Goal: Task Accomplishment & Management: Use online tool/utility

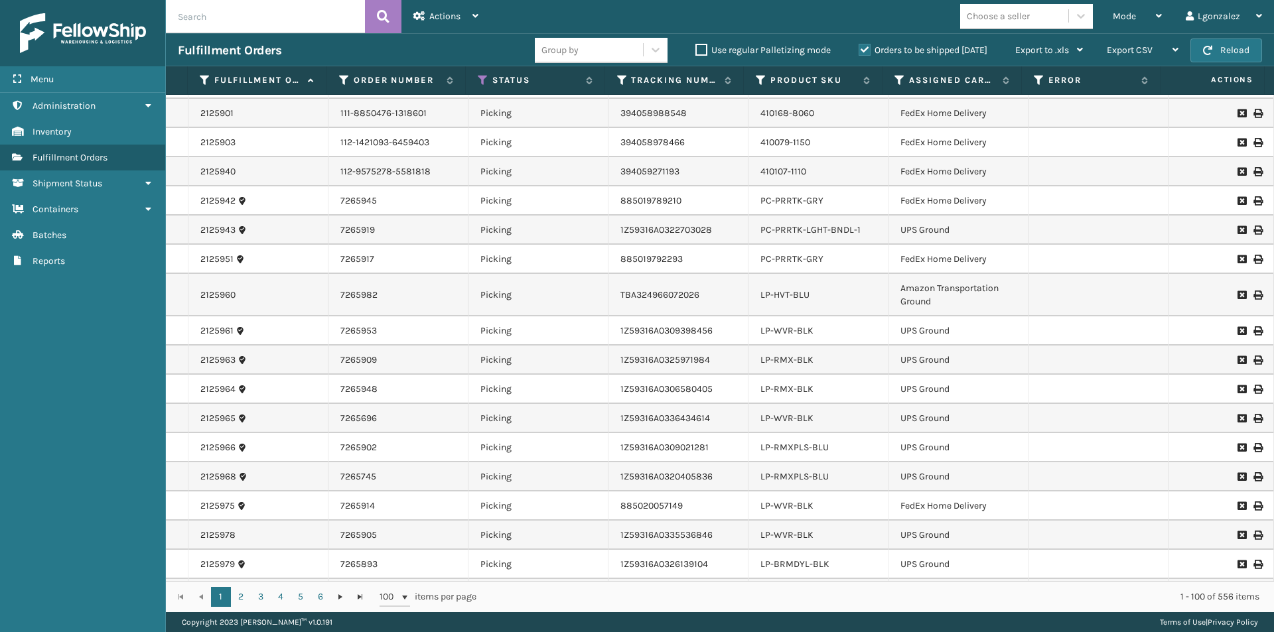
scroll to position [2606, 0]
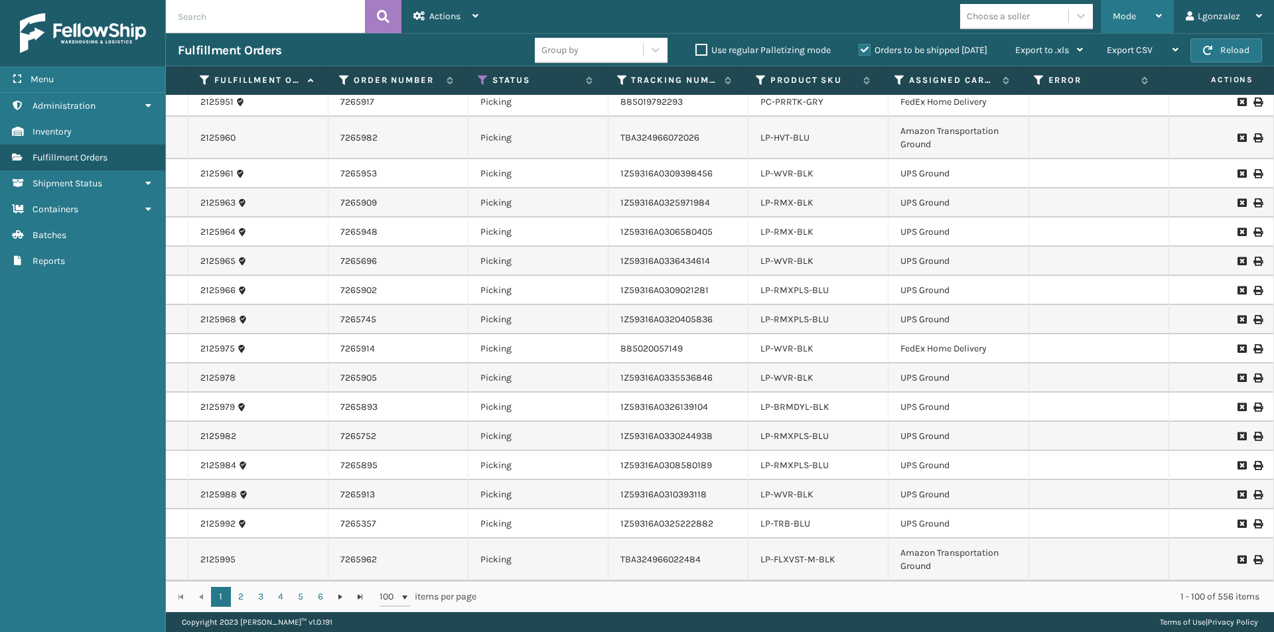
click at [1153, 21] on div "Mode" at bounding box center [1137, 16] width 49 height 33
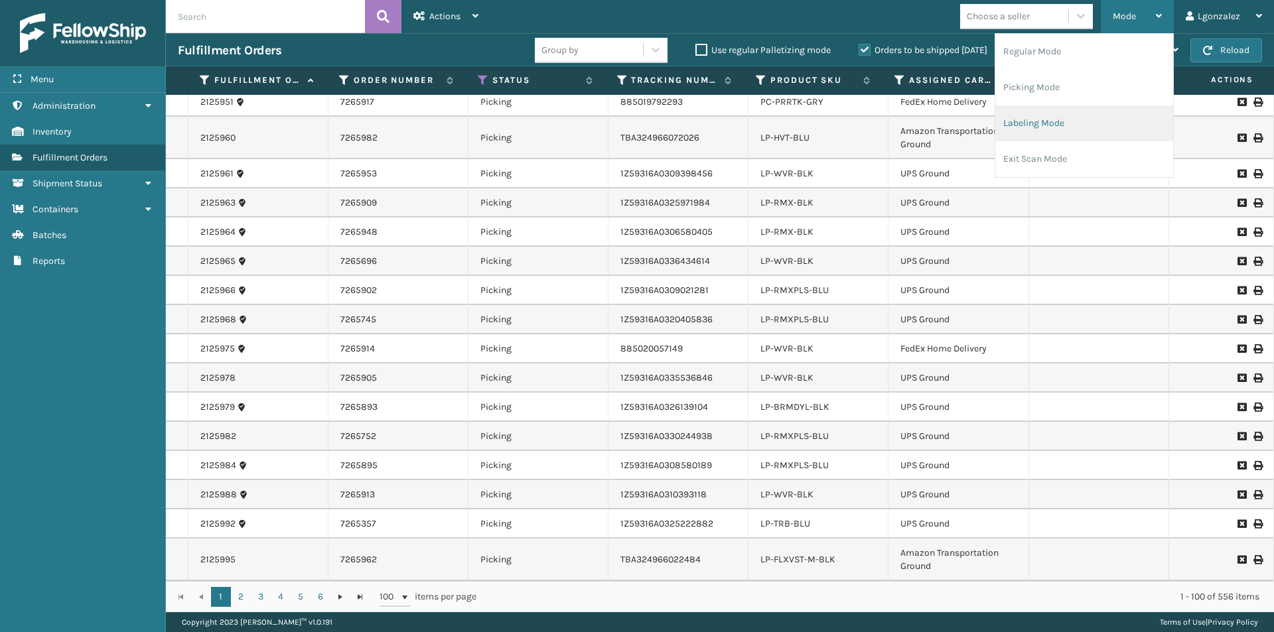
click at [1046, 123] on li "Labeling Mode" at bounding box center [1084, 124] width 178 height 36
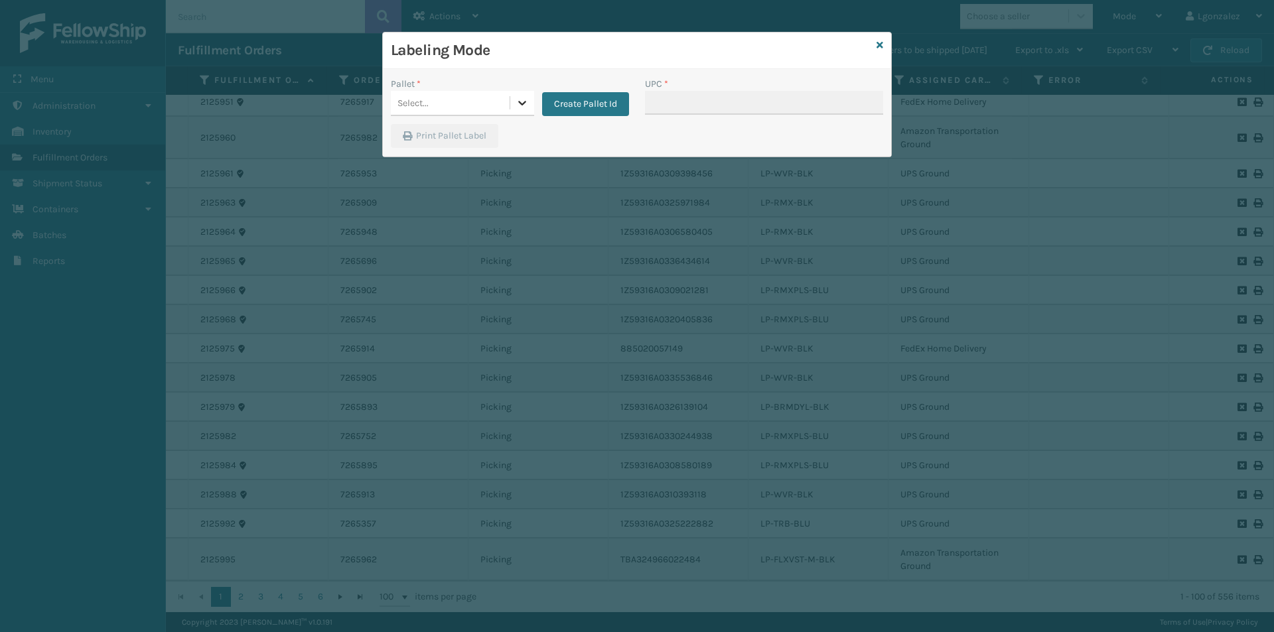
click at [520, 102] on icon at bounding box center [522, 103] width 8 height 5
click at [604, 108] on button "Create Pallet Id" at bounding box center [585, 104] width 87 height 24
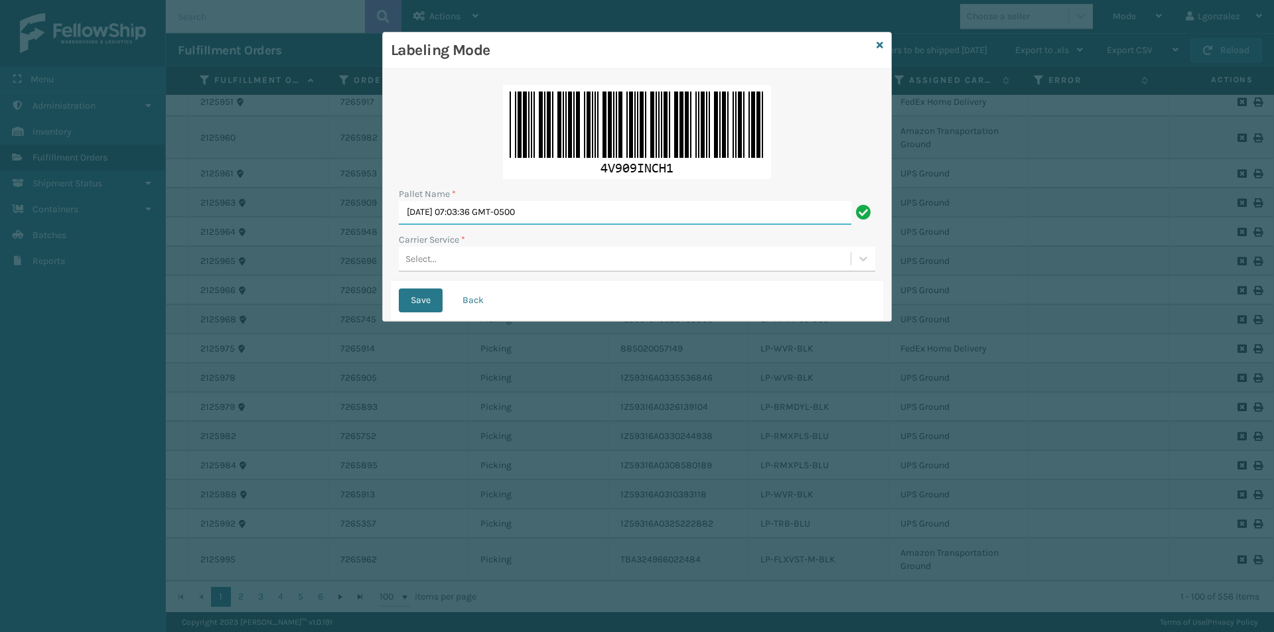
click at [520, 220] on input "[DATE] 07:03:36 GMT-0500" at bounding box center [625, 213] width 453 height 24
click at [518, 220] on input "[DATE] 07:03:36 GMT-0500" at bounding box center [625, 213] width 453 height 24
click at [516, 216] on input "[DATE] 07:03:36 GMT-0500" at bounding box center [625, 213] width 453 height 24
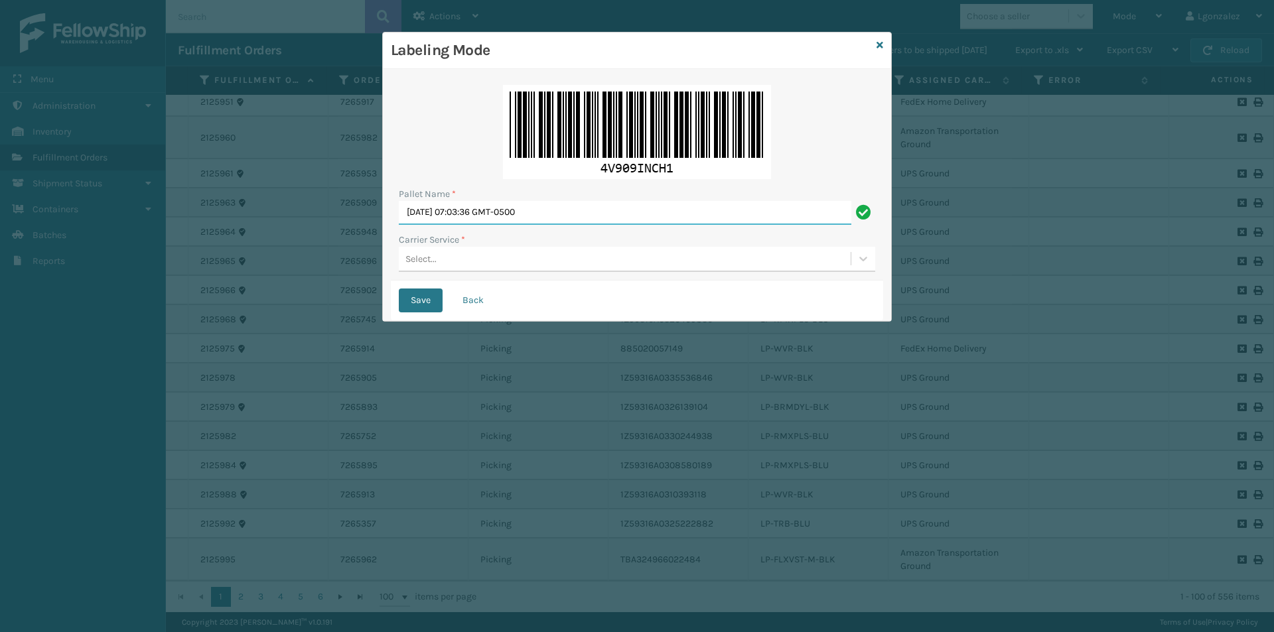
click at [516, 215] on input "[DATE] 07:03:36 GMT-0500" at bounding box center [625, 213] width 453 height 24
type input "TRINTY AVE"
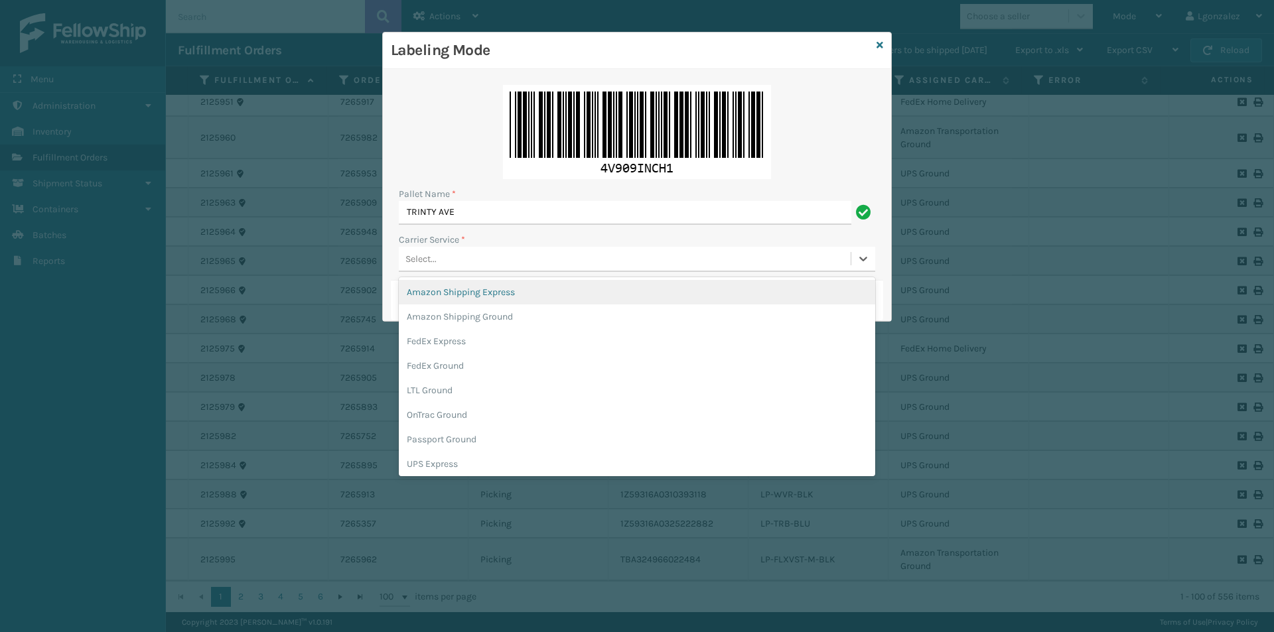
click at [463, 256] on div "Select..." at bounding box center [625, 259] width 452 height 22
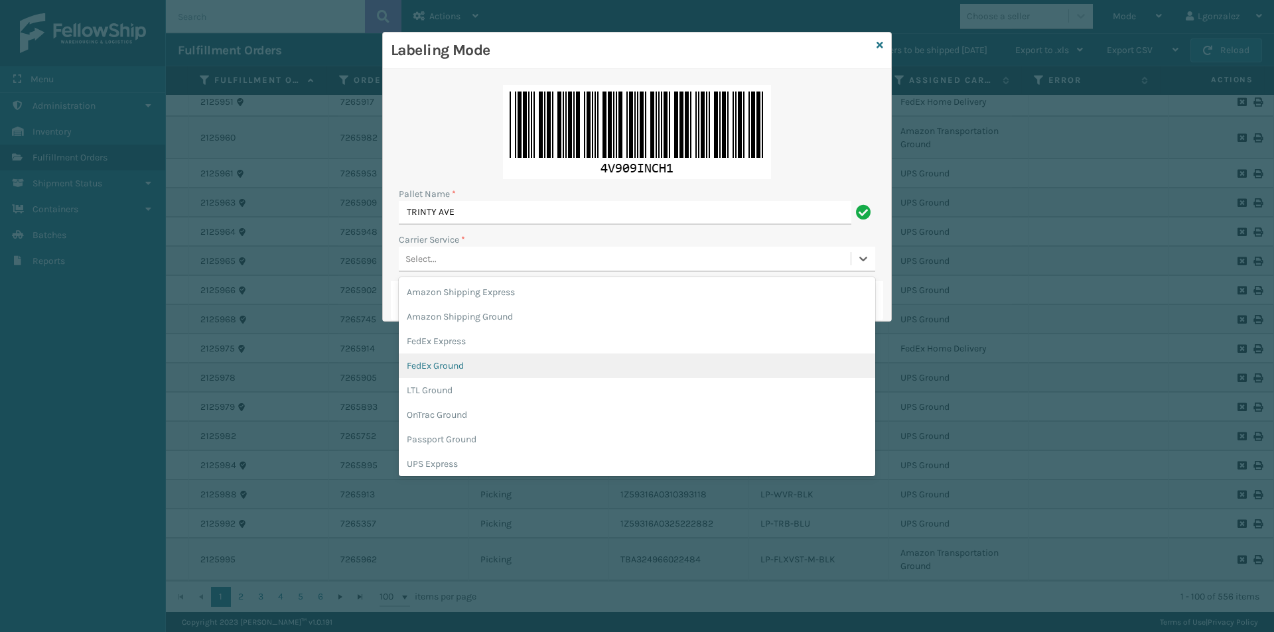
click at [462, 363] on div "FedEx Ground" at bounding box center [637, 366] width 476 height 25
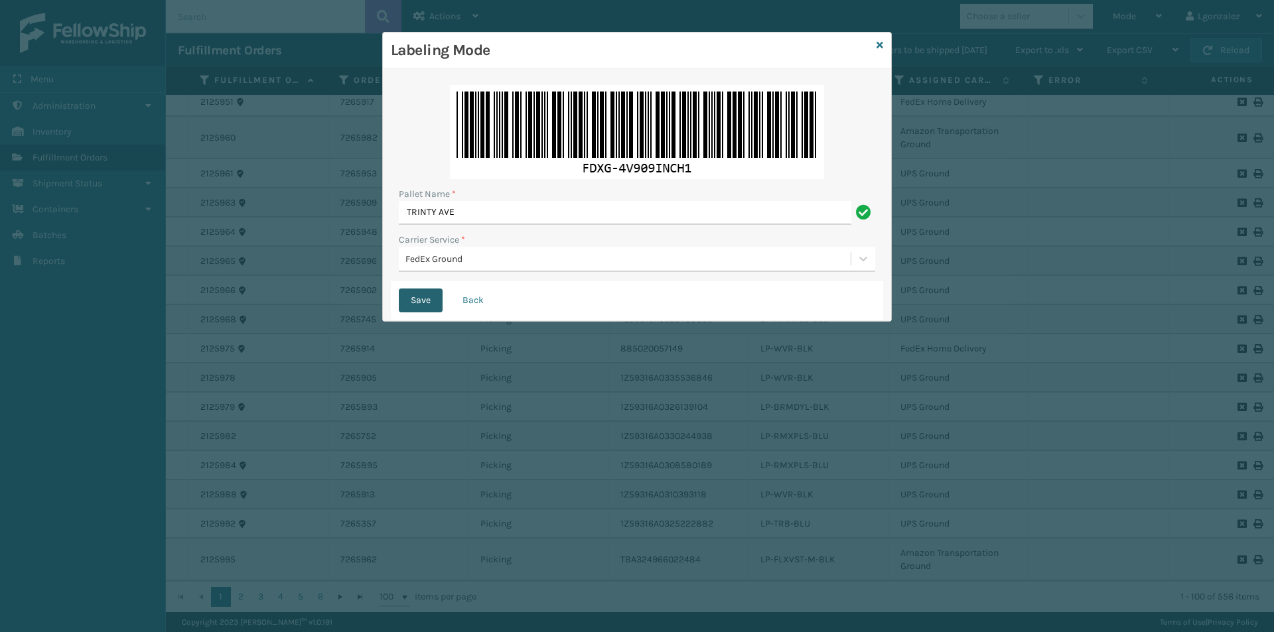
click at [409, 297] on button "Save" at bounding box center [421, 301] width 44 height 24
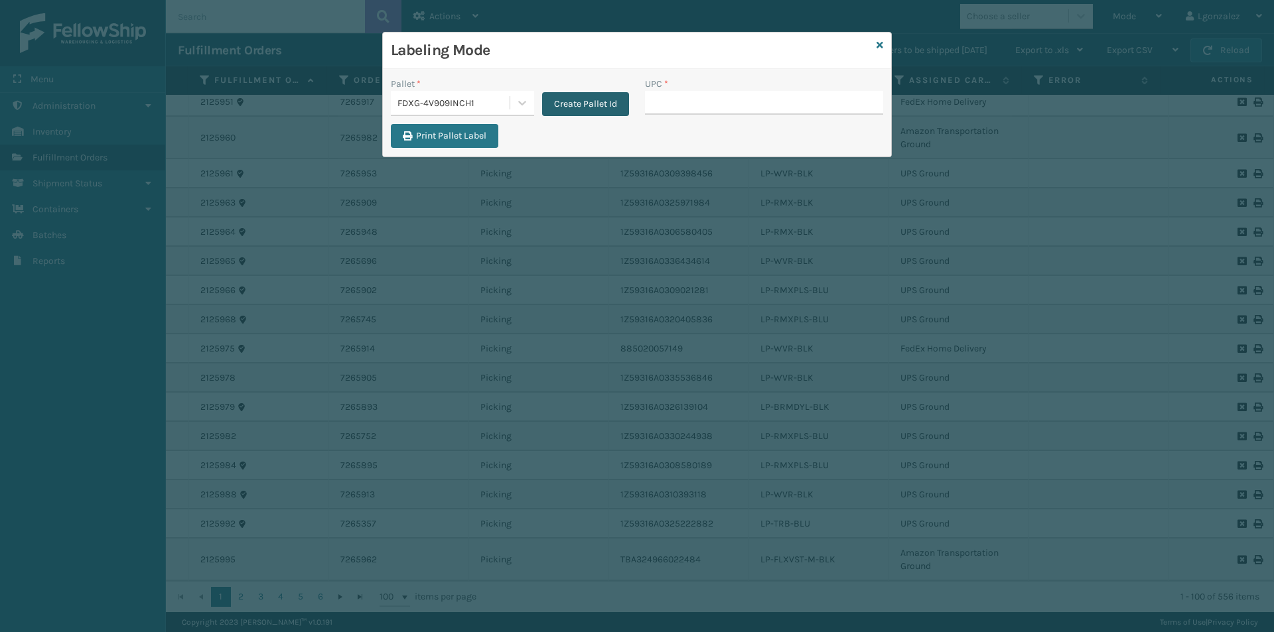
click at [602, 104] on button "Create Pallet Id" at bounding box center [585, 104] width 87 height 24
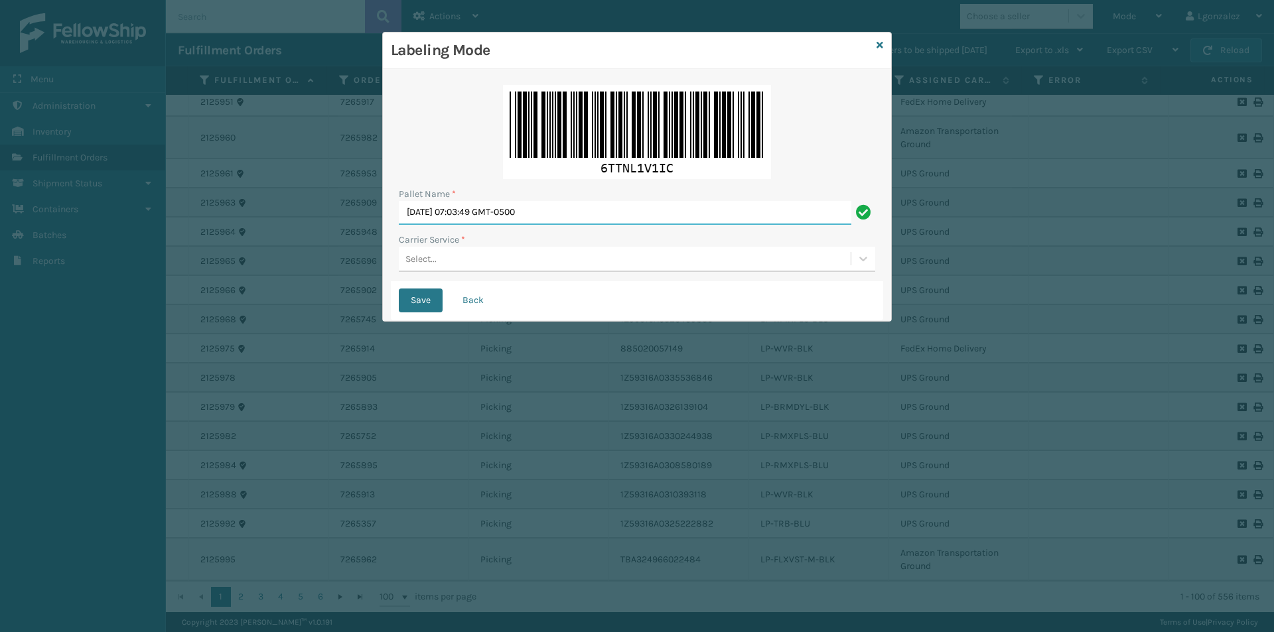
click at [418, 212] on input "[DATE] 07:03:49 GMT-0500" at bounding box center [625, 213] width 453 height 24
type input "TRINTY AVE"
click at [460, 259] on div "Select..." at bounding box center [625, 259] width 452 height 22
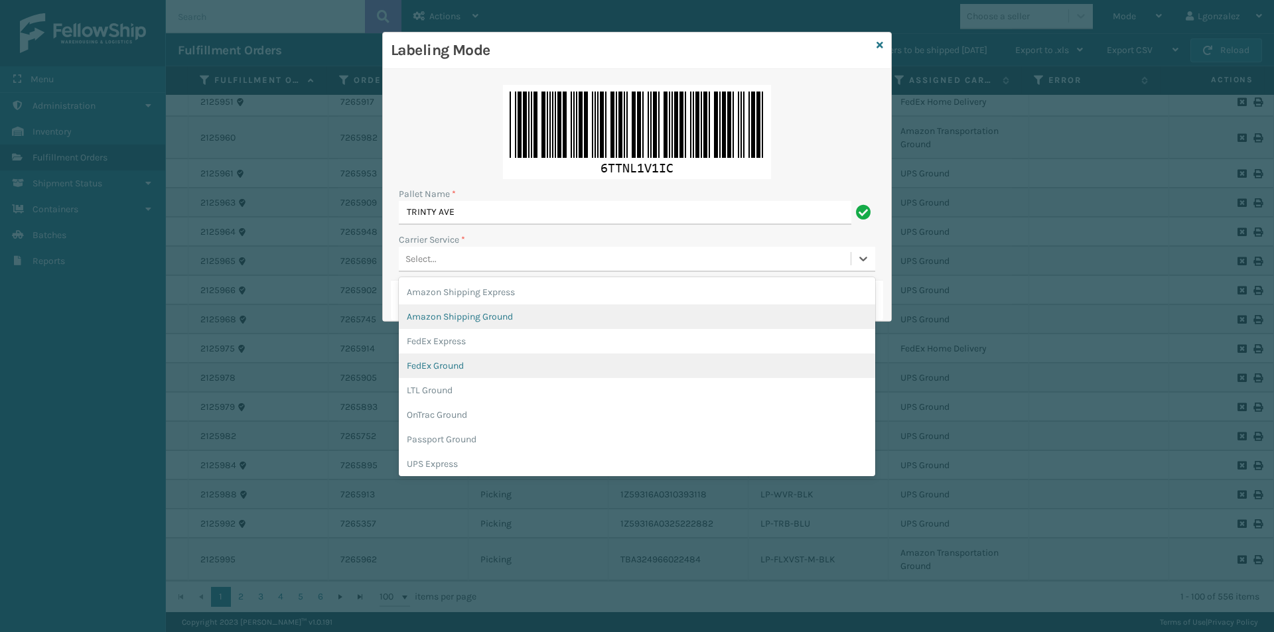
scroll to position [76, 0]
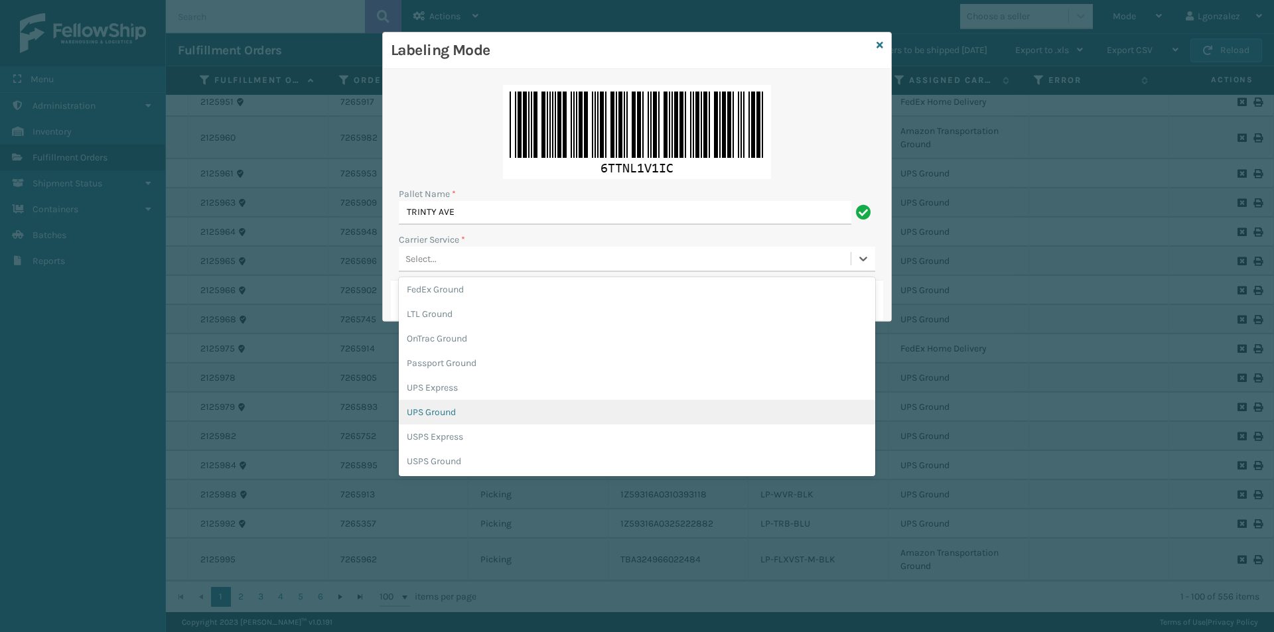
click at [443, 410] on div "UPS Ground" at bounding box center [637, 412] width 476 height 25
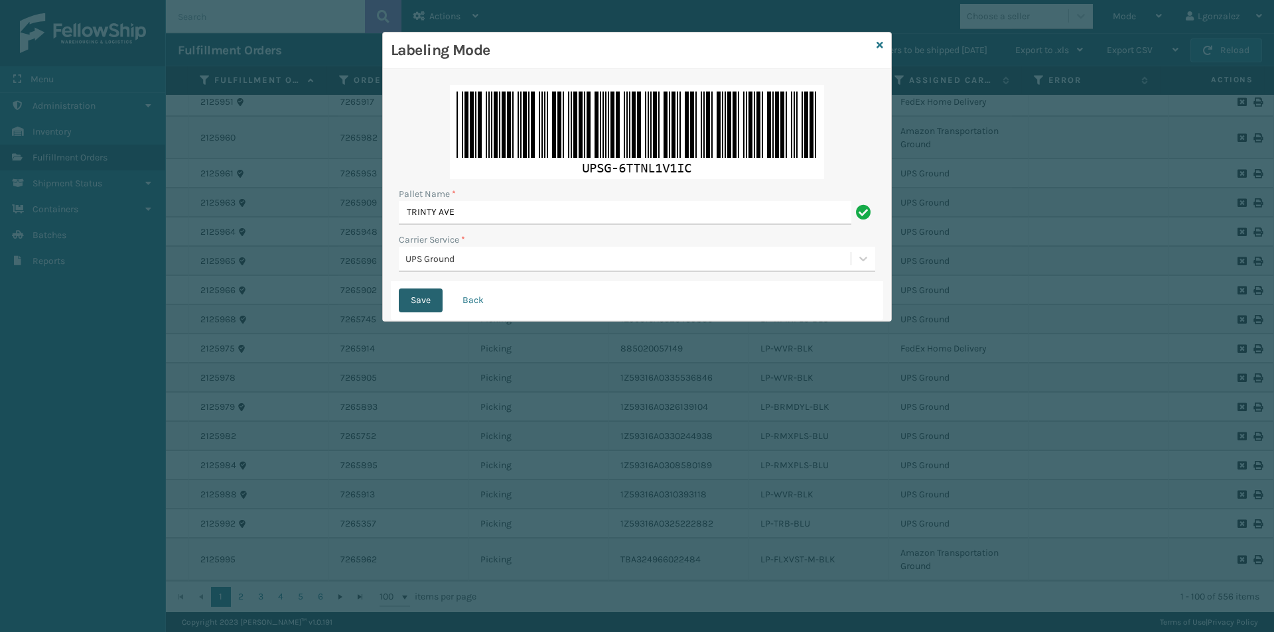
click at [427, 304] on button "Save" at bounding box center [421, 301] width 44 height 24
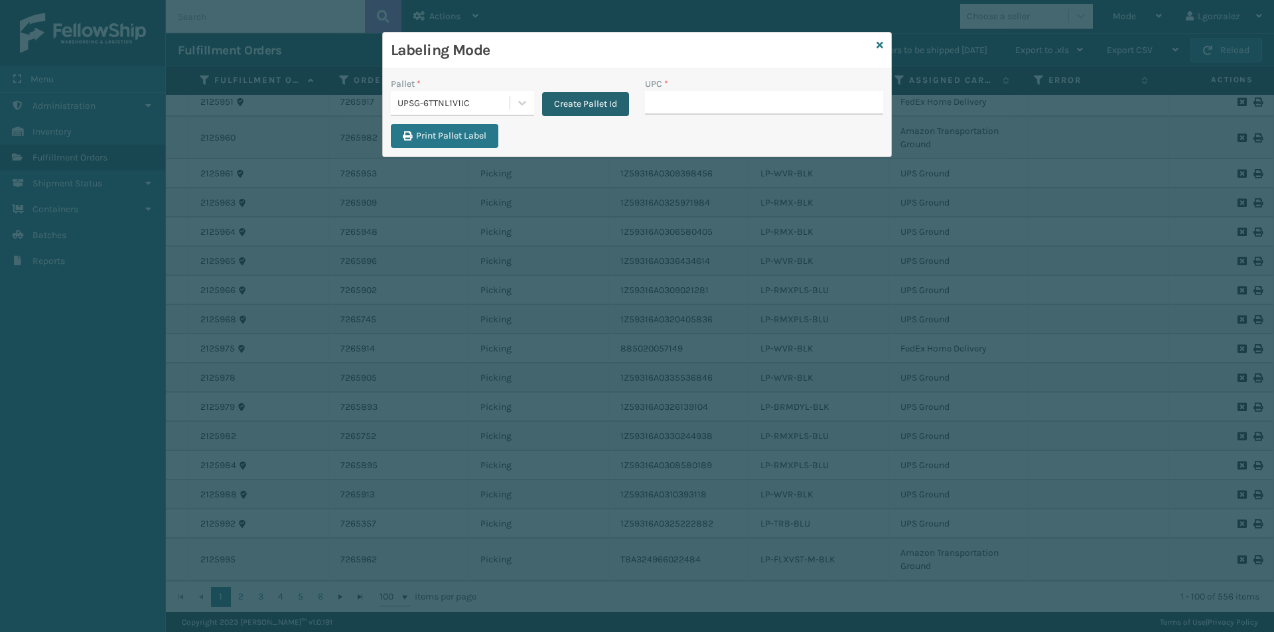
click at [576, 101] on button "Create Pallet Id" at bounding box center [585, 104] width 87 height 24
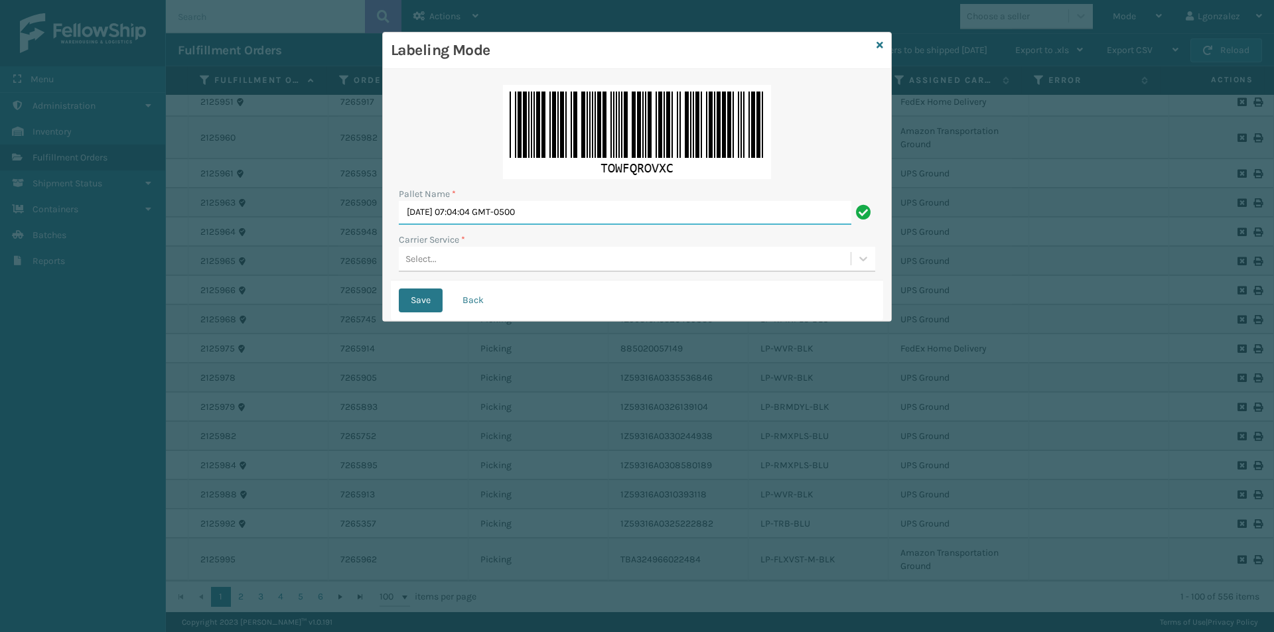
click at [514, 213] on input "[DATE] 07:04:04 GMT-0500" at bounding box center [625, 213] width 453 height 24
type input "TRINTY AVE"
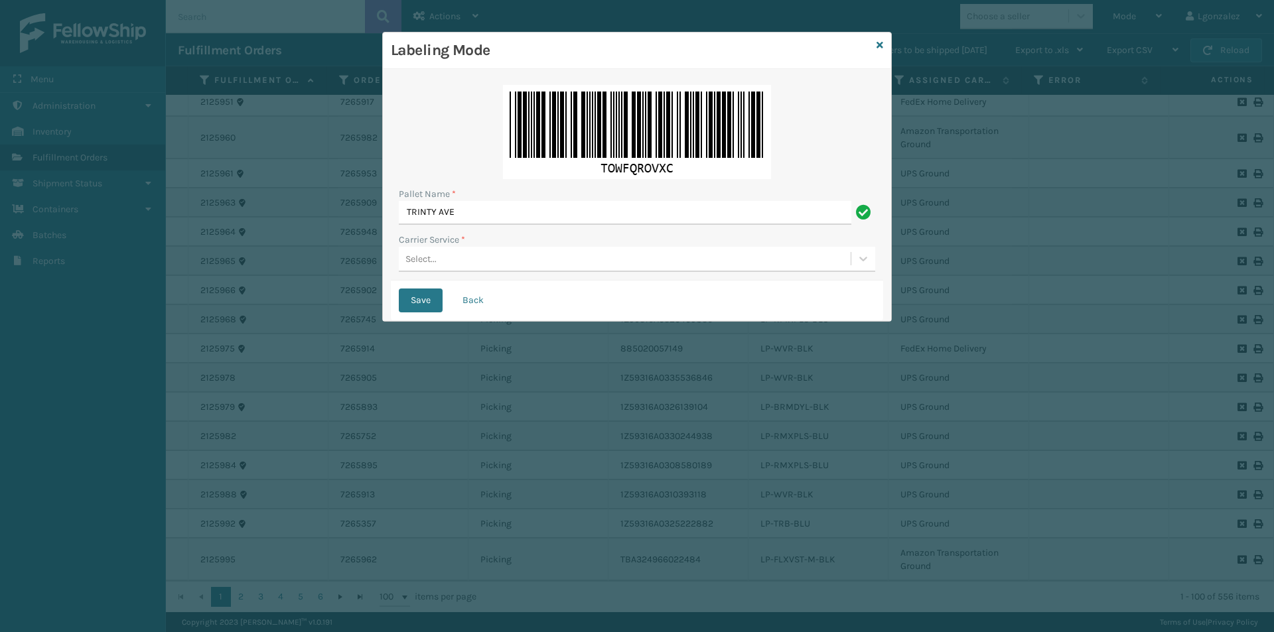
click at [459, 261] on div "Select..." at bounding box center [625, 259] width 452 height 22
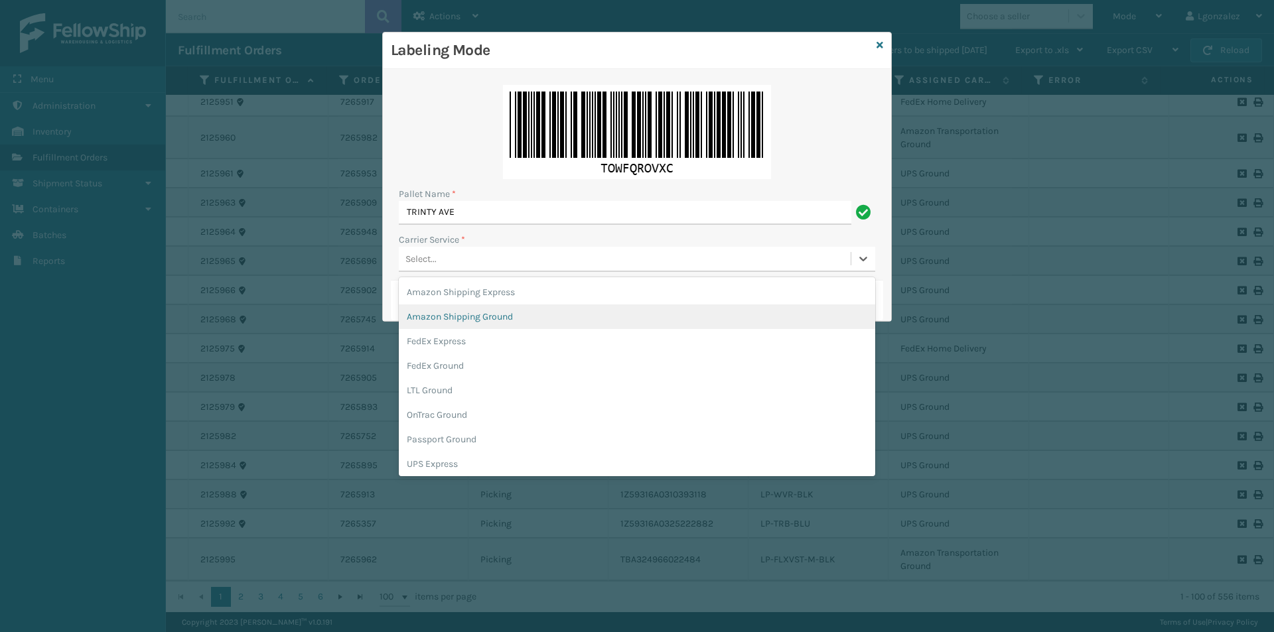
click at [463, 325] on div "Amazon Shipping Ground" at bounding box center [637, 317] width 476 height 25
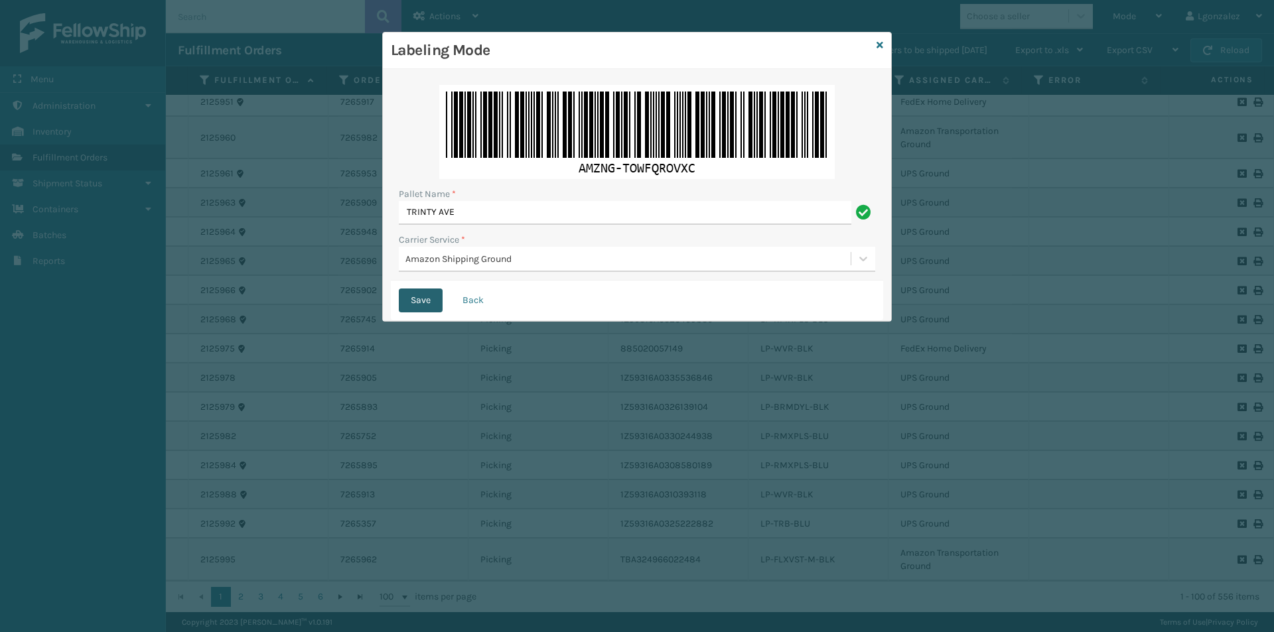
click at [415, 295] on button "Save" at bounding box center [421, 301] width 44 height 24
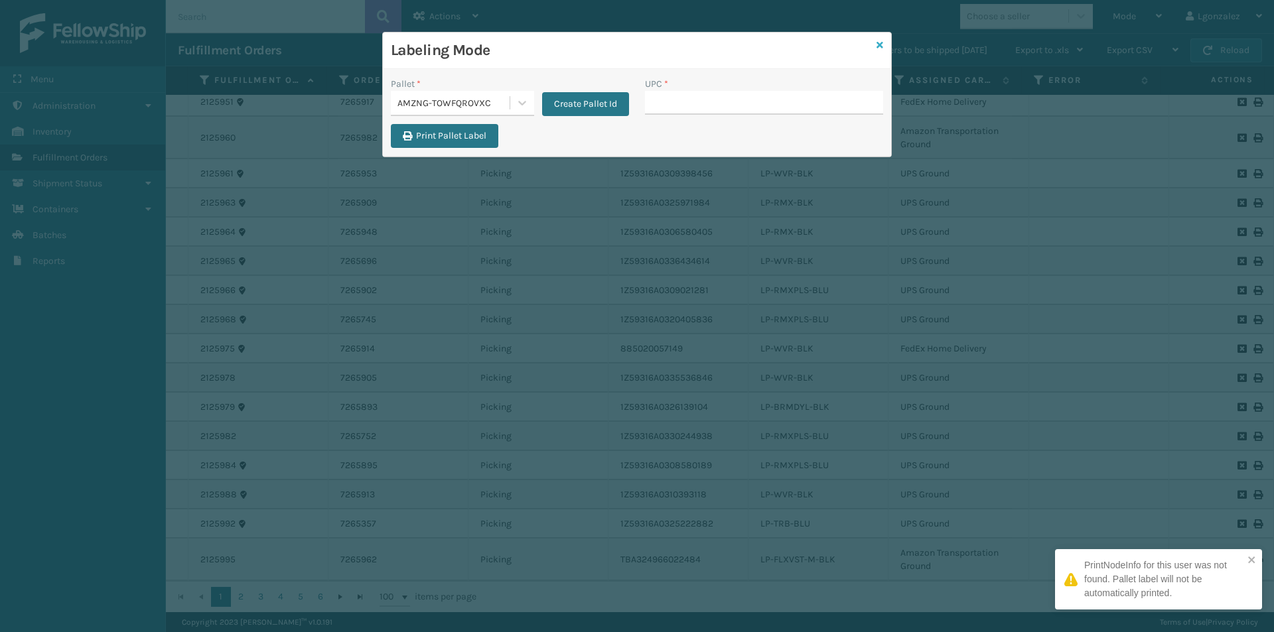
click at [880, 45] on icon at bounding box center [880, 44] width 7 height 9
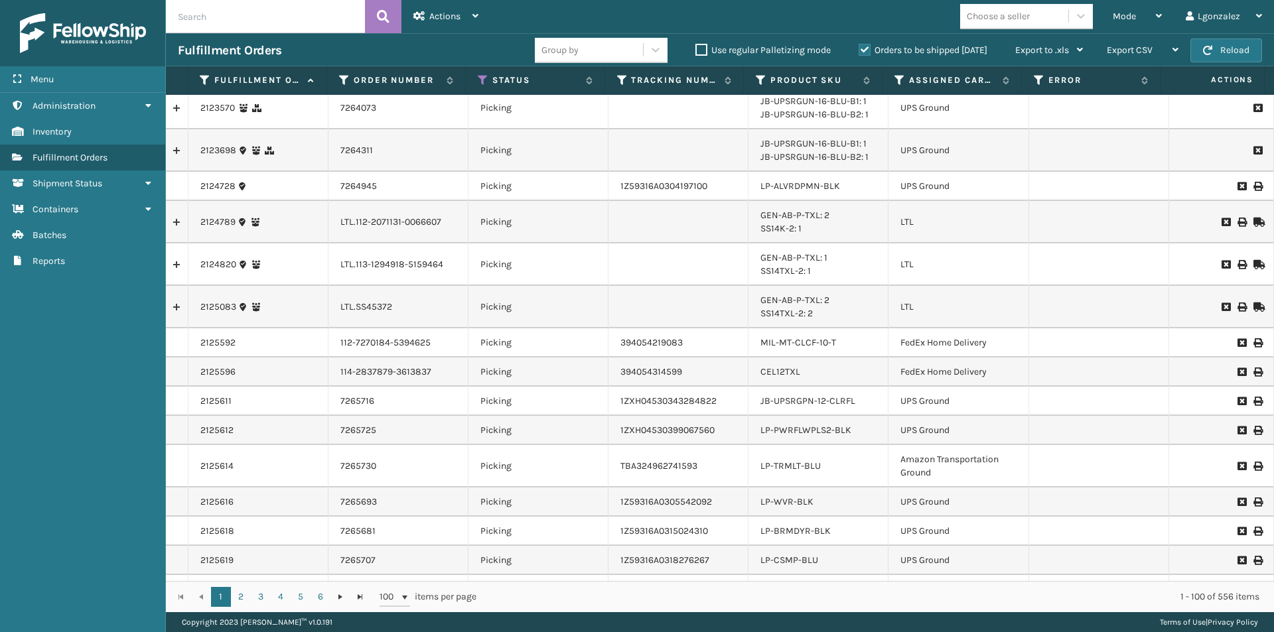
scroll to position [0, 0]
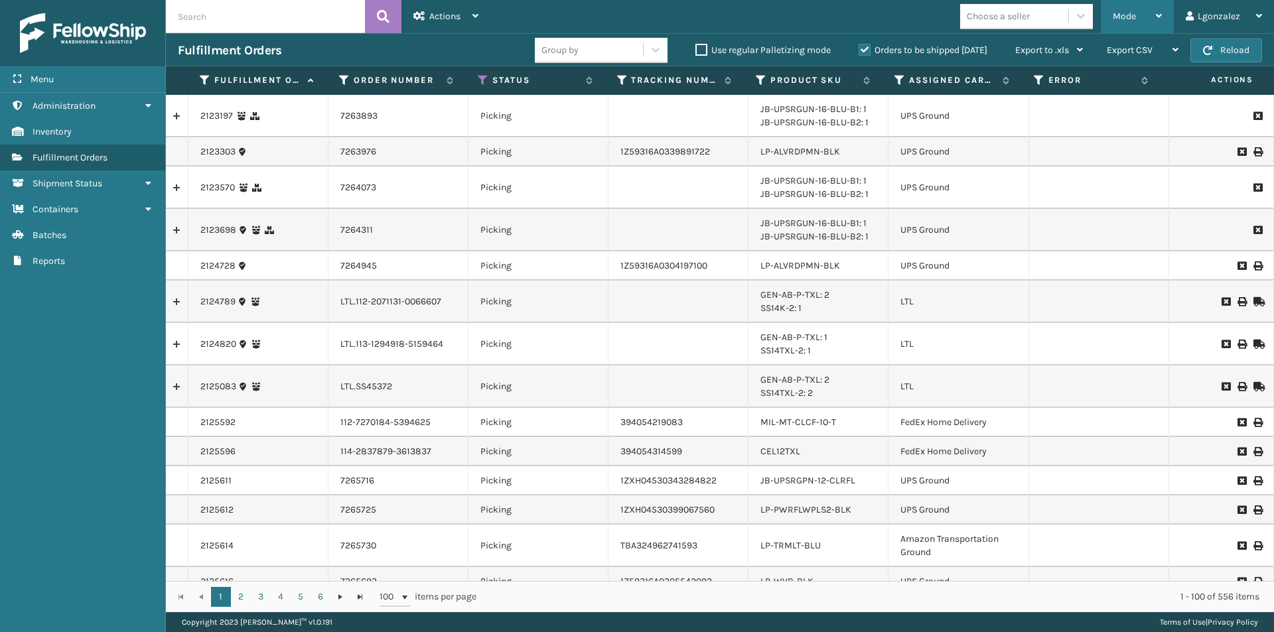
click at [1163, 20] on div "Mode Regular Mode Picking Mode Labeling Mode Exit Scan Mode" at bounding box center [1137, 16] width 73 height 33
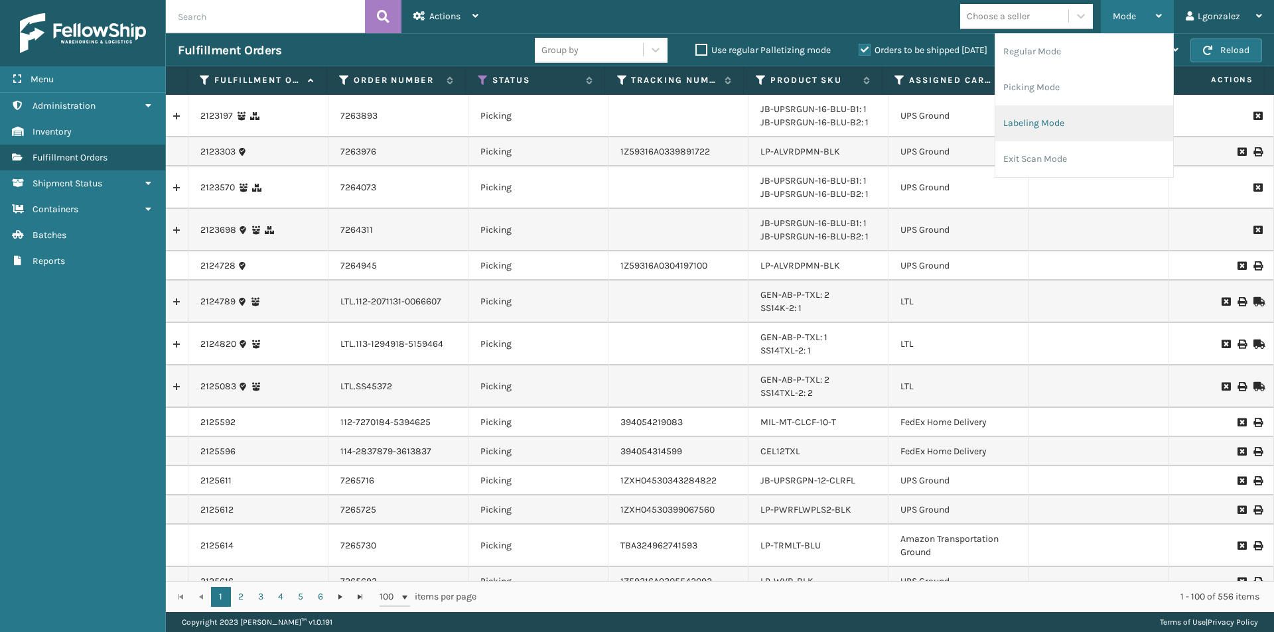
click at [1036, 130] on li "Labeling Mode" at bounding box center [1084, 124] width 178 height 36
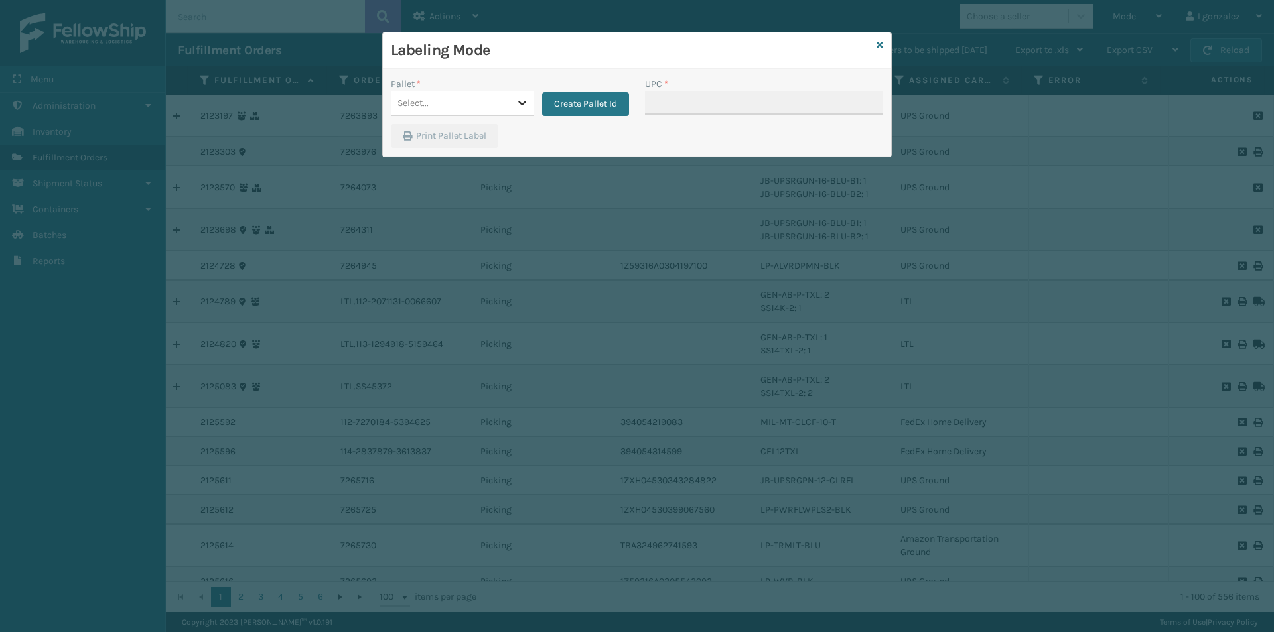
click at [517, 112] on div at bounding box center [522, 103] width 24 height 24
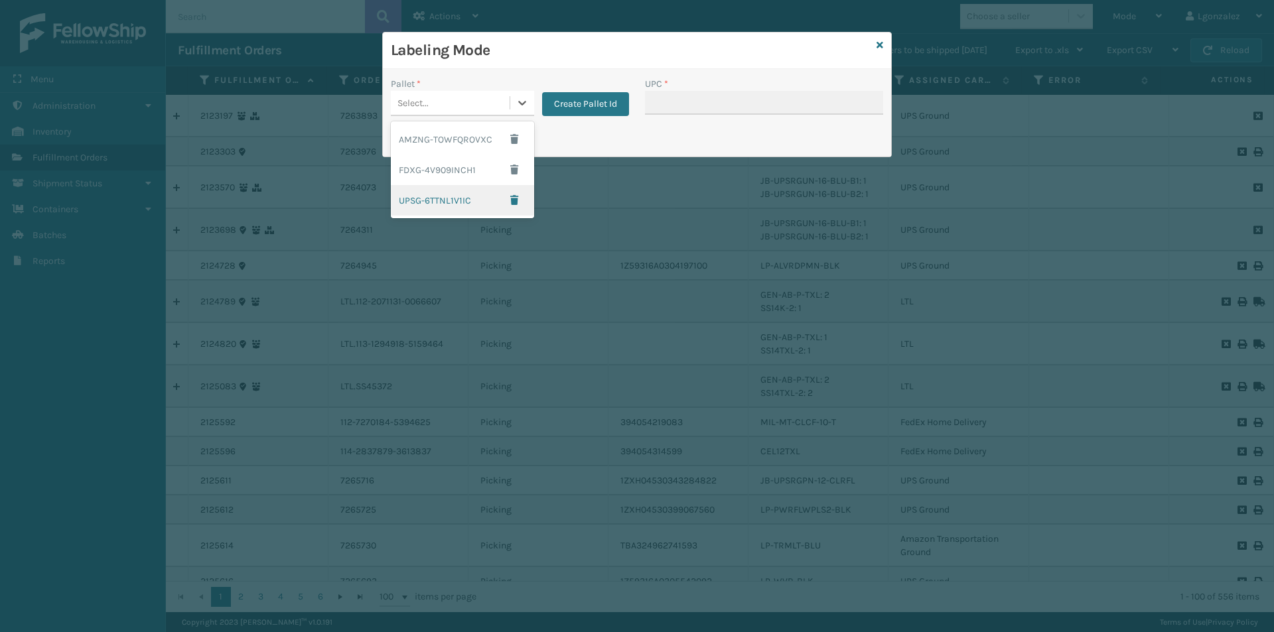
click at [452, 210] on div "UPSG-6TTNL1V1IC" at bounding box center [462, 200] width 143 height 31
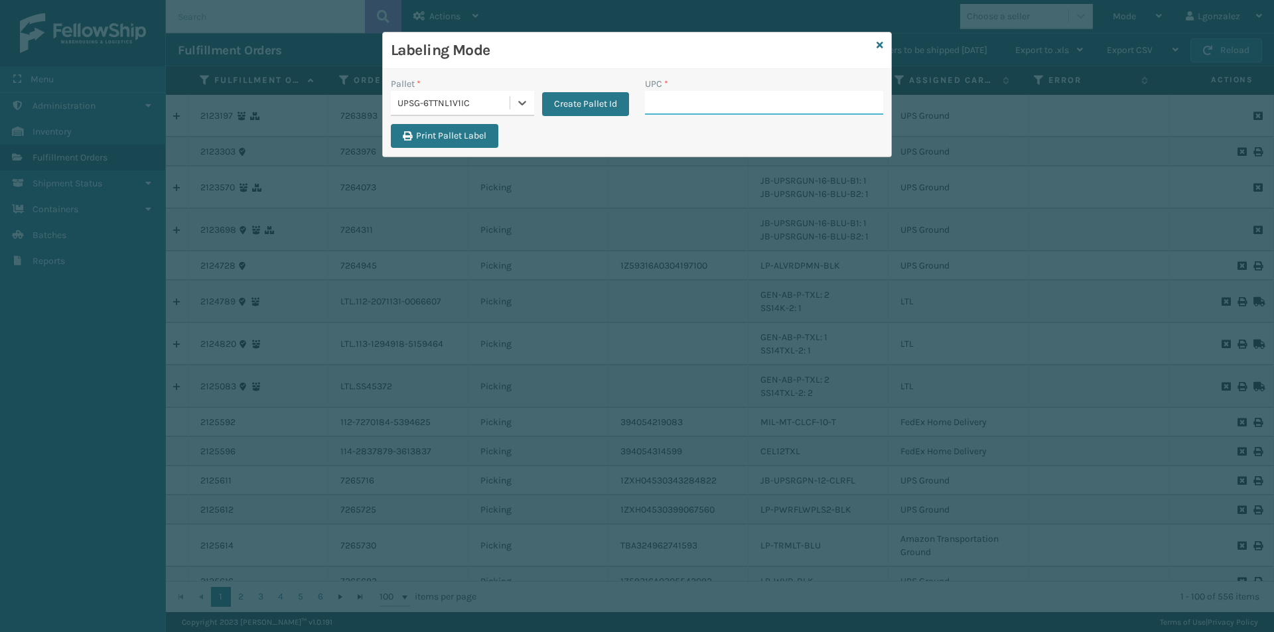
click at [655, 100] on input "UPC *" at bounding box center [764, 103] width 238 height 24
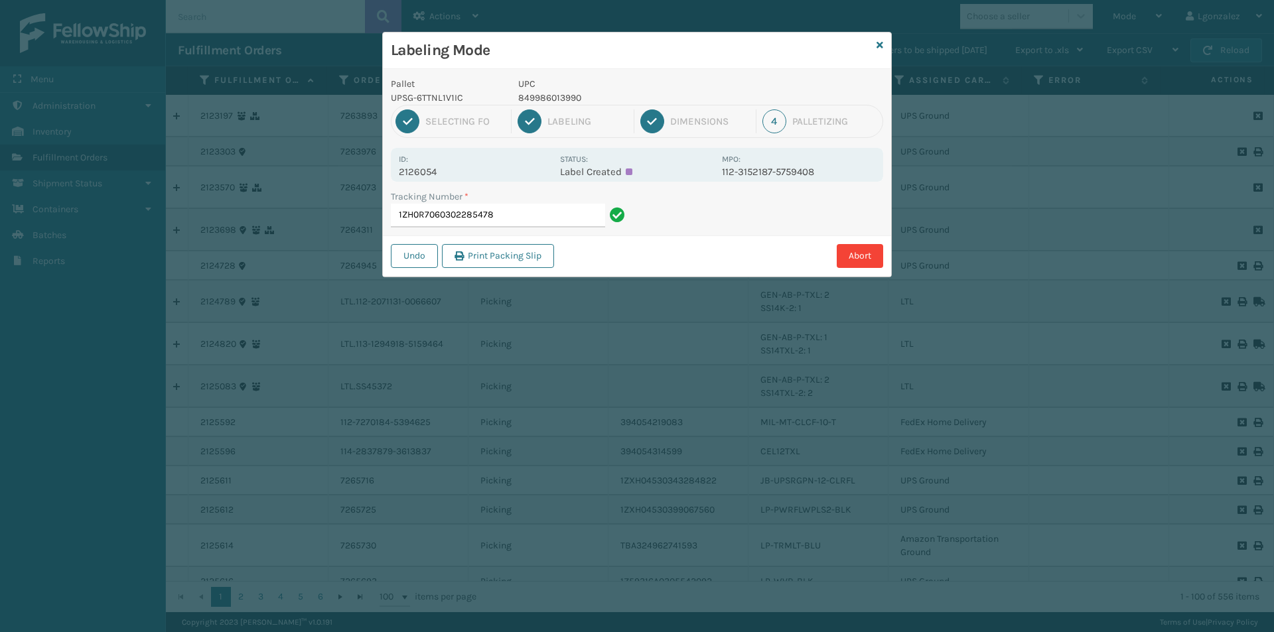
click at [565, 103] on p "849986013990" at bounding box center [616, 98] width 196 height 14
copy p "849986013990"
click at [561, 218] on input "1ZH0R7060302285478" at bounding box center [498, 216] width 214 height 24
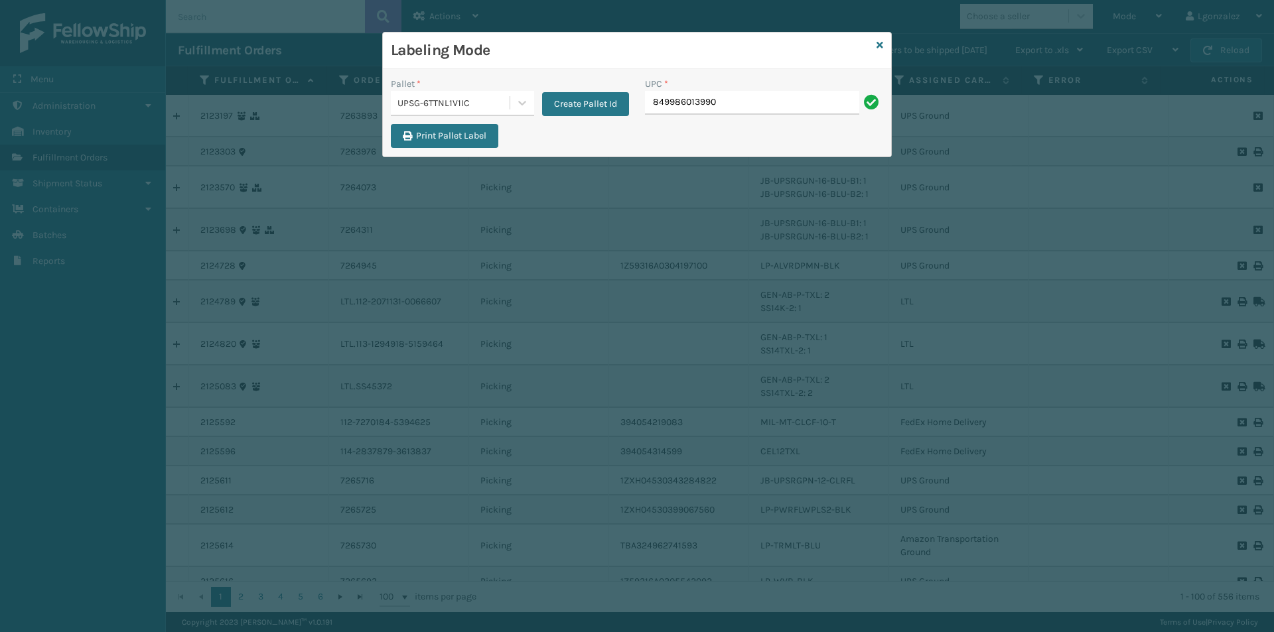
type input "849986013990"
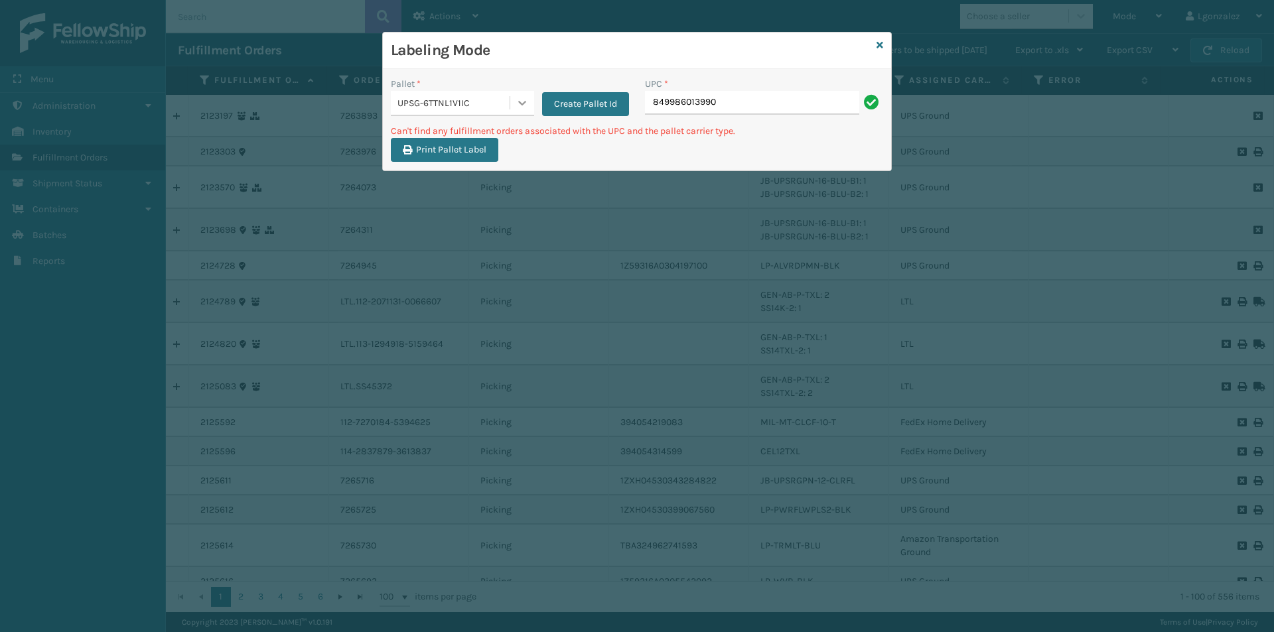
drag, startPoint x: 520, startPoint y: 98, endPoint x: 516, endPoint y: 104, distance: 7.2
click at [520, 99] on icon at bounding box center [522, 102] width 13 height 13
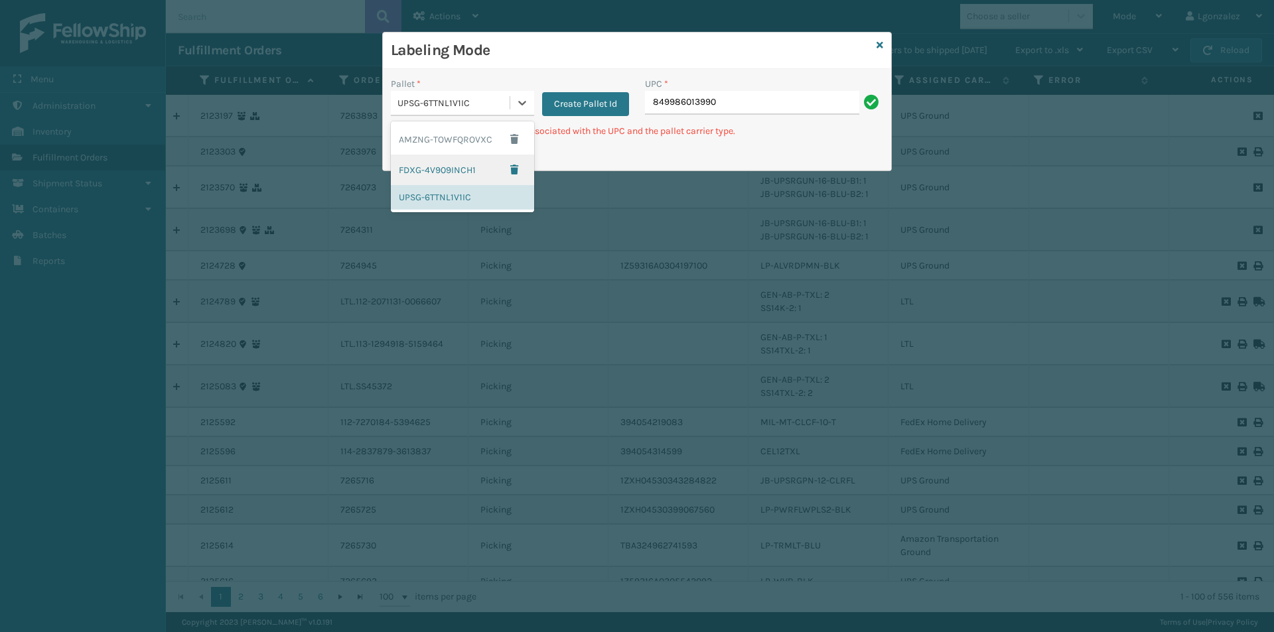
click at [472, 169] on div "FDXG-4V909INCH1" at bounding box center [462, 170] width 143 height 31
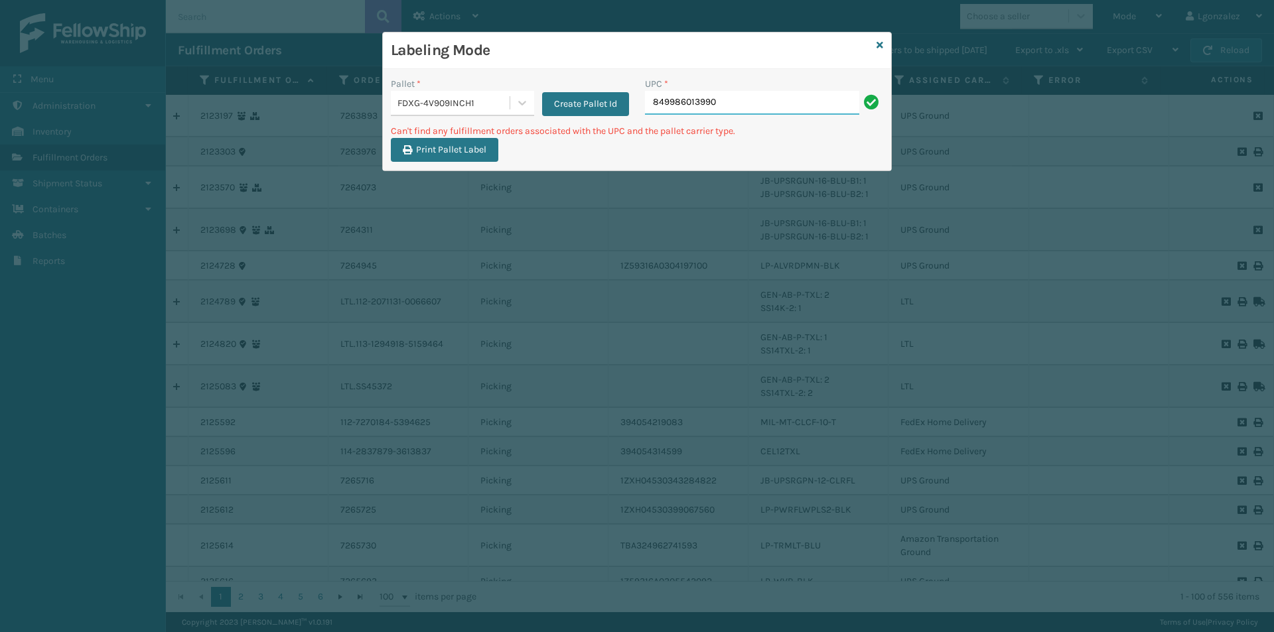
click at [732, 112] on input "849986013990" at bounding box center [752, 103] width 214 height 24
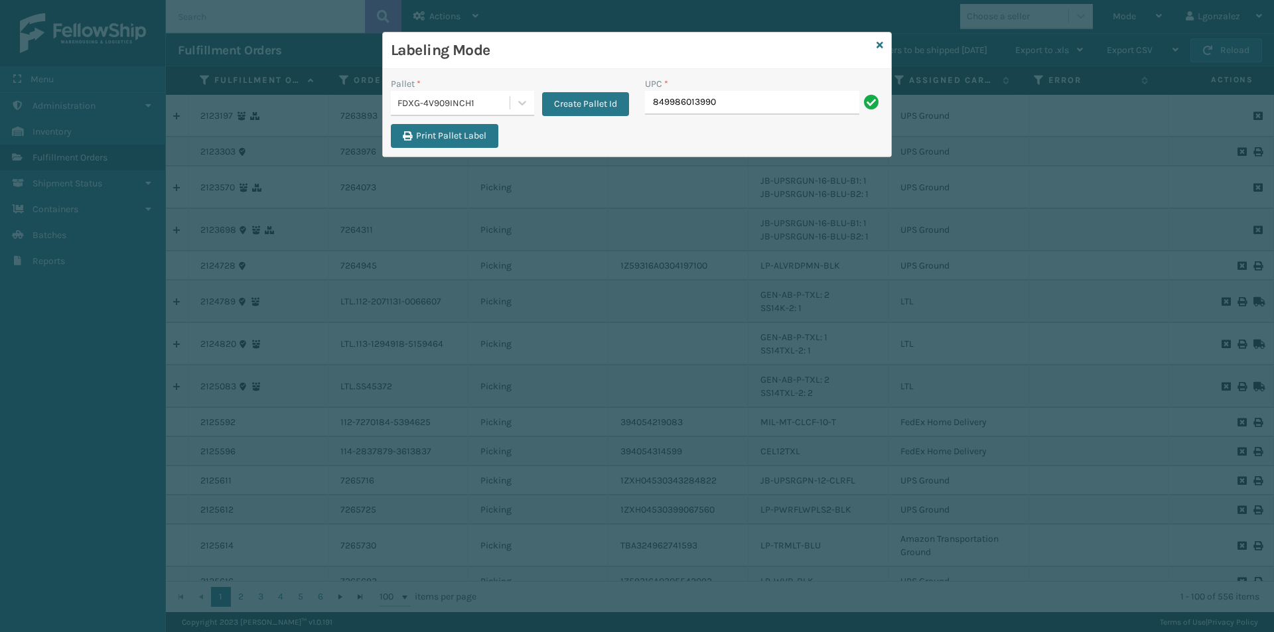
type input "849986013990"
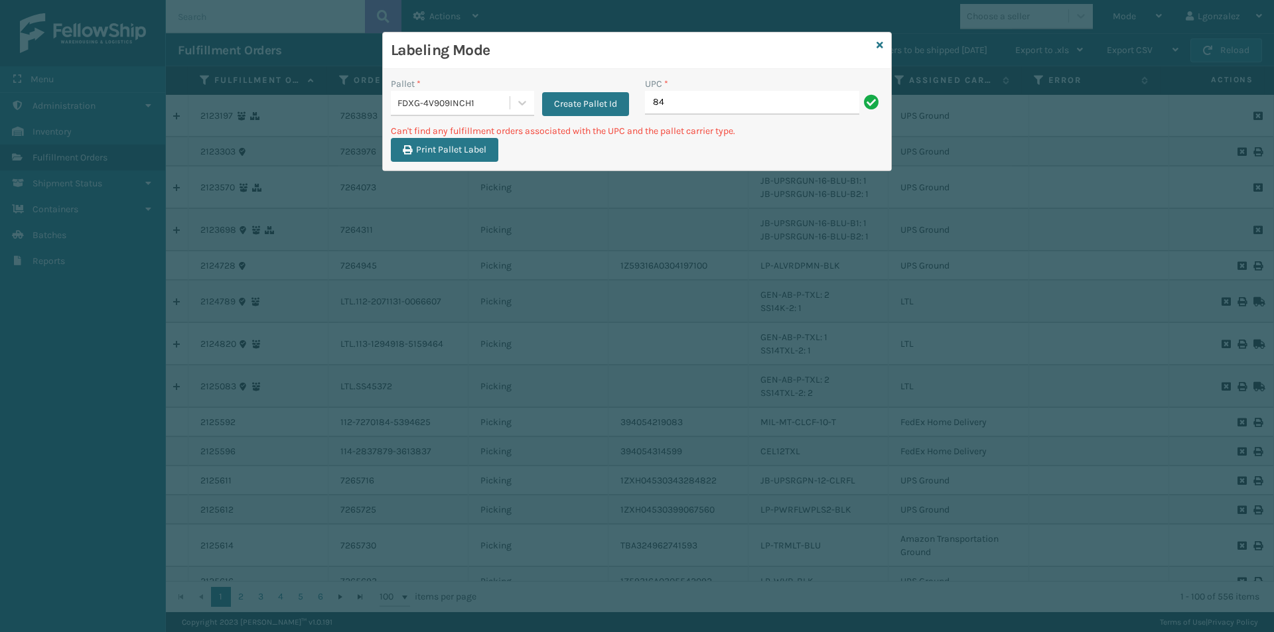
type input "8"
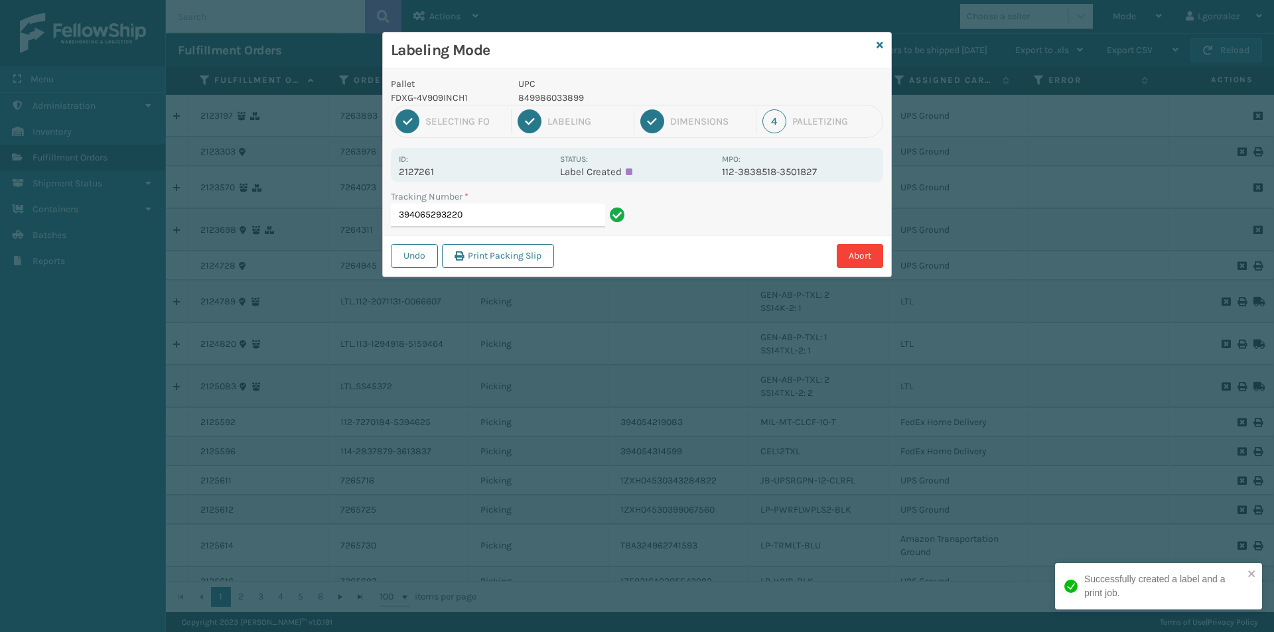
click at [565, 100] on p "849986033899" at bounding box center [616, 98] width 196 height 14
copy p "849986033899"
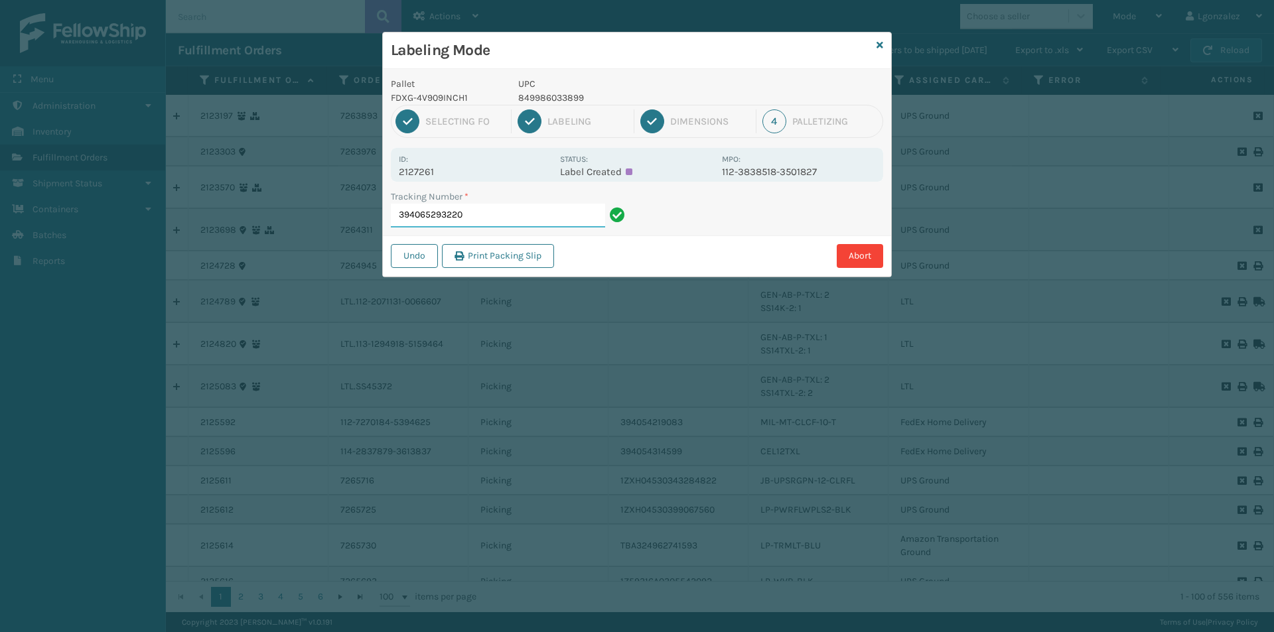
click at [534, 222] on input "394065293220" at bounding box center [498, 216] width 214 height 24
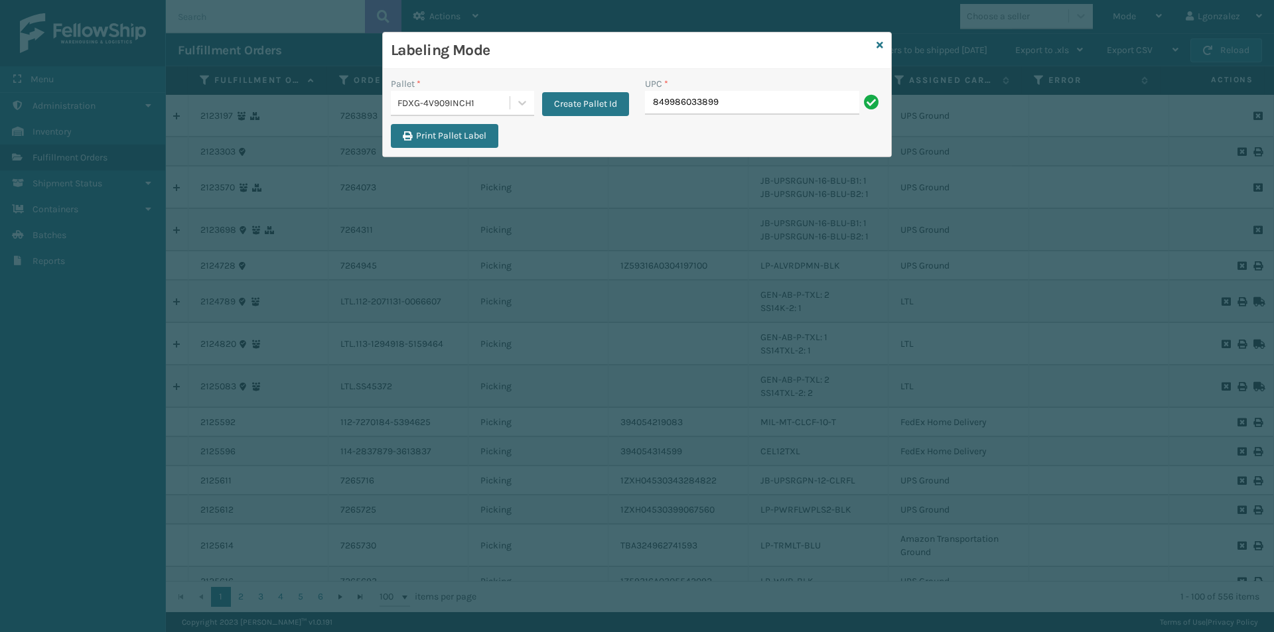
type input "849986033899"
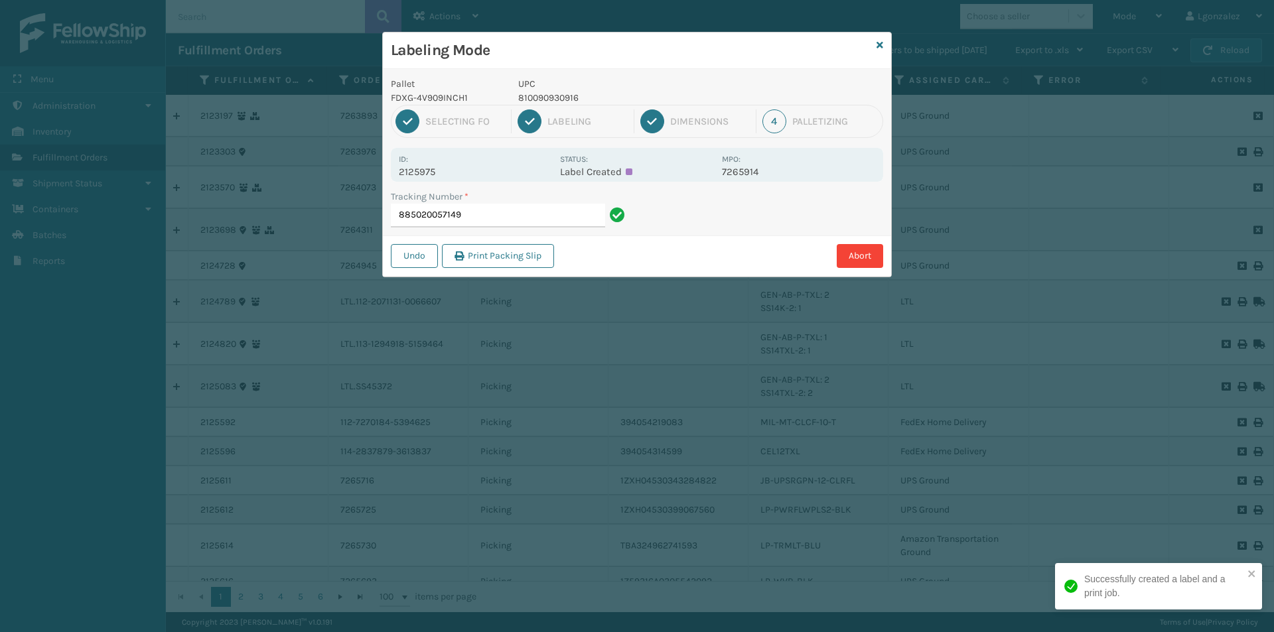
click at [567, 96] on p "810090930916" at bounding box center [616, 98] width 196 height 14
copy p "810090930916"
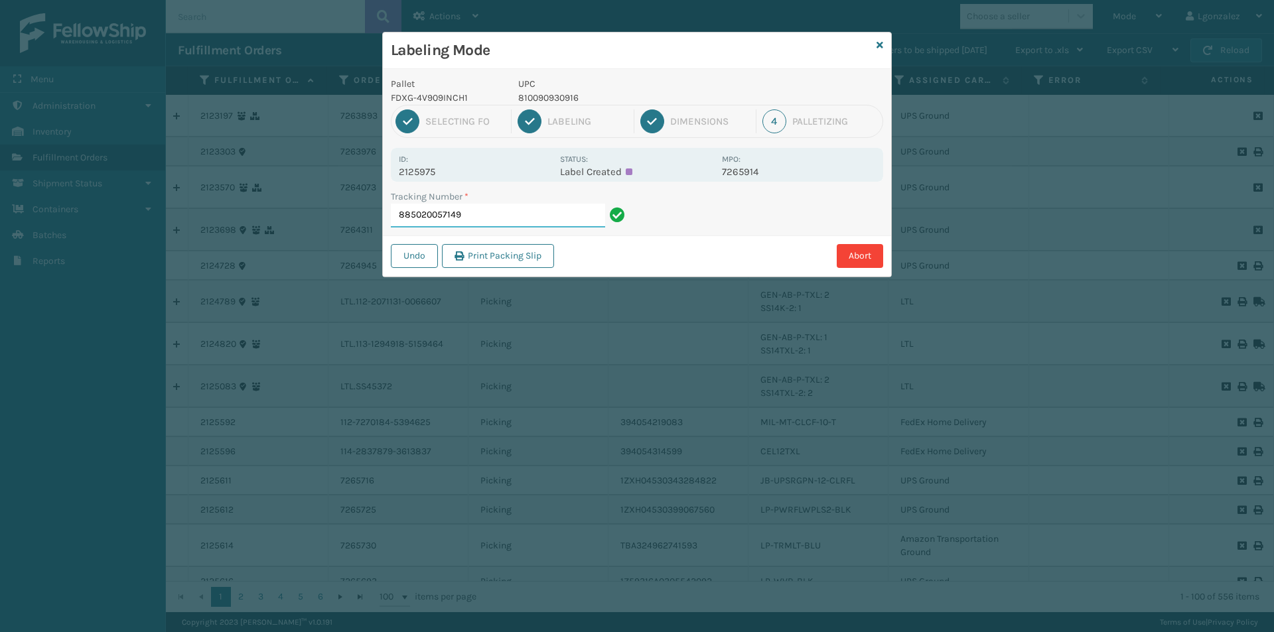
click at [535, 216] on input "885020057149" at bounding box center [498, 216] width 214 height 24
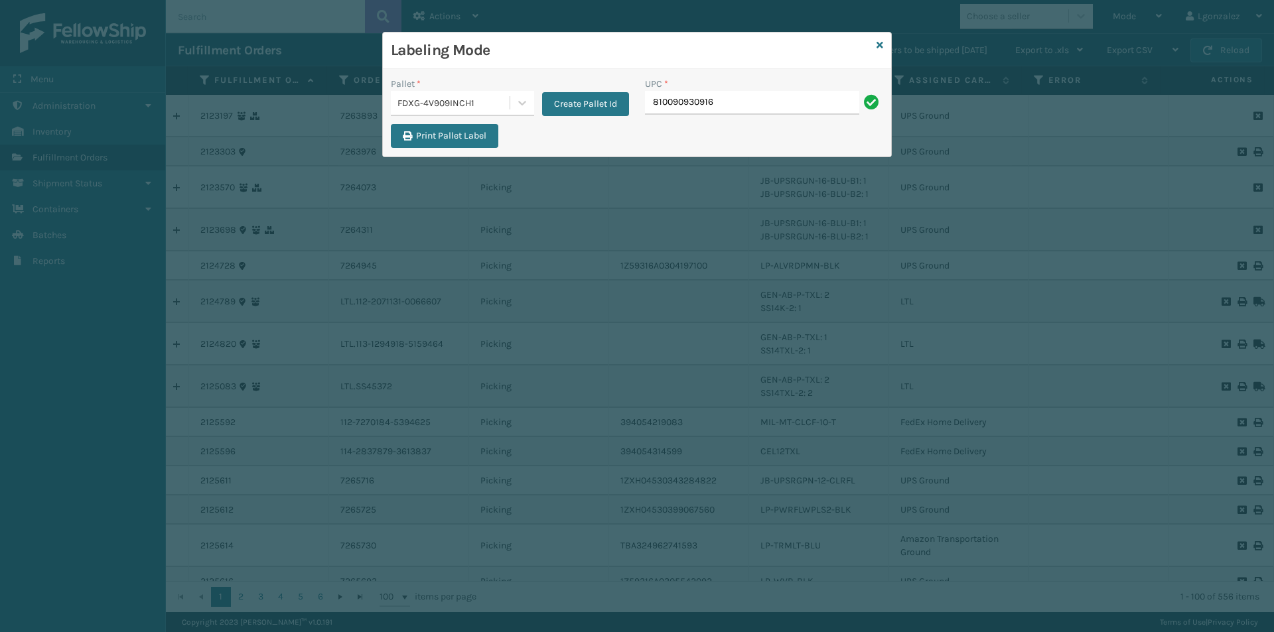
type input "810090930916"
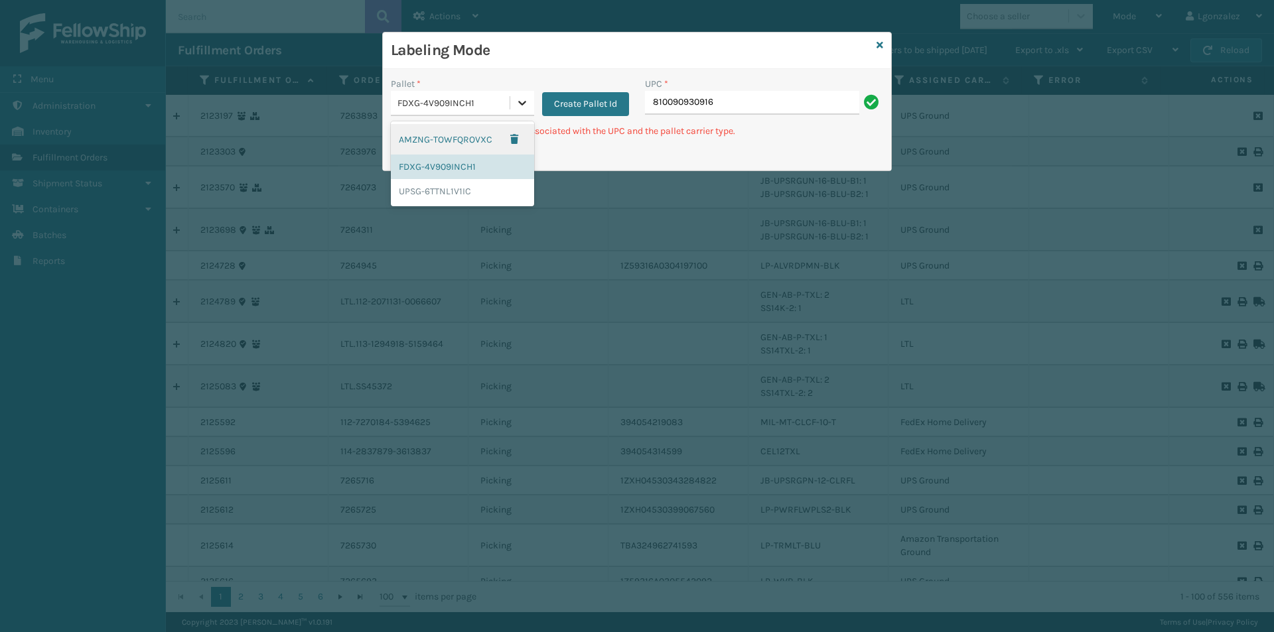
click at [531, 108] on div at bounding box center [522, 103] width 24 height 24
click at [467, 191] on div "UPSG-6TTNL1V1IC" at bounding box center [462, 191] width 143 height 25
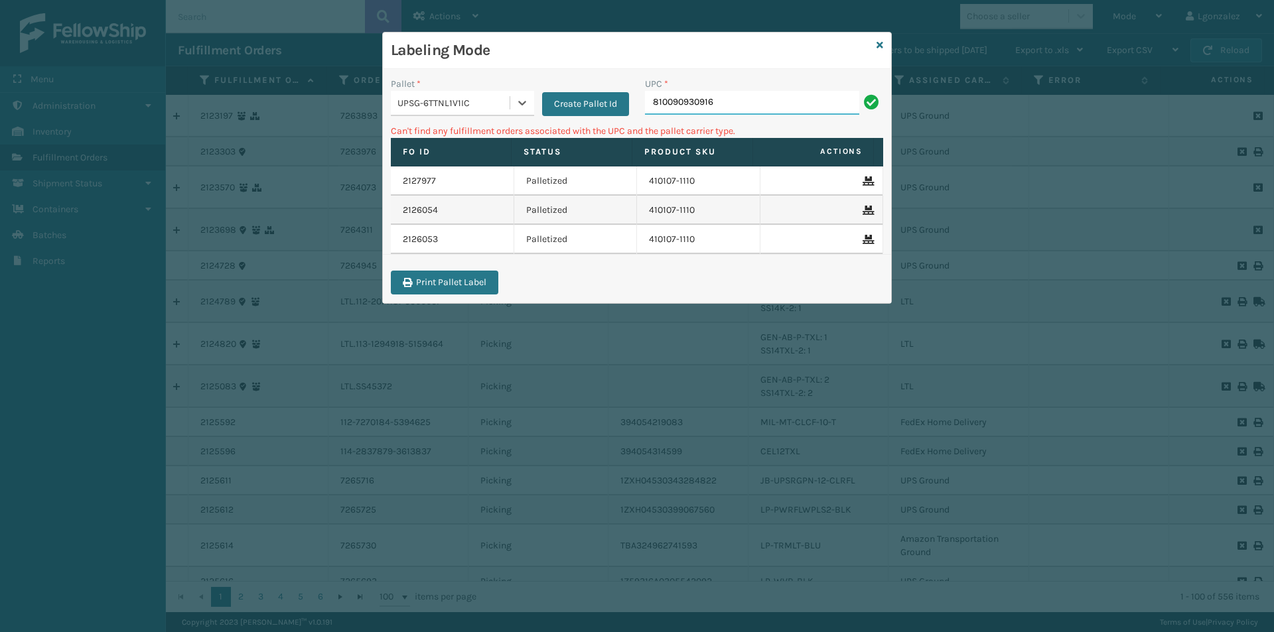
click at [744, 106] on input "810090930916" at bounding box center [752, 103] width 214 height 24
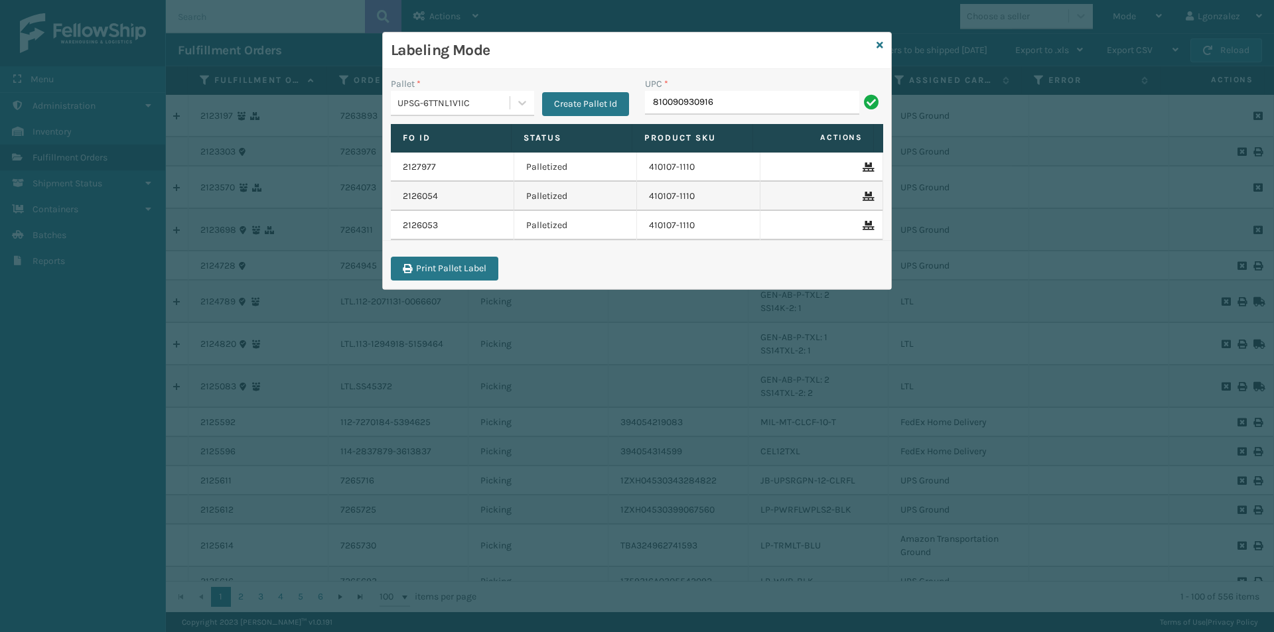
type input "810090930916"
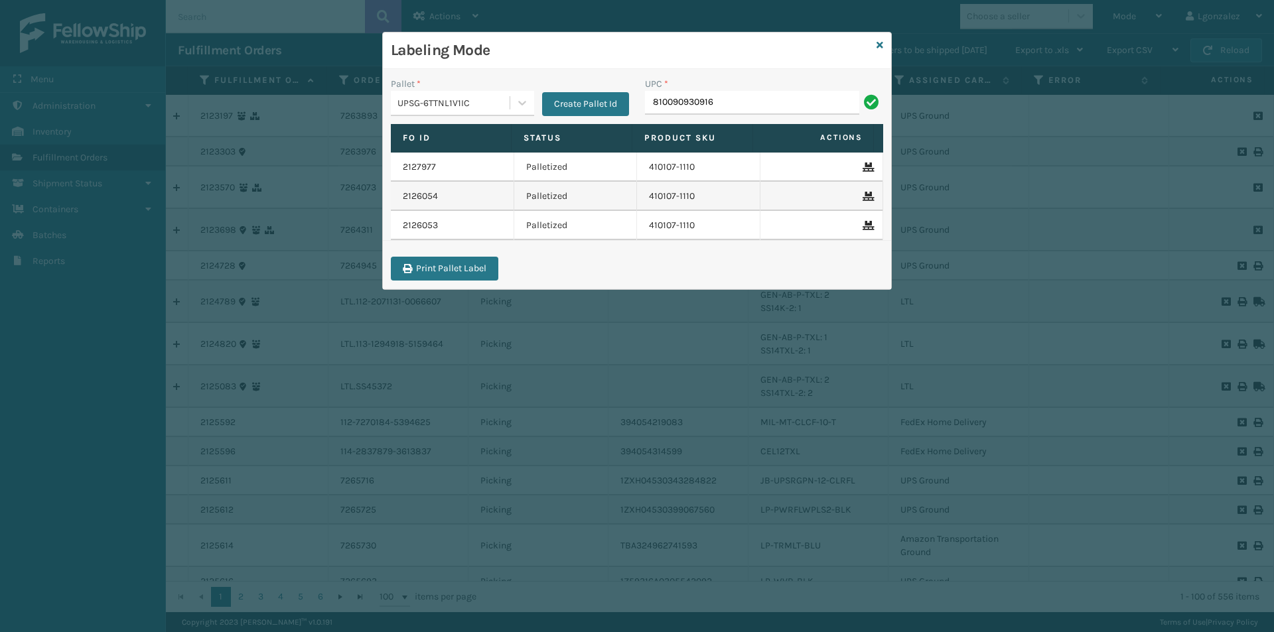
type input "810090930916"
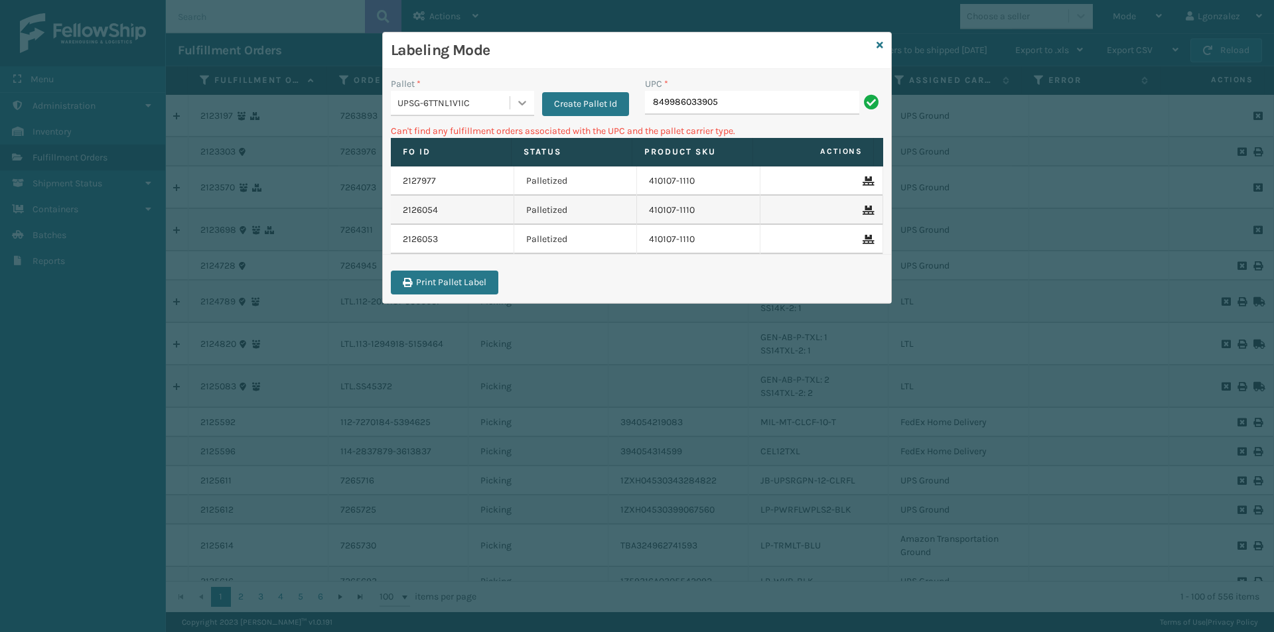
drag, startPoint x: 521, startPoint y: 101, endPoint x: 513, endPoint y: 113, distance: 14.9
click at [520, 101] on icon at bounding box center [522, 102] width 13 height 13
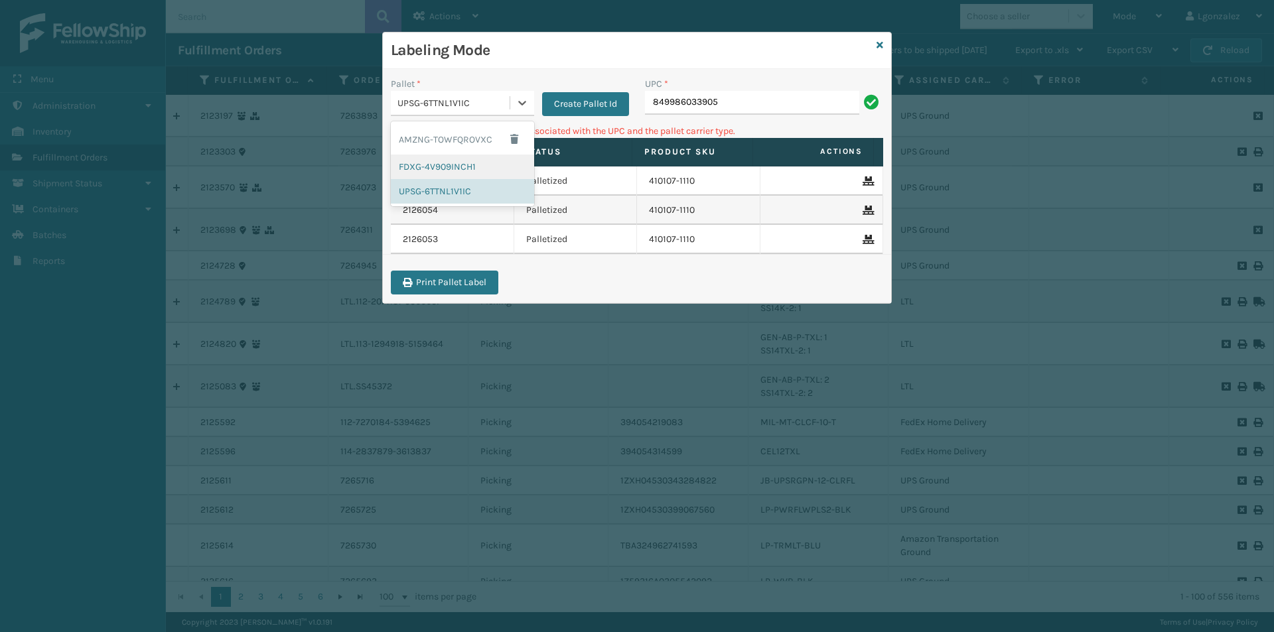
click at [453, 171] on div "FDXG-4V909INCH1" at bounding box center [462, 167] width 143 height 25
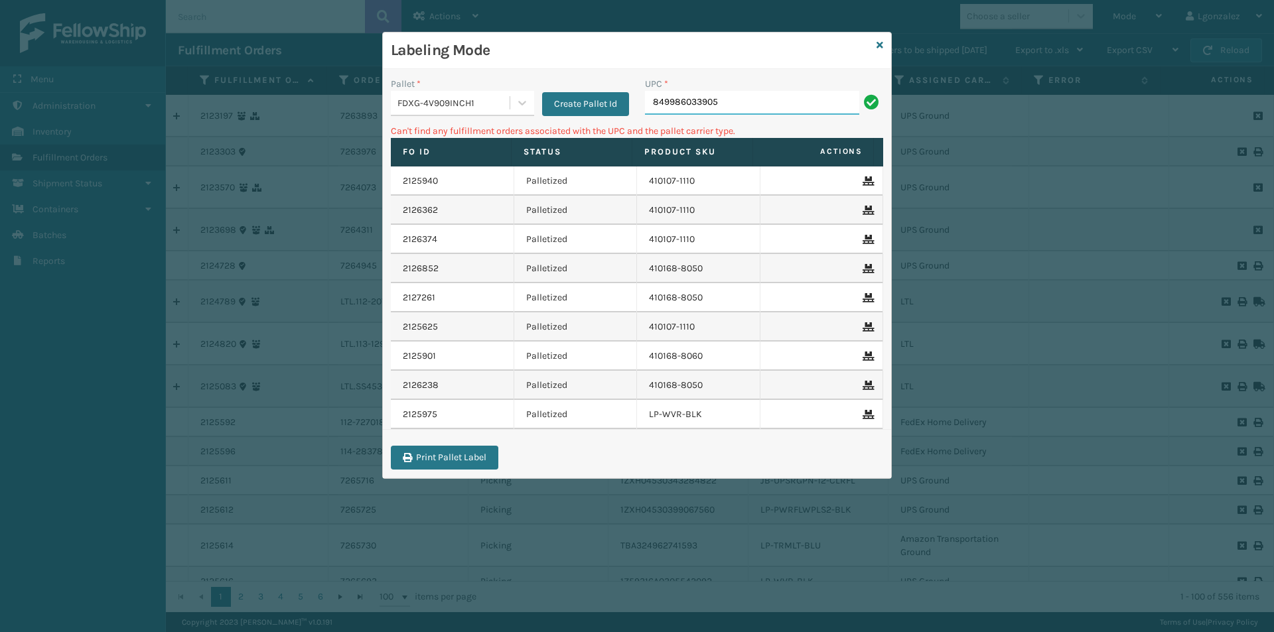
click at [768, 102] on input "849986033905" at bounding box center [752, 103] width 214 height 24
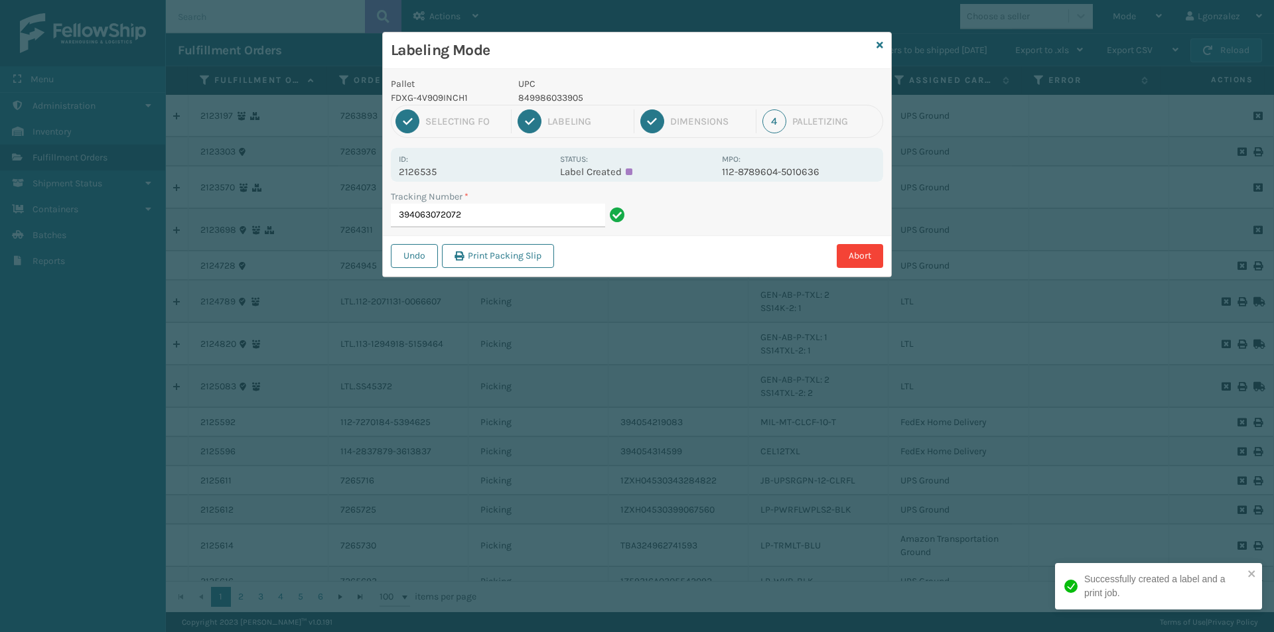
click at [555, 100] on p "849986033905" at bounding box center [616, 98] width 196 height 14
copy p "849986033905"
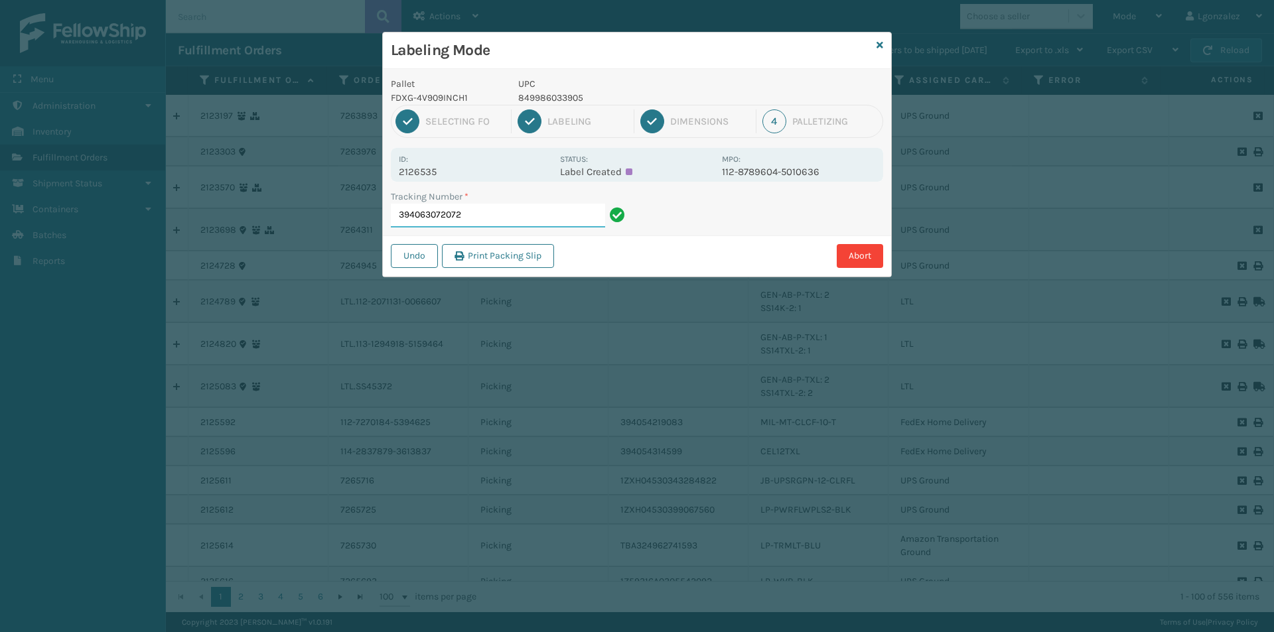
click at [575, 220] on input "394063072072" at bounding box center [498, 216] width 214 height 24
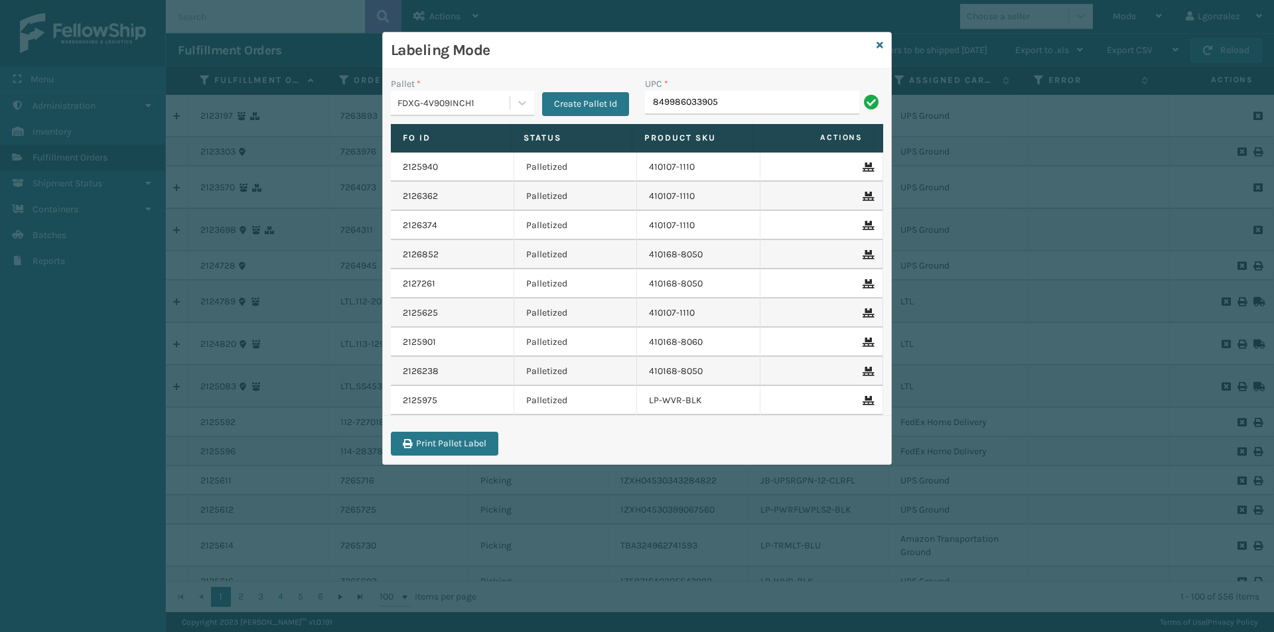
type input "849986033905"
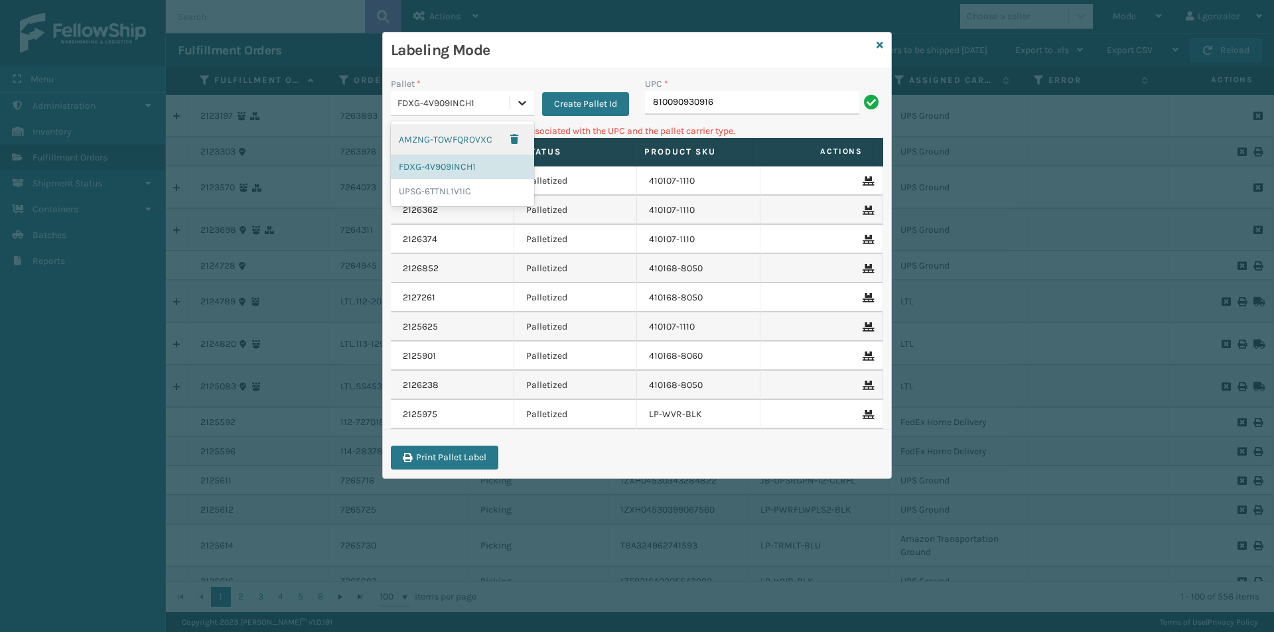
click at [529, 106] on div at bounding box center [522, 103] width 24 height 24
click at [455, 199] on div "UPSG-6TTNL1V1IC" at bounding box center [462, 191] width 143 height 25
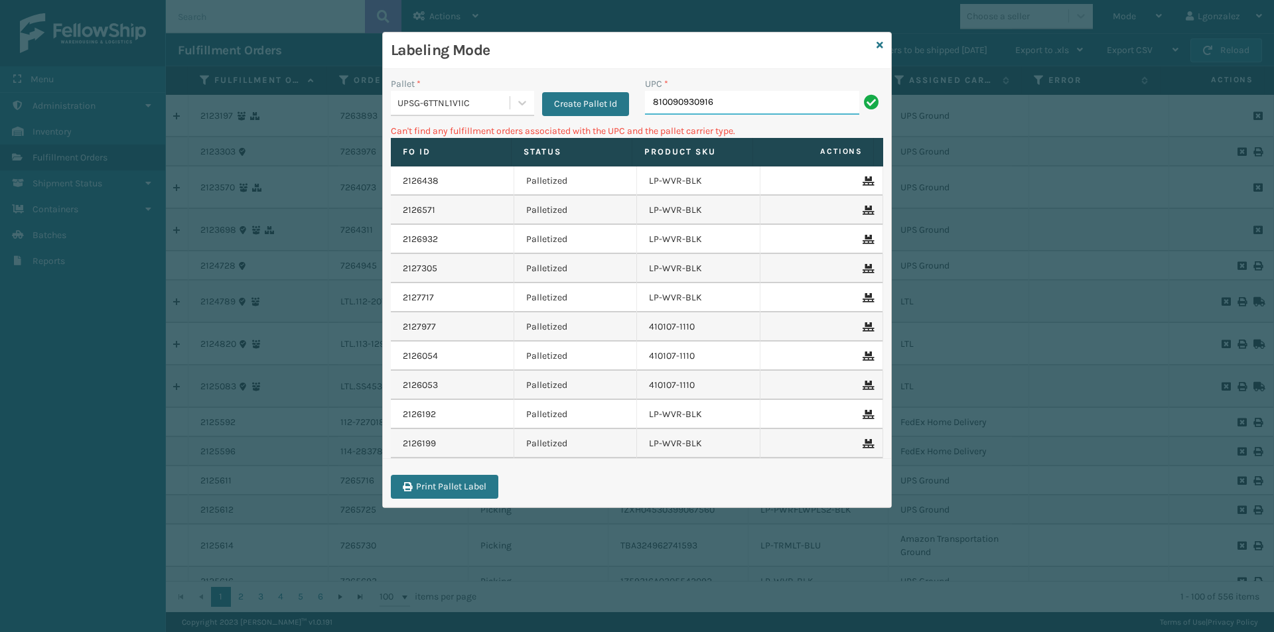
click at [730, 105] on input "810090930916" at bounding box center [752, 103] width 214 height 24
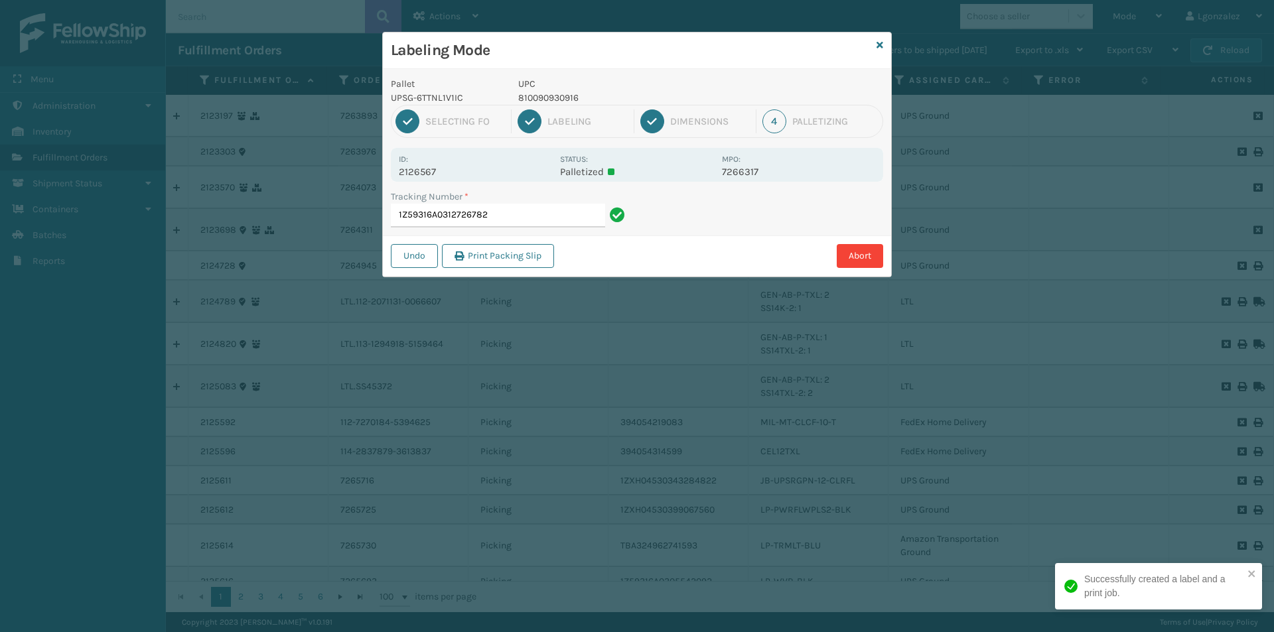
click at [571, 96] on p "810090930916" at bounding box center [616, 98] width 196 height 14
click at [571, 97] on p "810090930916" at bounding box center [616, 98] width 196 height 14
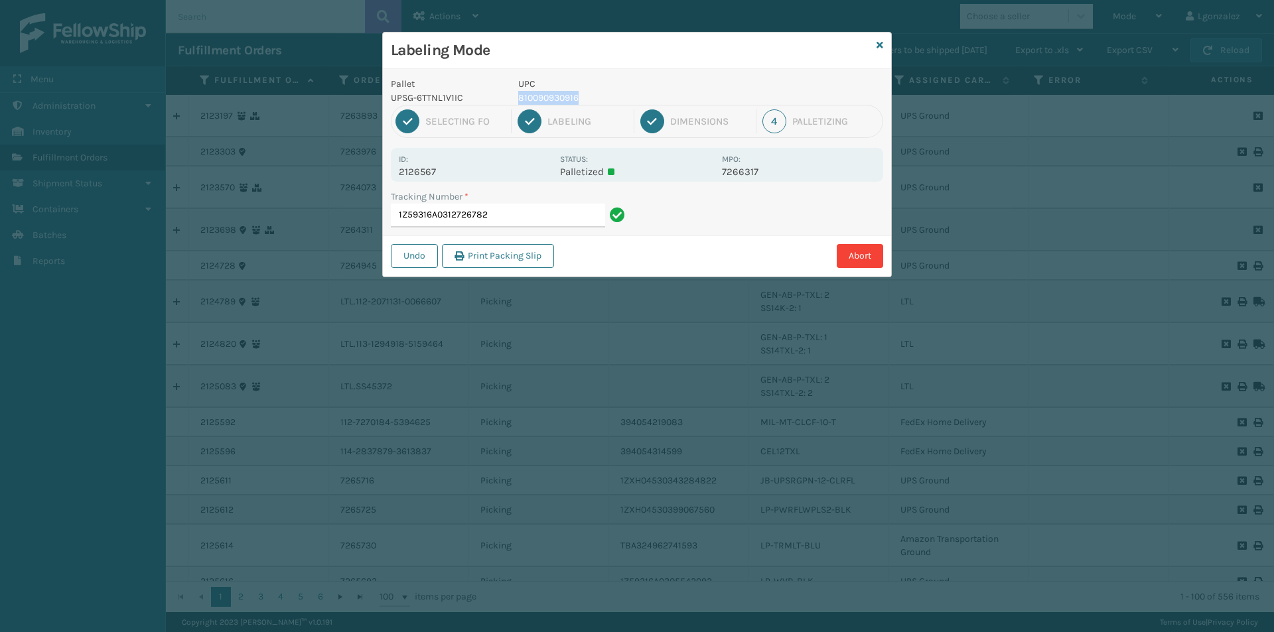
copy p "810090930916"
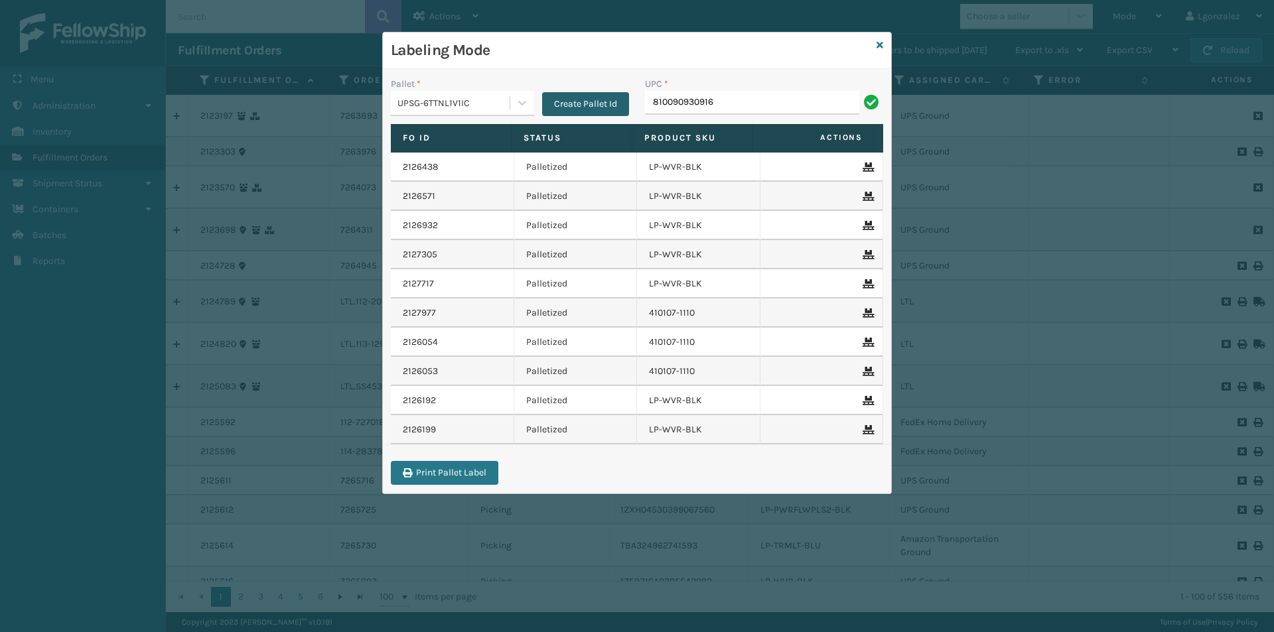
type input "810090930916"
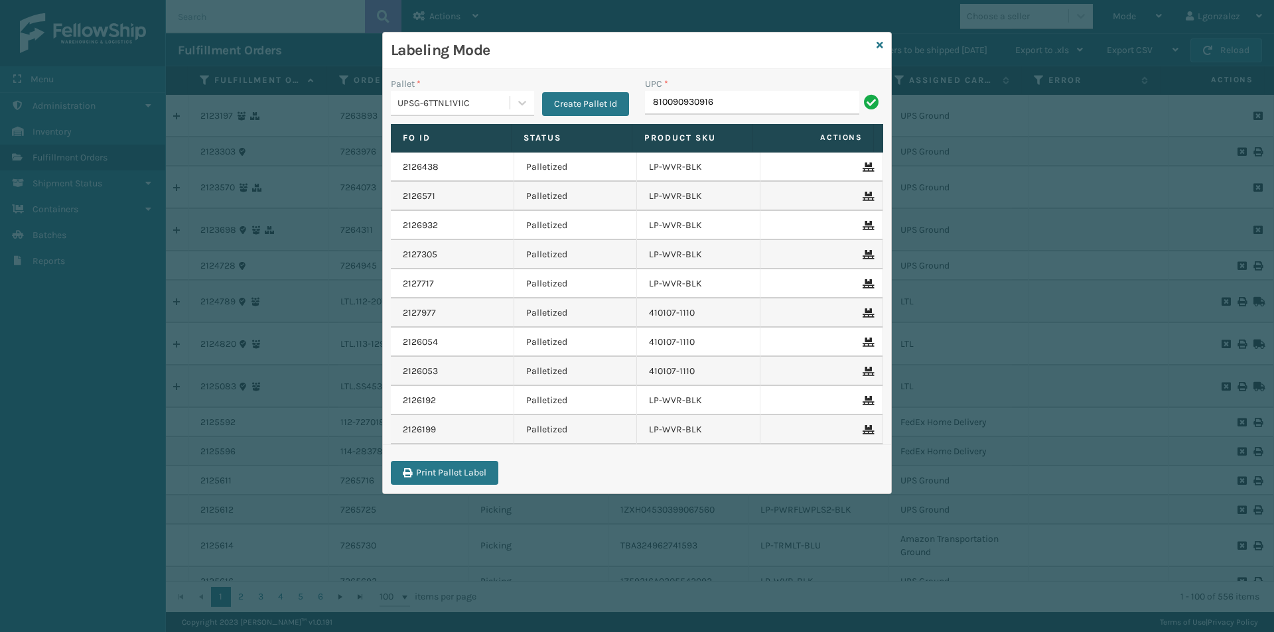
type input "810090930916"
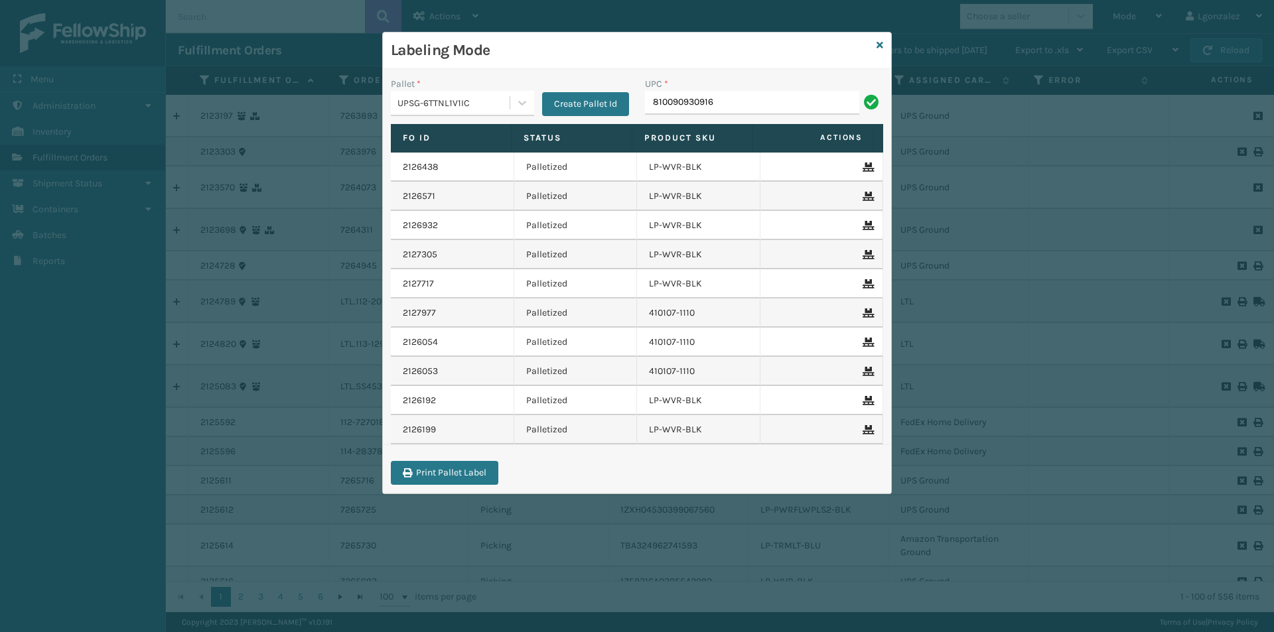
type input "810090930916"
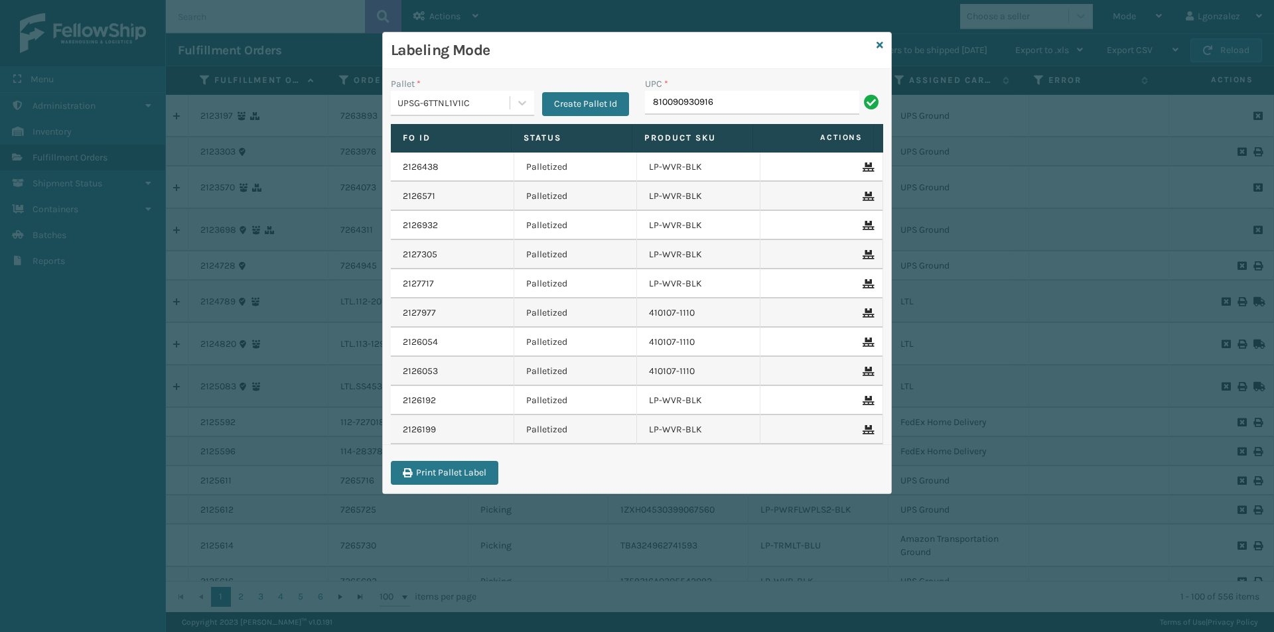
type input "810090930916"
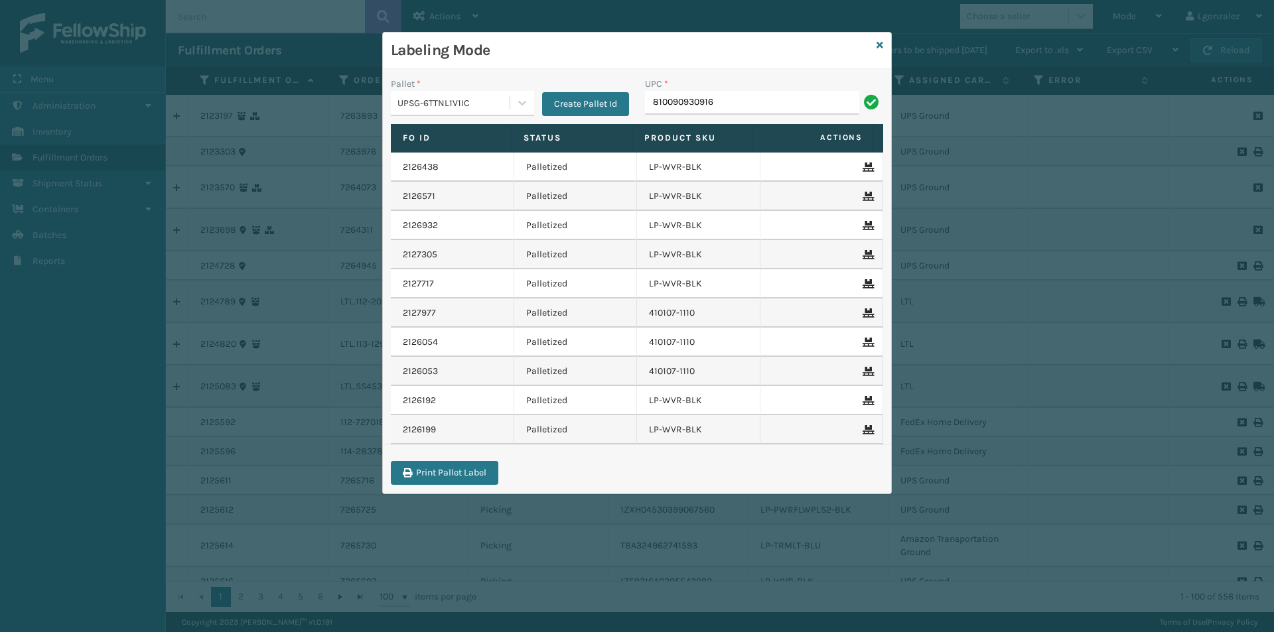
type input "810090930916"
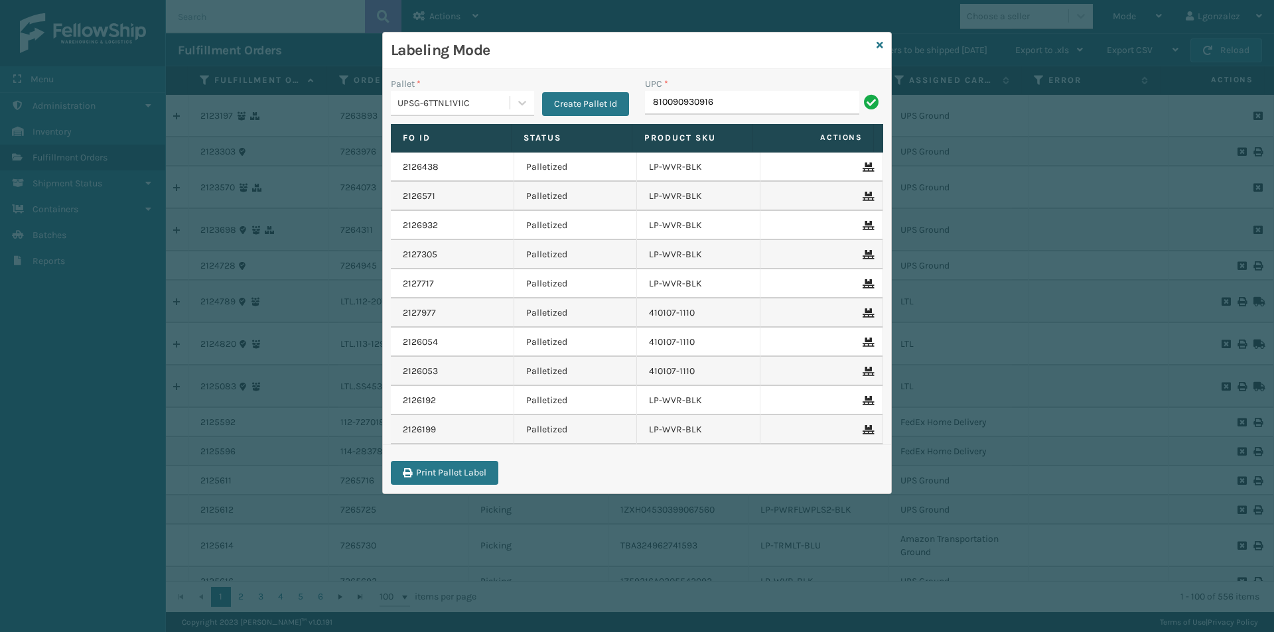
type input "810090930916"
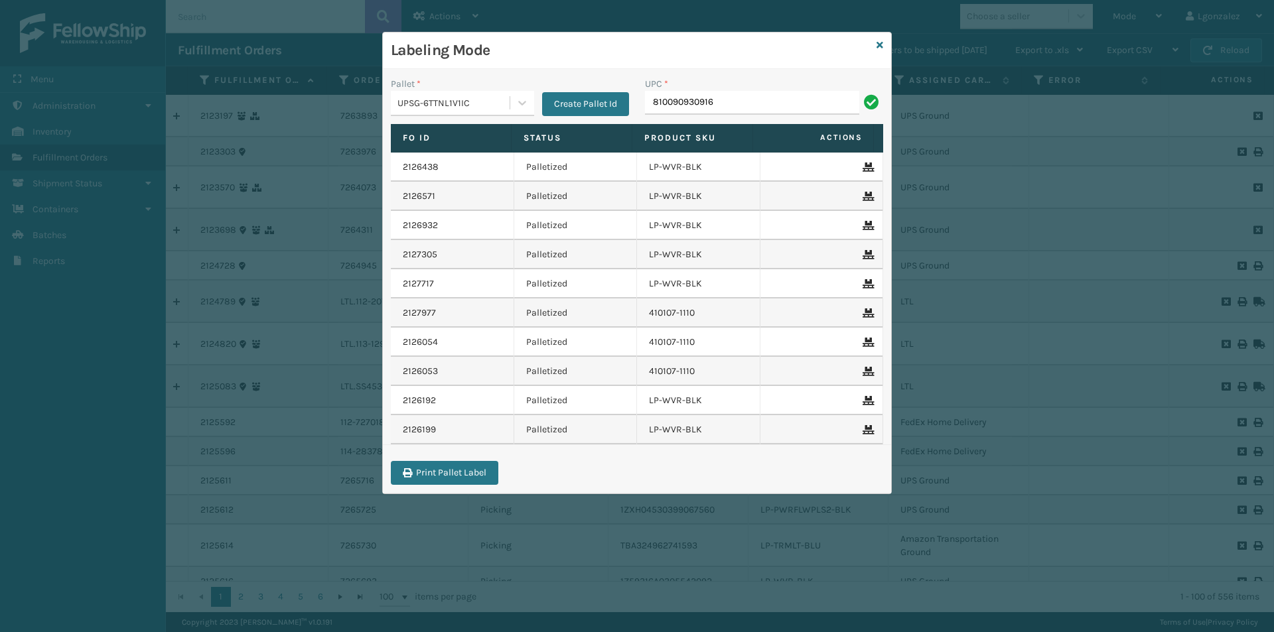
type input "810090930916"
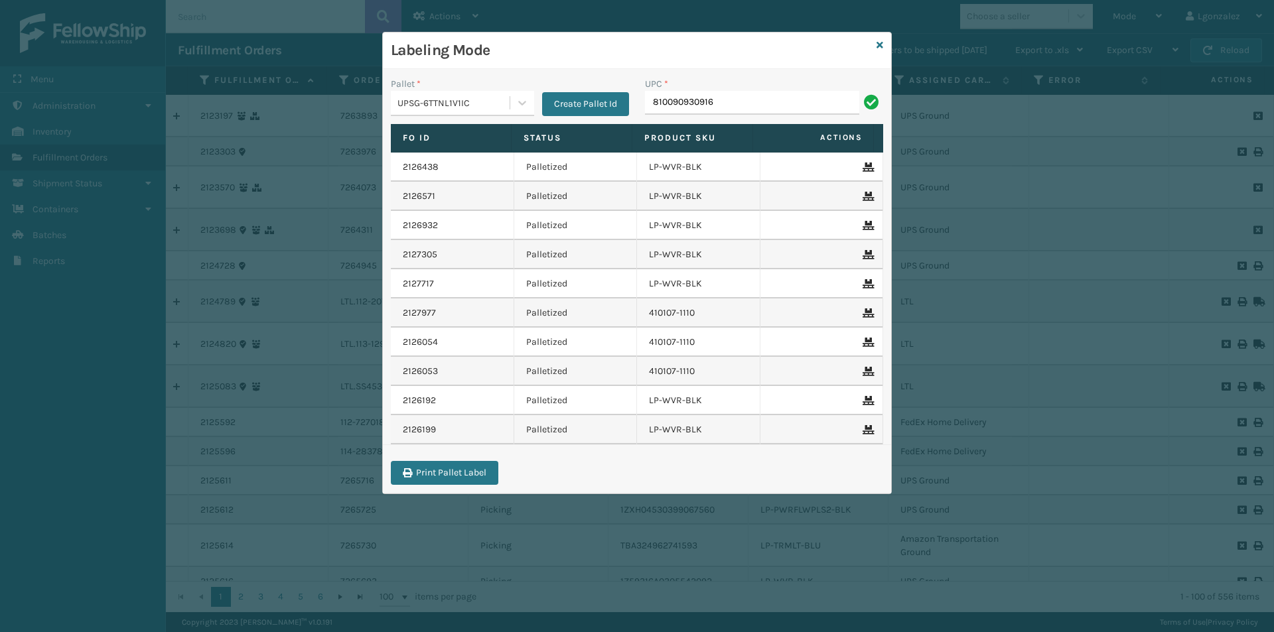
type input "810090930916"
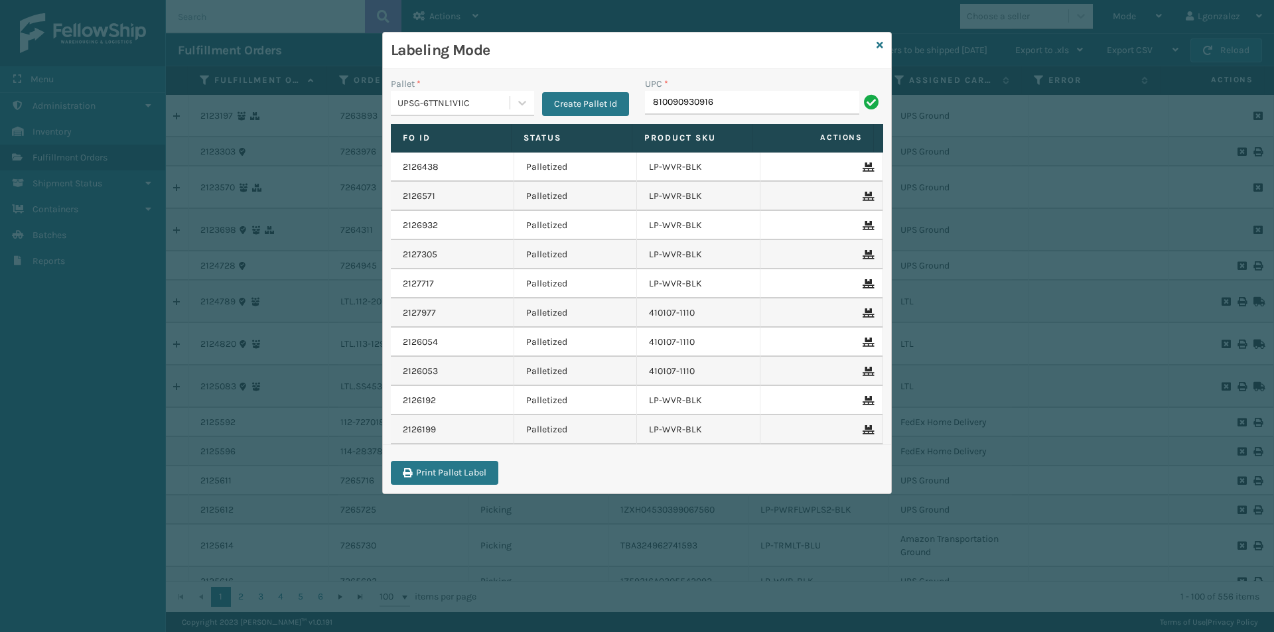
type input "810090930916"
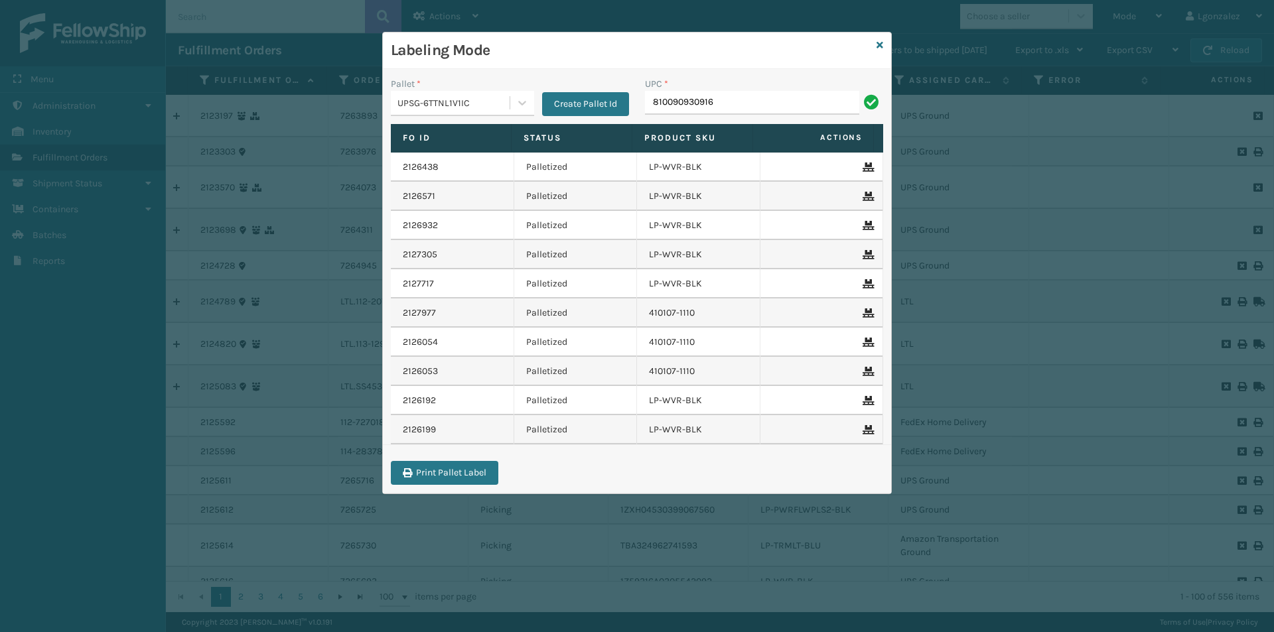
type input "810090930916"
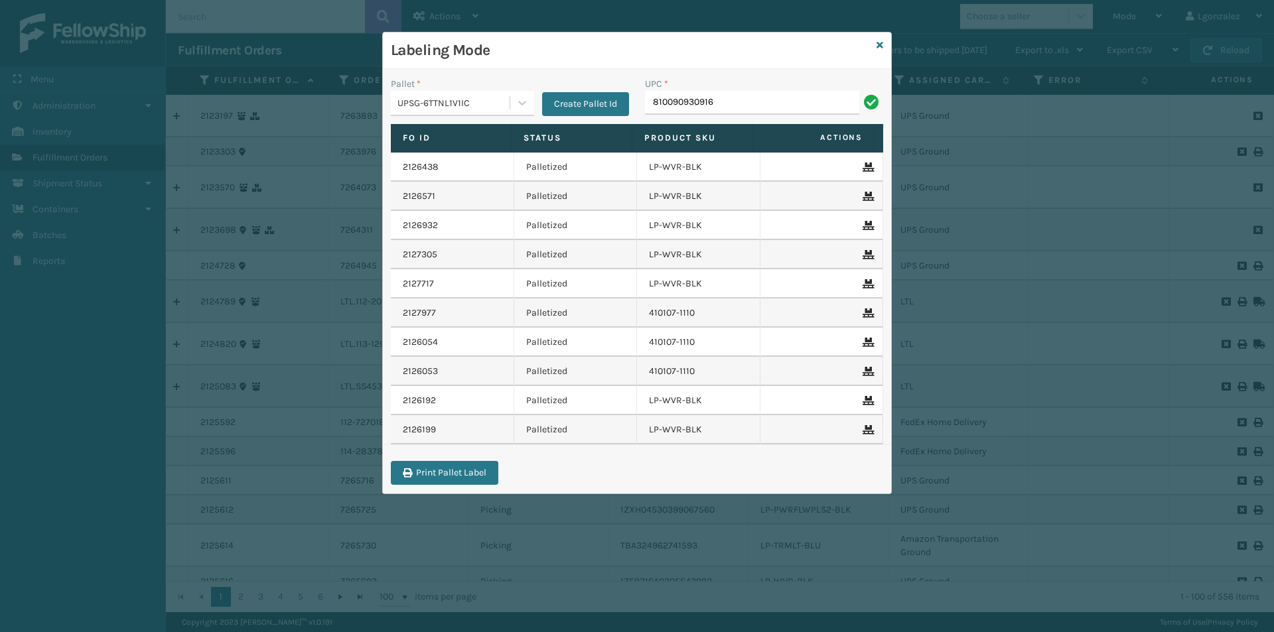
type input "810090930916"
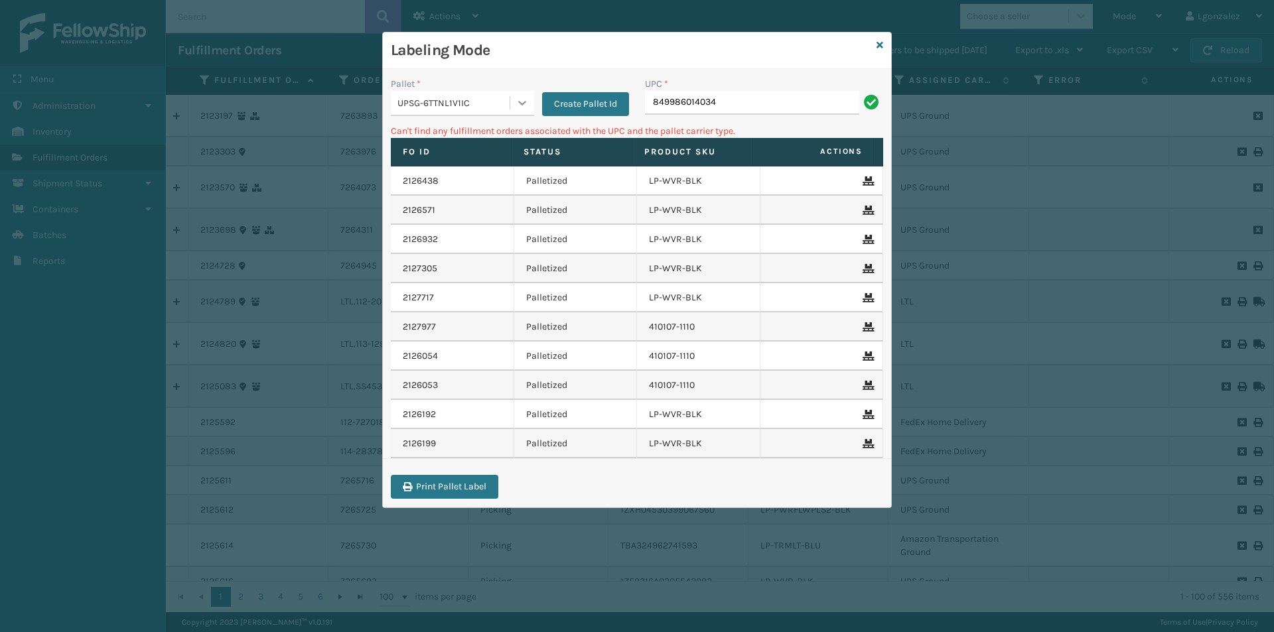
click at [528, 103] on icon at bounding box center [522, 102] width 13 height 13
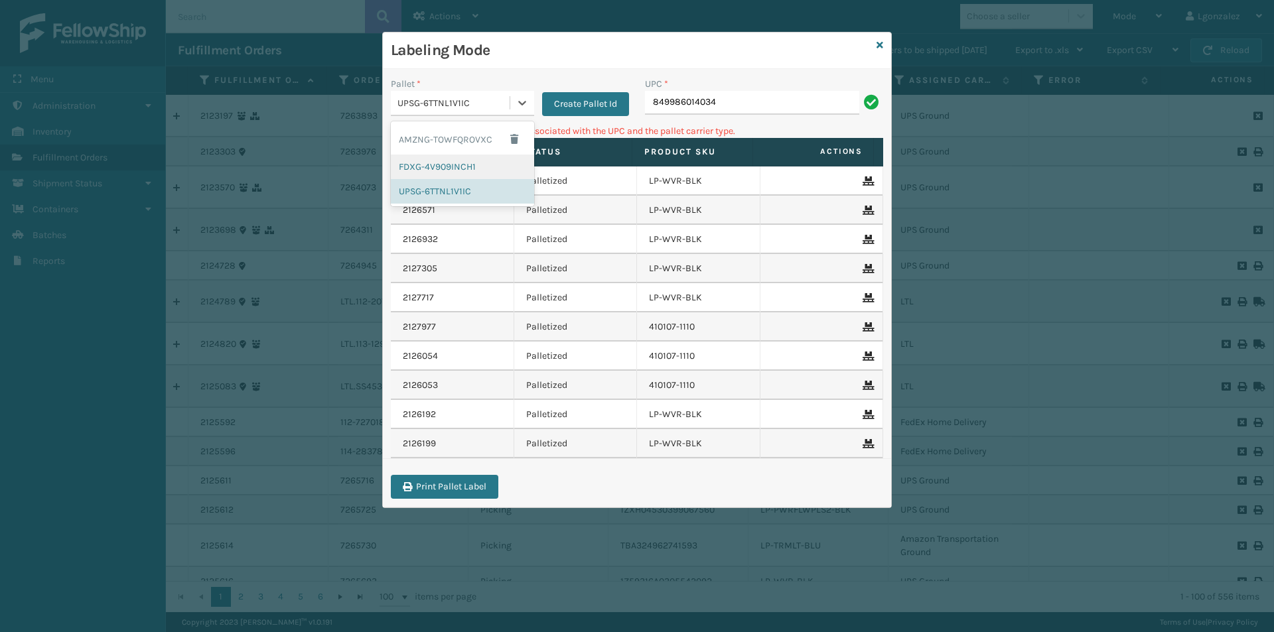
click at [440, 169] on div "FDXG-4V909INCH1" at bounding box center [462, 167] width 143 height 25
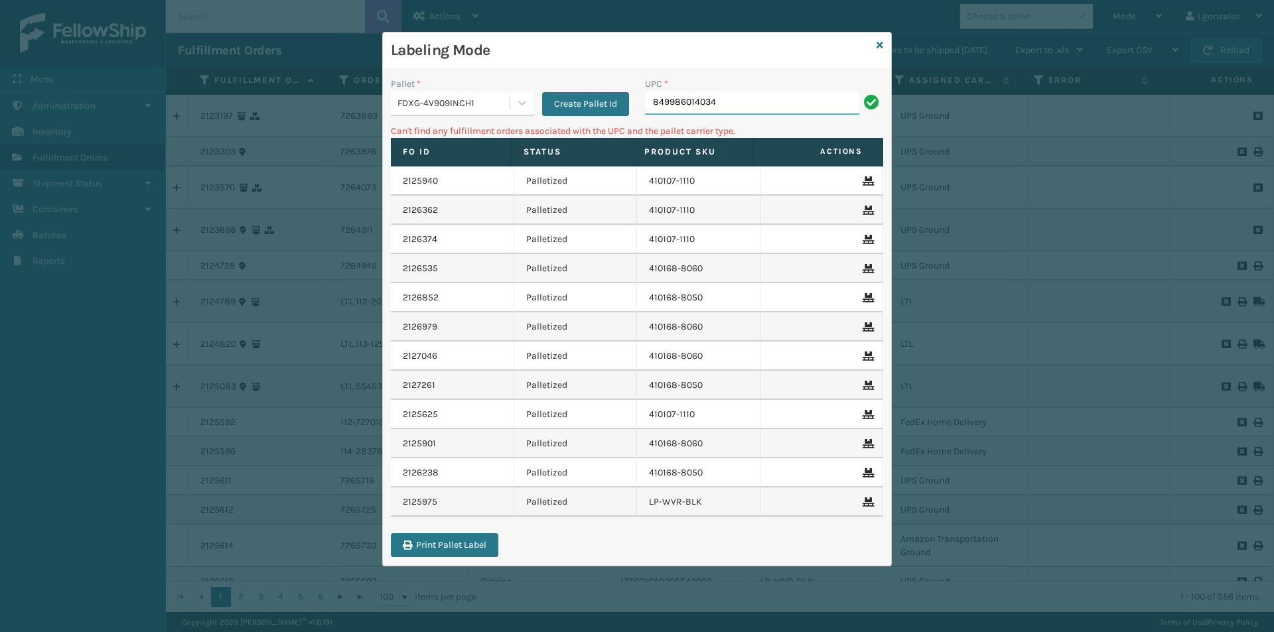
click at [764, 103] on input "849986014034" at bounding box center [752, 103] width 214 height 24
type input "1"
type input "2"
type input "1"
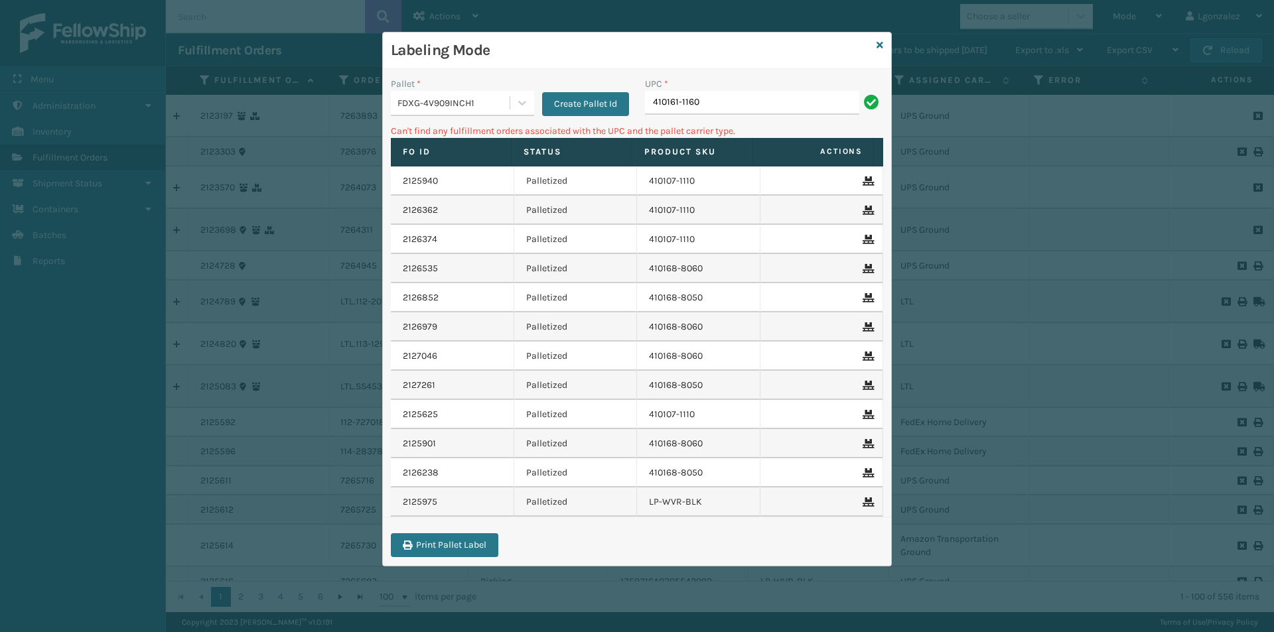
type input "410161-1160"
click at [678, 104] on input "410161-1160" at bounding box center [752, 103] width 214 height 24
type input "410107-1160"
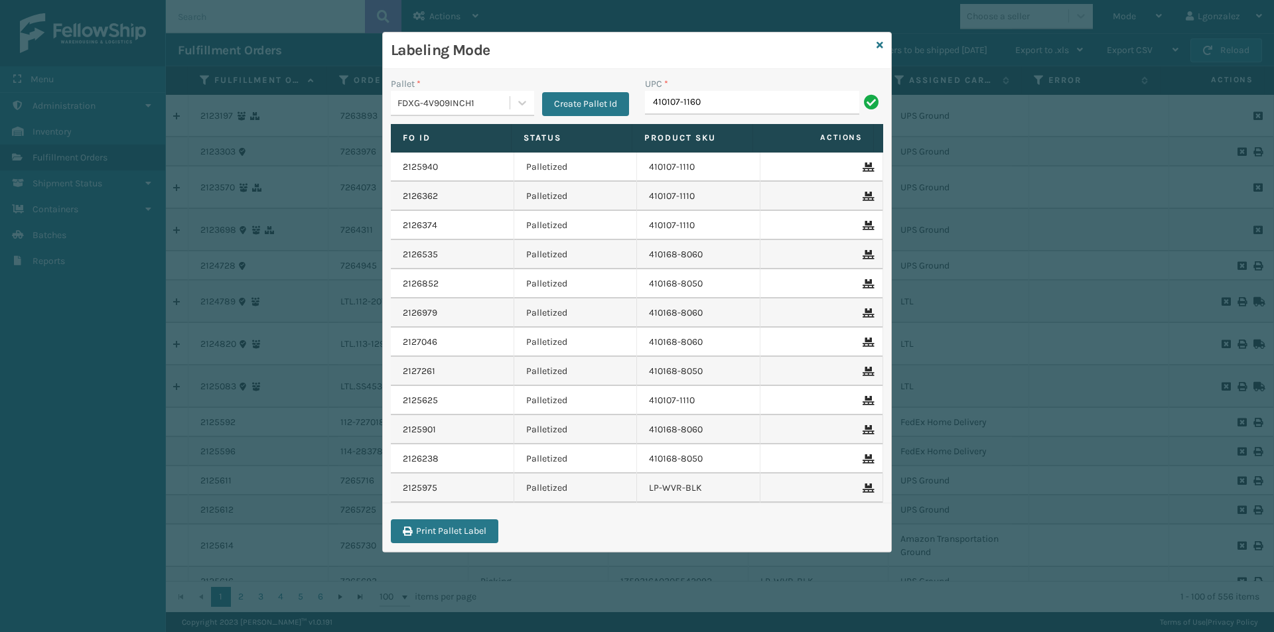
type input "410107-1160"
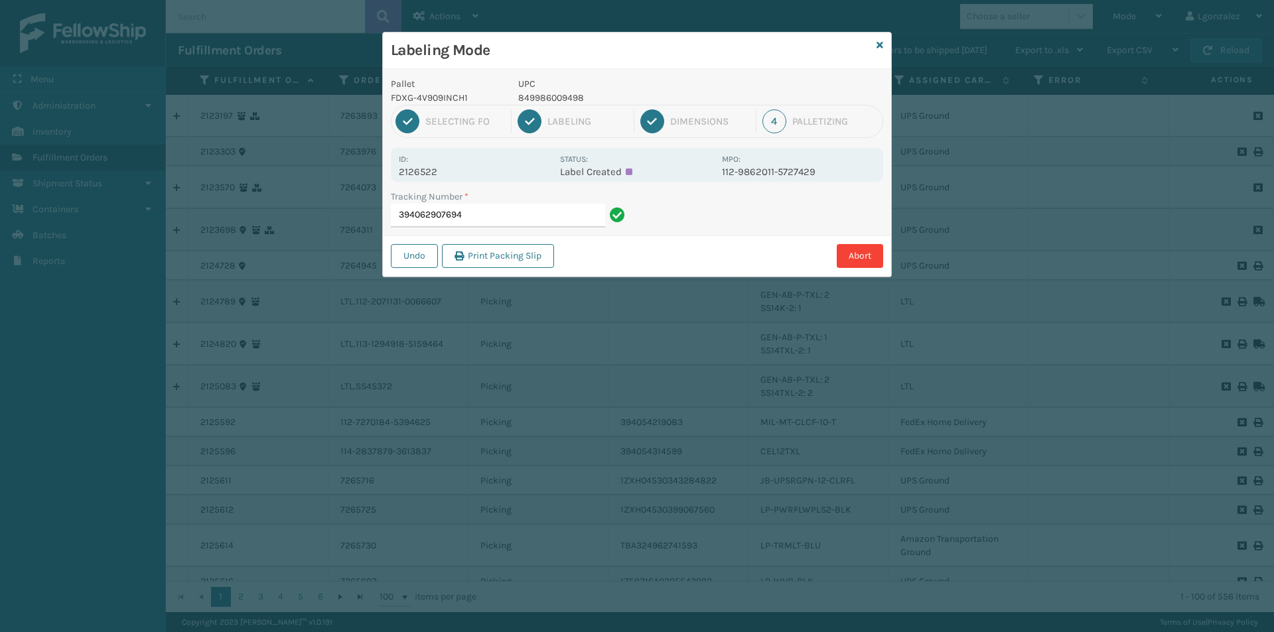
click at [549, 88] on p "UPC" at bounding box center [616, 84] width 196 height 14
click at [549, 93] on p "849986009498" at bounding box center [616, 98] width 196 height 14
copy p "849986009498"
click at [514, 224] on input "394062907694" at bounding box center [498, 216] width 214 height 24
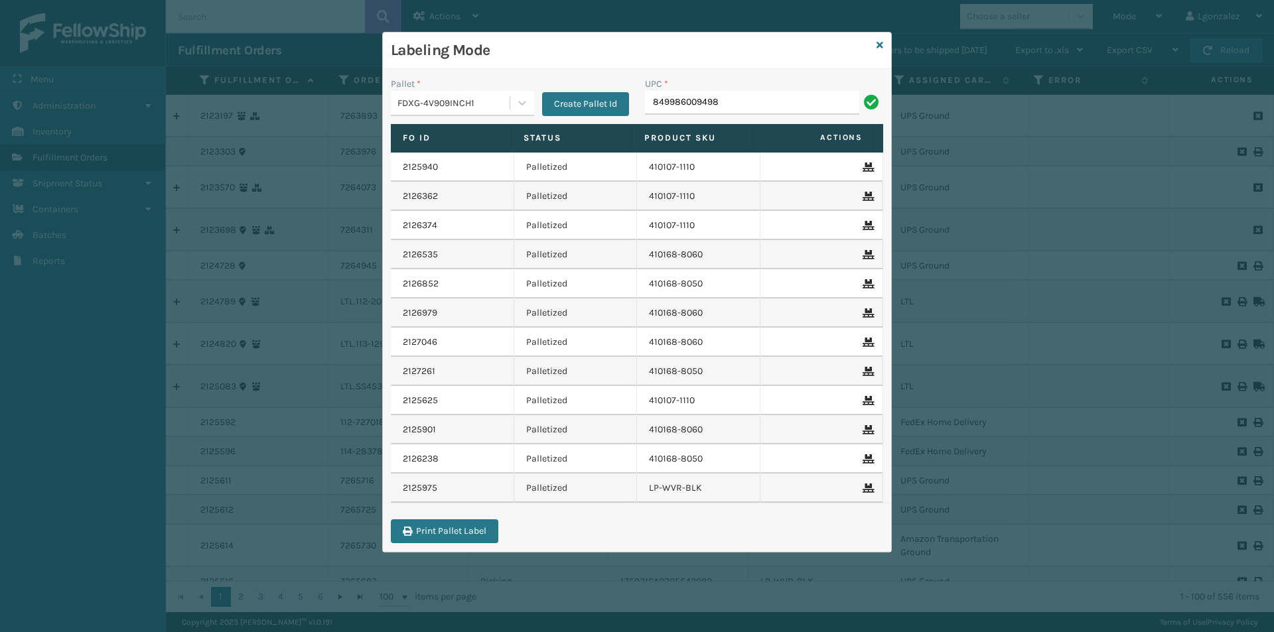
type input "849986009498"
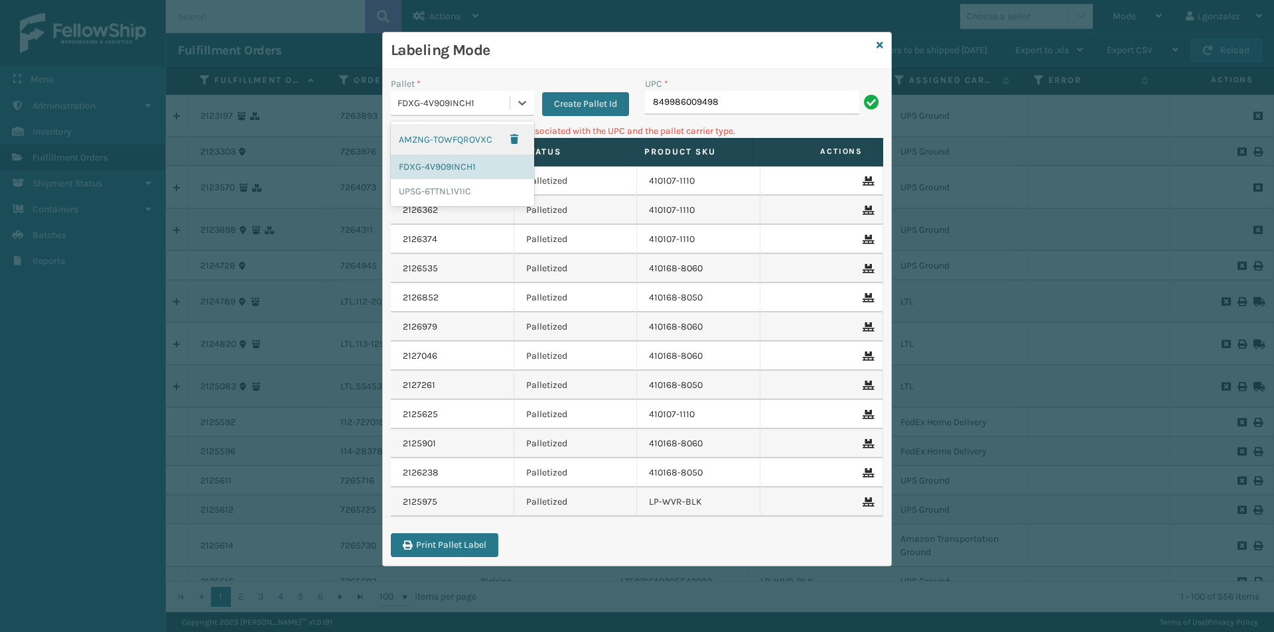
drag, startPoint x: 510, startPoint y: 104, endPoint x: 504, endPoint y: 115, distance: 13.1
click at [510, 103] on div at bounding box center [522, 103] width 24 height 24
click at [486, 192] on div "UPSG-6TTNL1V1IC" at bounding box center [462, 191] width 143 height 25
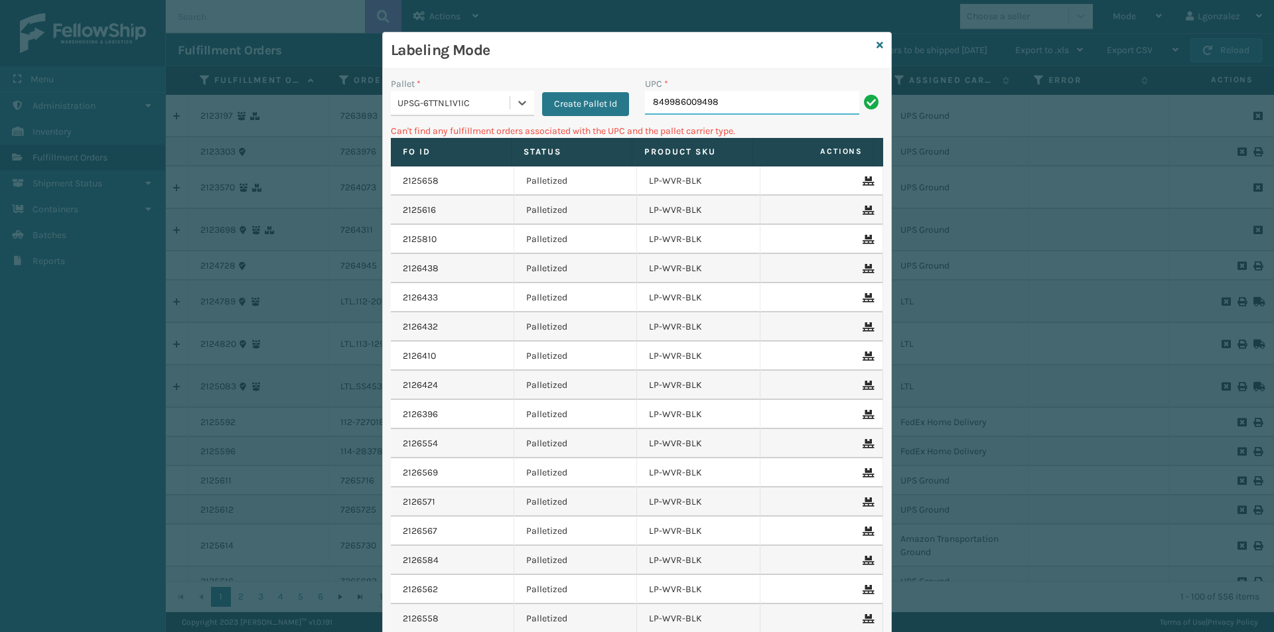
click at [716, 109] on input "849986009498" at bounding box center [752, 103] width 214 height 24
click at [877, 40] on icon at bounding box center [880, 44] width 7 height 9
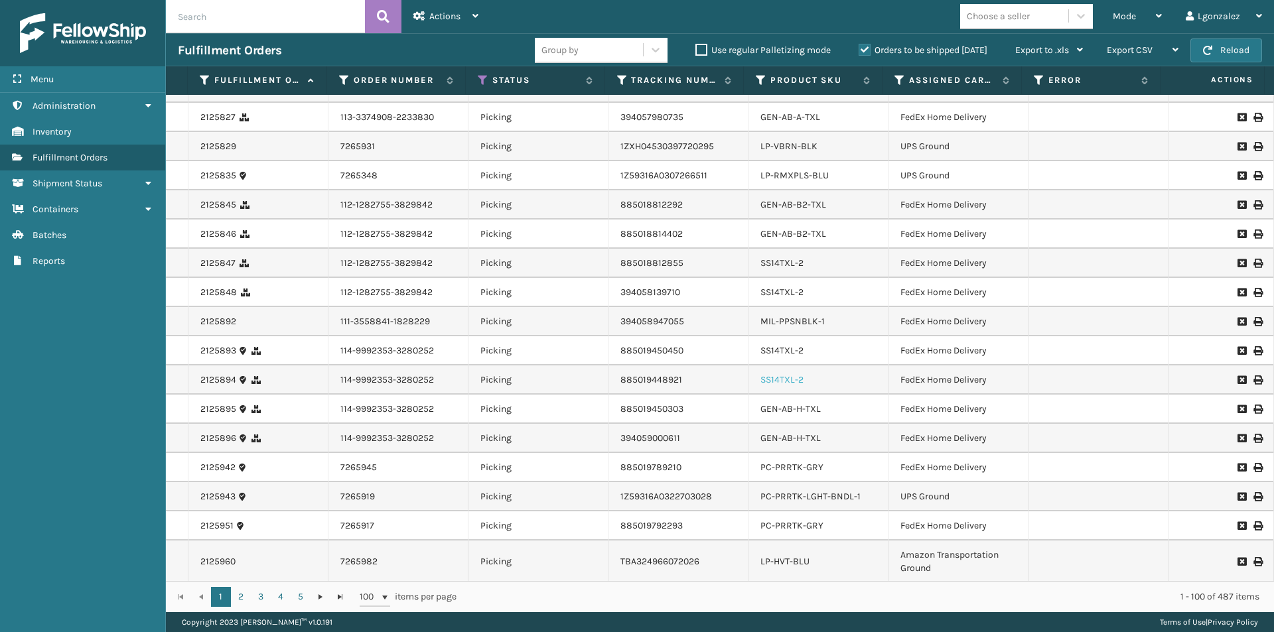
scroll to position [1924, 0]
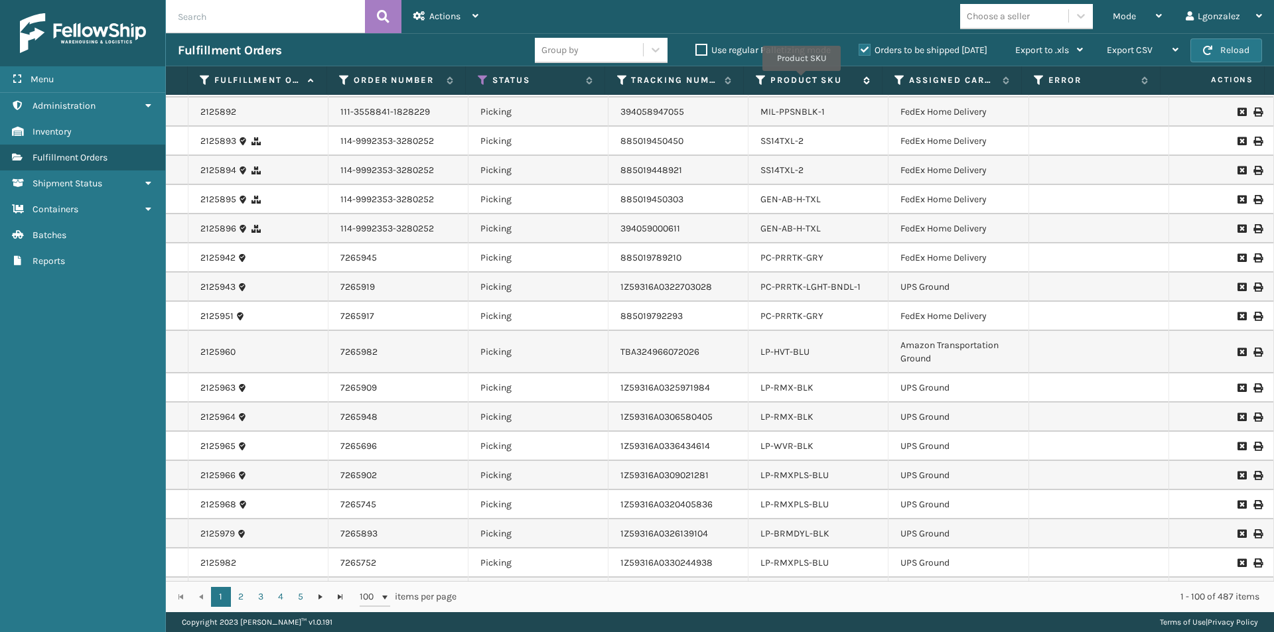
click at [802, 80] on label "Product SKU" at bounding box center [813, 80] width 86 height 12
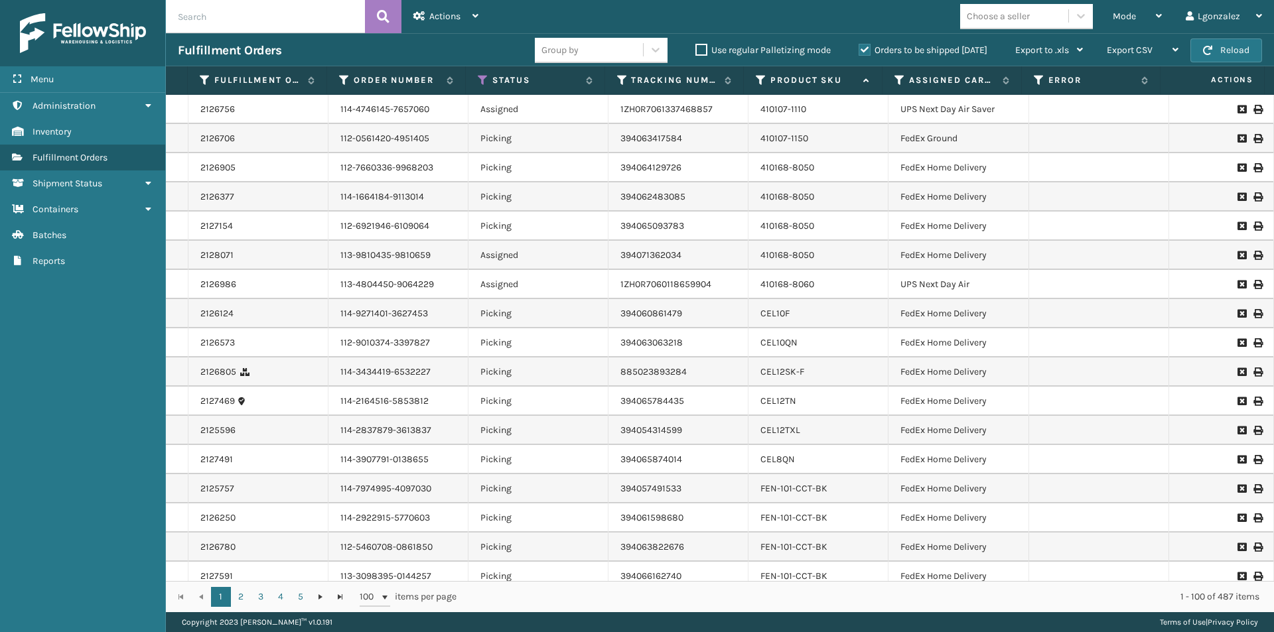
click at [814, 231] on div "410168-8050" at bounding box center [817, 226] width 115 height 13
click at [797, 137] on link "410107-1150" at bounding box center [784, 138] width 48 height 11
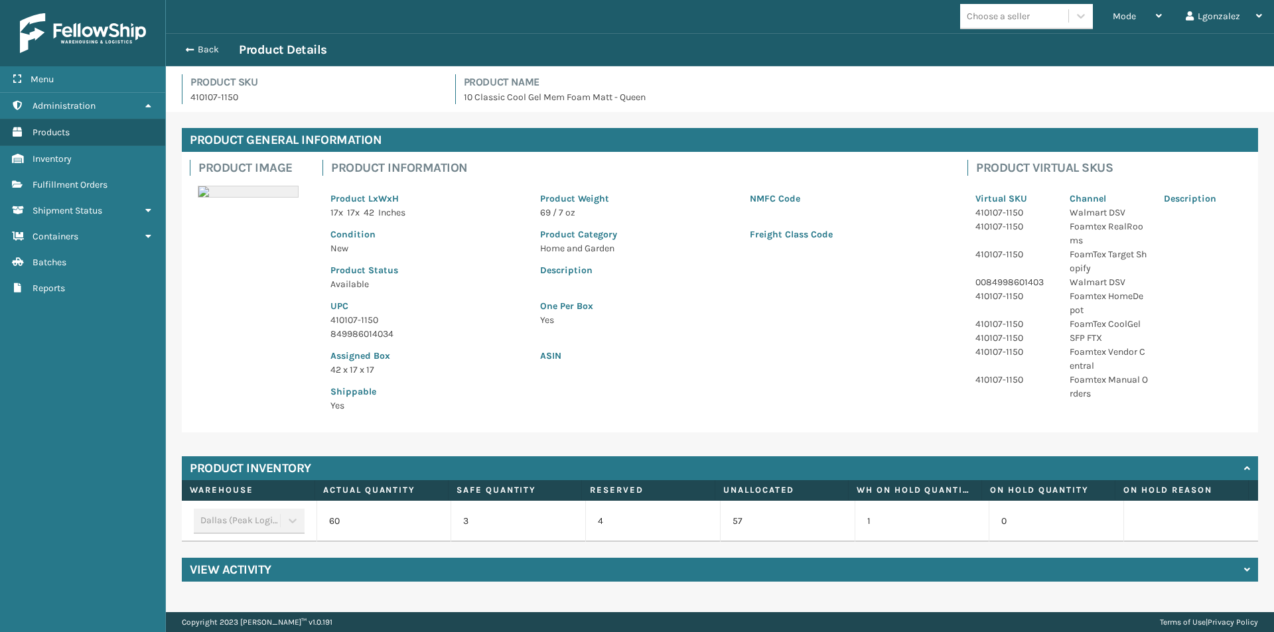
click at [356, 321] on p "410107-1150" at bounding box center [427, 320] width 194 height 14
copy p "410107-1150"
click at [184, 45] on span "button" at bounding box center [188, 49] width 8 height 9
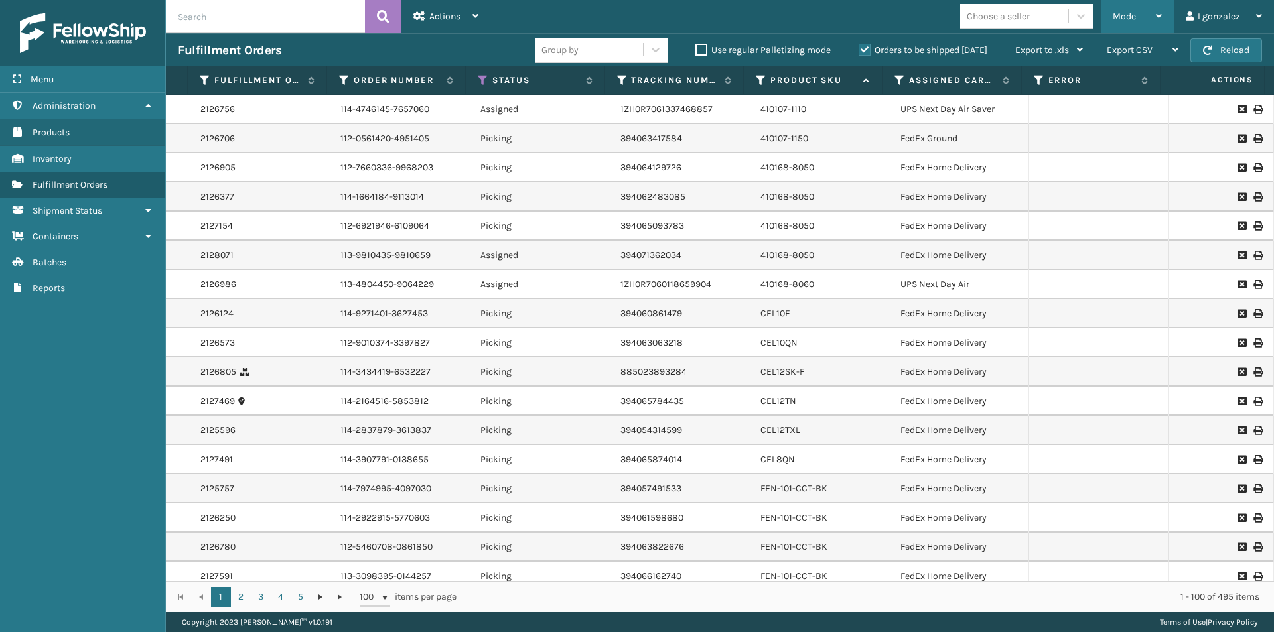
click at [1161, 16] on icon at bounding box center [1159, 15] width 6 height 9
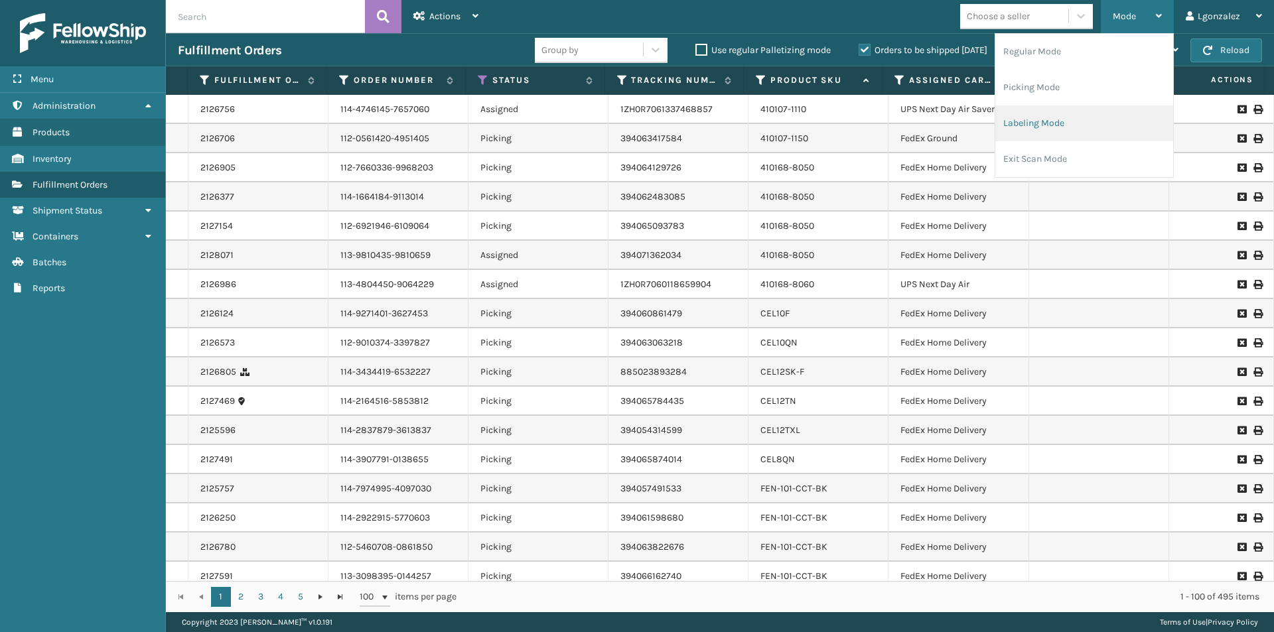
click at [1034, 122] on li "Labeling Mode" at bounding box center [1084, 124] width 178 height 36
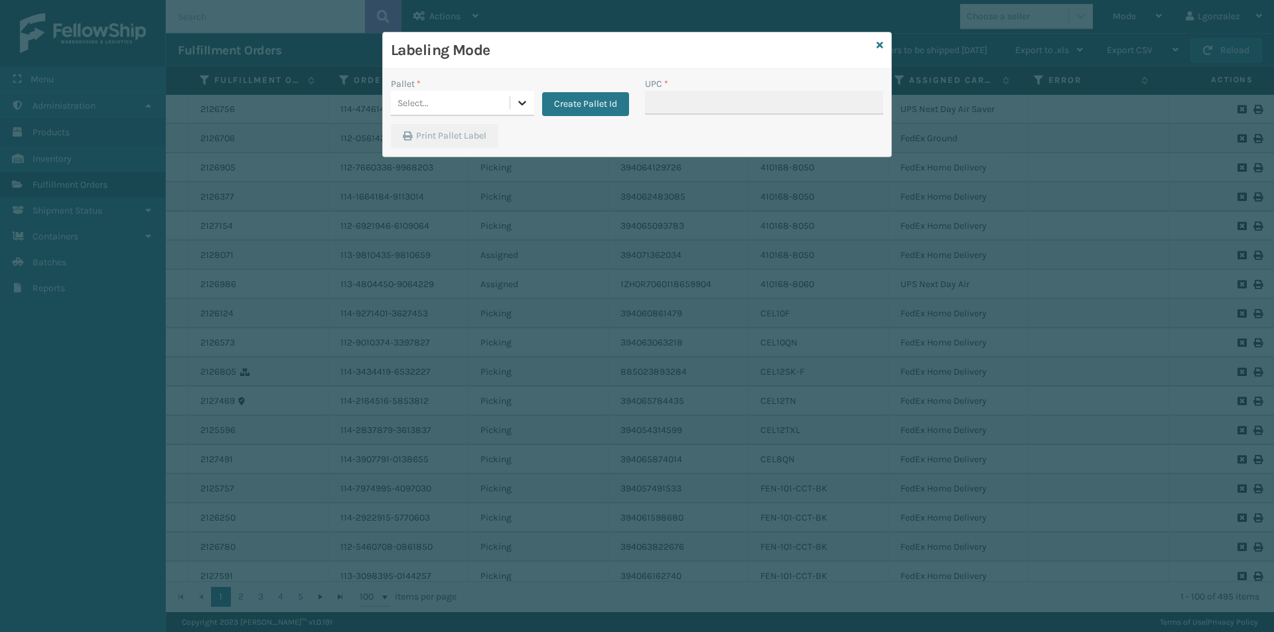
click at [522, 98] on icon at bounding box center [522, 102] width 13 height 13
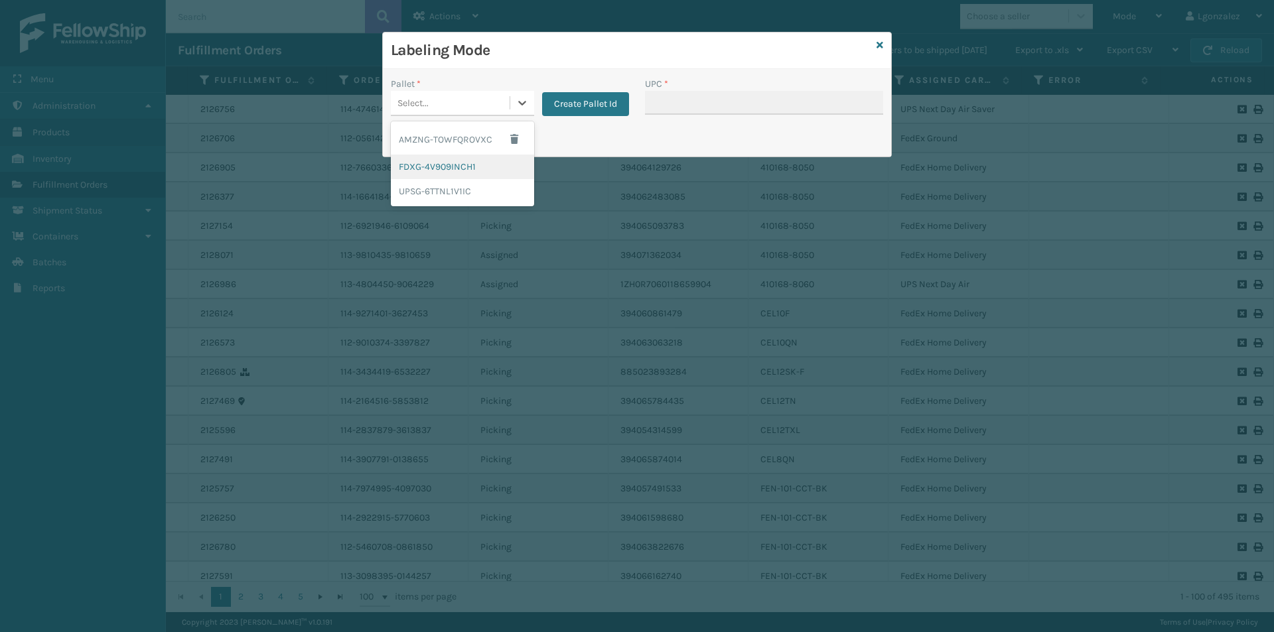
click at [462, 169] on div "FDXG-4V909INCH1" at bounding box center [462, 167] width 143 height 25
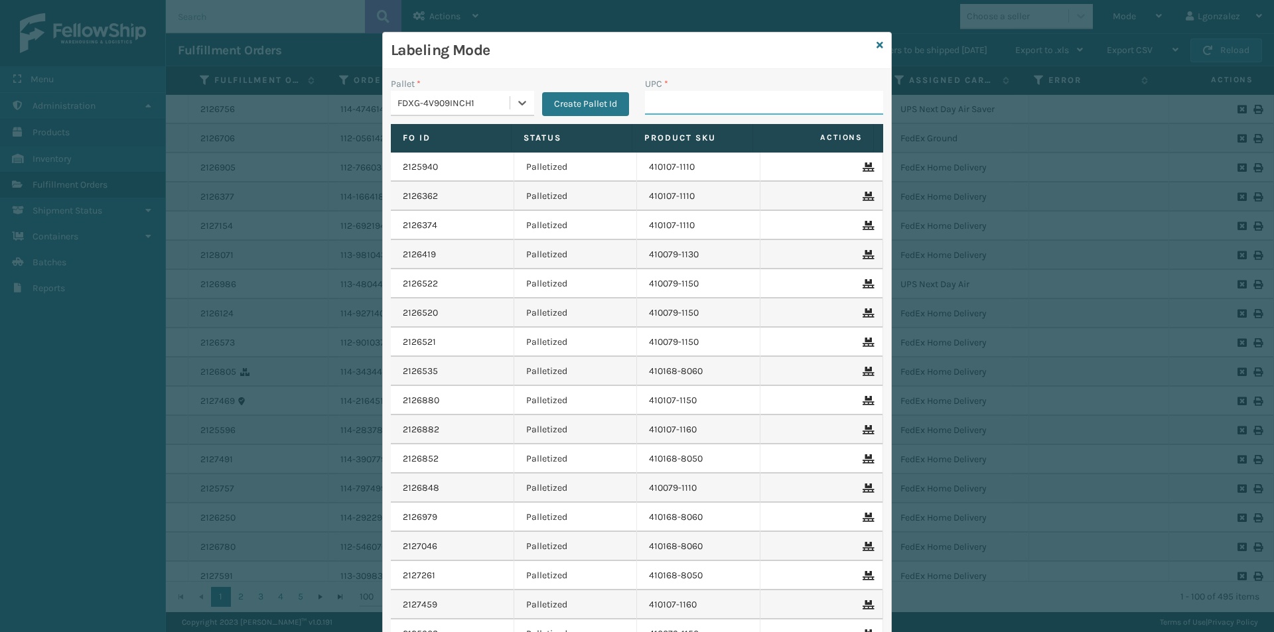
click at [670, 103] on input "UPC *" at bounding box center [764, 103] width 238 height 24
paste input "410107-1150"
type input "410107-1150"
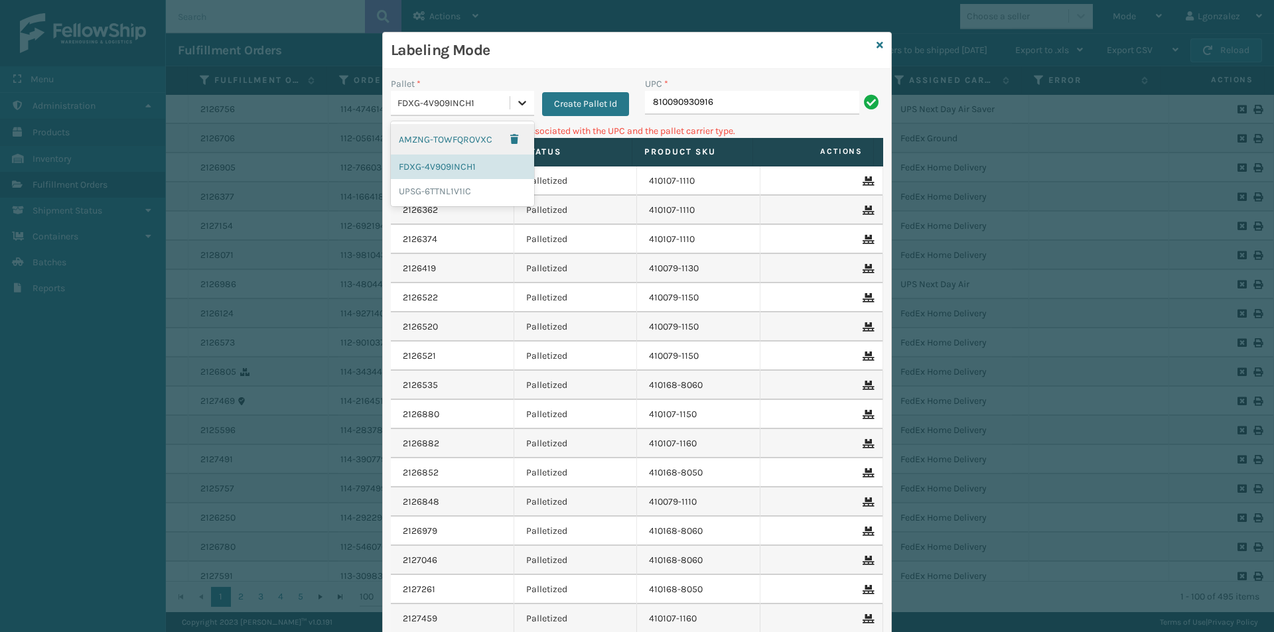
click at [510, 111] on div at bounding box center [522, 103] width 24 height 24
click at [472, 181] on div "UPSG-6TTNL1V1IC" at bounding box center [462, 191] width 143 height 25
click at [728, 104] on input "810090930916" at bounding box center [752, 103] width 214 height 24
click at [746, 93] on input "810090930916" at bounding box center [752, 103] width 214 height 24
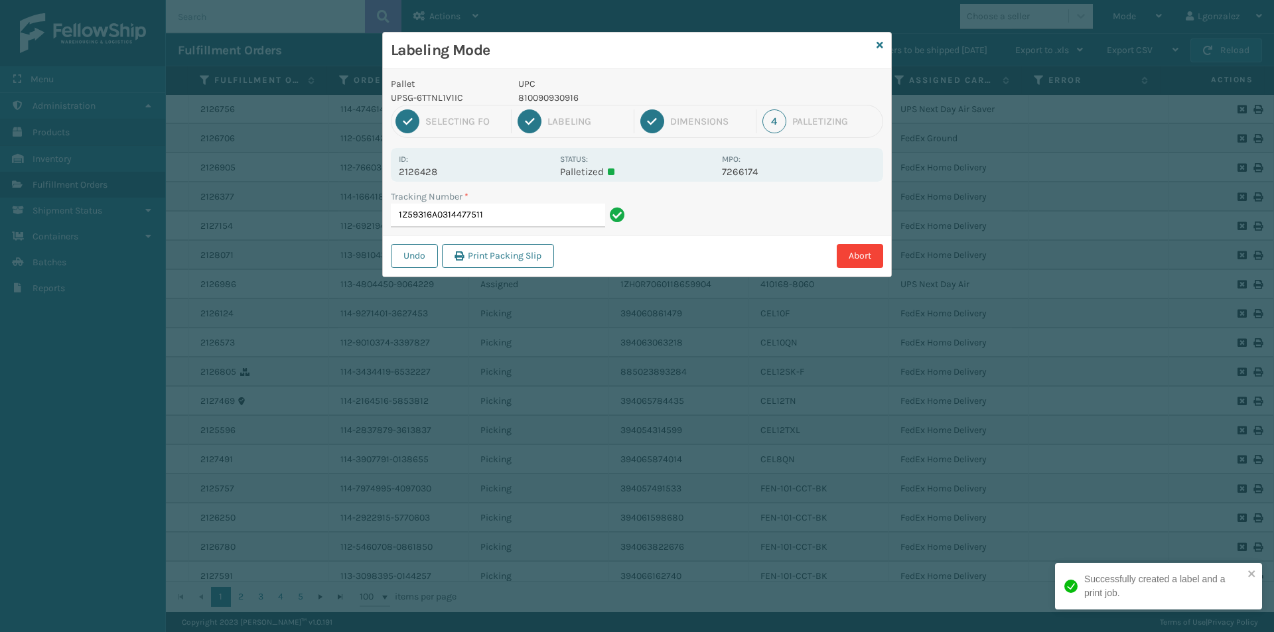
click at [568, 98] on p "810090930916" at bounding box center [616, 98] width 196 height 14
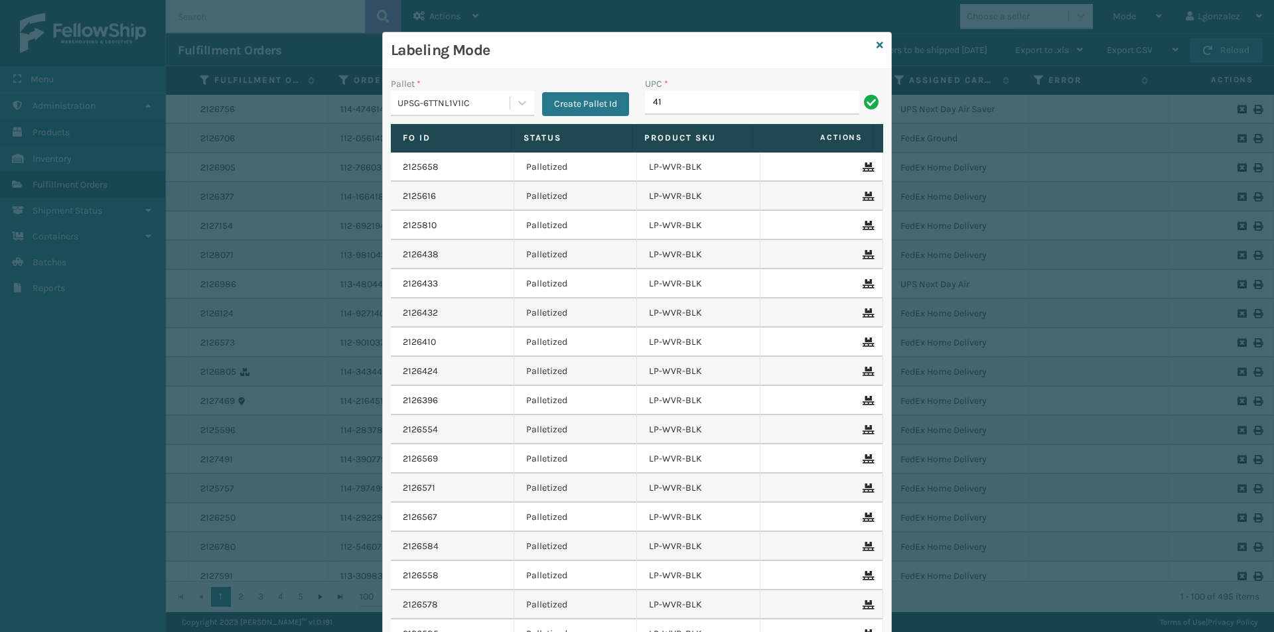
type input "4"
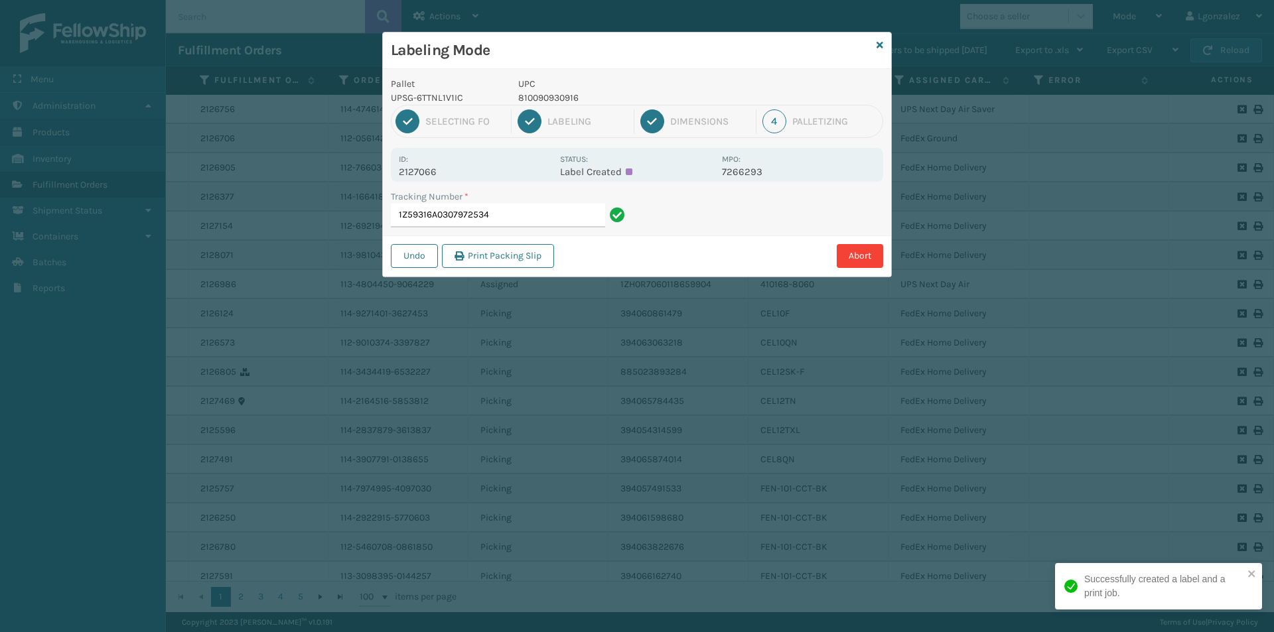
click at [568, 99] on p "810090930916" at bounding box center [616, 98] width 196 height 14
copy p "810090930916"
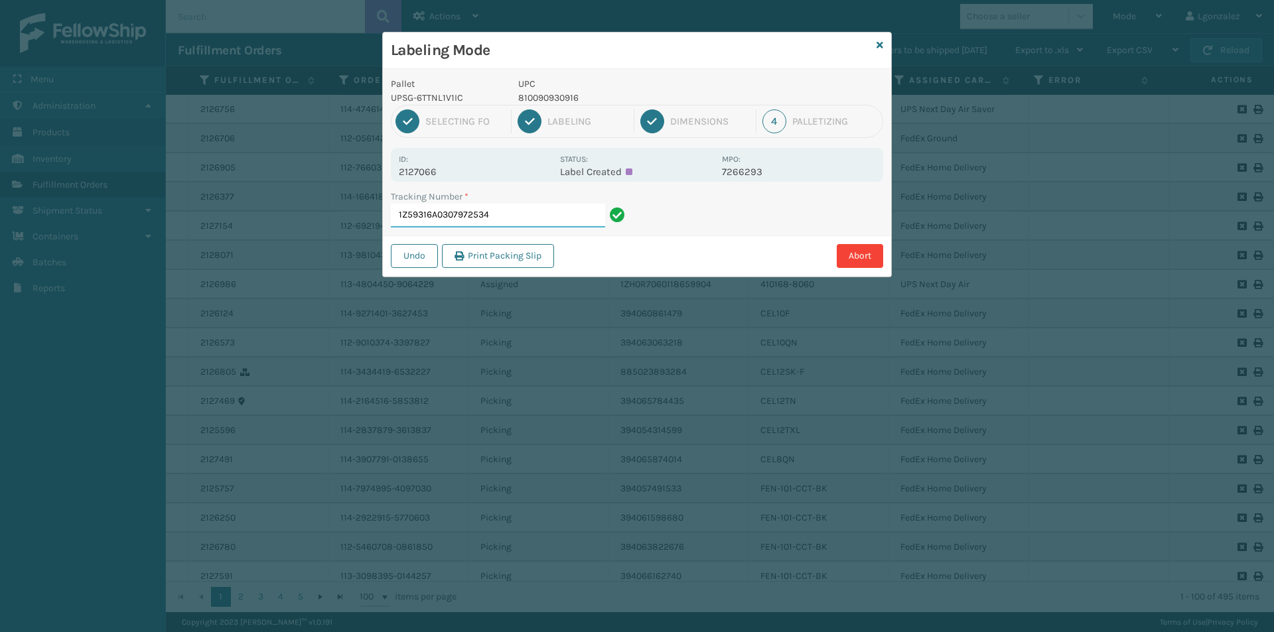
click at [516, 213] on input "1Z59316A0307972534" at bounding box center [498, 216] width 214 height 24
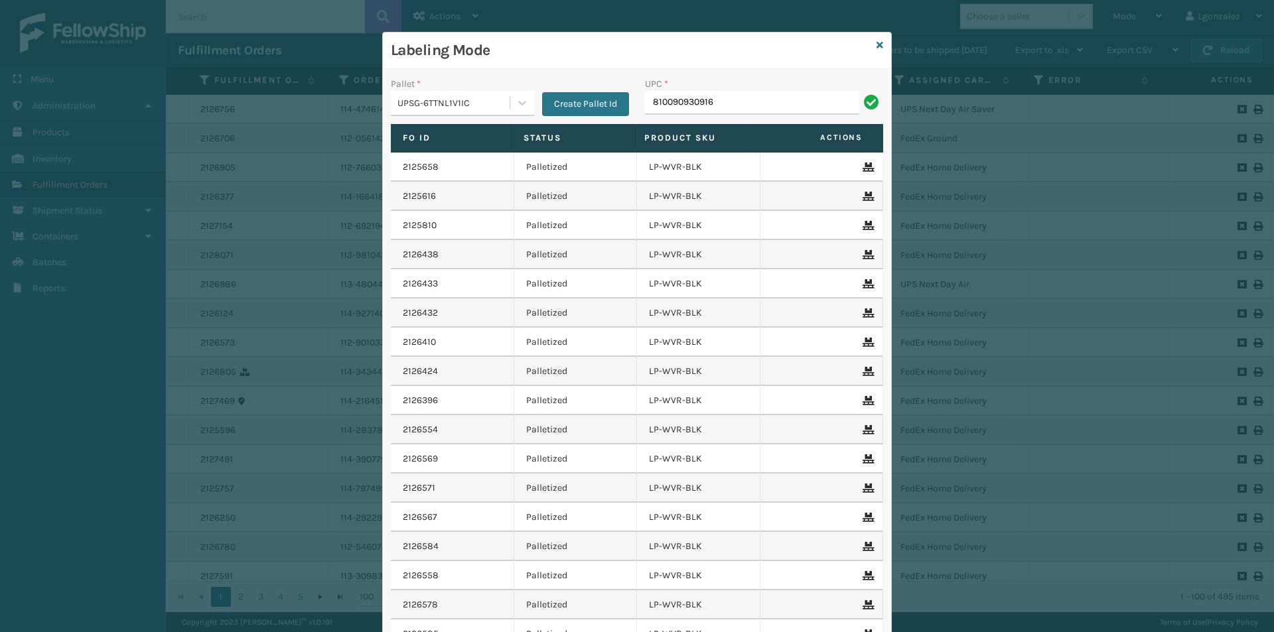
type input "810090930916"
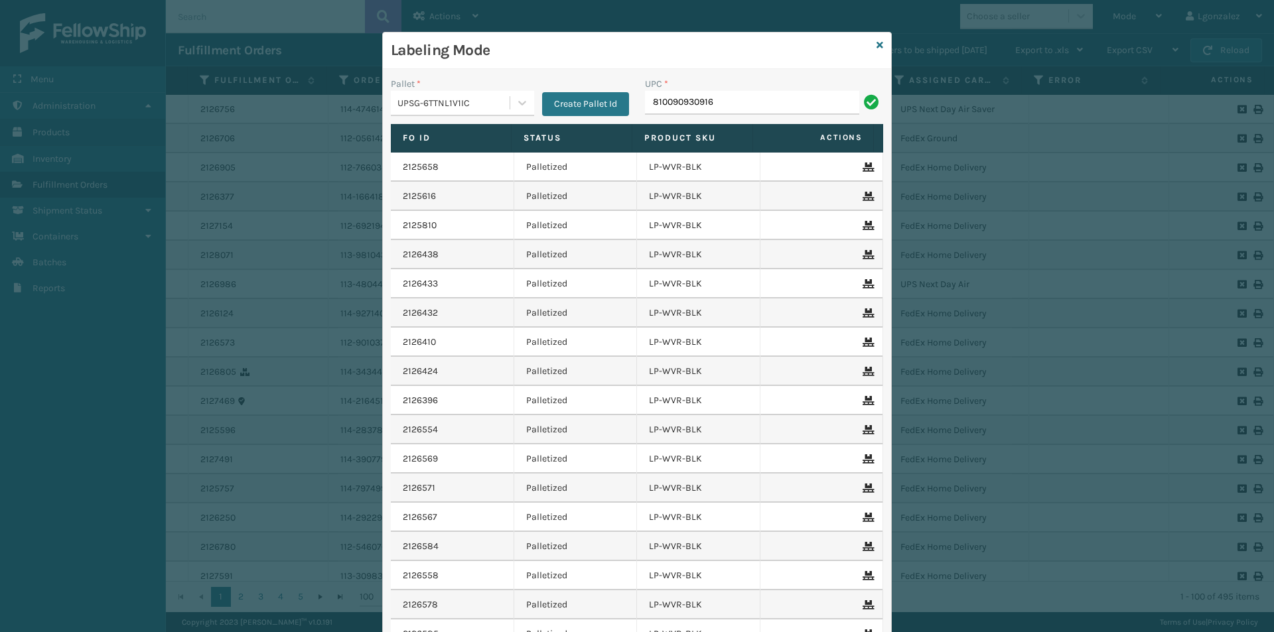
type input "810090930916"
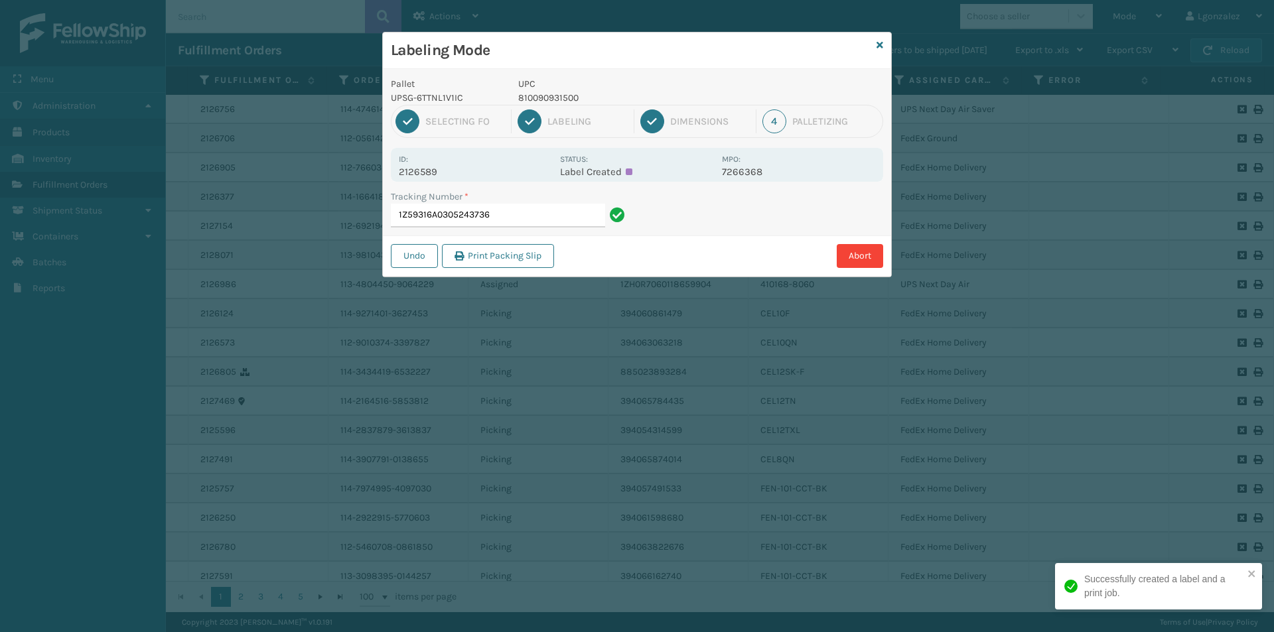
click at [562, 98] on p "810090931500" at bounding box center [616, 98] width 196 height 14
copy p "810090931500"
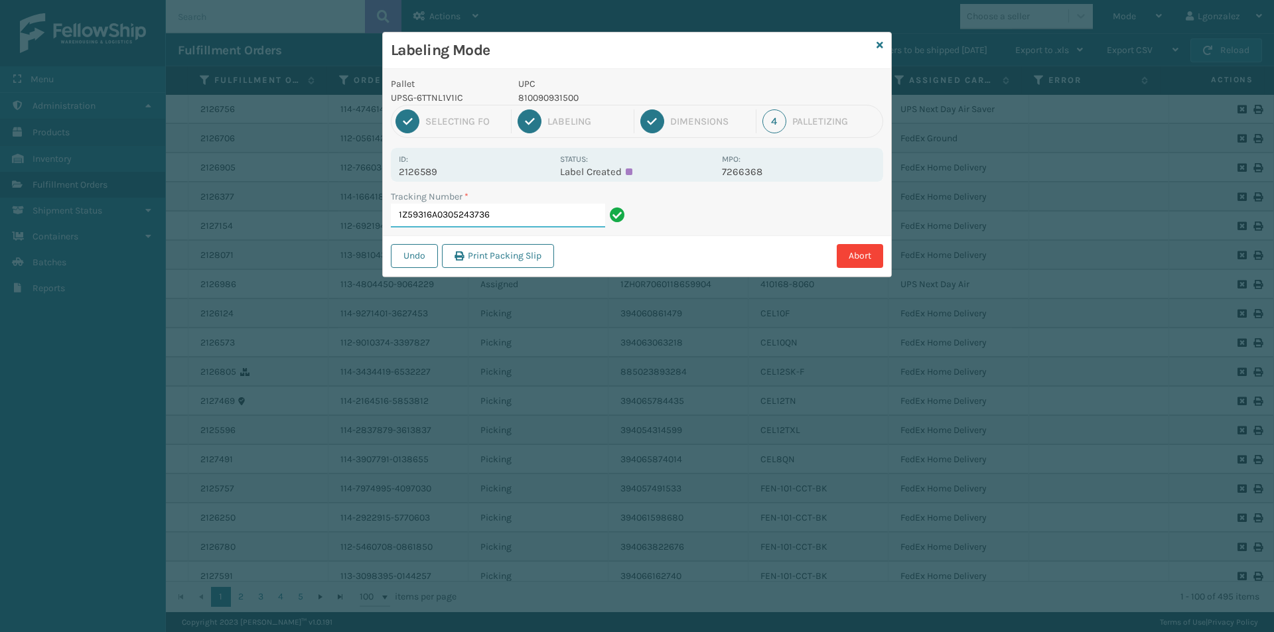
click at [557, 208] on input "1Z59316A0305243736" at bounding box center [498, 216] width 214 height 24
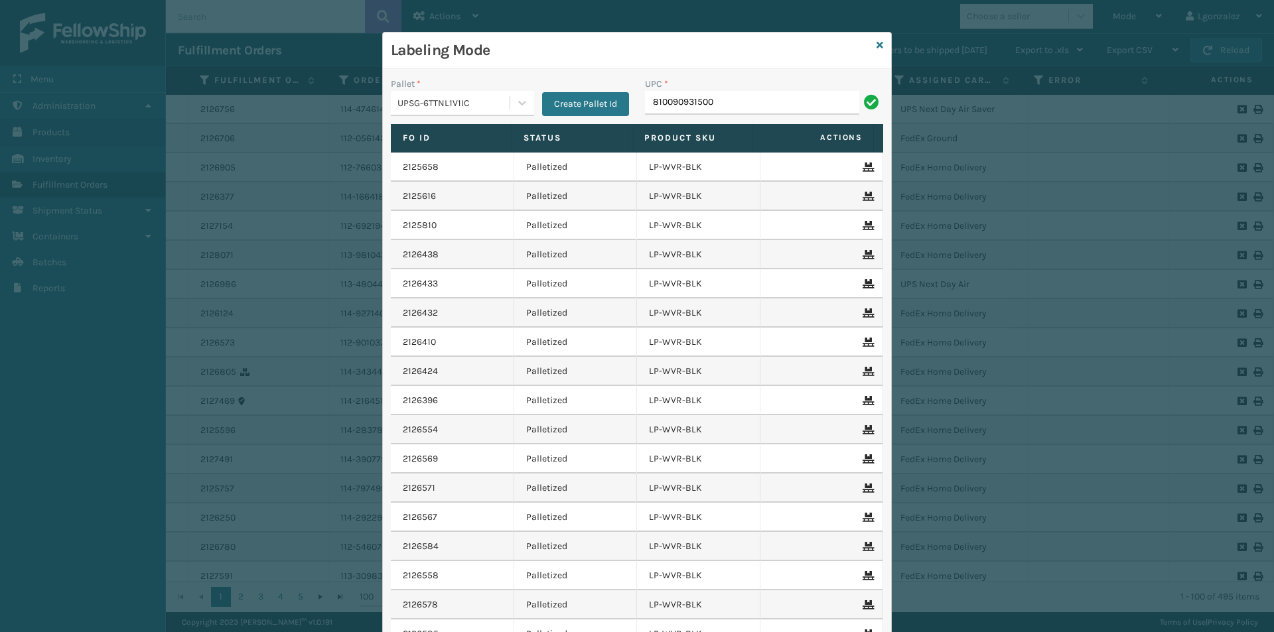
type input "810090931500"
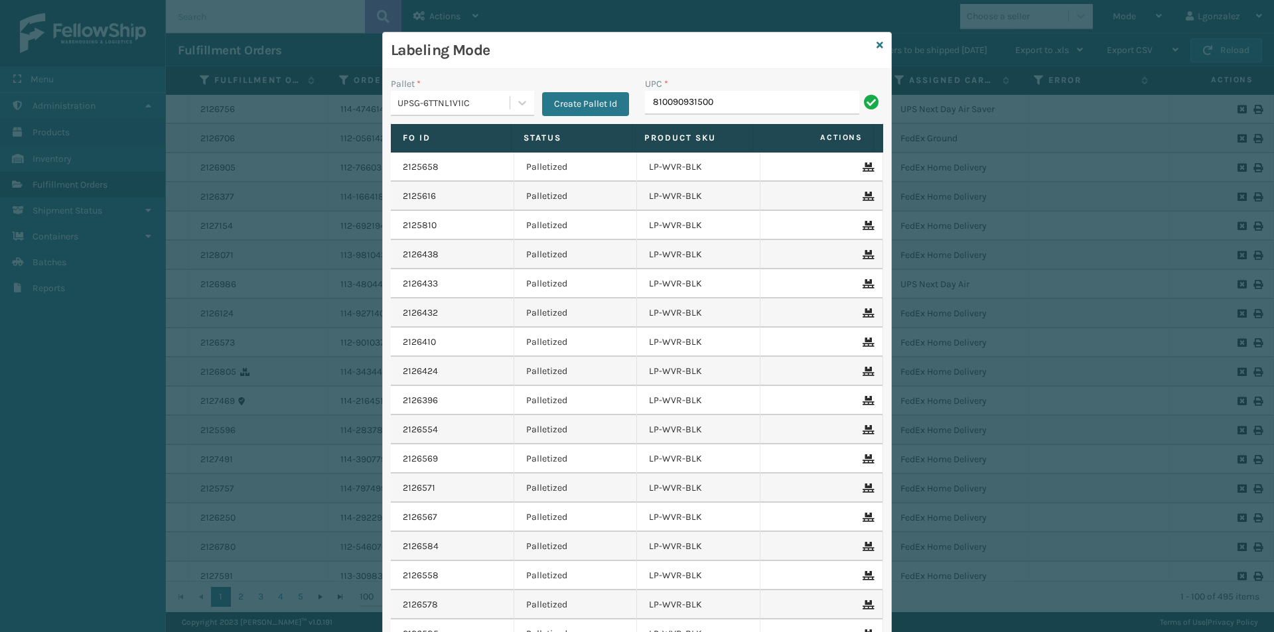
type input "810090931500"
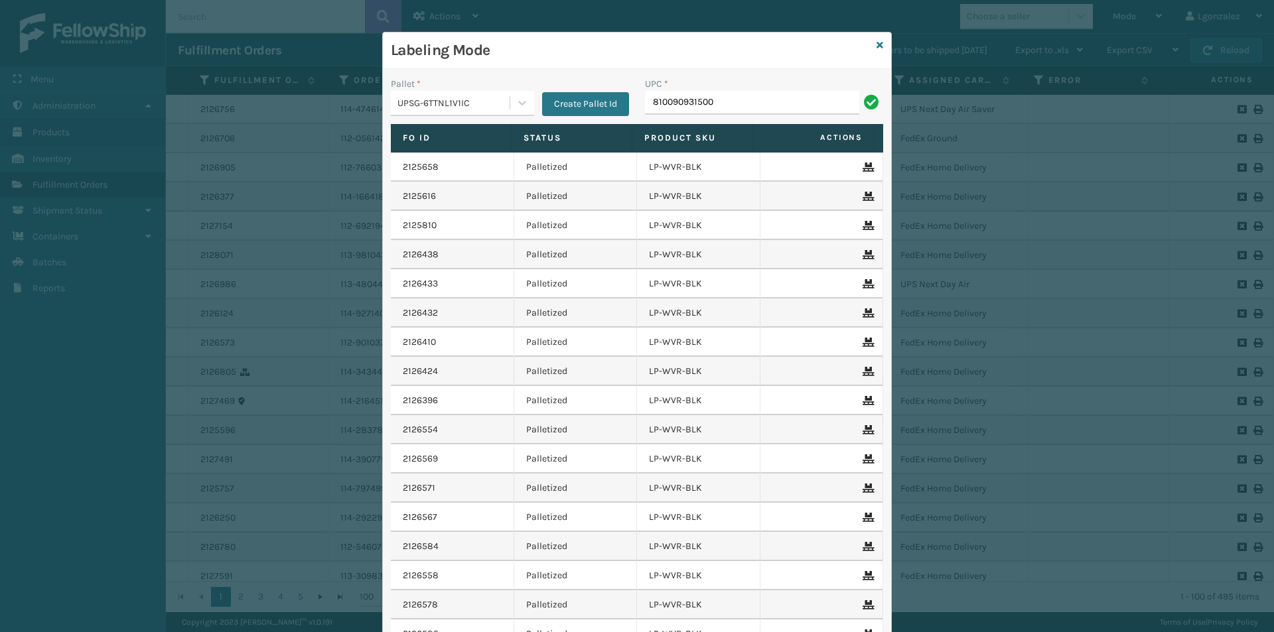
type input "810090931500"
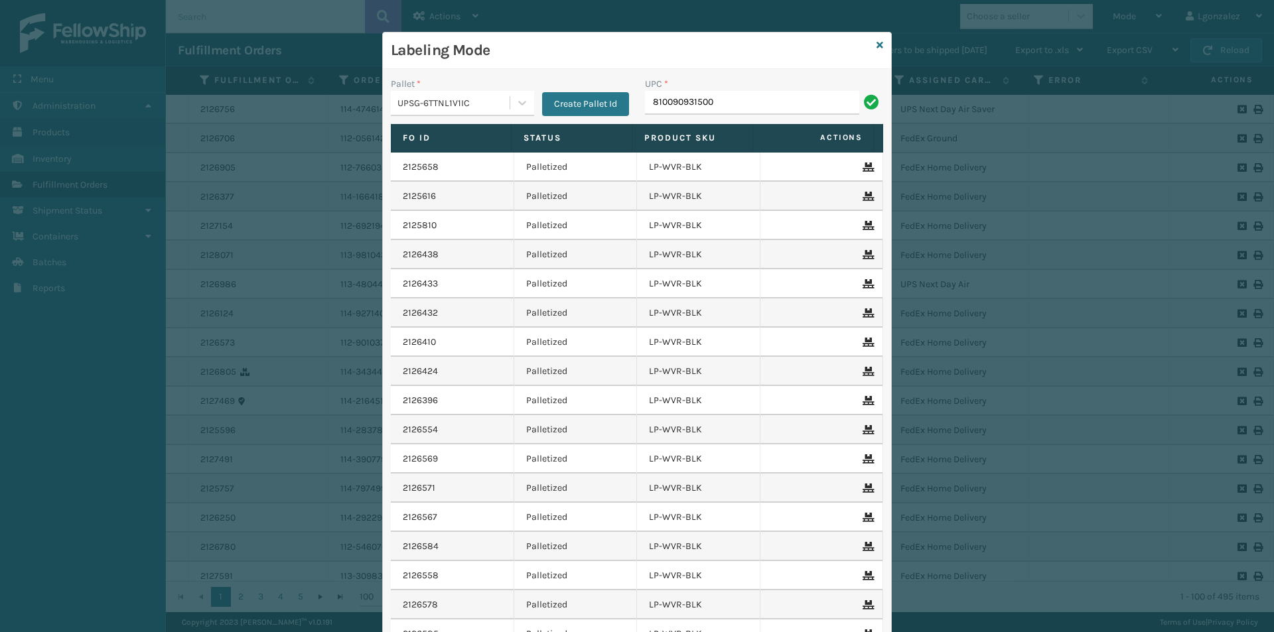
type input "810090931500"
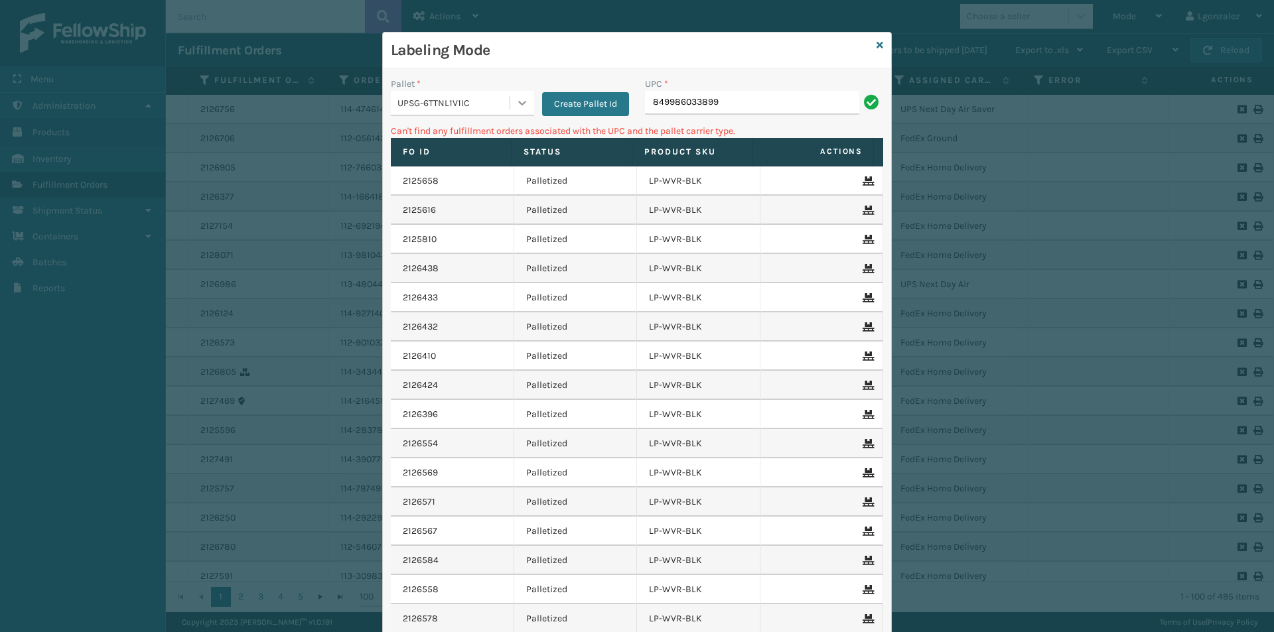
click at [524, 96] on div at bounding box center [522, 103] width 24 height 24
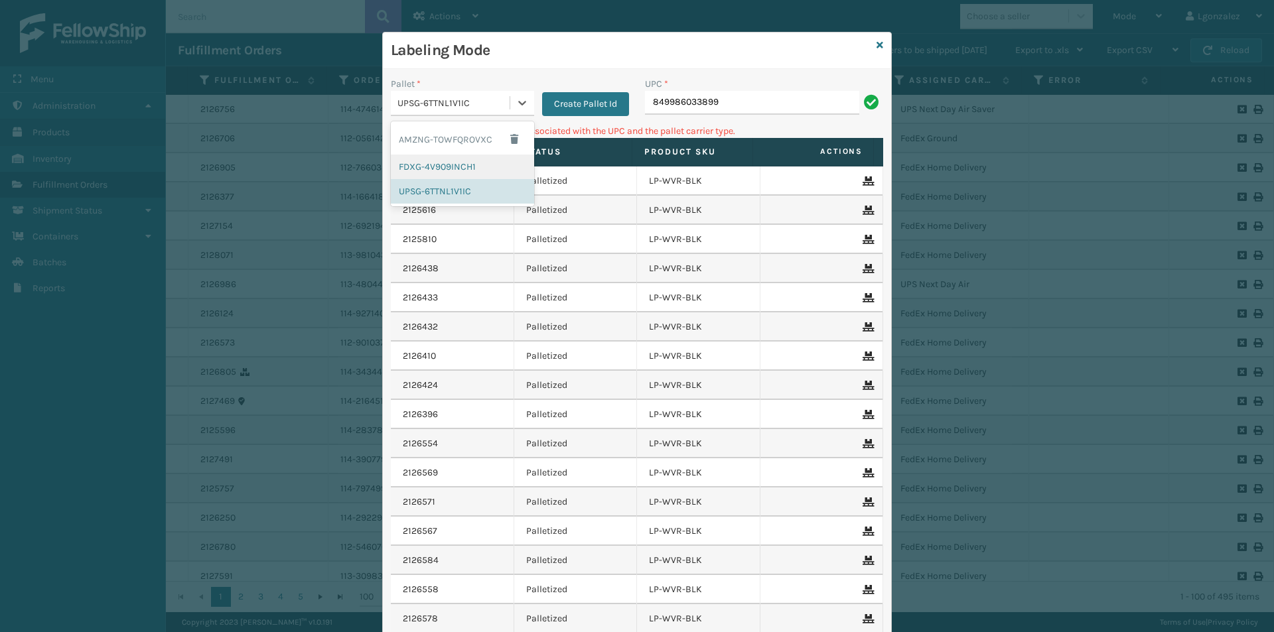
click at [454, 155] on div "FDXG-4V909INCH1" at bounding box center [462, 167] width 143 height 25
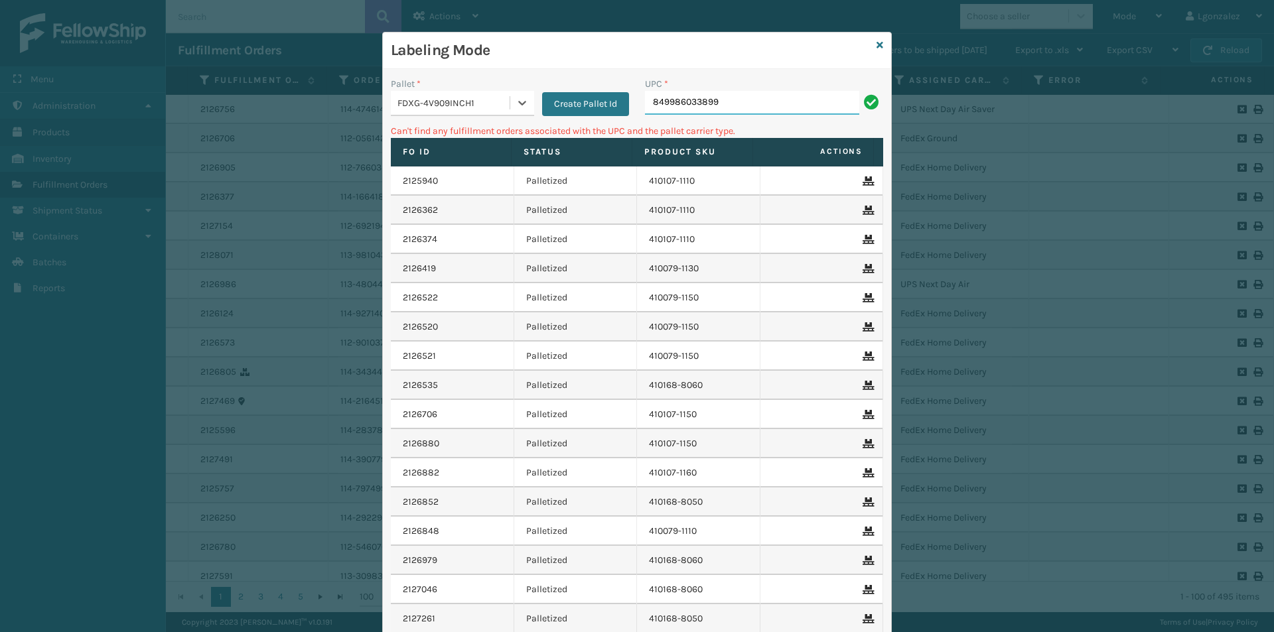
click at [728, 92] on input "849986033899" at bounding box center [752, 103] width 214 height 24
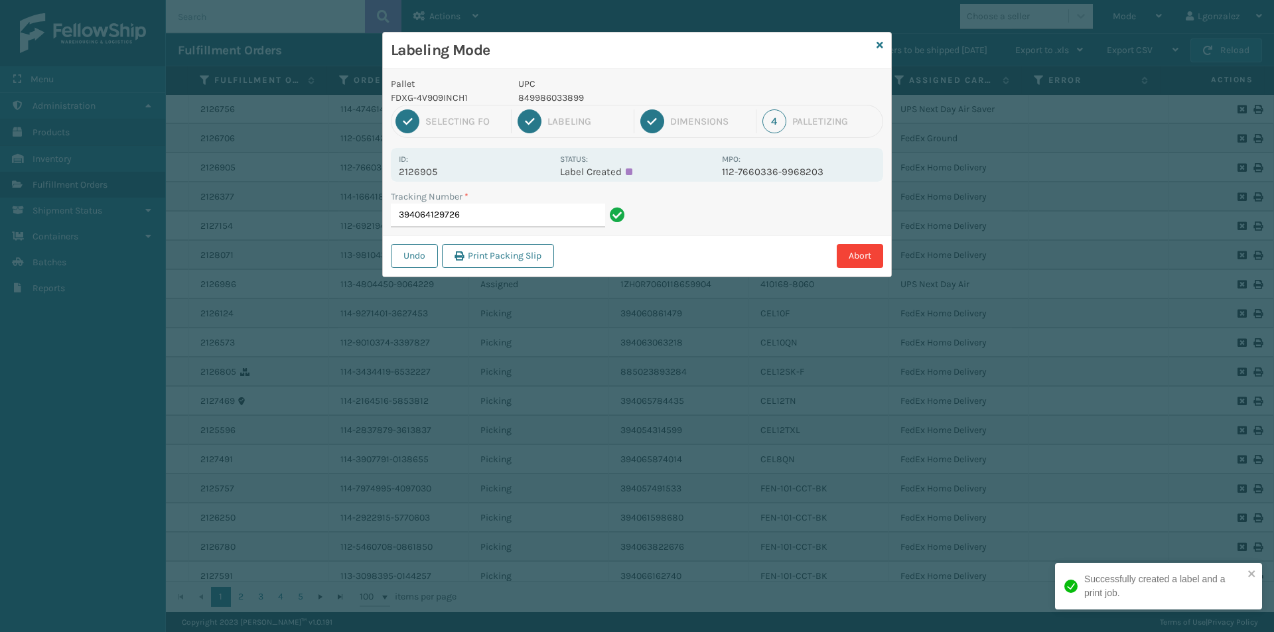
click at [570, 98] on p "849986033899" at bounding box center [616, 98] width 196 height 14
copy p "849986033899"
click at [543, 206] on input "394064129726" at bounding box center [498, 216] width 214 height 24
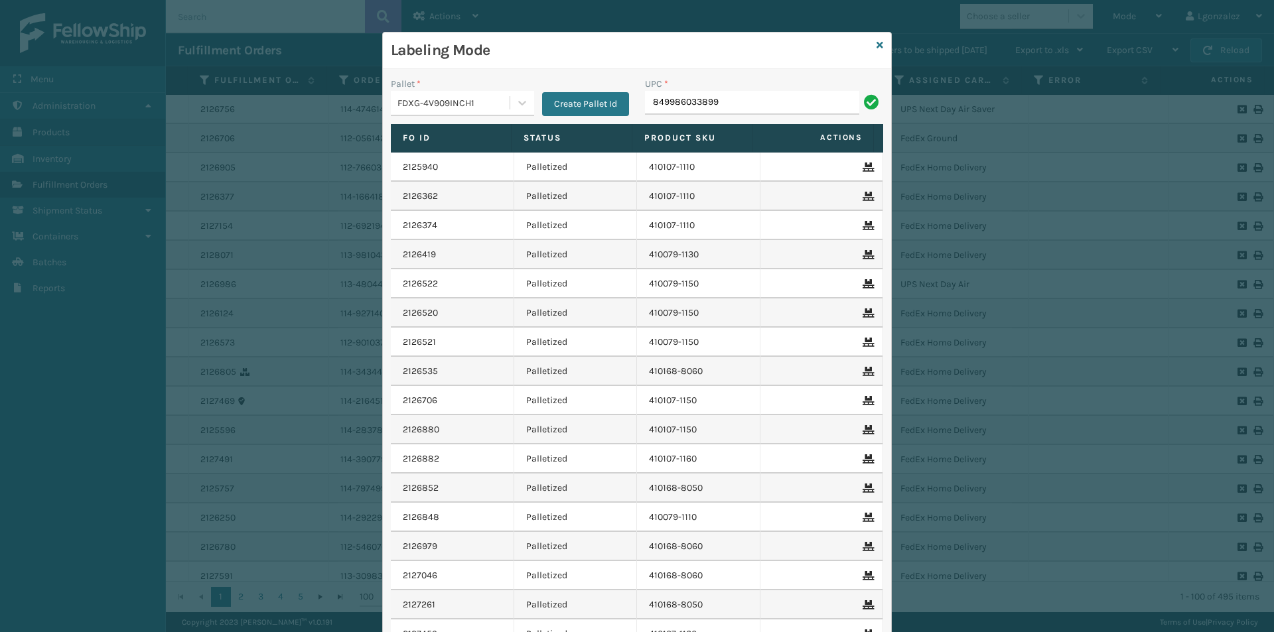
type input "849986033899"
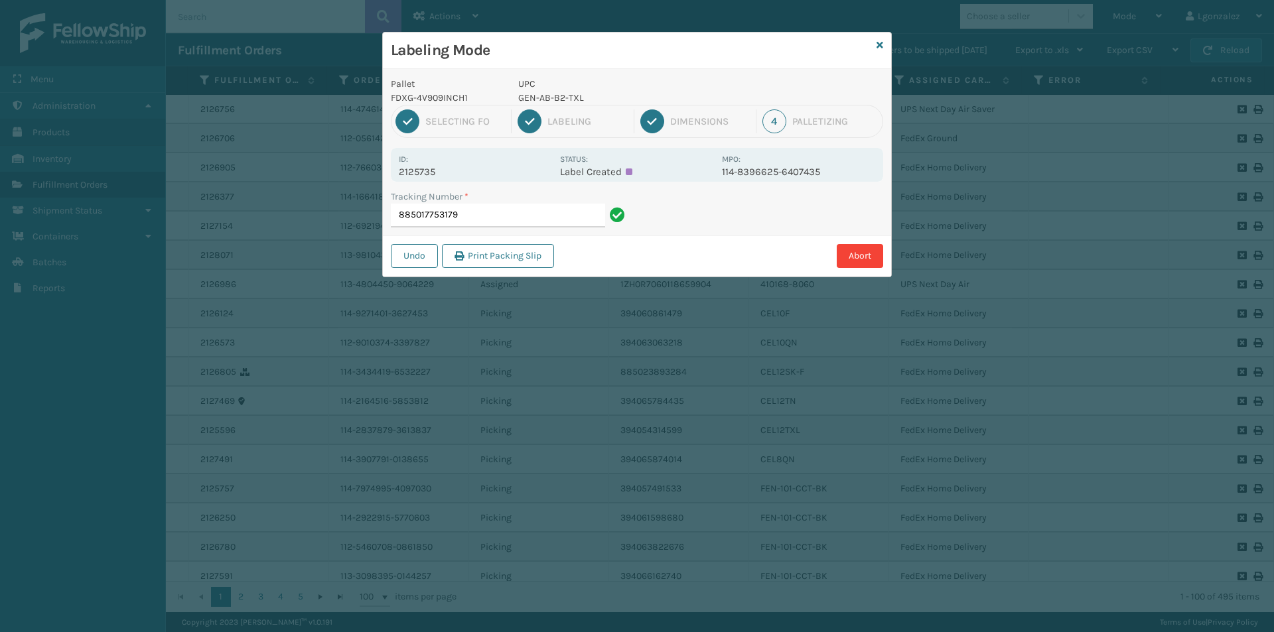
click at [529, 94] on p "GEN-AB-B2-TXL" at bounding box center [616, 98] width 196 height 14
click at [530, 95] on p "GEN-AB-B2-TXL" at bounding box center [616, 98] width 196 height 14
click at [557, 218] on input "885017753179" at bounding box center [498, 216] width 214 height 24
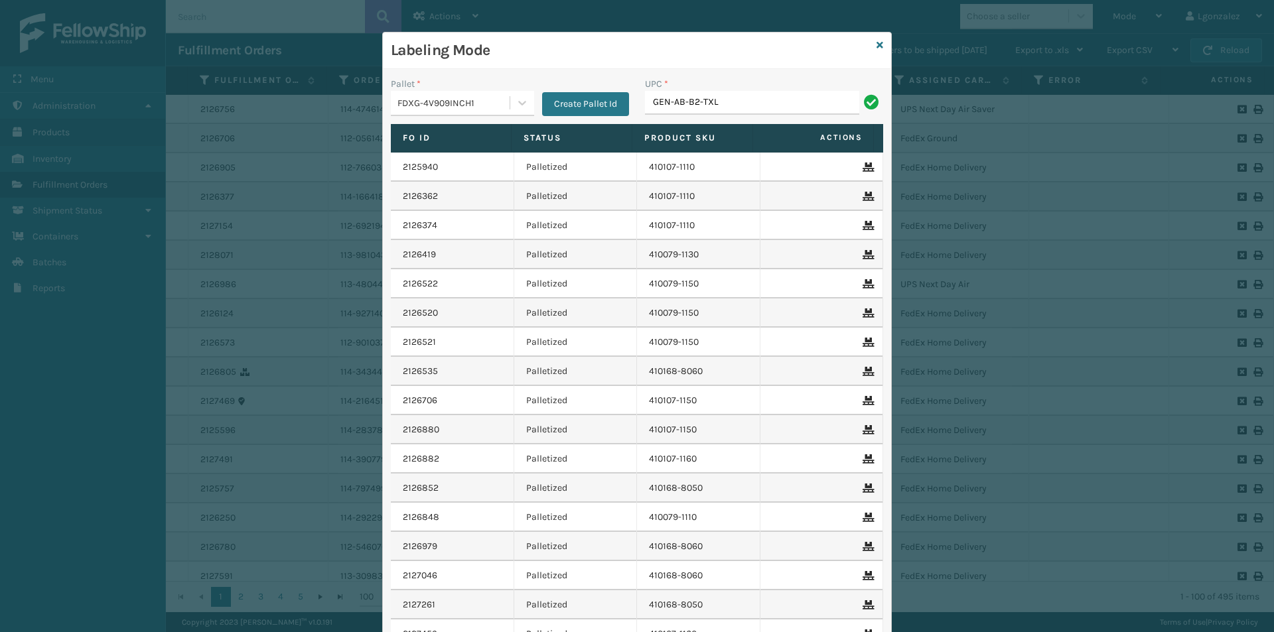
type input "GEN-AB-B2-TXL"
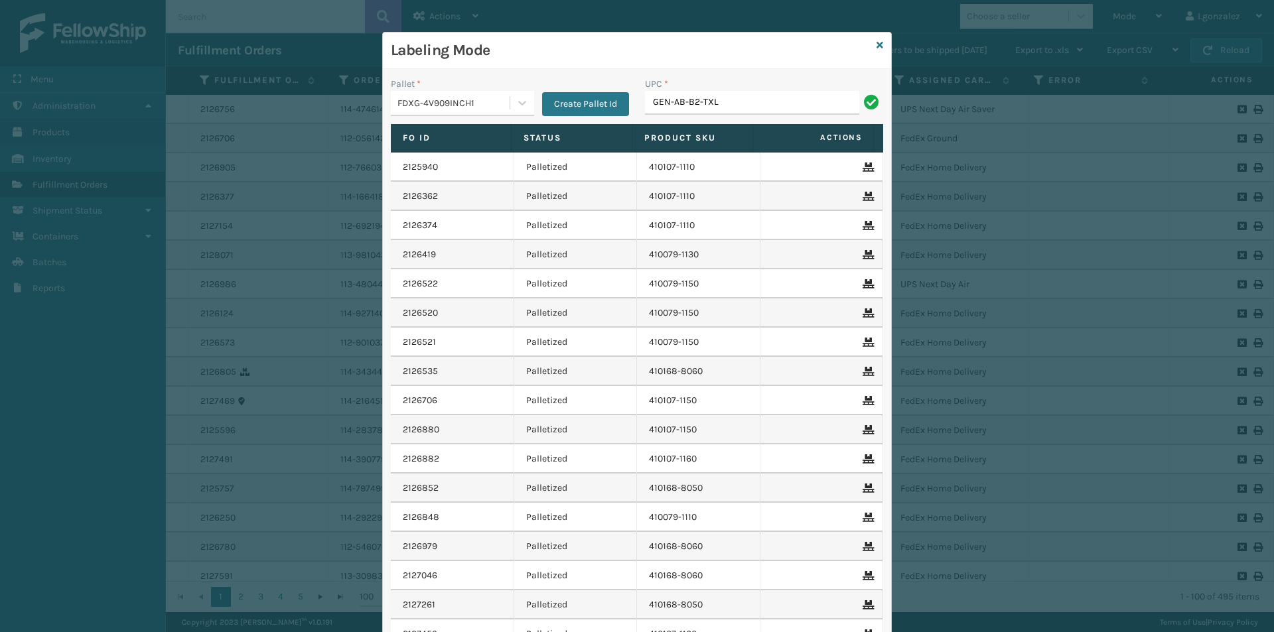
type input "GEN-AB-B2-TXL"
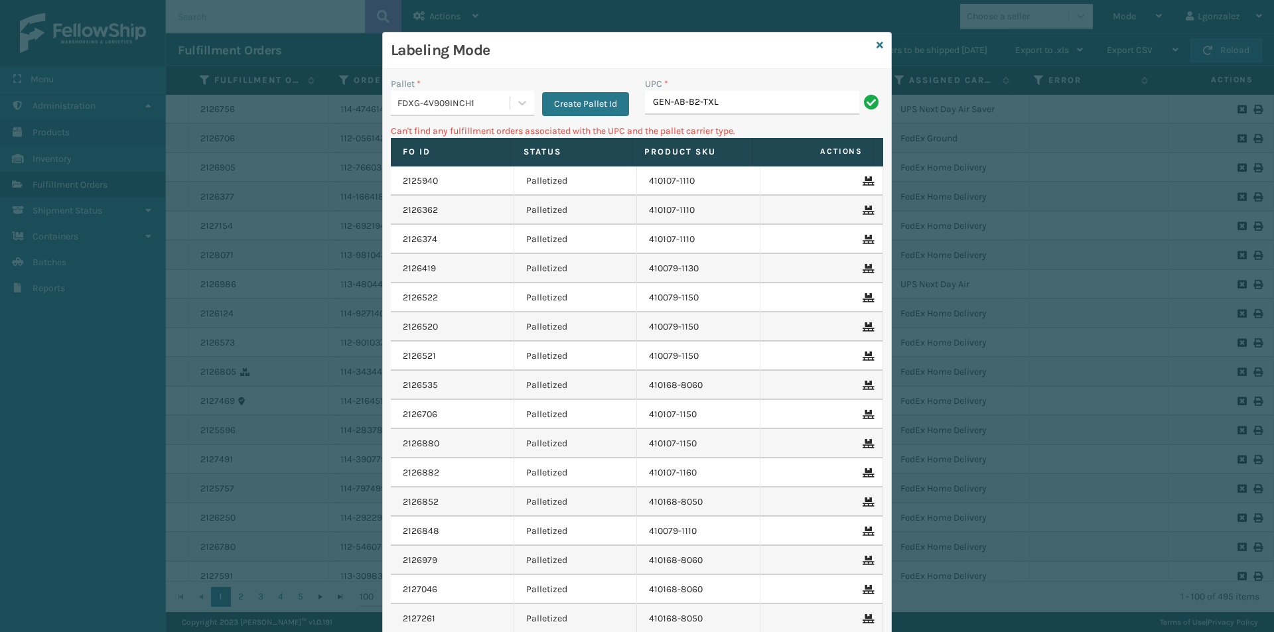
click at [707, 99] on input "GEN-AB-B2-TXL" at bounding box center [752, 103] width 214 height 24
drag, startPoint x: 507, startPoint y: 103, endPoint x: 437, endPoint y: 131, distance: 75.7
click at [510, 103] on div at bounding box center [522, 103] width 24 height 24
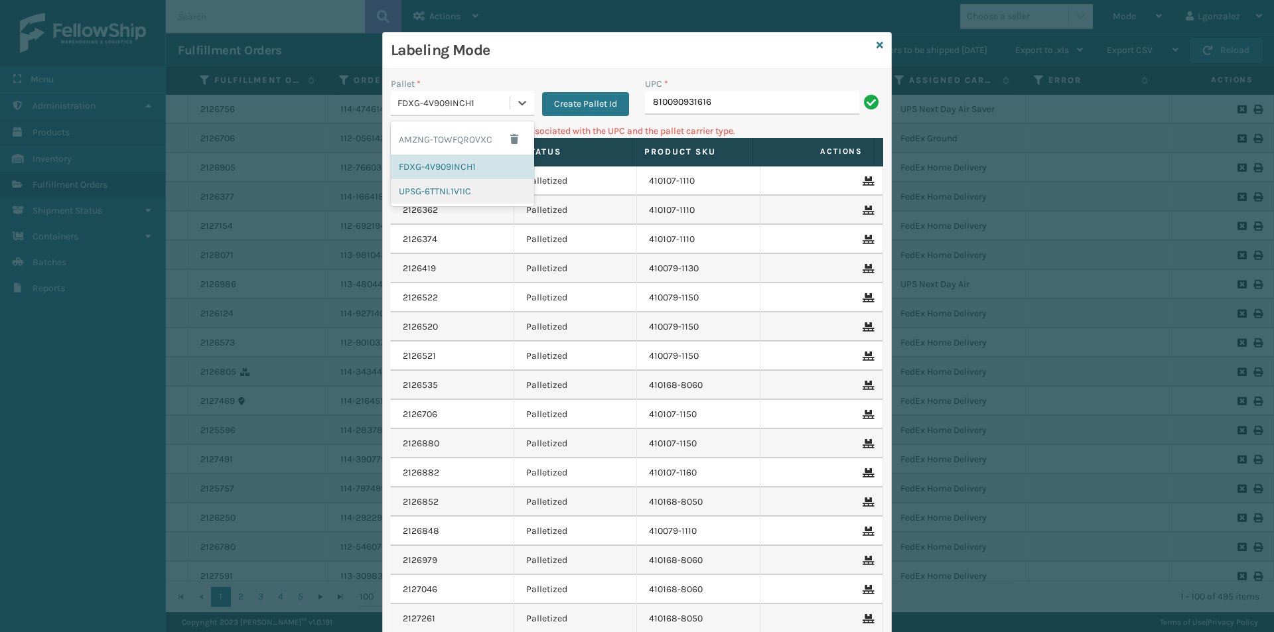
click at [423, 184] on div "UPSG-6TTNL1V1IC" at bounding box center [462, 191] width 143 height 25
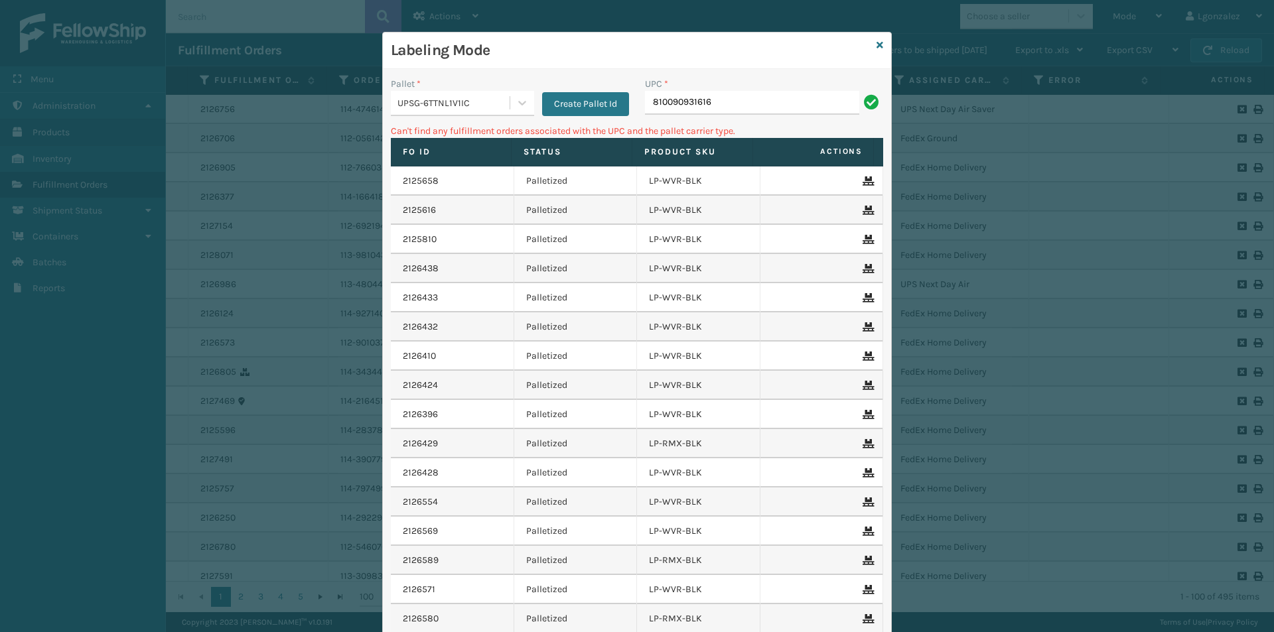
click at [772, 86] on div "UPC *" at bounding box center [764, 84] width 238 height 14
click at [756, 110] on input "810090931616" at bounding box center [752, 103] width 214 height 24
click at [510, 107] on div at bounding box center [522, 103] width 24 height 24
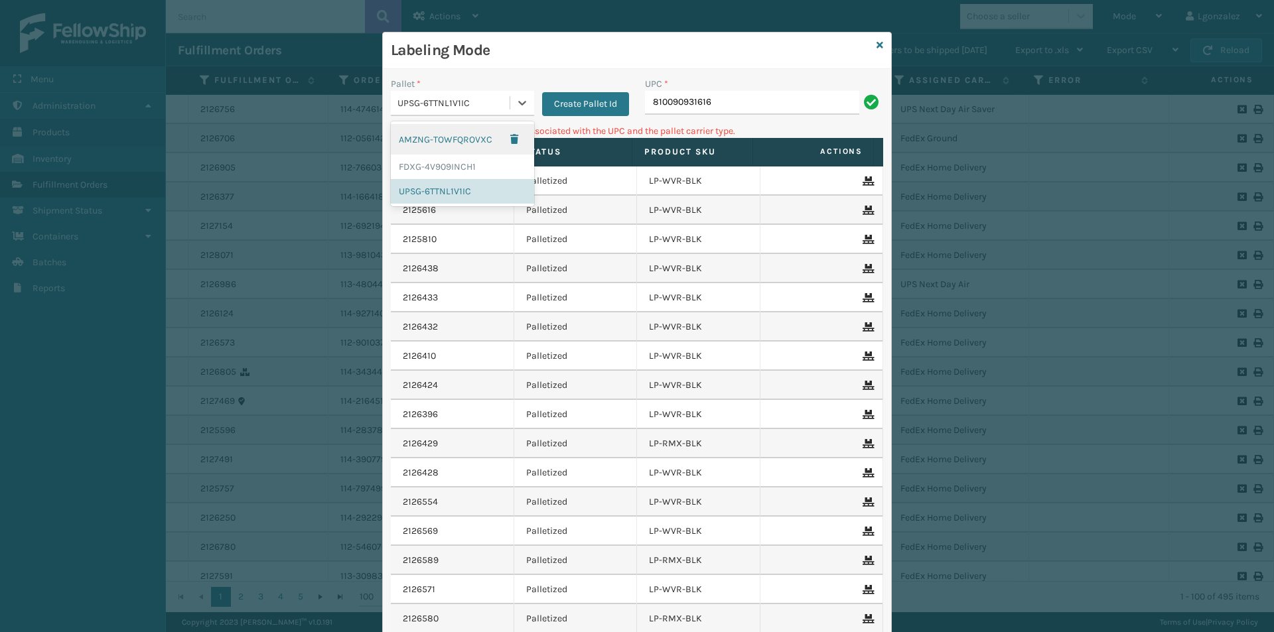
click at [471, 131] on div "AMZNG-TOWFQROVXC" at bounding box center [462, 139] width 143 height 31
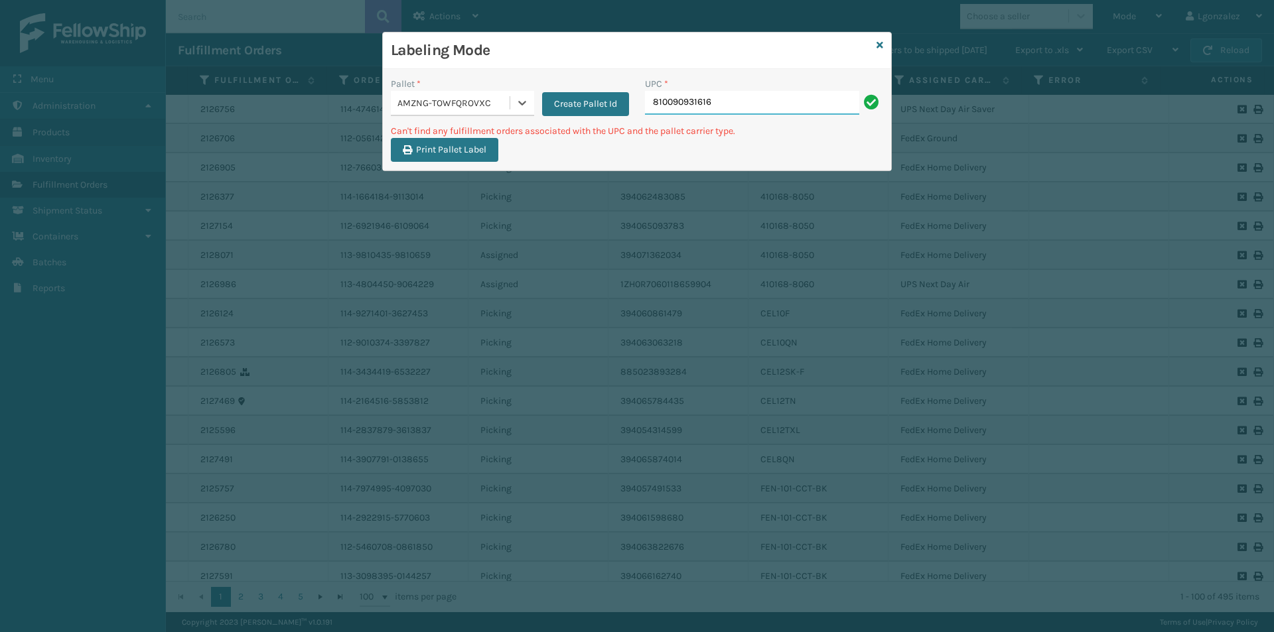
click at [741, 100] on input "810090931616" at bounding box center [752, 103] width 214 height 24
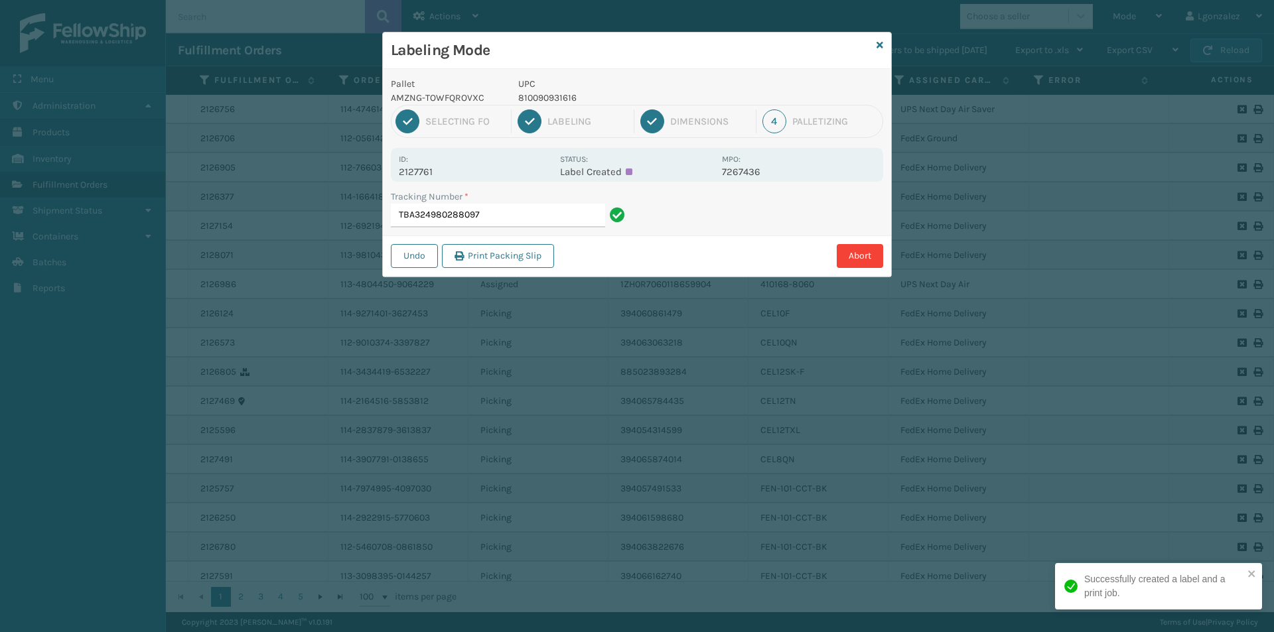
click at [541, 99] on p "810090931616" at bounding box center [616, 98] width 196 height 14
drag, startPoint x: 521, startPoint y: 199, endPoint x: 526, endPoint y: 223, distance: 24.3
click at [522, 204] on div "Tracking Number * TBA324980288097" at bounding box center [510, 209] width 238 height 38
click at [526, 222] on input "TBA324980288097" at bounding box center [498, 216] width 214 height 24
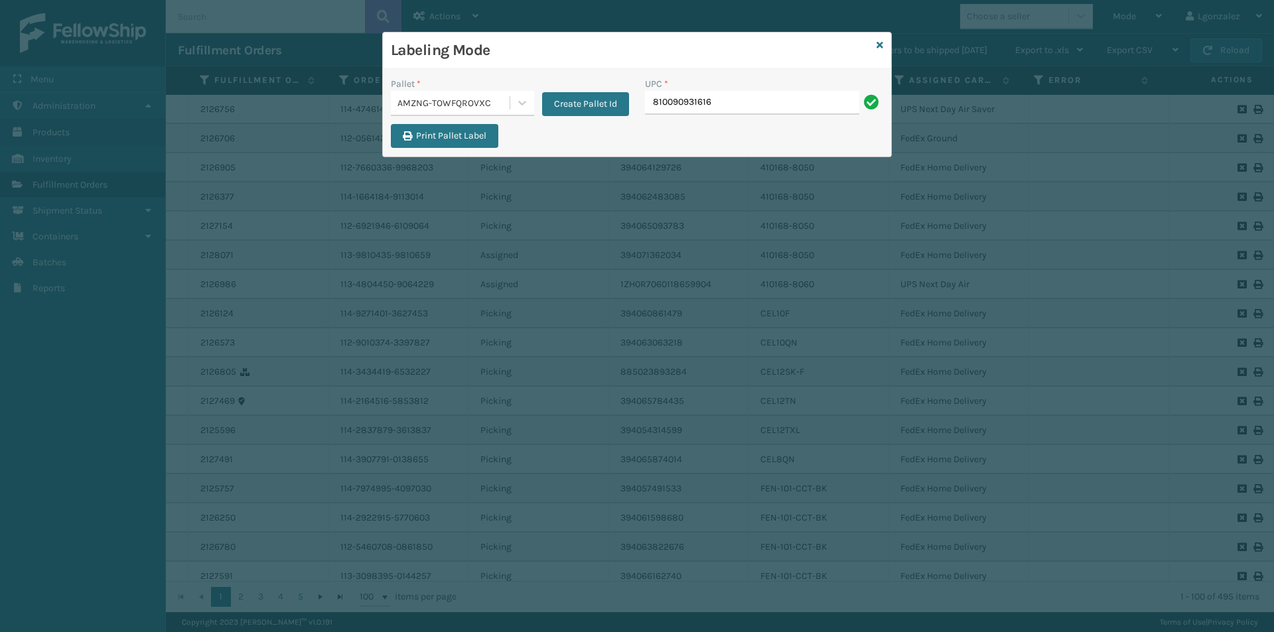
type input "810090931616"
type input "LP-HVT-BLU"
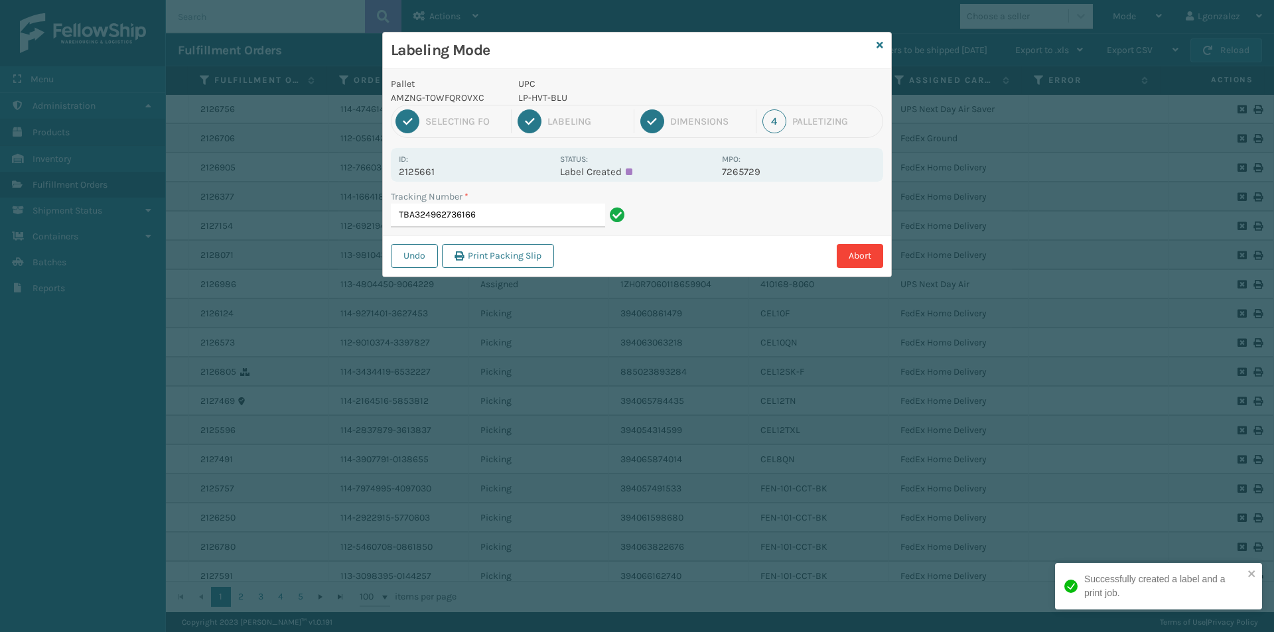
click at [535, 97] on p "LP-HVT-BLU" at bounding box center [616, 98] width 196 height 14
click at [541, 213] on input "TBA324962736166" at bounding box center [498, 216] width 214 height 24
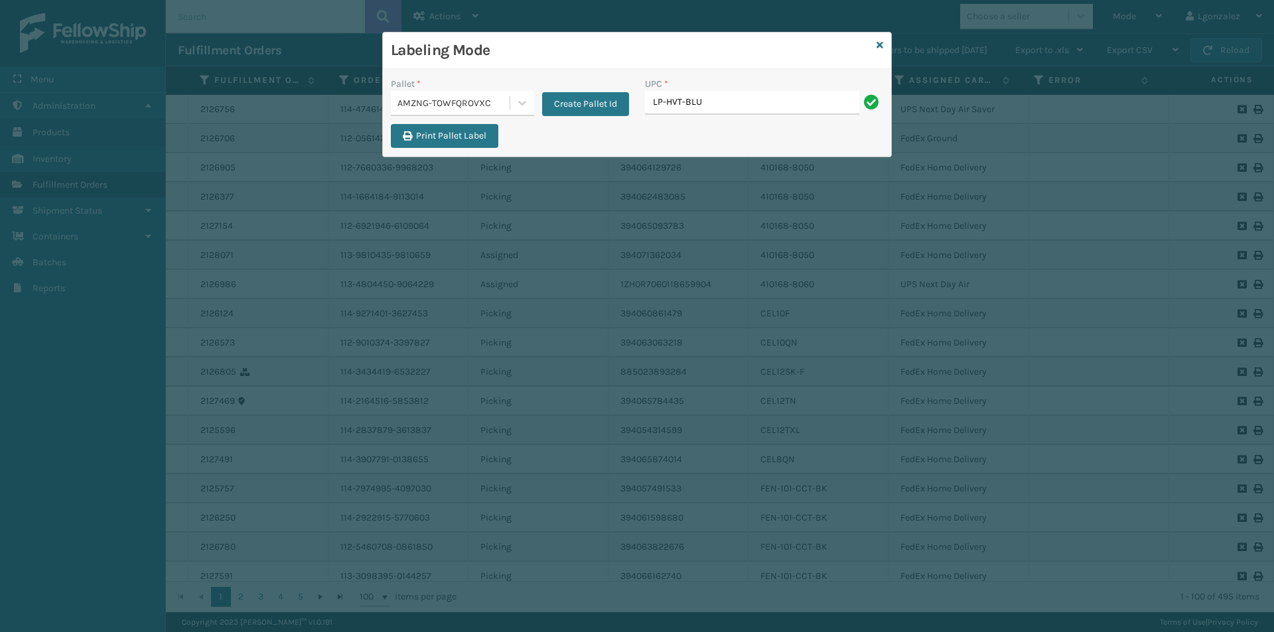
type input "LP-HVT-BLU"
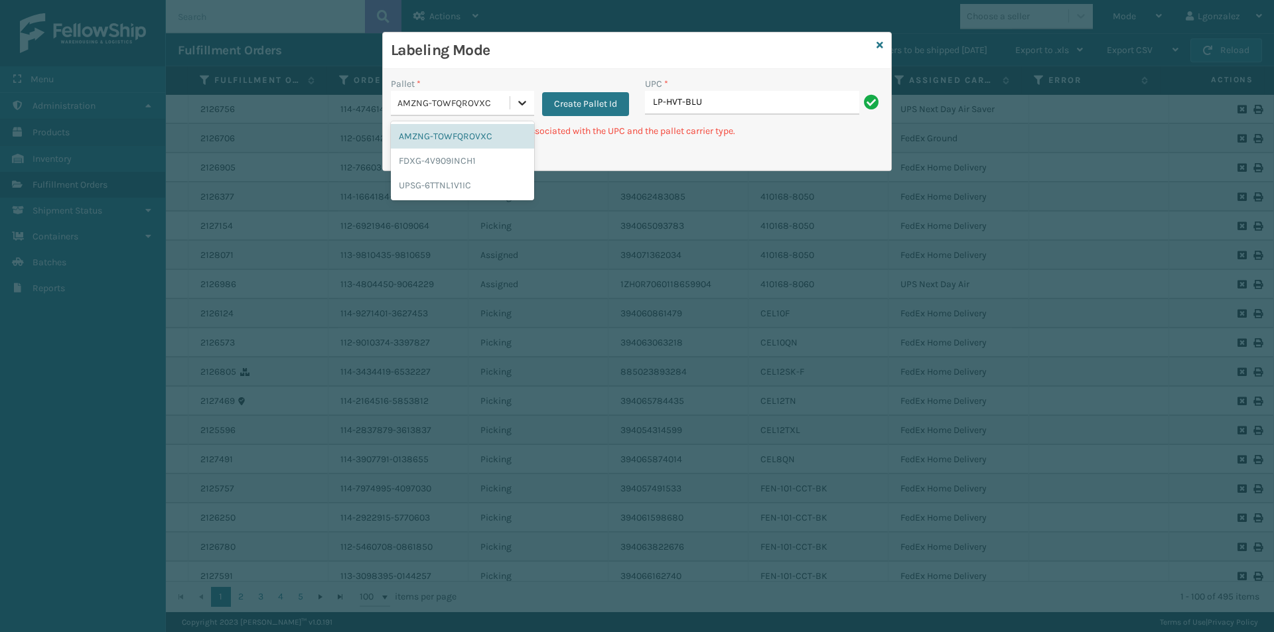
click at [528, 102] on icon at bounding box center [522, 102] width 13 height 13
click at [474, 184] on div "UPSG-6TTNL1V1IC" at bounding box center [462, 185] width 143 height 25
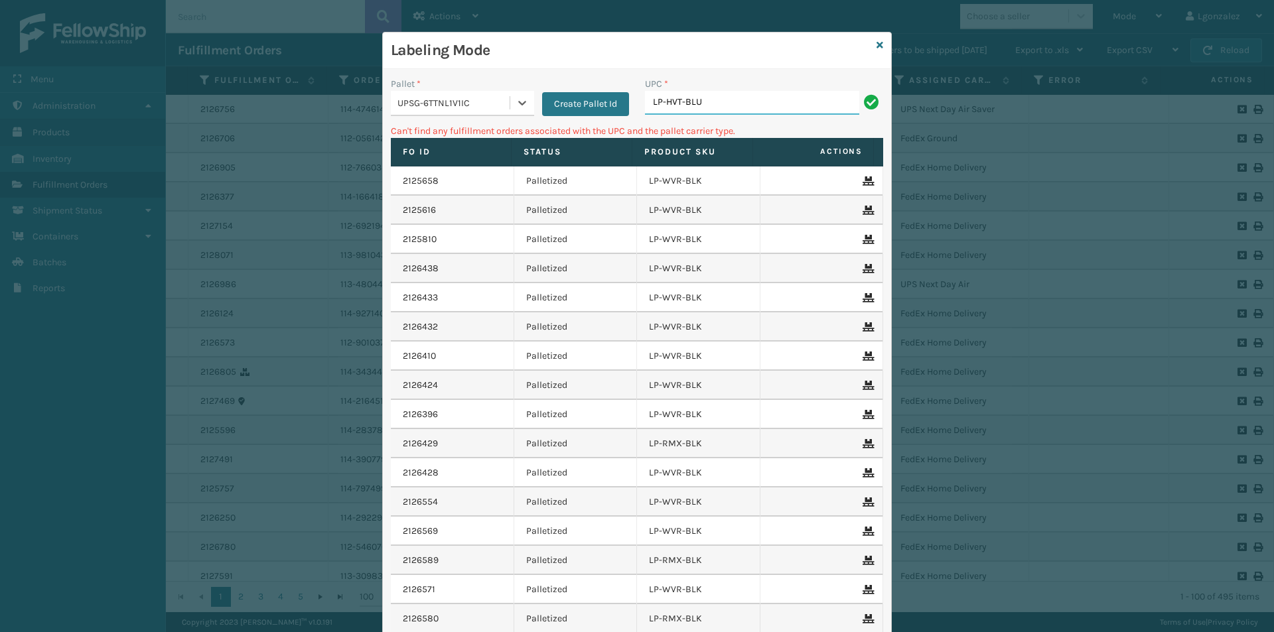
click at [710, 102] on input "LP-HVT-BLU" at bounding box center [752, 103] width 214 height 24
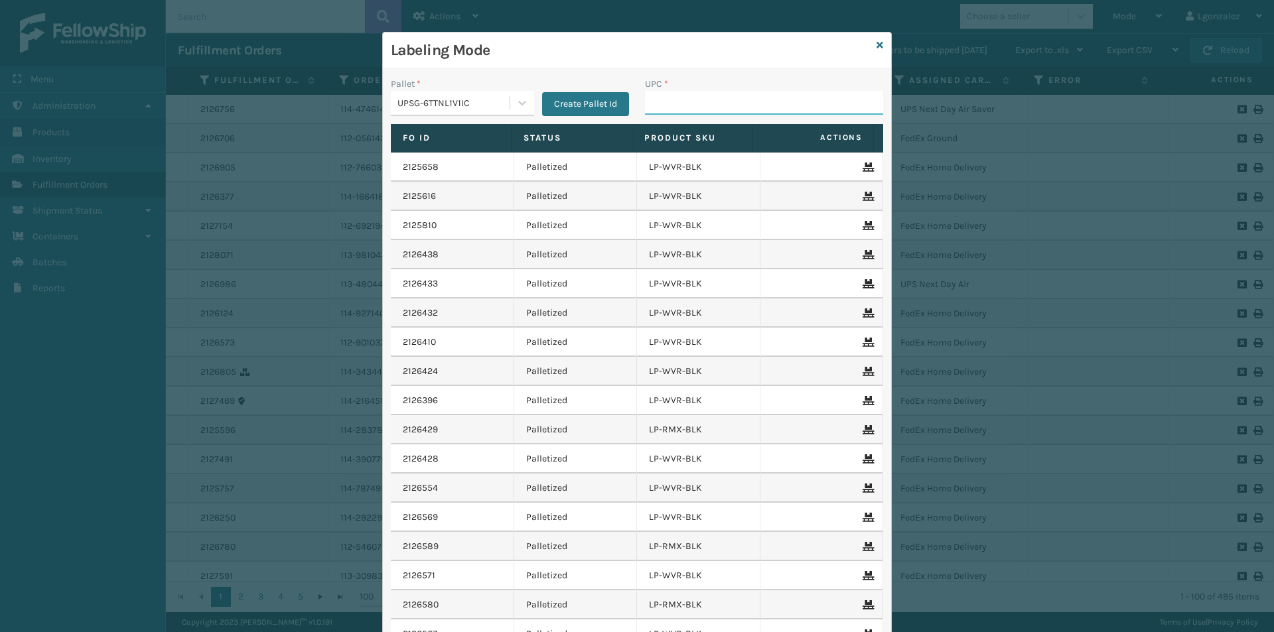
click at [717, 103] on input "UPC *" at bounding box center [764, 103] width 238 height 24
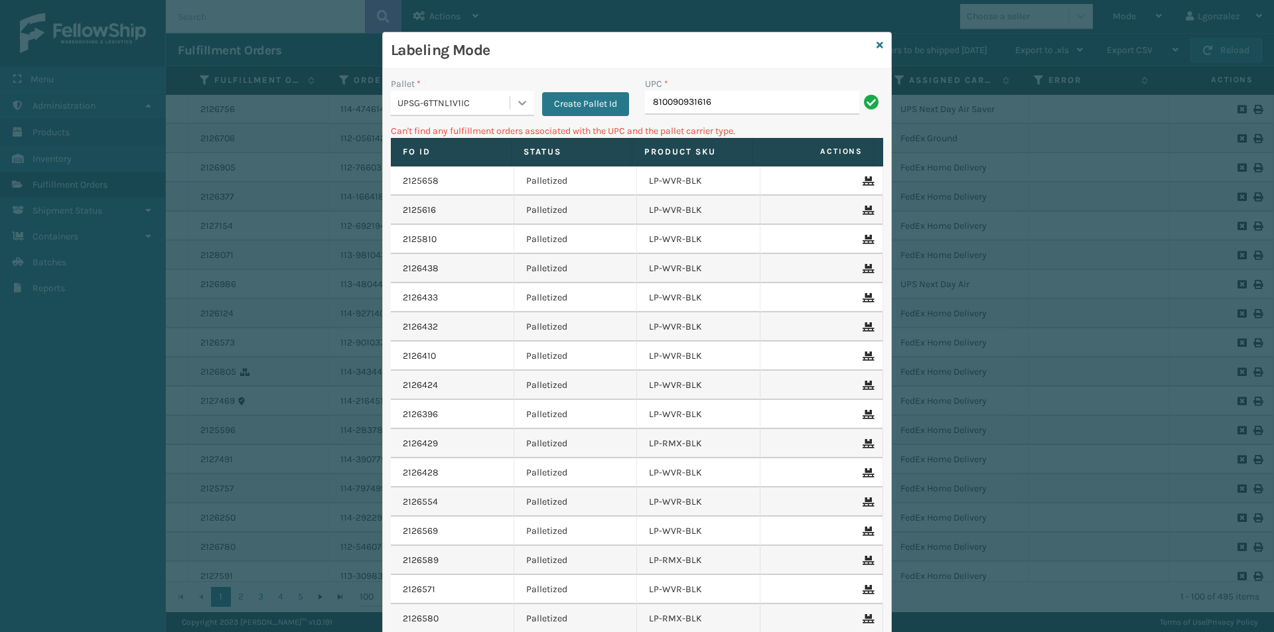
click at [516, 101] on icon at bounding box center [522, 102] width 13 height 13
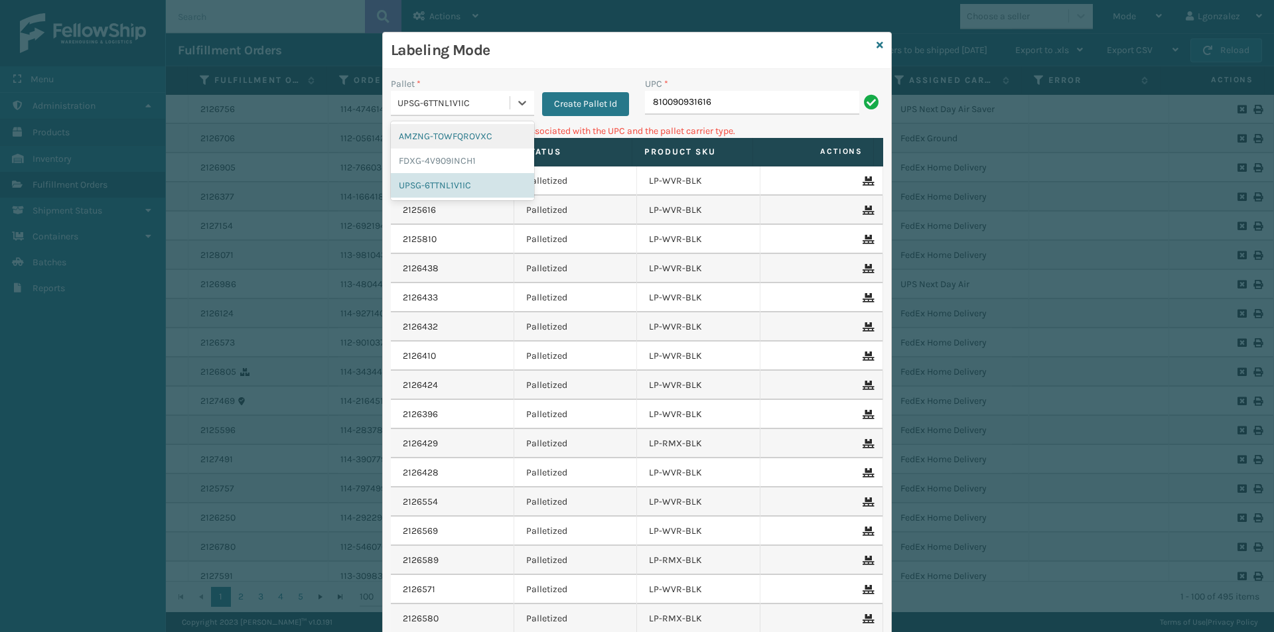
click at [489, 137] on div "AMZNG-TOWFQROVXC" at bounding box center [462, 136] width 143 height 25
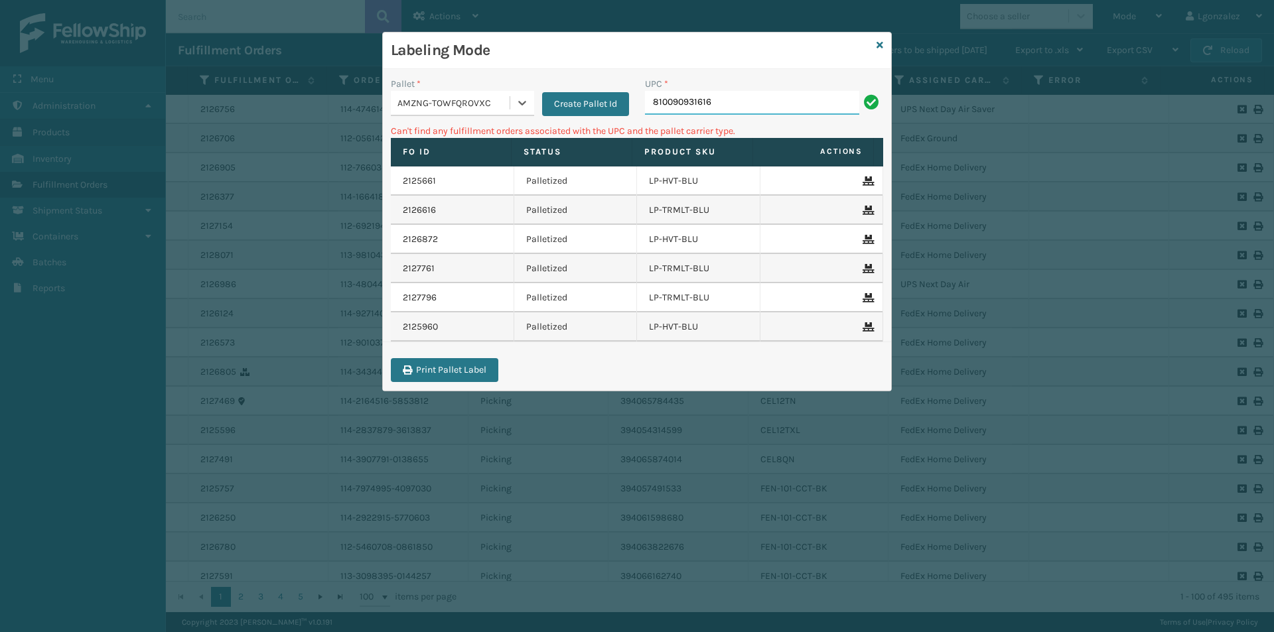
click at [718, 103] on input "810090931616" at bounding box center [752, 103] width 214 height 24
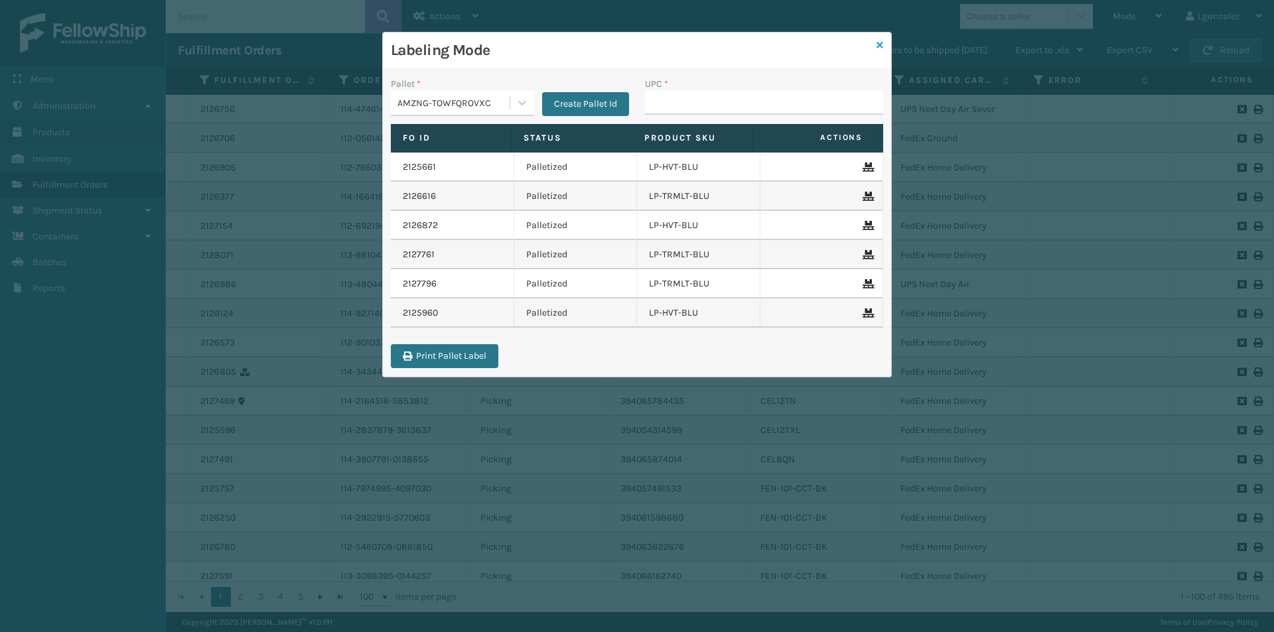
click at [882, 43] on icon at bounding box center [880, 44] width 7 height 9
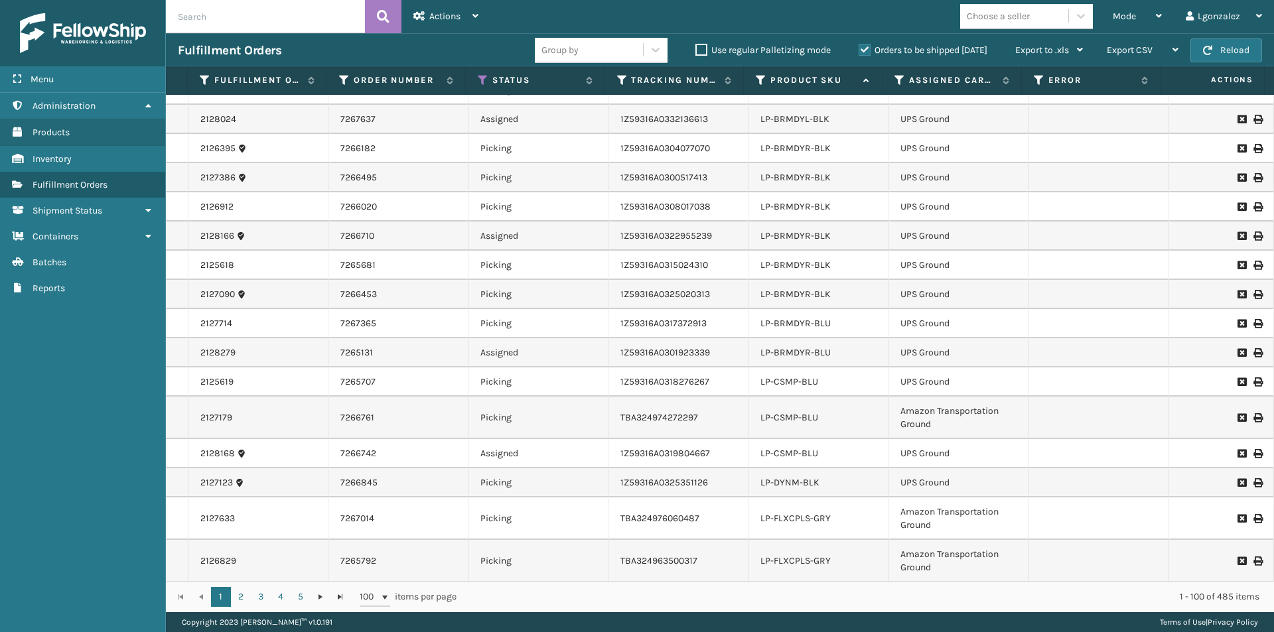
scroll to position [2566, 0]
click at [246, 599] on link "2" at bounding box center [241, 597] width 20 height 20
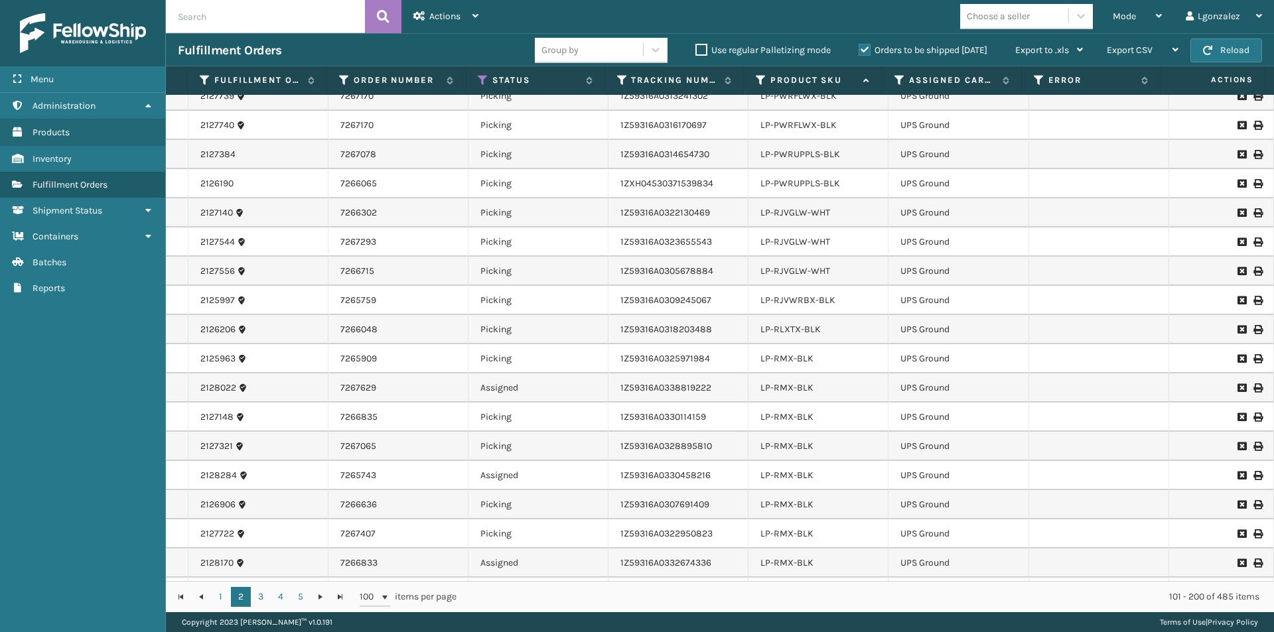
scroll to position [1858, 0]
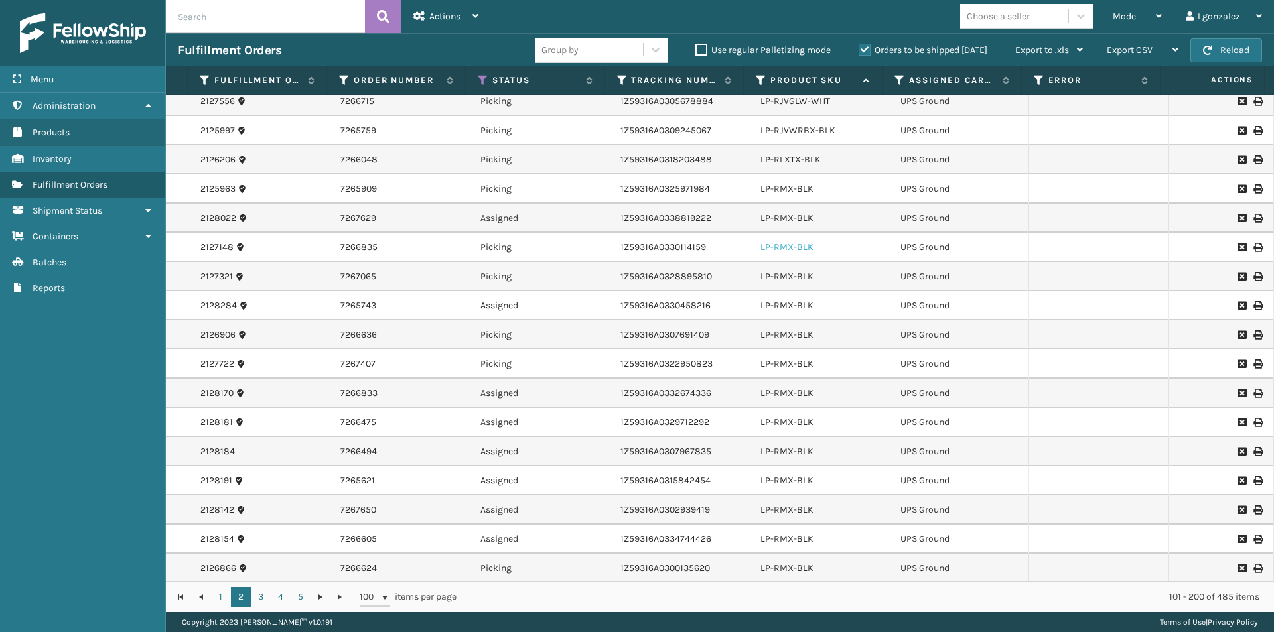
click at [771, 249] on link "LP-RMX-BLK" at bounding box center [786, 247] width 53 height 11
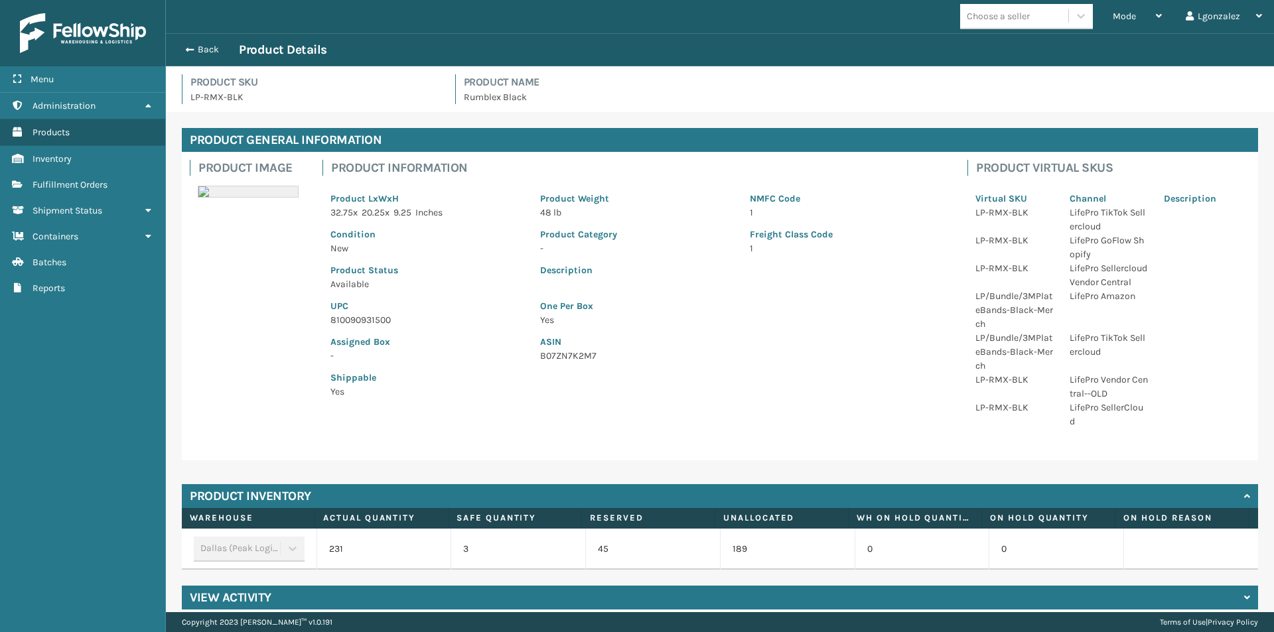
click at [368, 315] on p "810090931500" at bounding box center [427, 320] width 194 height 14
click at [366, 318] on p "810090931500" at bounding box center [427, 320] width 194 height 14
click at [191, 44] on button "Back" at bounding box center [208, 50] width 61 height 12
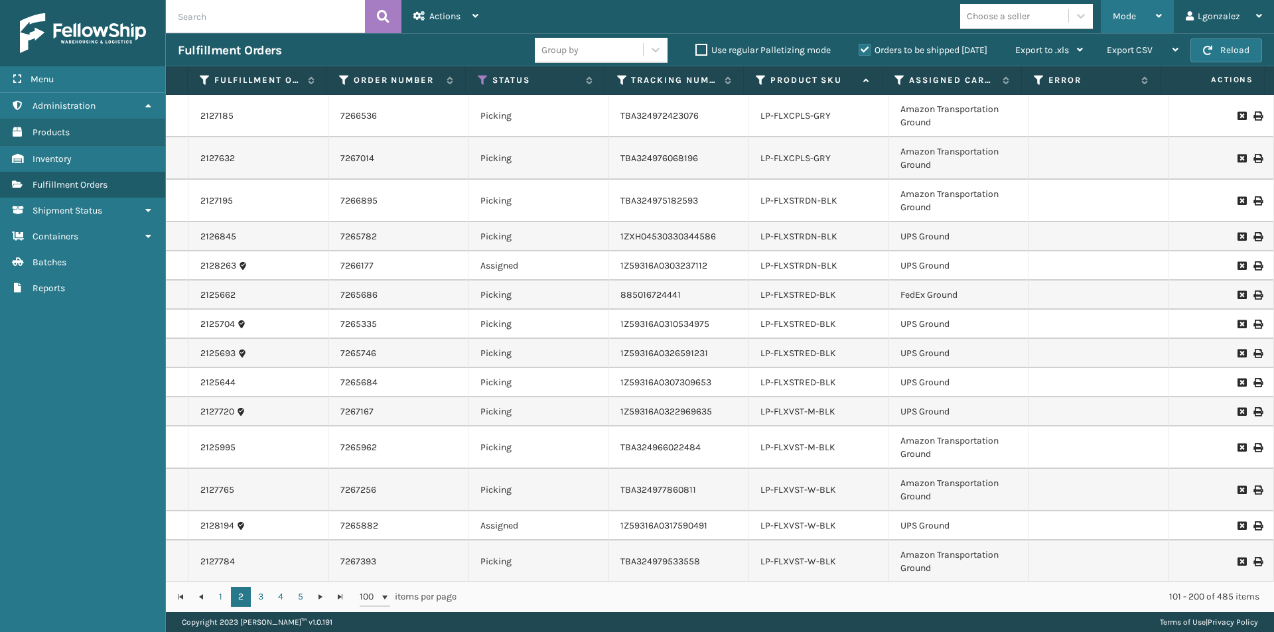
click at [1159, 21] on div "Mode" at bounding box center [1137, 16] width 49 height 33
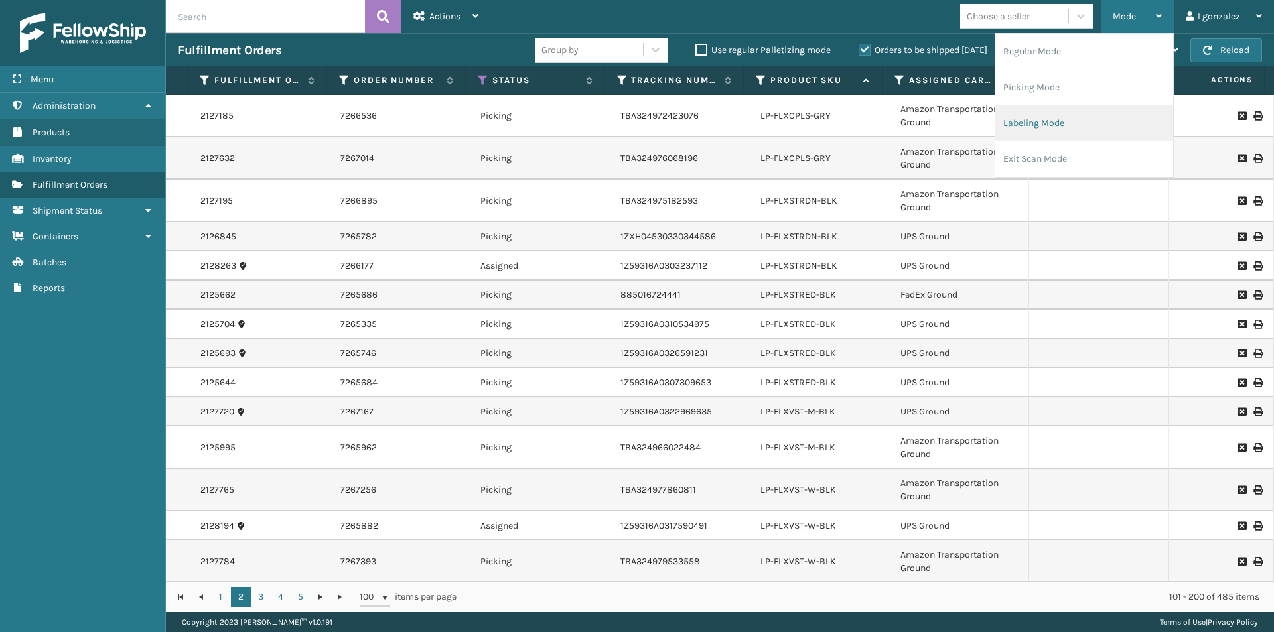
click at [1040, 118] on li "Labeling Mode" at bounding box center [1084, 124] width 178 height 36
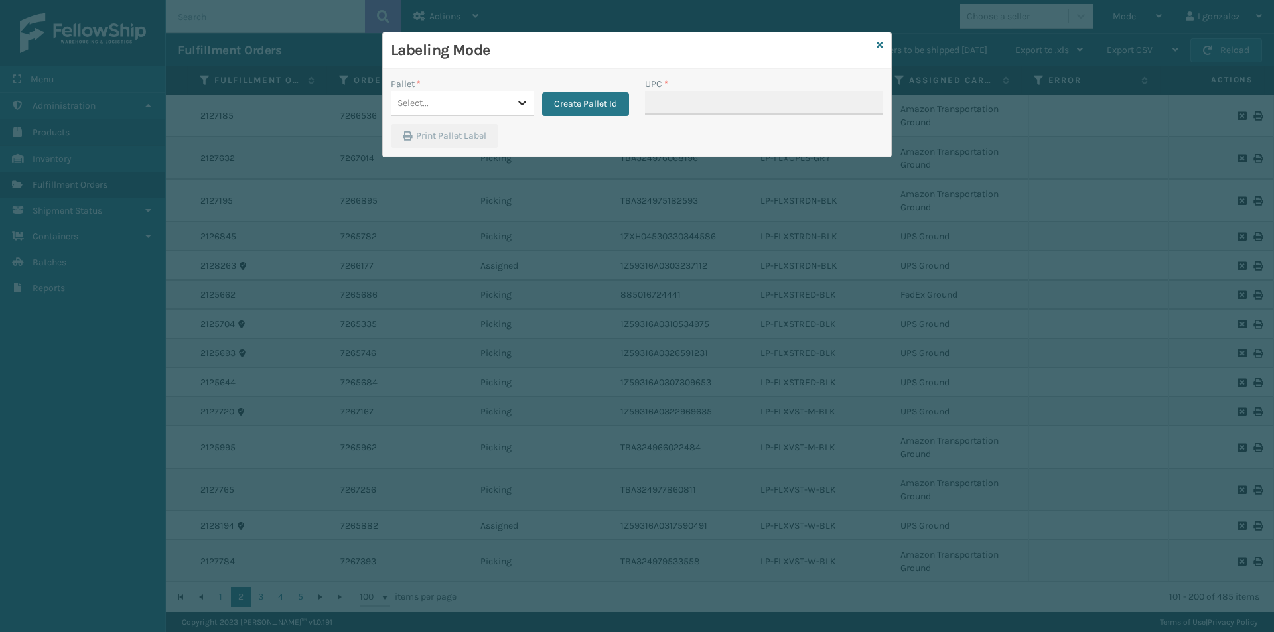
click at [518, 100] on icon at bounding box center [522, 102] width 13 height 13
click at [467, 179] on div "UPSG-6TTNL1V1IC" at bounding box center [462, 185] width 143 height 25
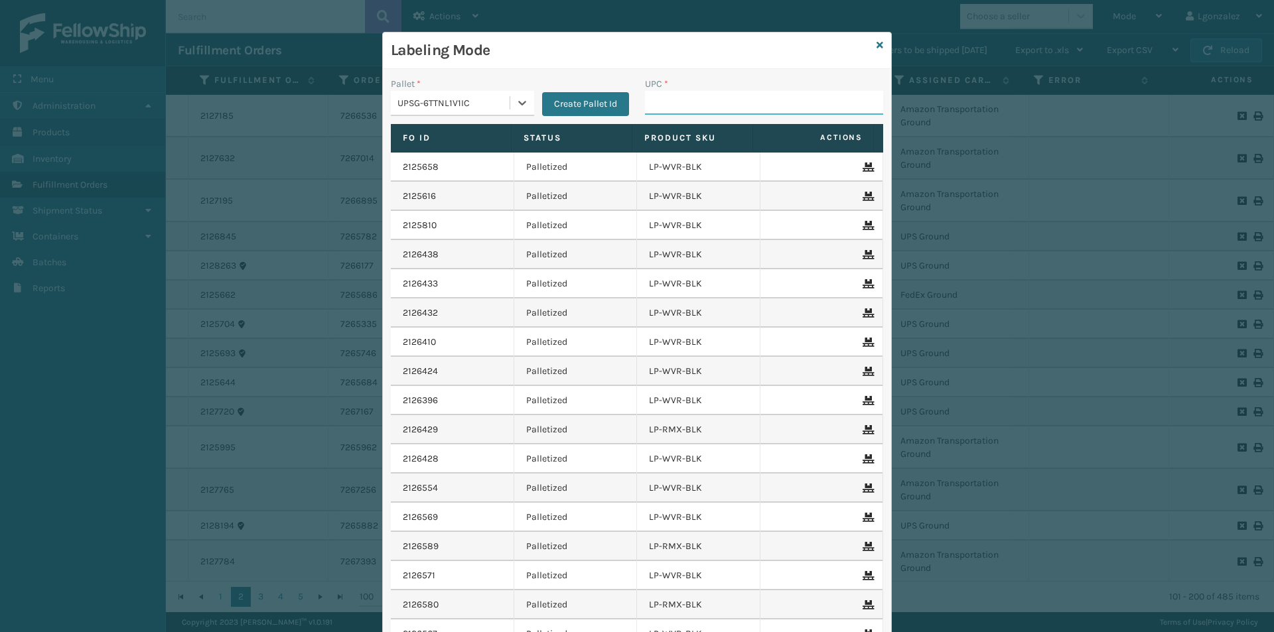
click at [684, 96] on input "UPC *" at bounding box center [764, 103] width 238 height 24
paste input "810090931500"
type input "810090931500"
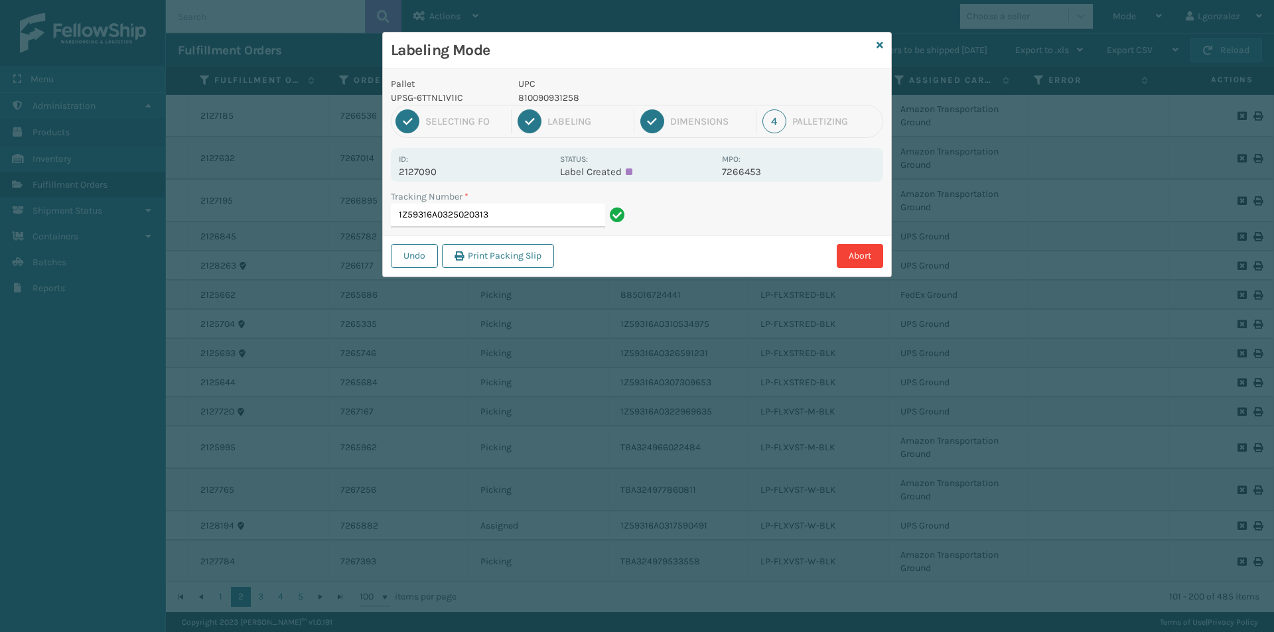
click at [569, 96] on p "810090931258" at bounding box center [616, 98] width 196 height 14
click at [533, 207] on input "1Z59316A0325020313" at bounding box center [498, 216] width 214 height 24
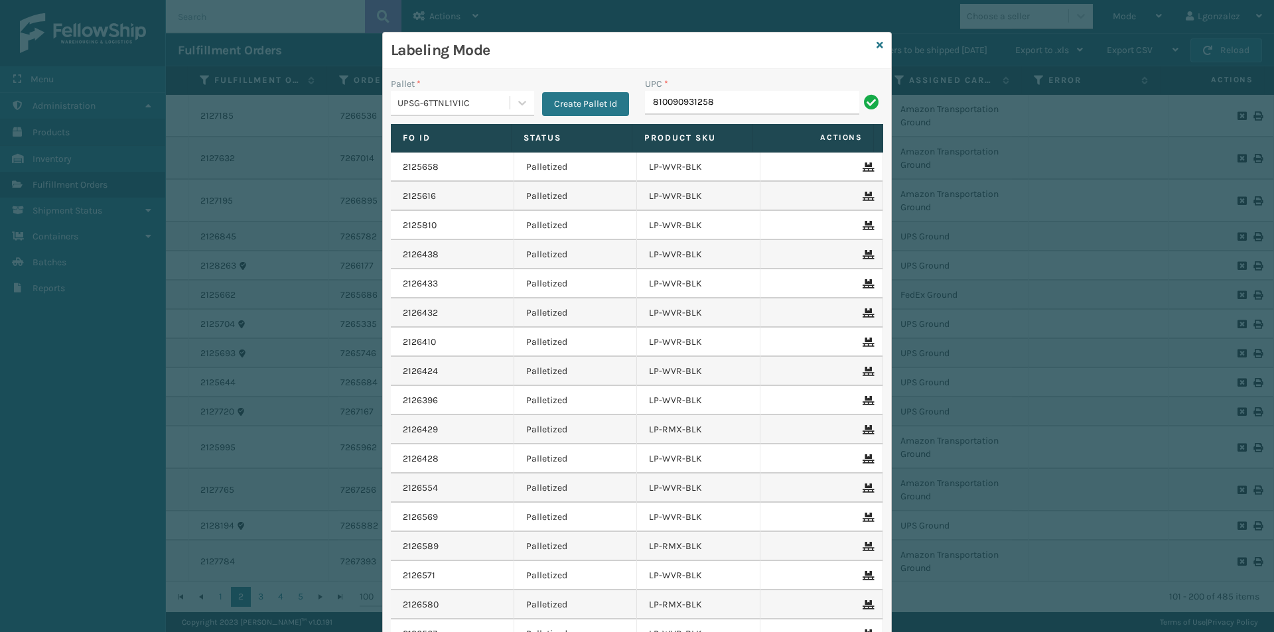
type input "810090931258"
click at [877, 40] on icon at bounding box center [880, 44] width 7 height 9
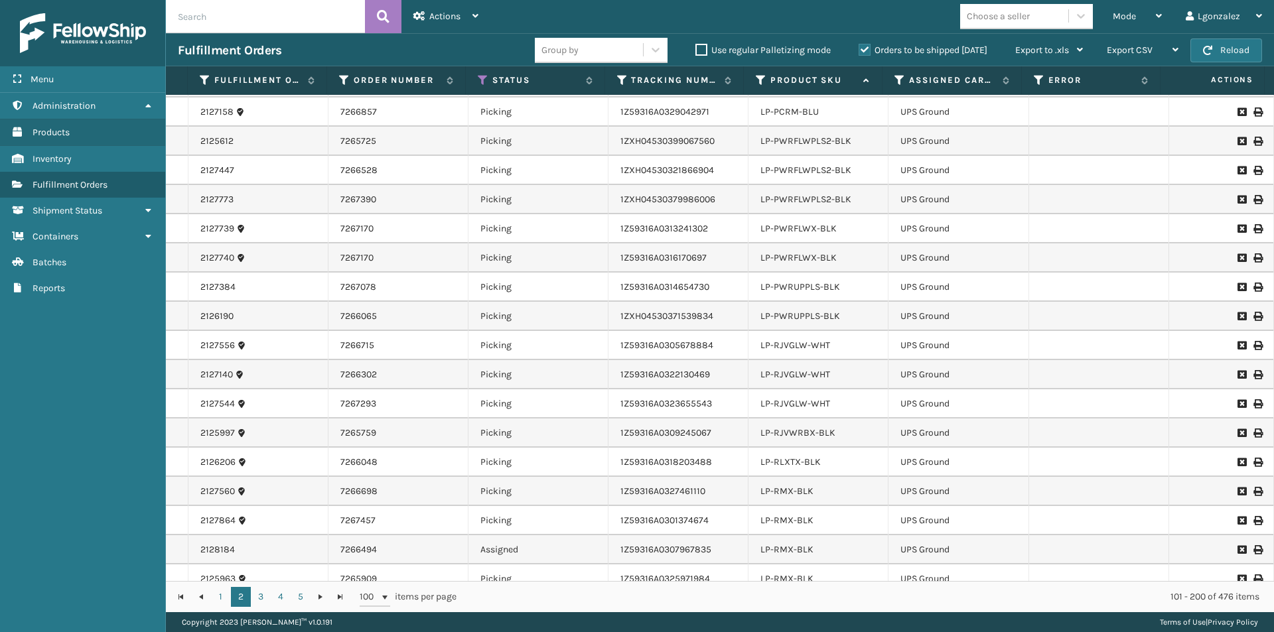
scroll to position [1393, 0]
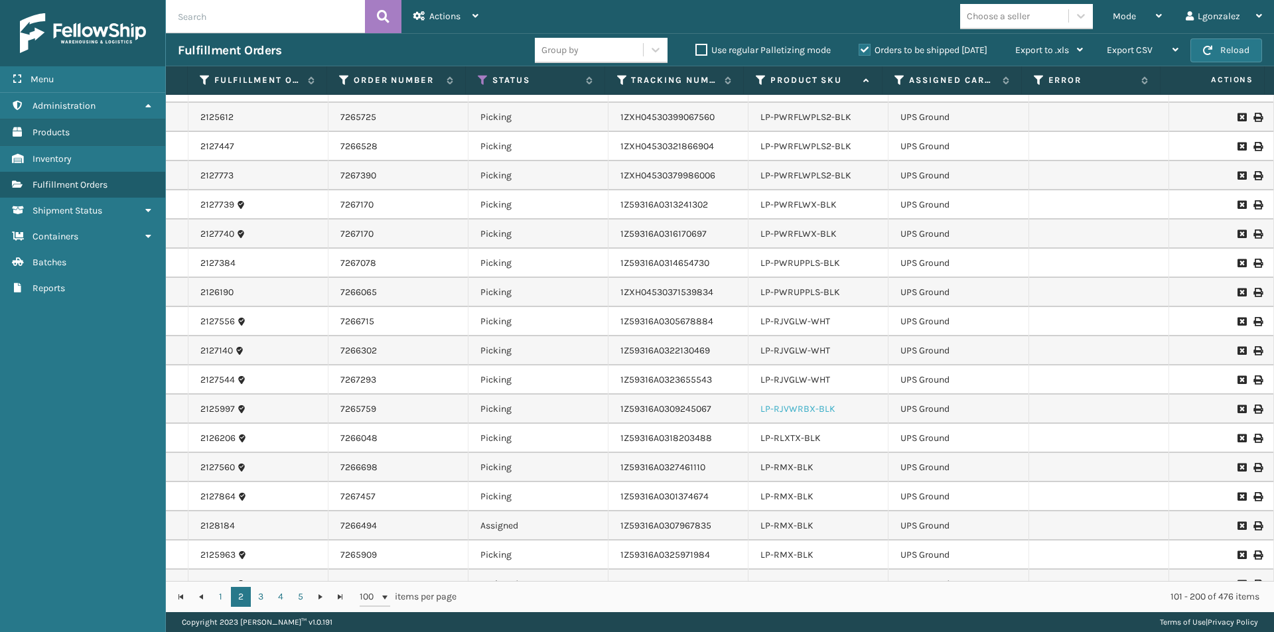
click at [819, 413] on link "LP-RJVWRBX-BLK" at bounding box center [797, 408] width 75 height 11
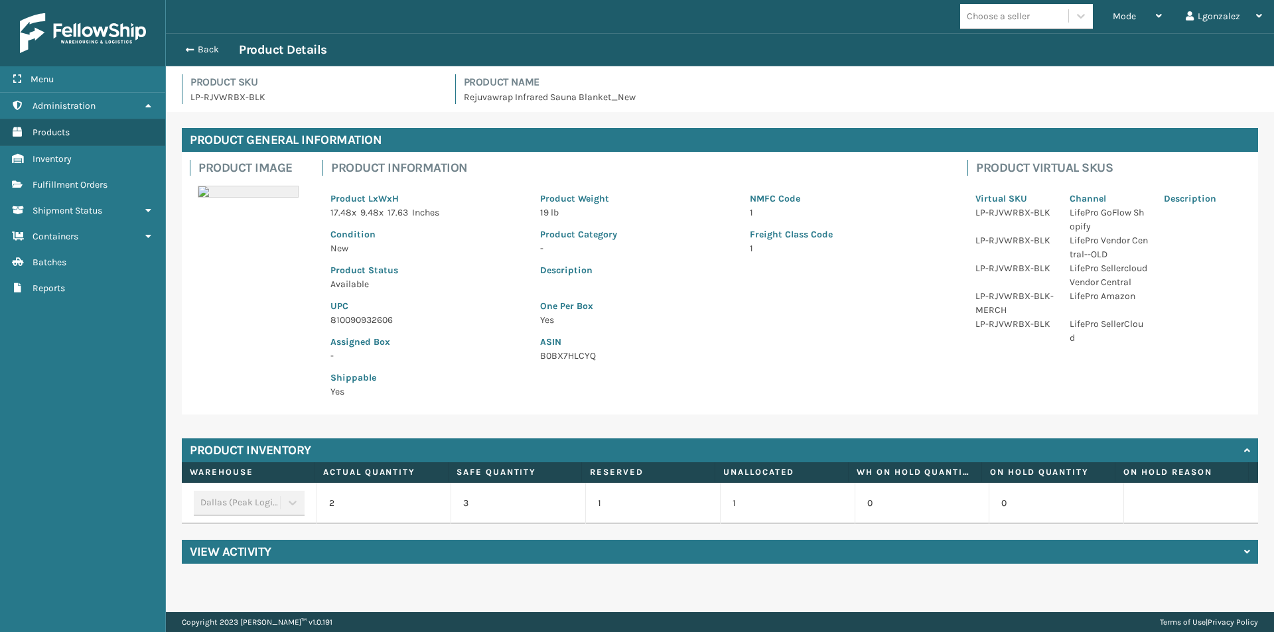
click at [367, 320] on p "810090932606" at bounding box center [427, 320] width 194 height 14
drag, startPoint x: 363, startPoint y: 313, endPoint x: 359, endPoint y: 321, distance: 9.5
click at [359, 321] on p "810090932606" at bounding box center [427, 320] width 194 height 14
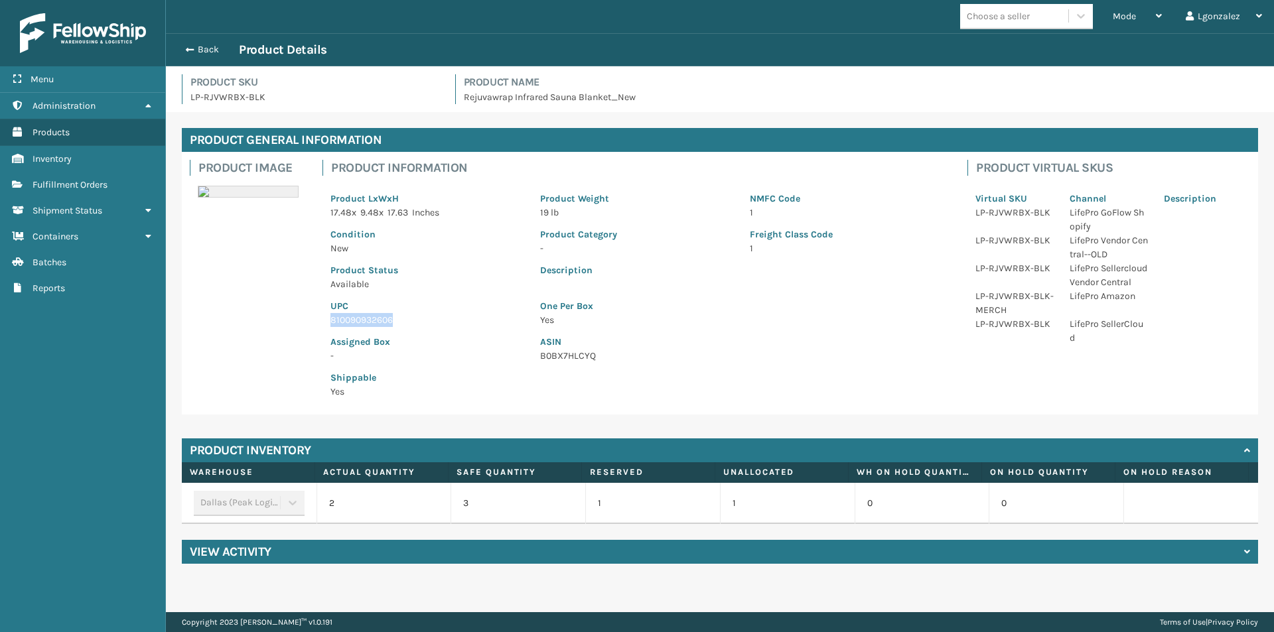
click at [359, 321] on p "810090932606" at bounding box center [427, 320] width 194 height 14
click at [210, 49] on button "Back" at bounding box center [208, 50] width 61 height 12
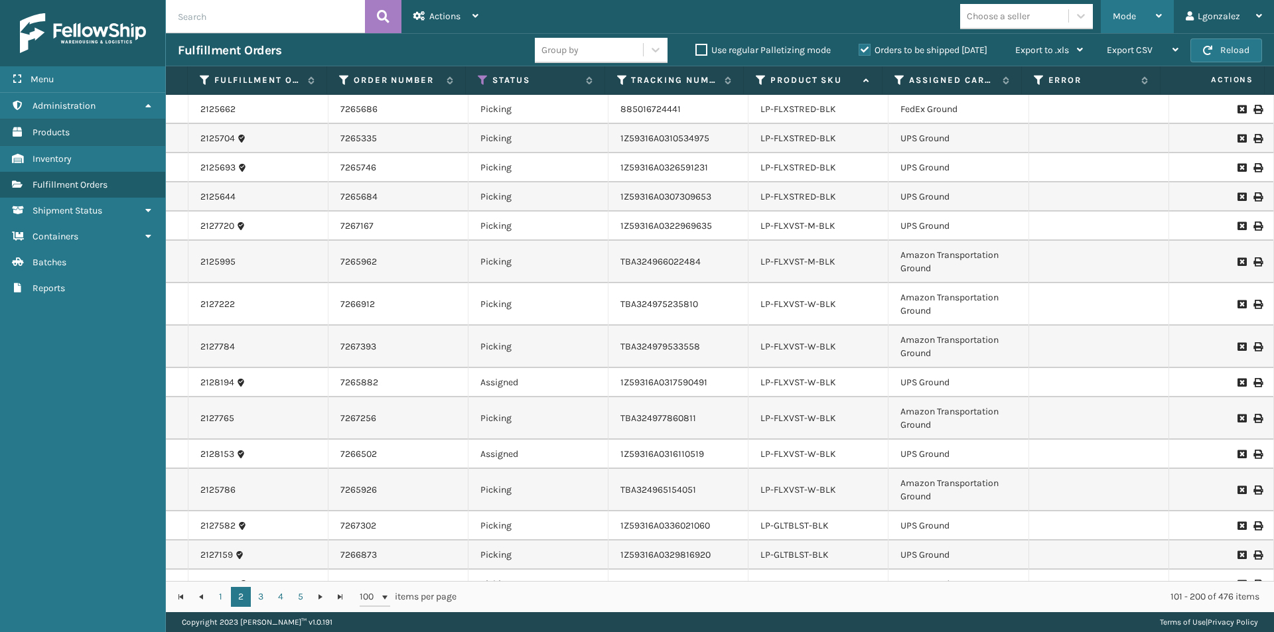
click at [1157, 19] on icon at bounding box center [1159, 15] width 6 height 9
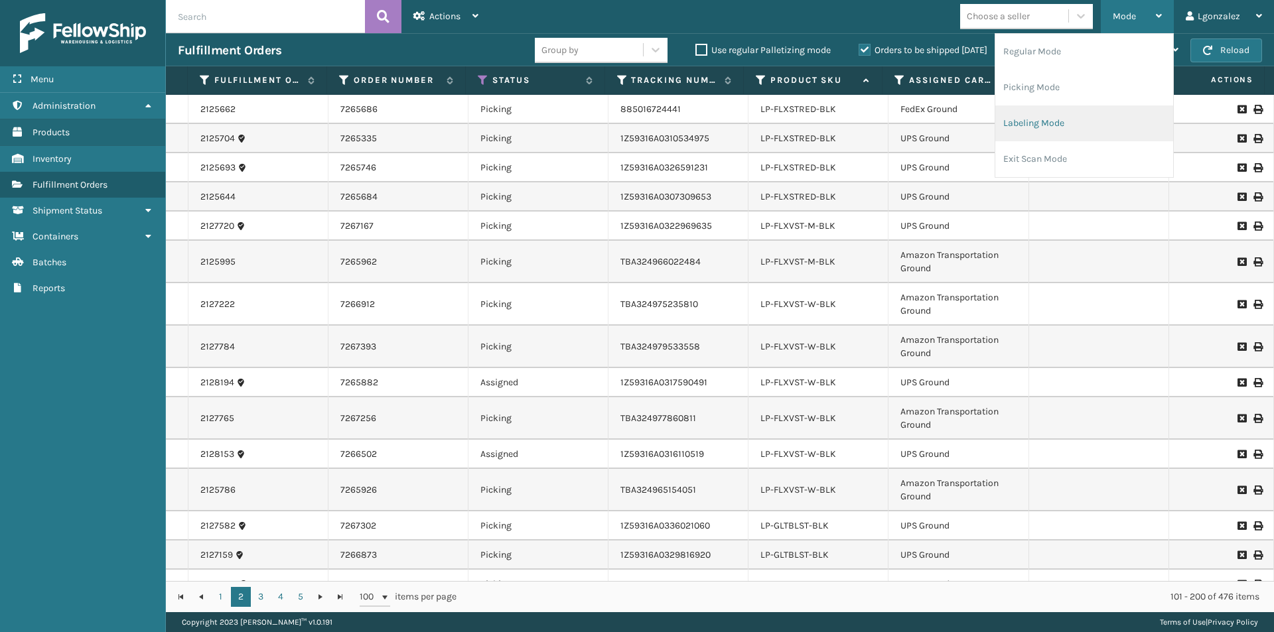
click at [1046, 129] on li "Labeling Mode" at bounding box center [1084, 124] width 178 height 36
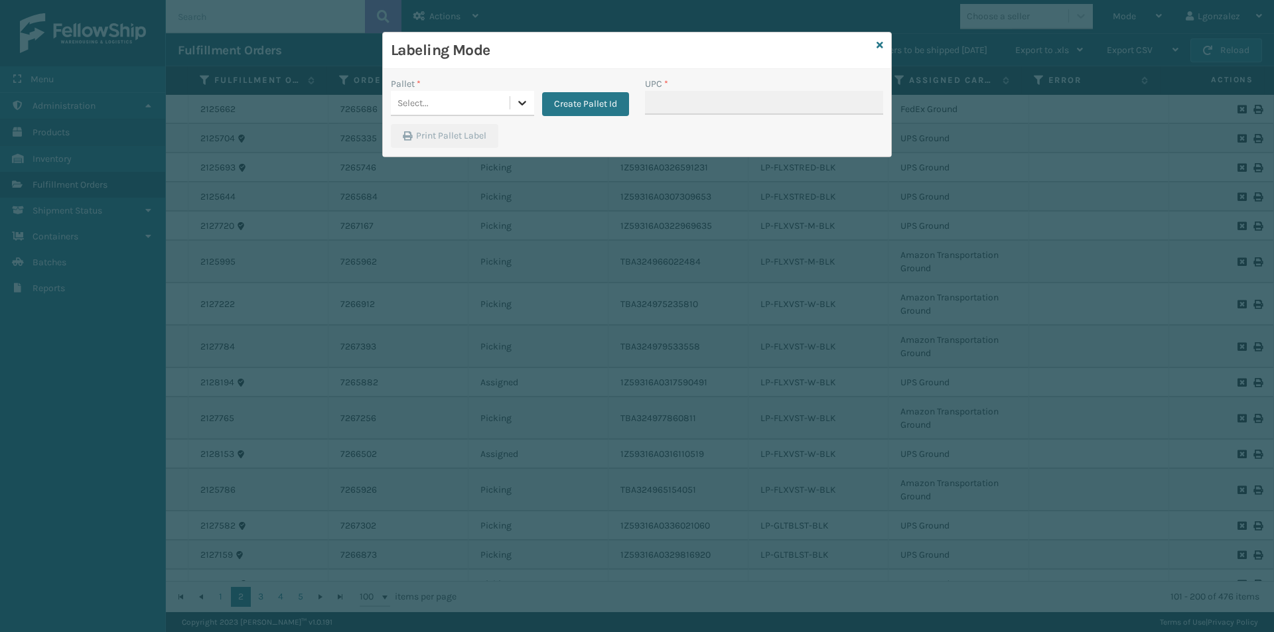
click at [525, 102] on icon at bounding box center [522, 103] width 8 height 5
click at [483, 184] on div "UPSG-6TTNL1V1IC" at bounding box center [462, 185] width 143 height 25
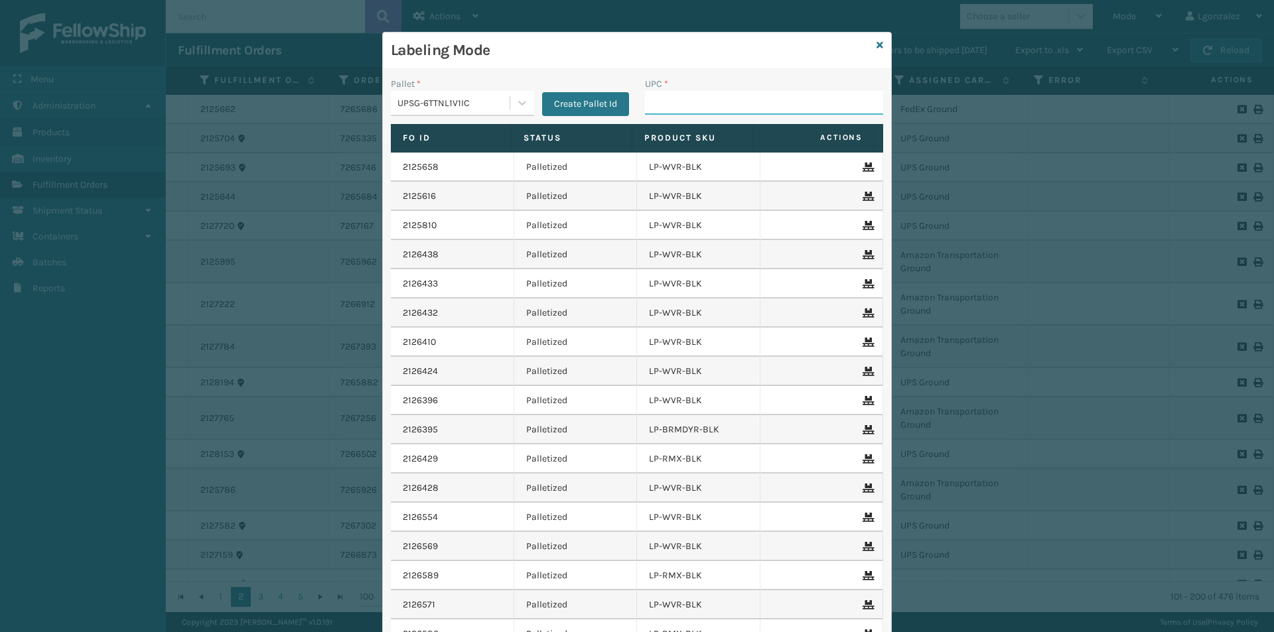
click at [664, 109] on input "UPC *" at bounding box center [764, 103] width 238 height 24
paste input "810090932606"
type input "810090932606"
click at [877, 44] on icon at bounding box center [880, 44] width 7 height 9
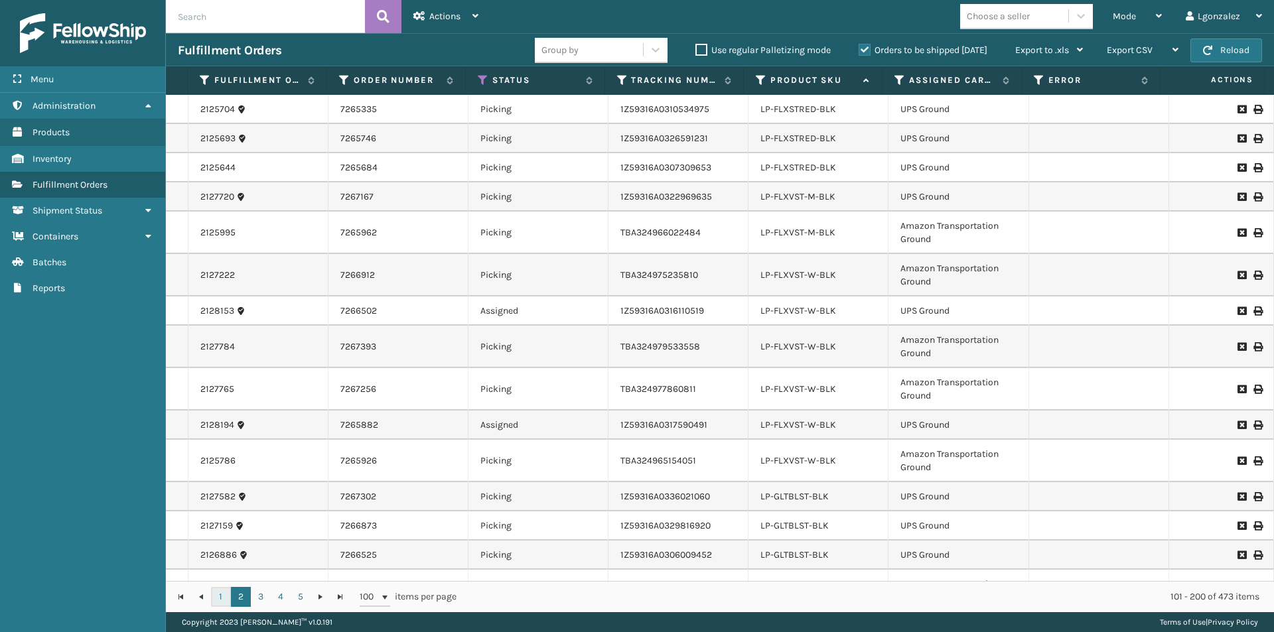
click at [221, 599] on link "1" at bounding box center [221, 597] width 20 height 20
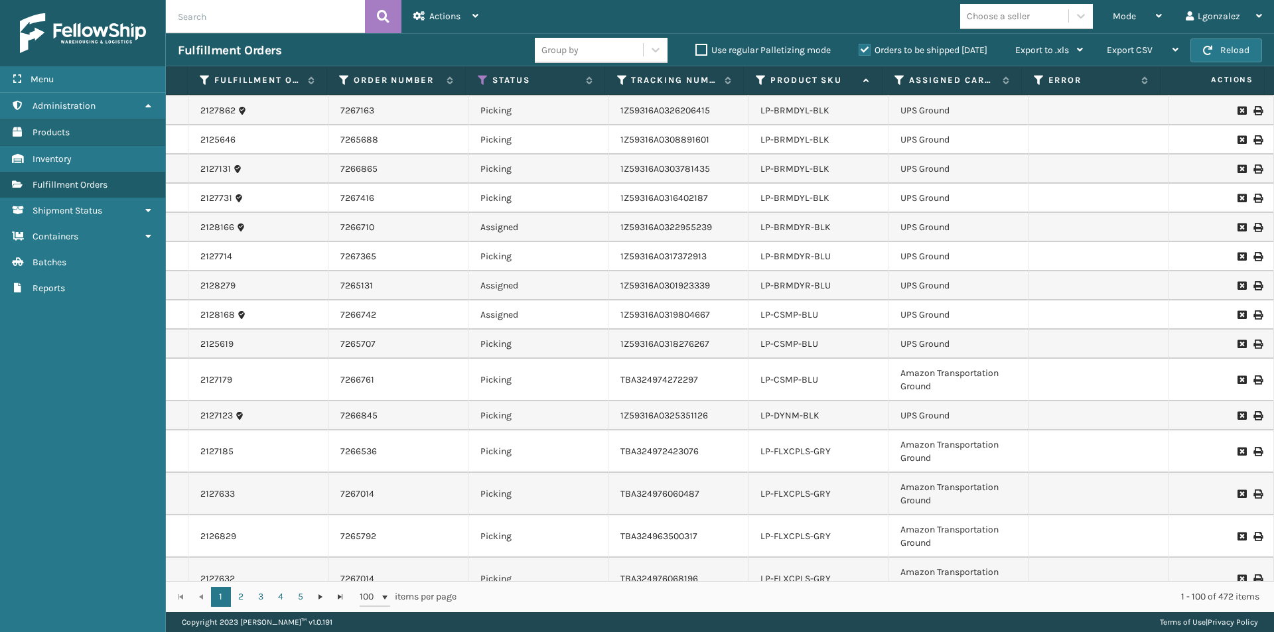
scroll to position [2606, 0]
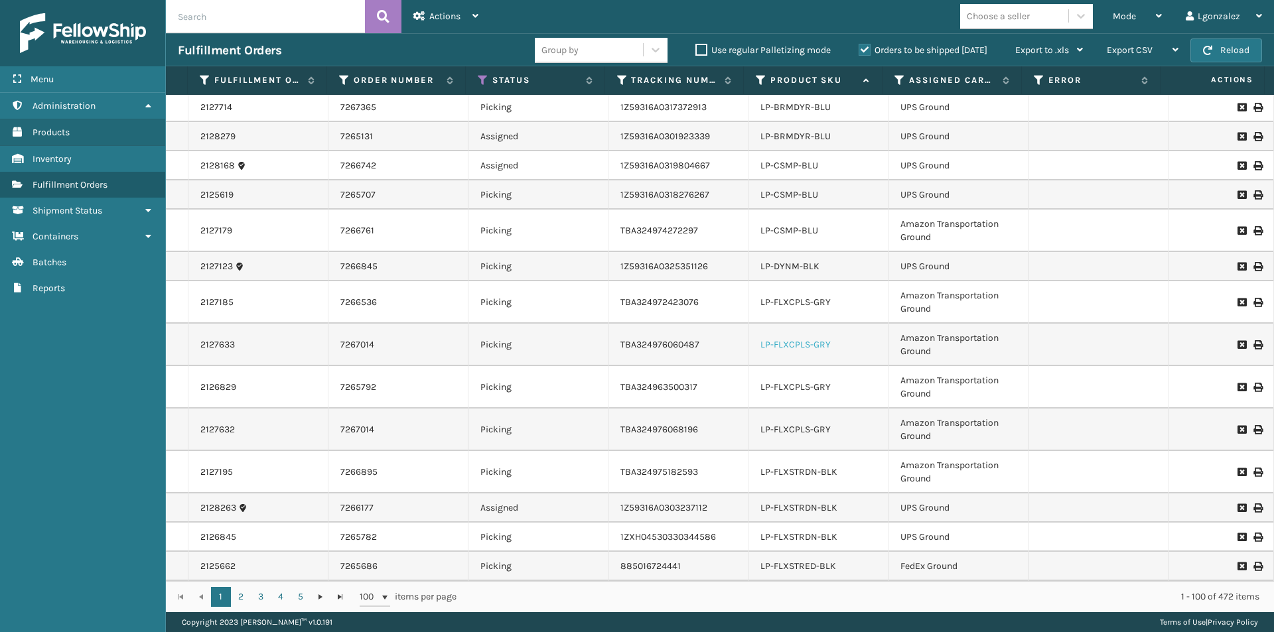
click at [796, 341] on link "LP-FLXCPLS-GRY" at bounding box center [795, 344] width 70 height 11
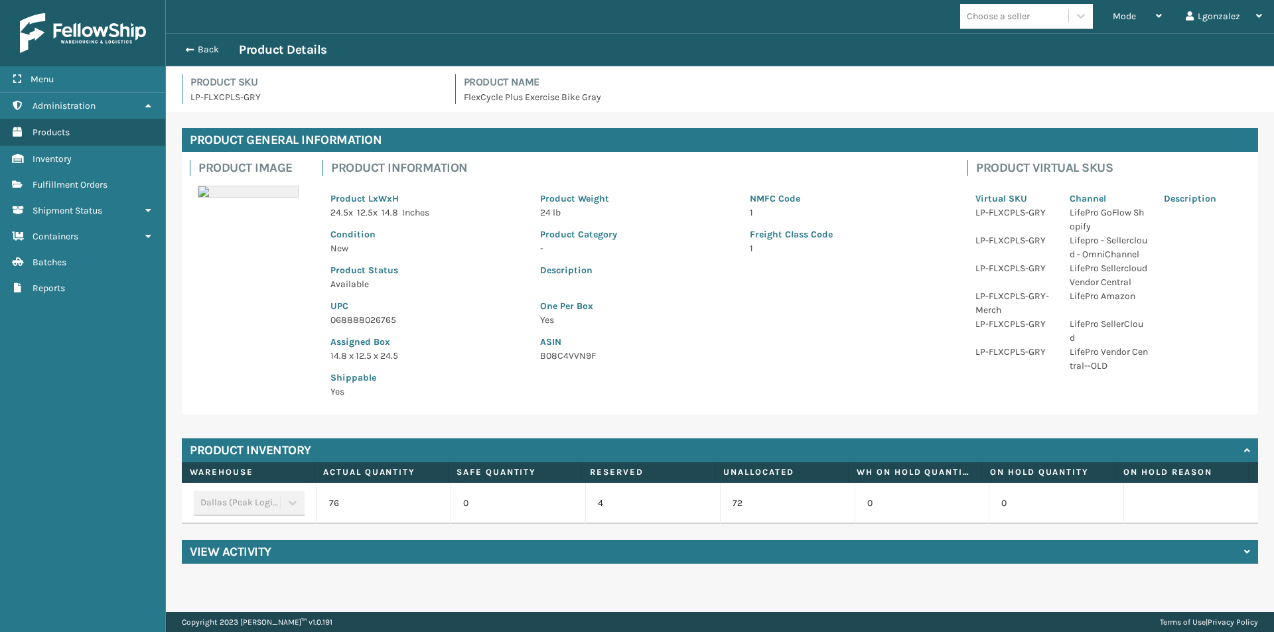
click at [373, 318] on p "068888026765" at bounding box center [427, 320] width 194 height 14
click at [214, 46] on button "Back" at bounding box center [208, 50] width 61 height 12
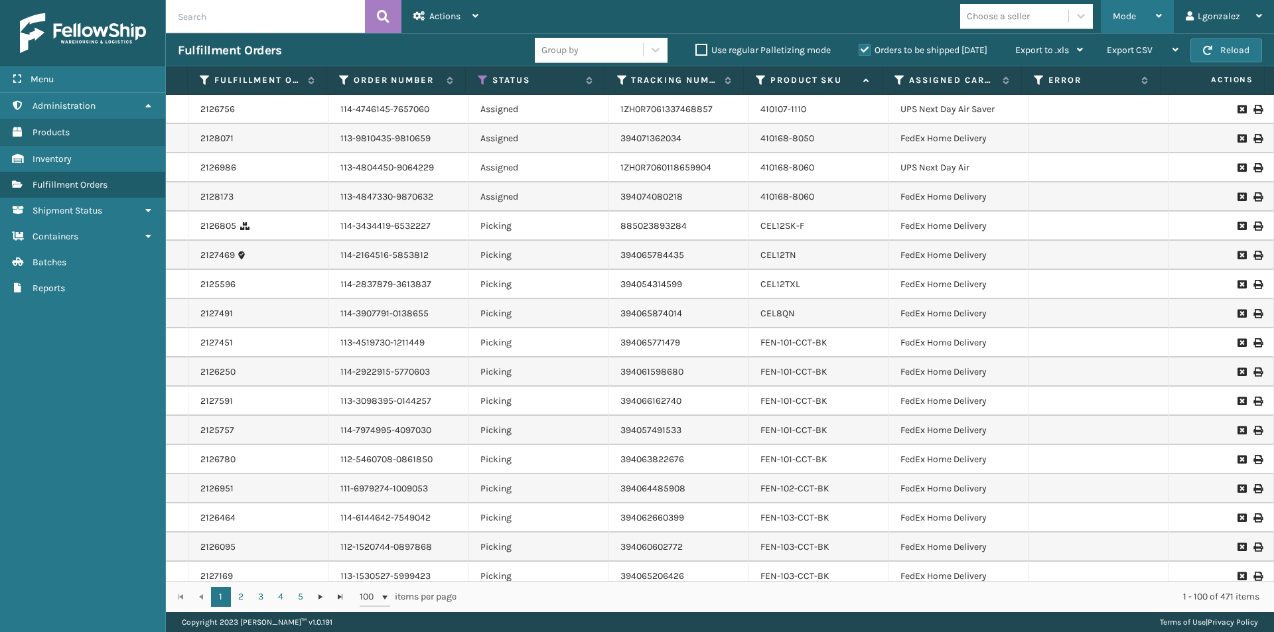
click at [1161, 19] on icon at bounding box center [1159, 15] width 6 height 9
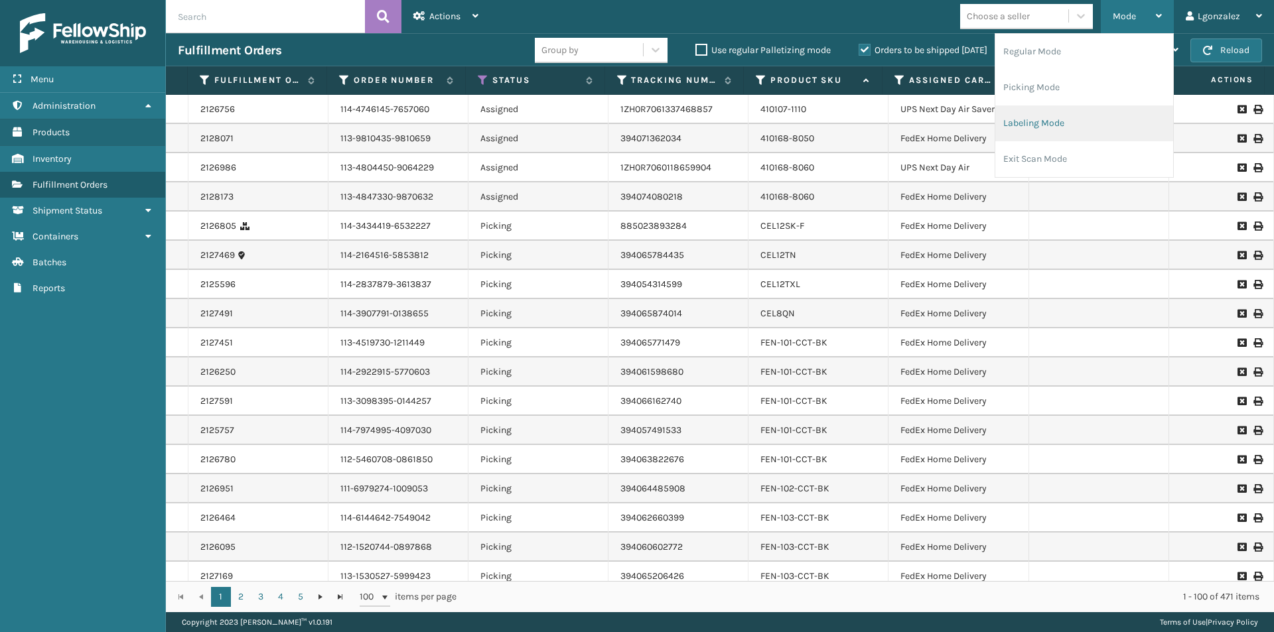
click at [1048, 131] on li "Labeling Mode" at bounding box center [1084, 124] width 178 height 36
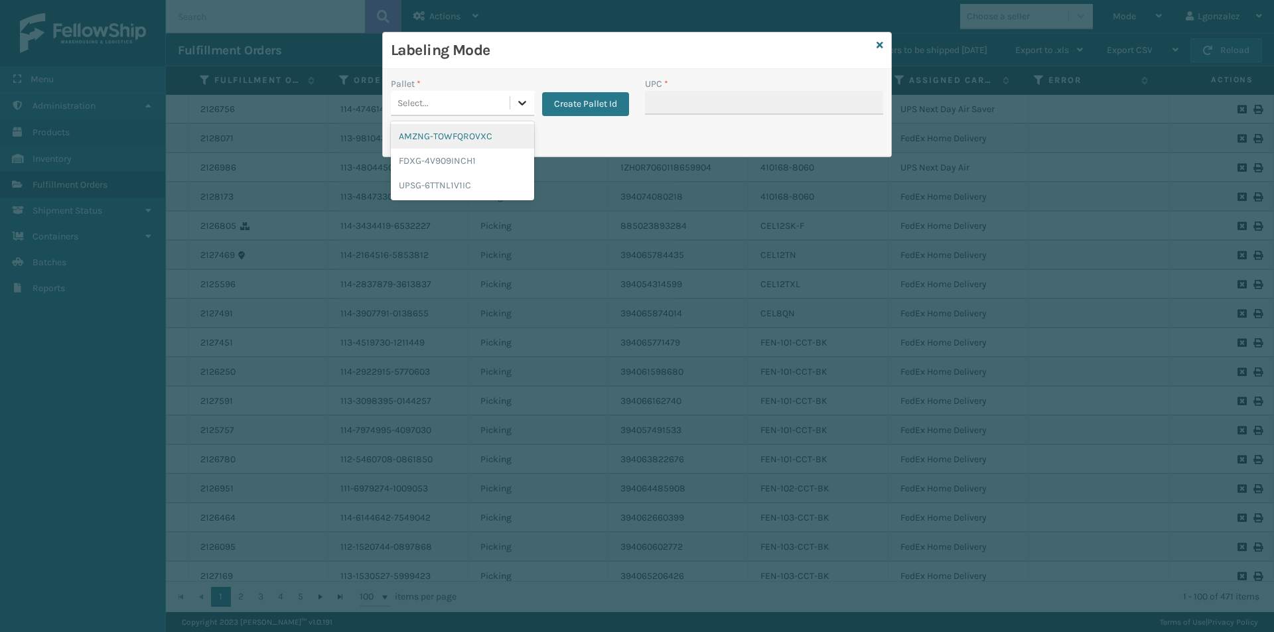
click at [526, 107] on icon at bounding box center [522, 102] width 13 height 13
click at [462, 189] on div "UPSG-6TTNL1V1IC" at bounding box center [462, 185] width 143 height 25
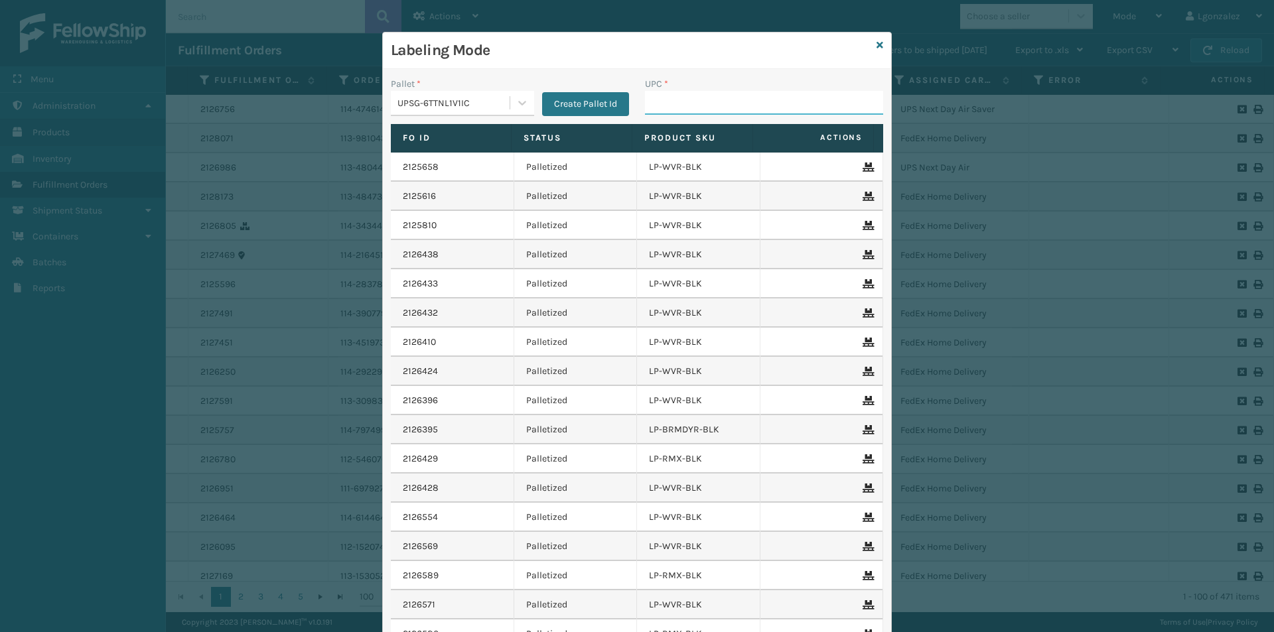
click at [699, 107] on input "UPC *" at bounding box center [764, 103] width 238 height 24
paste input "068888026765"
type input "068888026765"
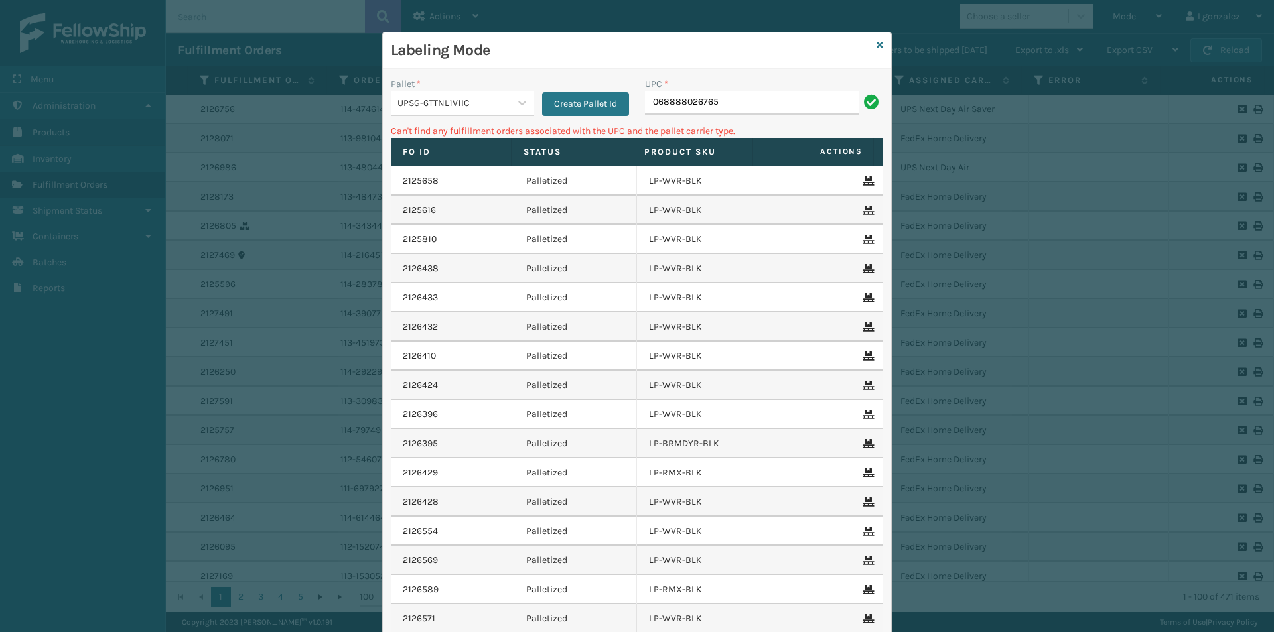
click at [525, 117] on div "Pallet * UPSG-6TTNL1V1IC Create Pallet Id" at bounding box center [510, 100] width 254 height 47
click at [519, 110] on div at bounding box center [522, 103] width 24 height 24
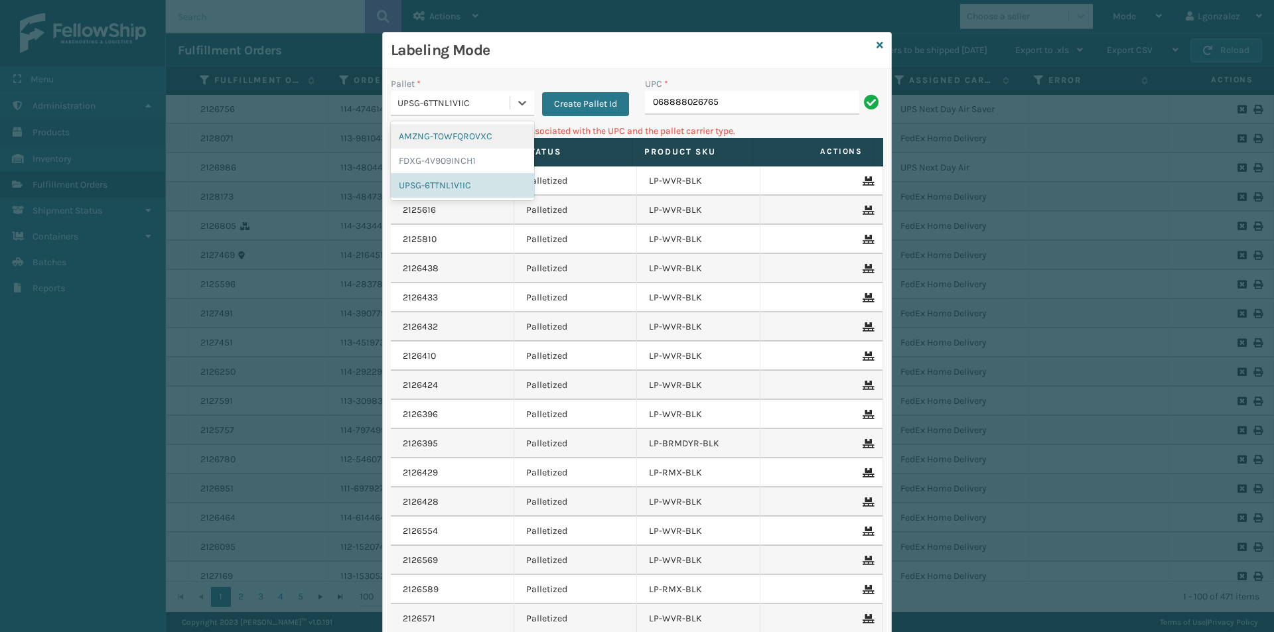
click at [462, 133] on div "AMZNG-TOWFQROVXC" at bounding box center [462, 136] width 143 height 25
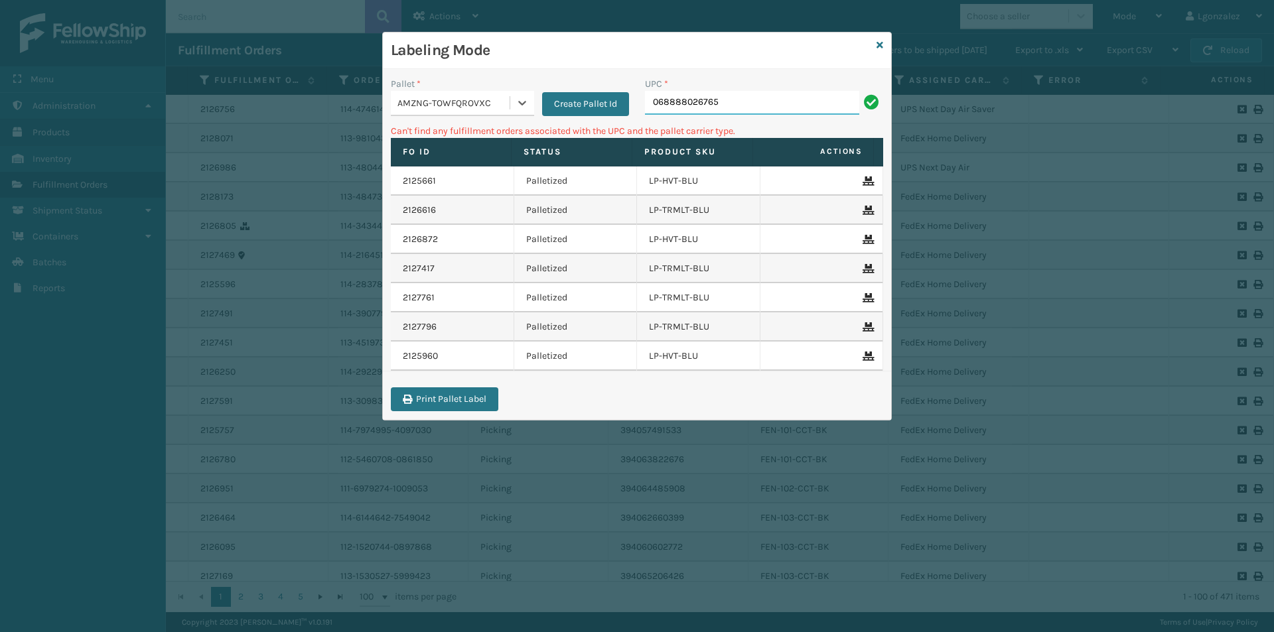
click at [733, 106] on input "068888026765" at bounding box center [752, 103] width 214 height 24
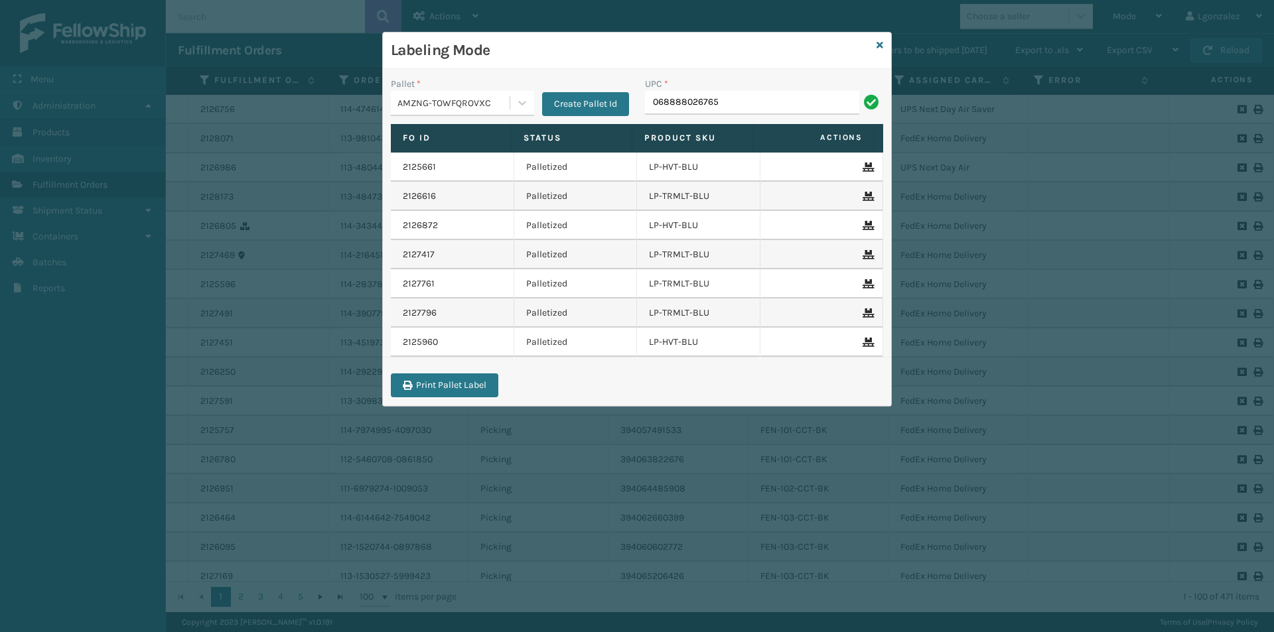
type input "068888026765"
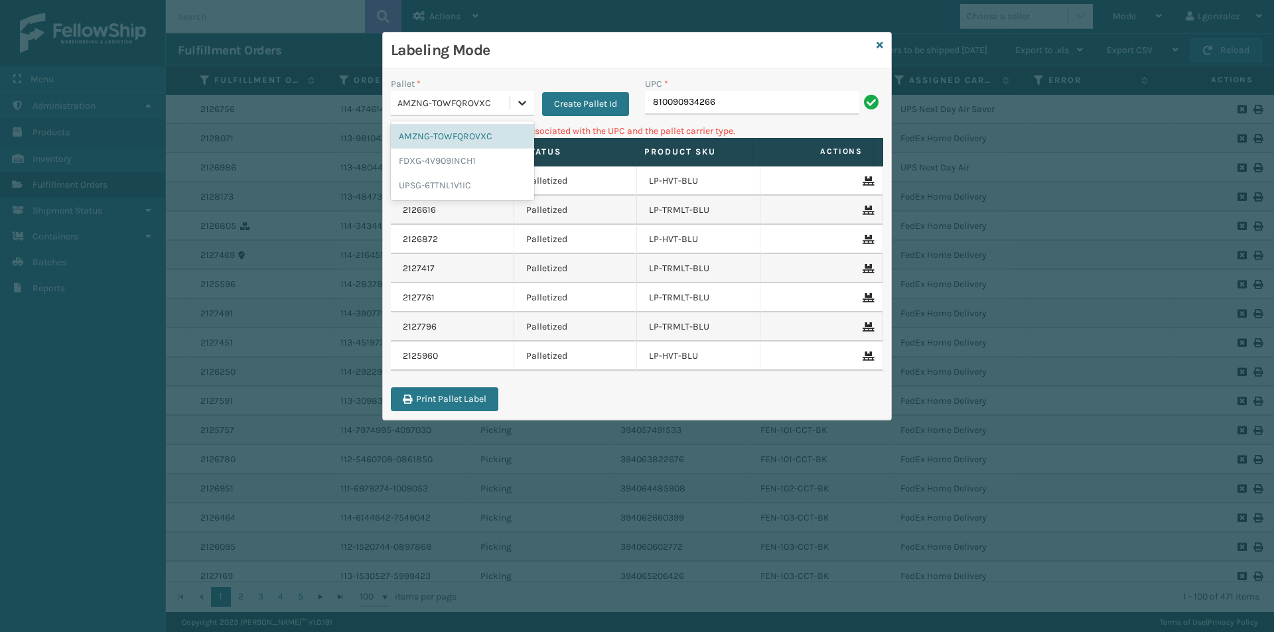
click at [518, 97] on icon at bounding box center [522, 102] width 13 height 13
click at [441, 184] on div "UPSG-6TTNL1V1IC" at bounding box center [462, 185] width 143 height 25
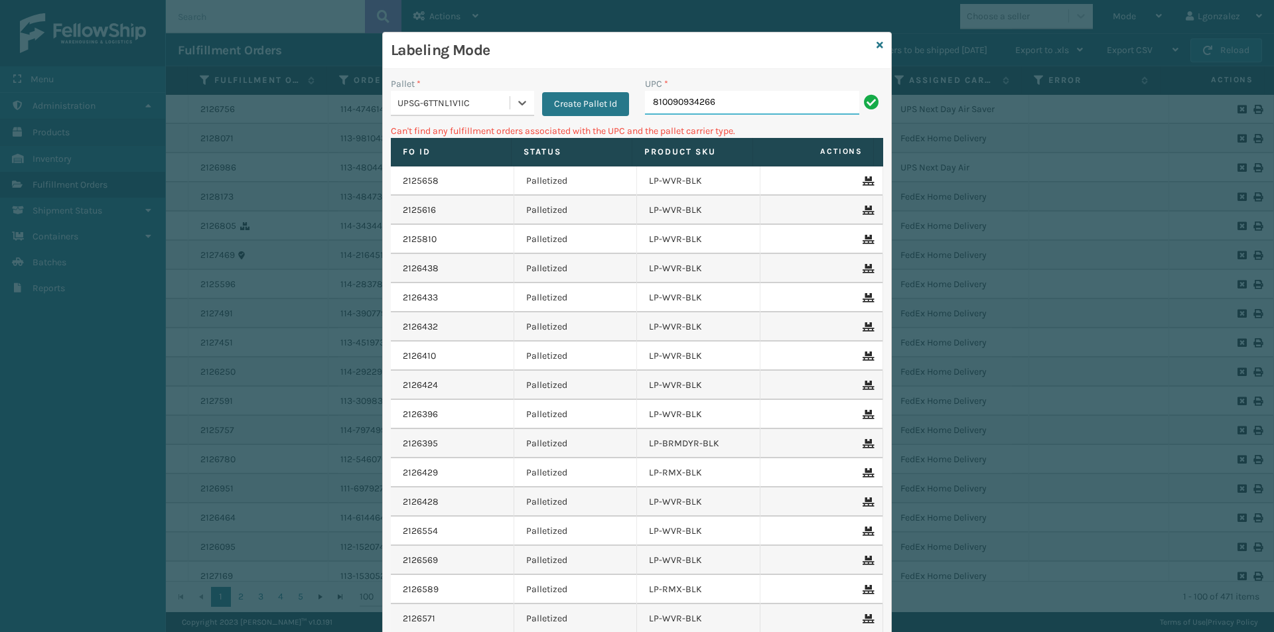
click at [767, 108] on input "810090934266" at bounding box center [752, 103] width 214 height 24
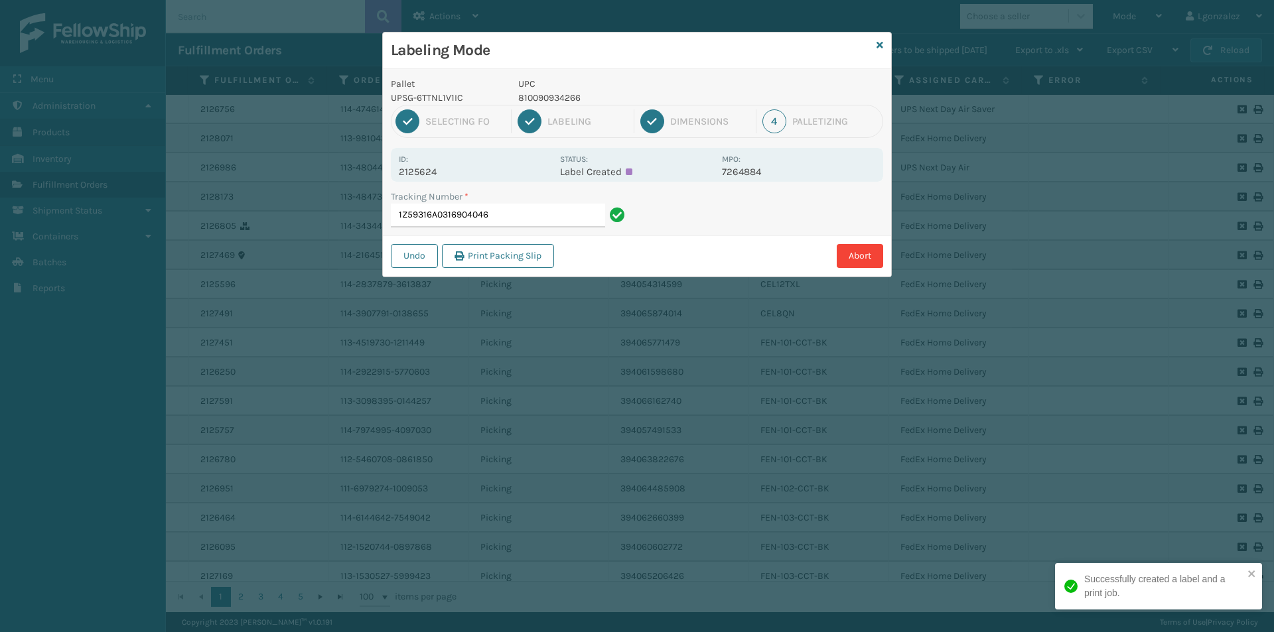
click at [551, 102] on p "810090934266" at bounding box center [616, 98] width 196 height 14
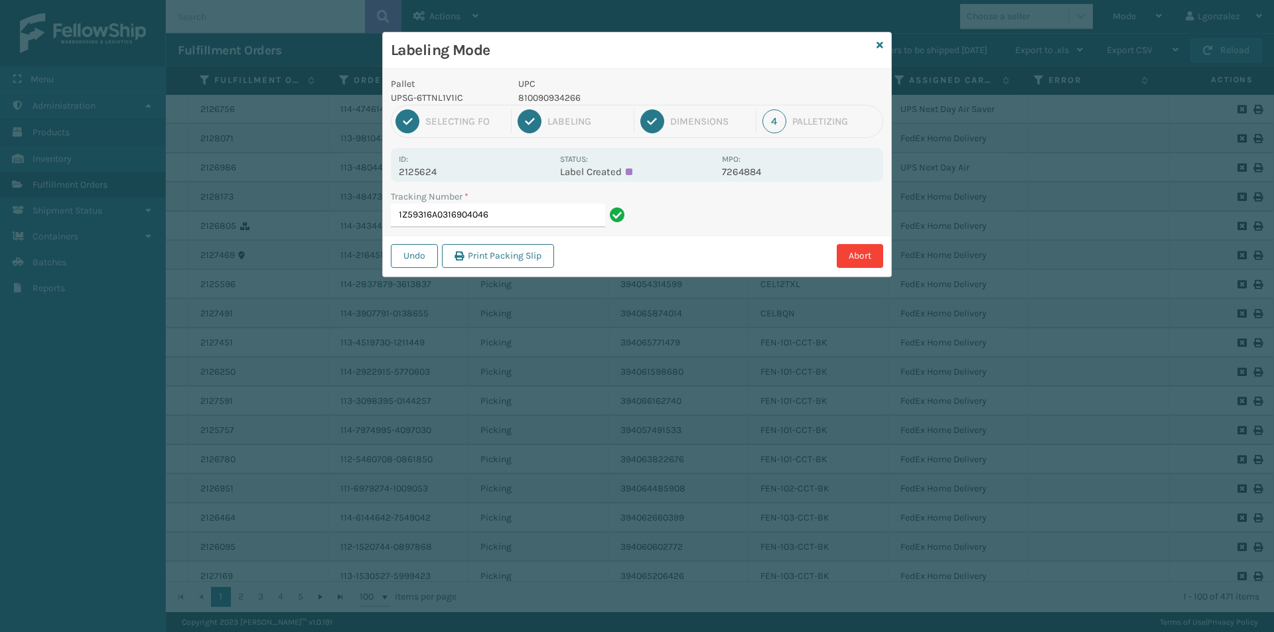
click at [566, 202] on div "Tracking Number *" at bounding box center [510, 197] width 238 height 14
click at [565, 208] on input "1Z59316A0316904046" at bounding box center [498, 216] width 214 height 24
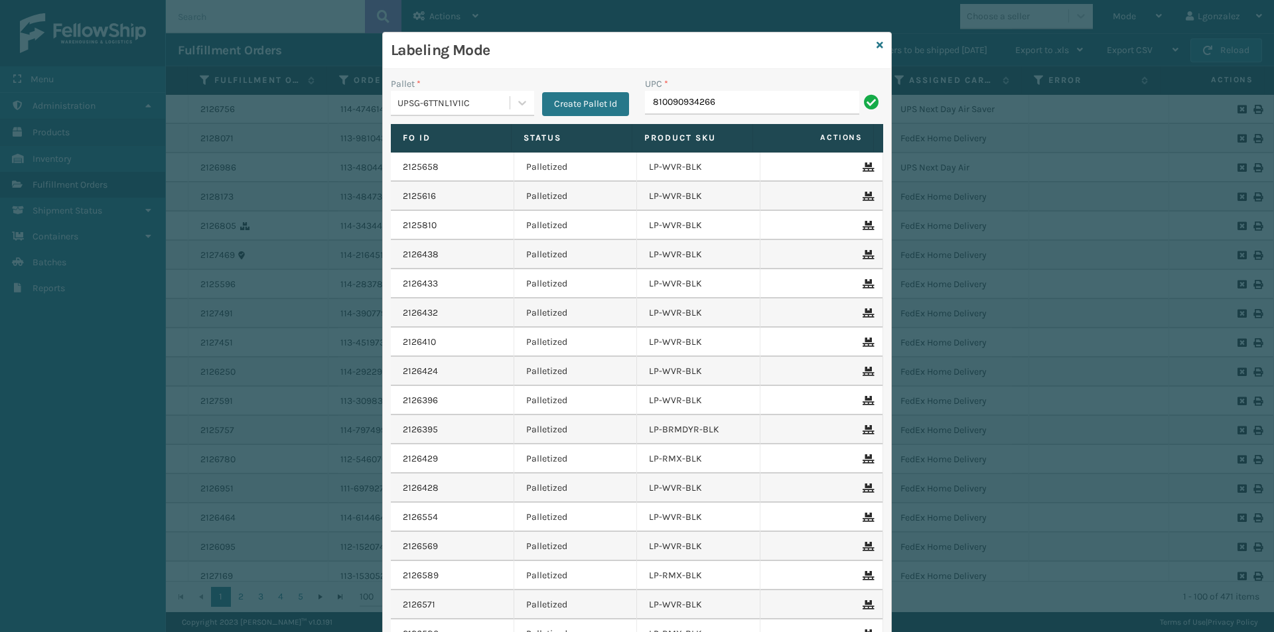
type input "810090934266"
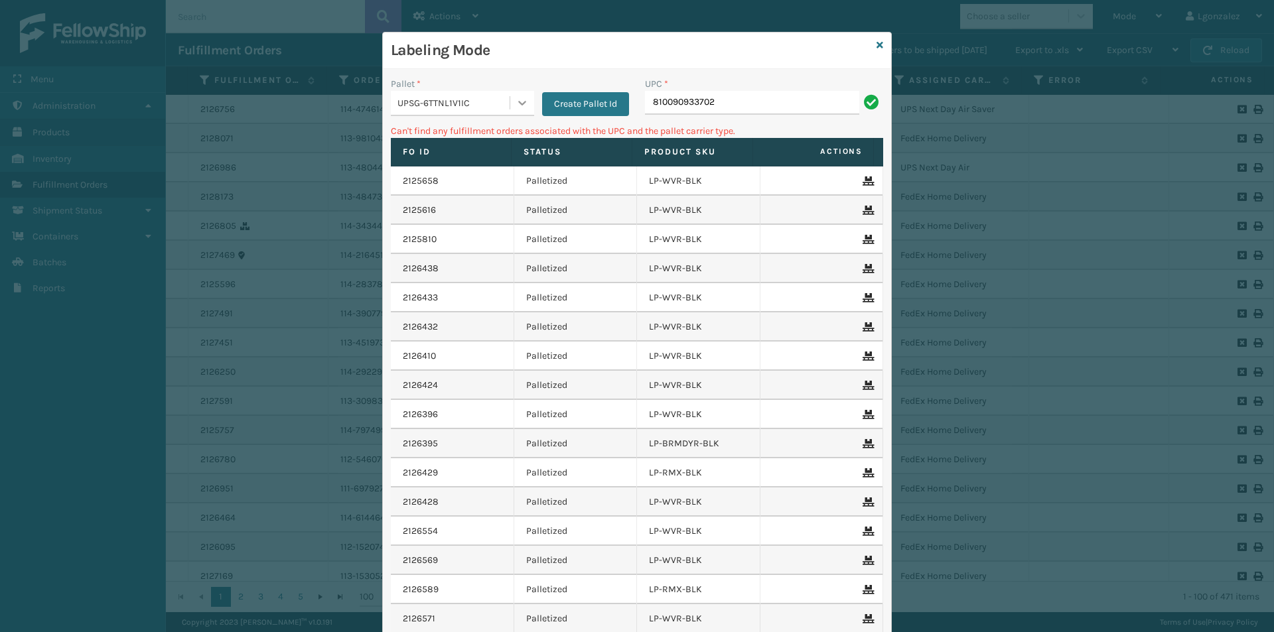
click at [518, 106] on icon at bounding box center [522, 102] width 13 height 13
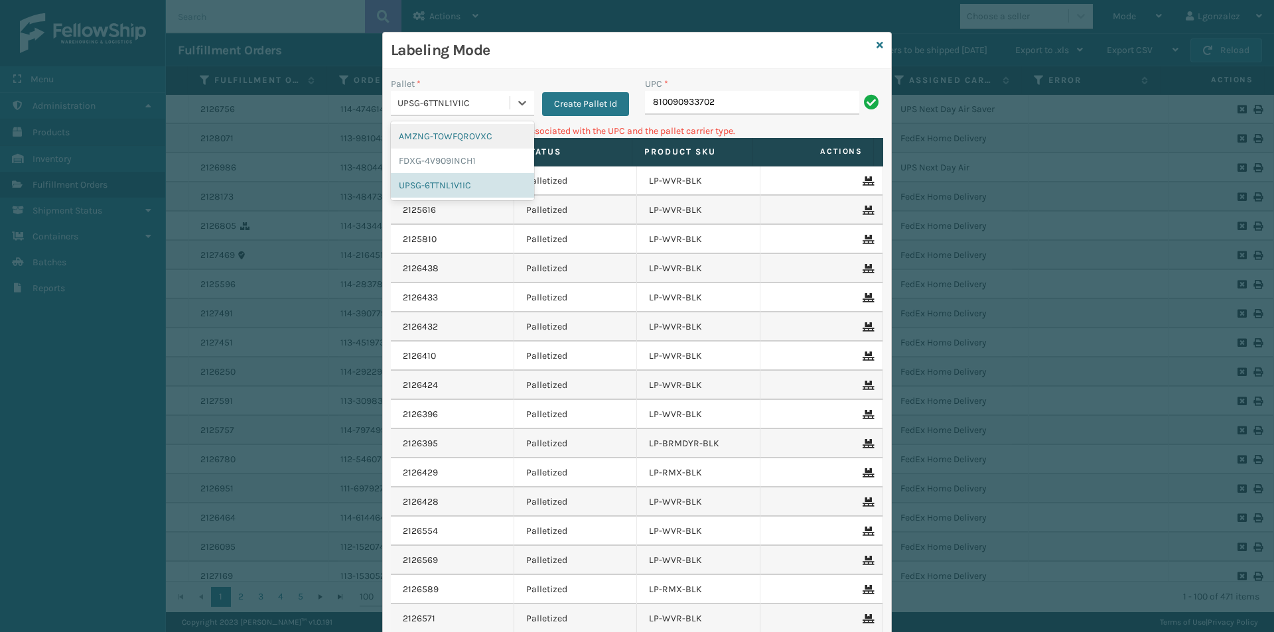
click at [479, 138] on div "AMZNG-TOWFQROVXC" at bounding box center [462, 136] width 143 height 25
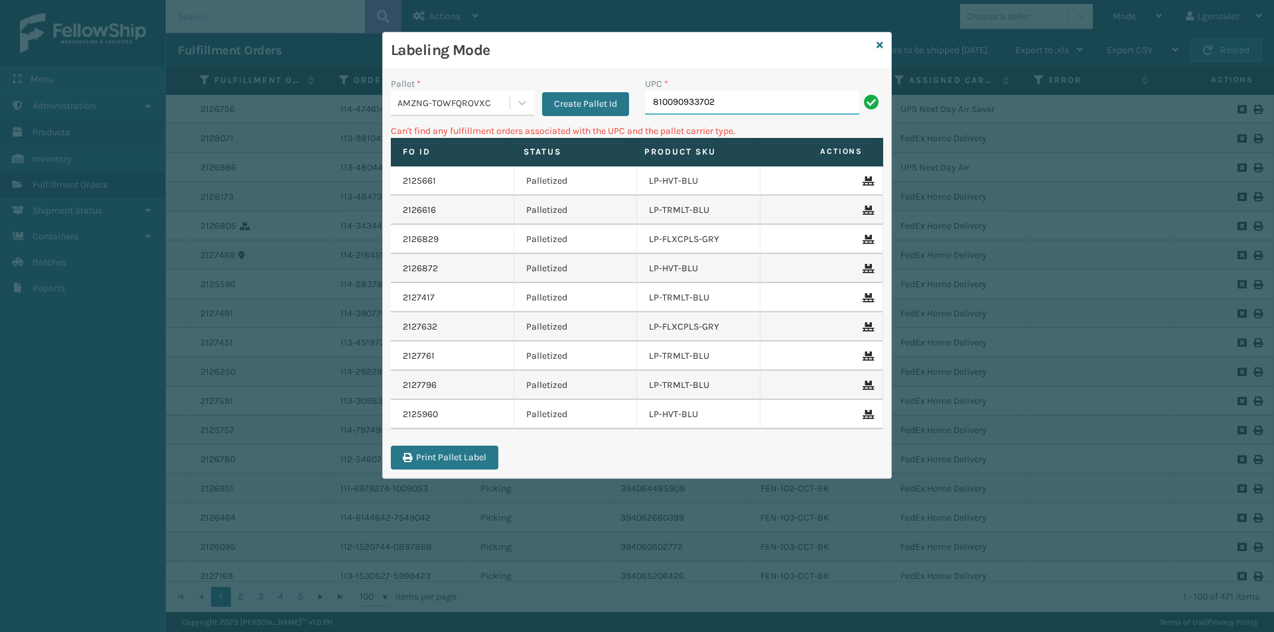
click at [737, 105] on input "810090933702" at bounding box center [752, 103] width 214 height 24
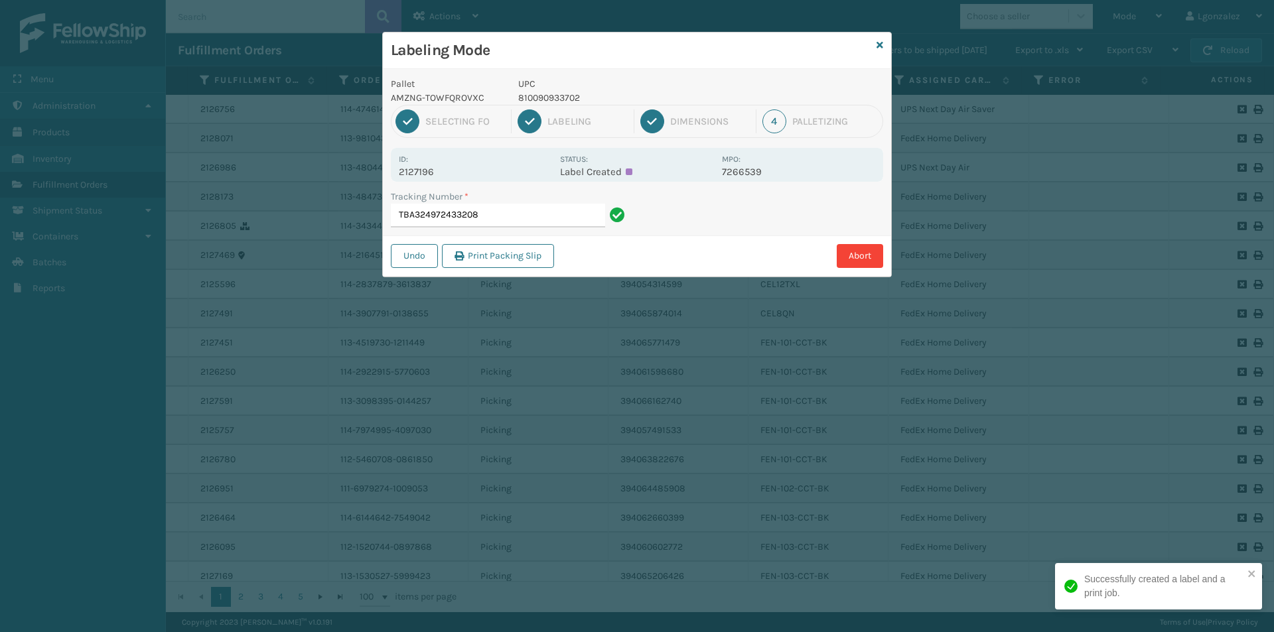
click at [544, 90] on p "UPC" at bounding box center [616, 84] width 196 height 14
click at [553, 99] on p "810090933702" at bounding box center [616, 98] width 196 height 14
click at [524, 211] on input "TBA324972433208" at bounding box center [498, 216] width 214 height 24
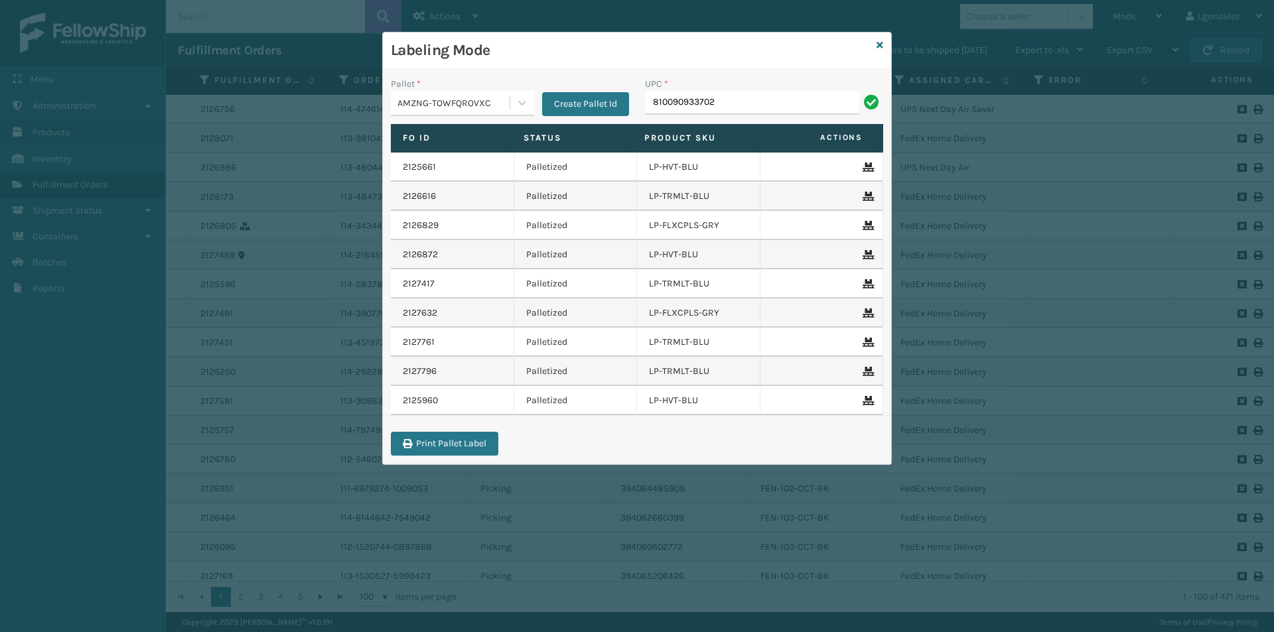
type input "810090933702"
click at [883, 44] on icon at bounding box center [880, 44] width 7 height 9
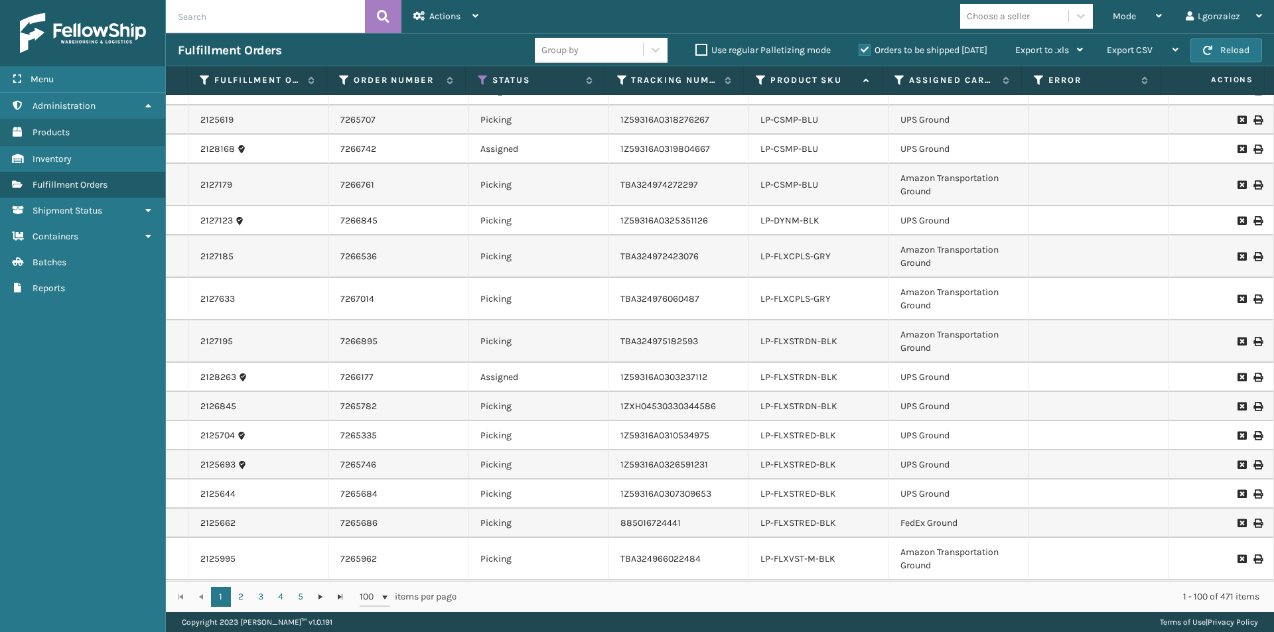
scroll to position [2592, 0]
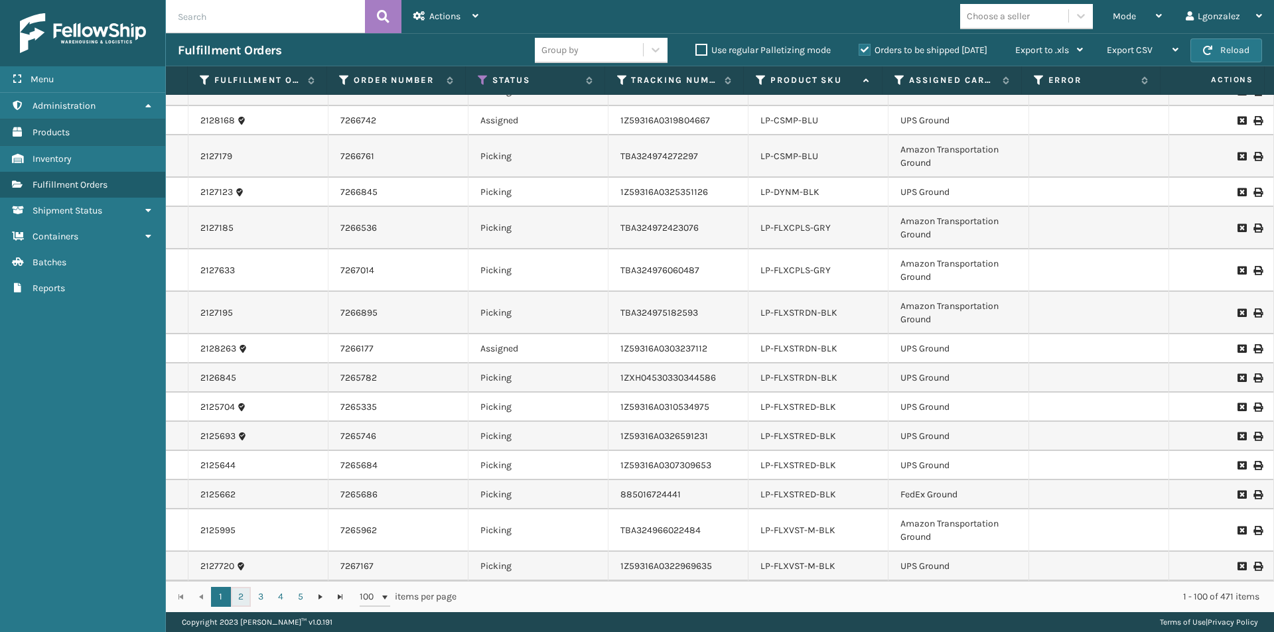
click at [238, 596] on link "2" at bounding box center [241, 597] width 20 height 20
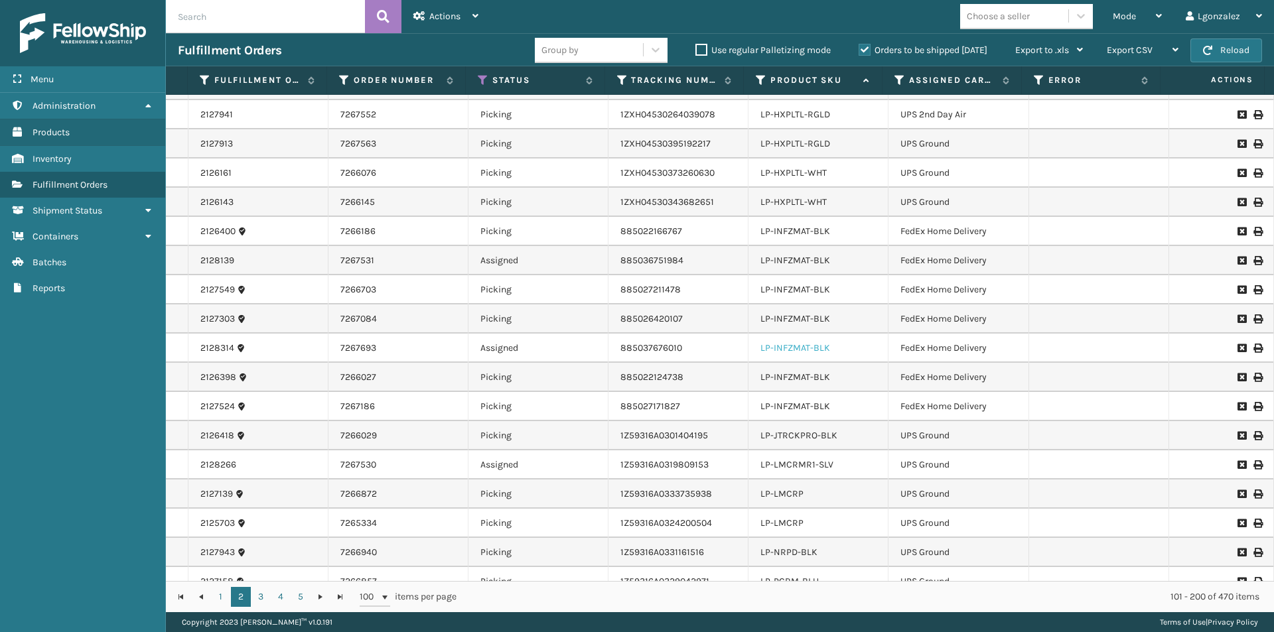
scroll to position [664, 0]
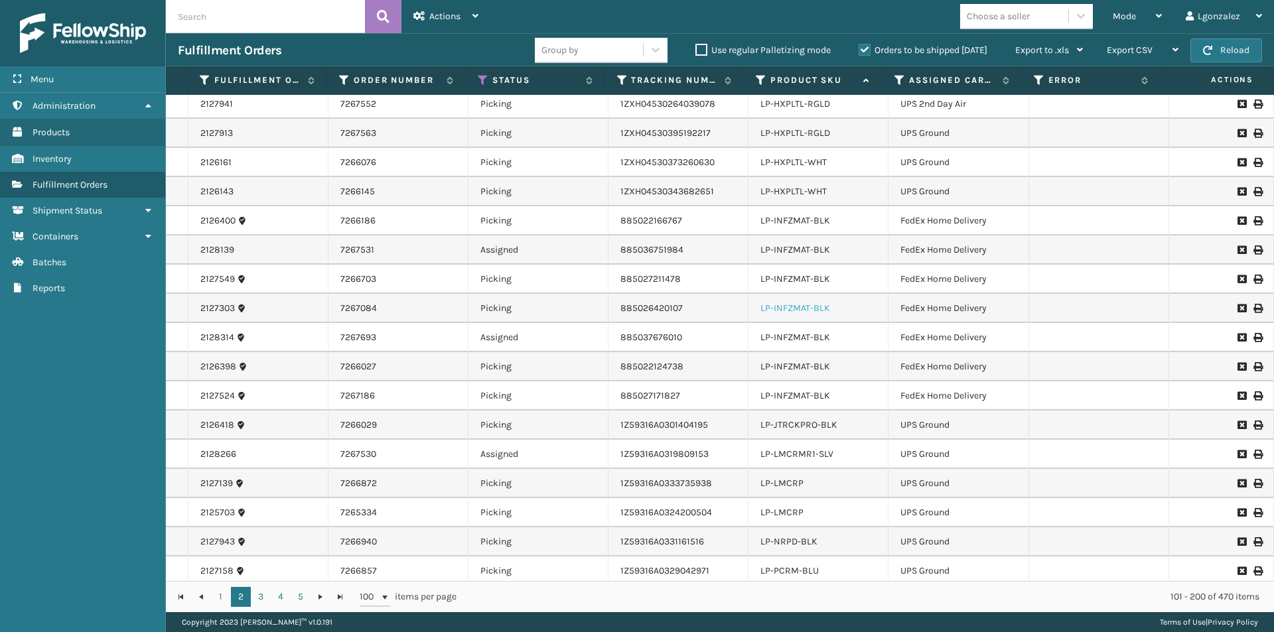
click at [794, 308] on link "LP-INFZMAT-BLK" at bounding box center [795, 308] width 70 height 11
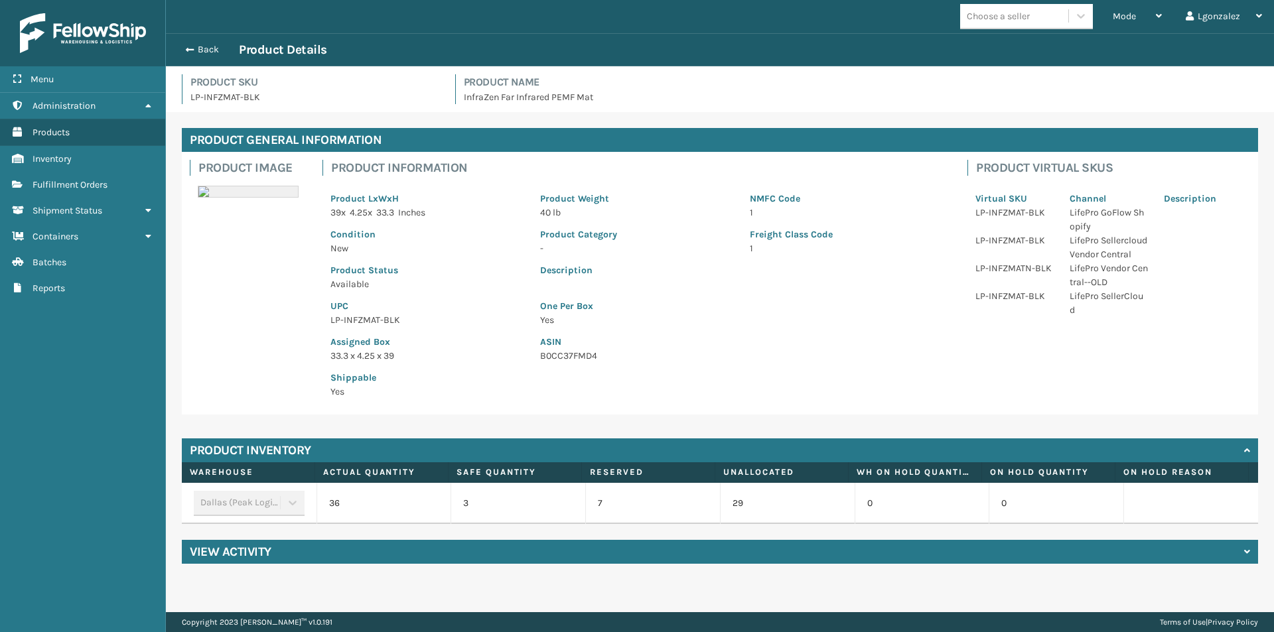
click at [360, 322] on p "LP-INFZMAT-BLK" at bounding box center [427, 320] width 194 height 14
click at [220, 48] on button "Back" at bounding box center [208, 50] width 61 height 12
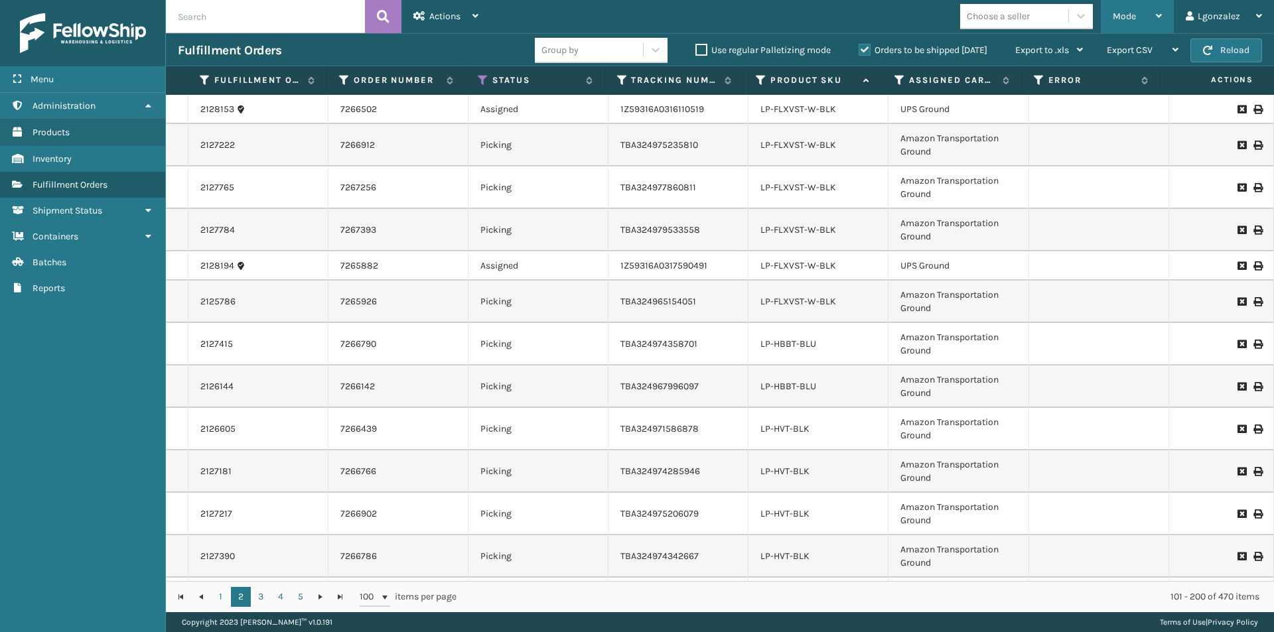
click at [1156, 14] on div "Mode" at bounding box center [1137, 16] width 49 height 33
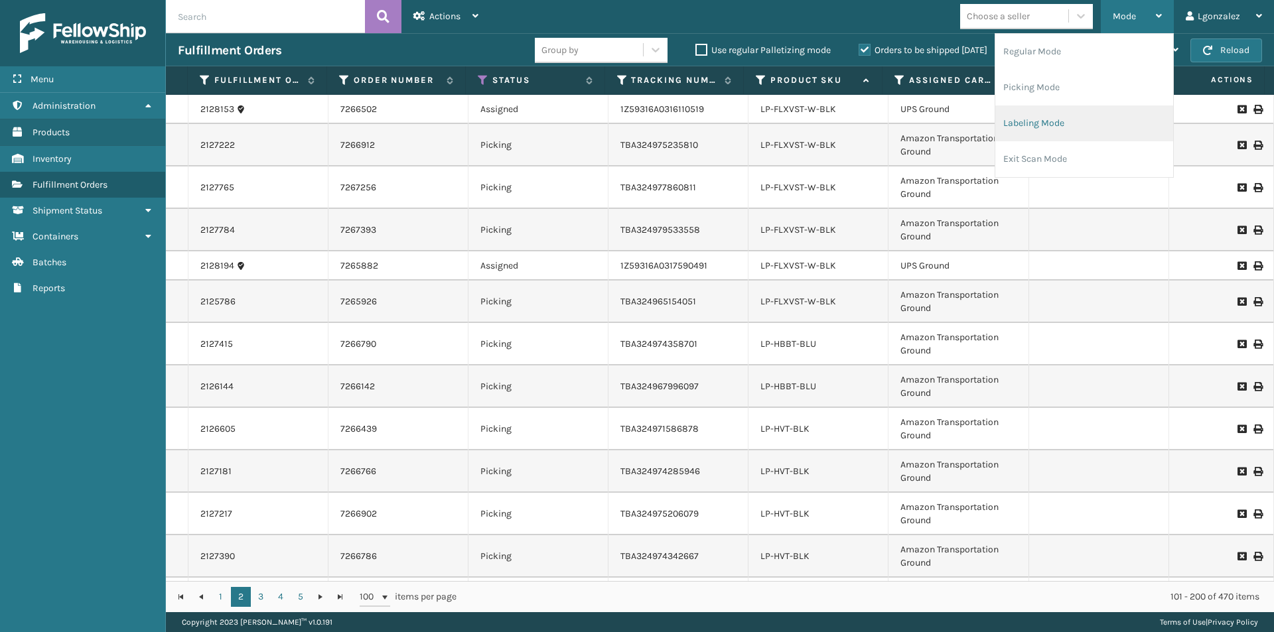
click at [1059, 124] on li "Labeling Mode" at bounding box center [1084, 124] width 178 height 36
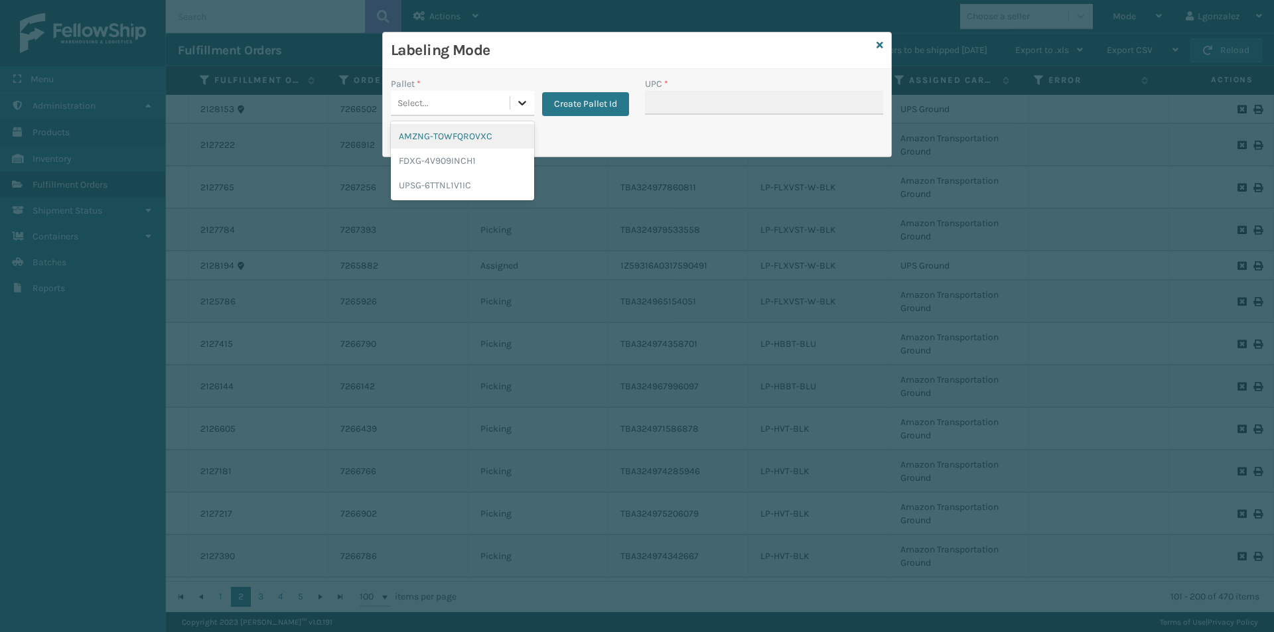
click at [519, 108] on icon at bounding box center [522, 102] width 13 height 13
click at [458, 187] on div "UPSG-6TTNL1V1IC" at bounding box center [462, 185] width 143 height 25
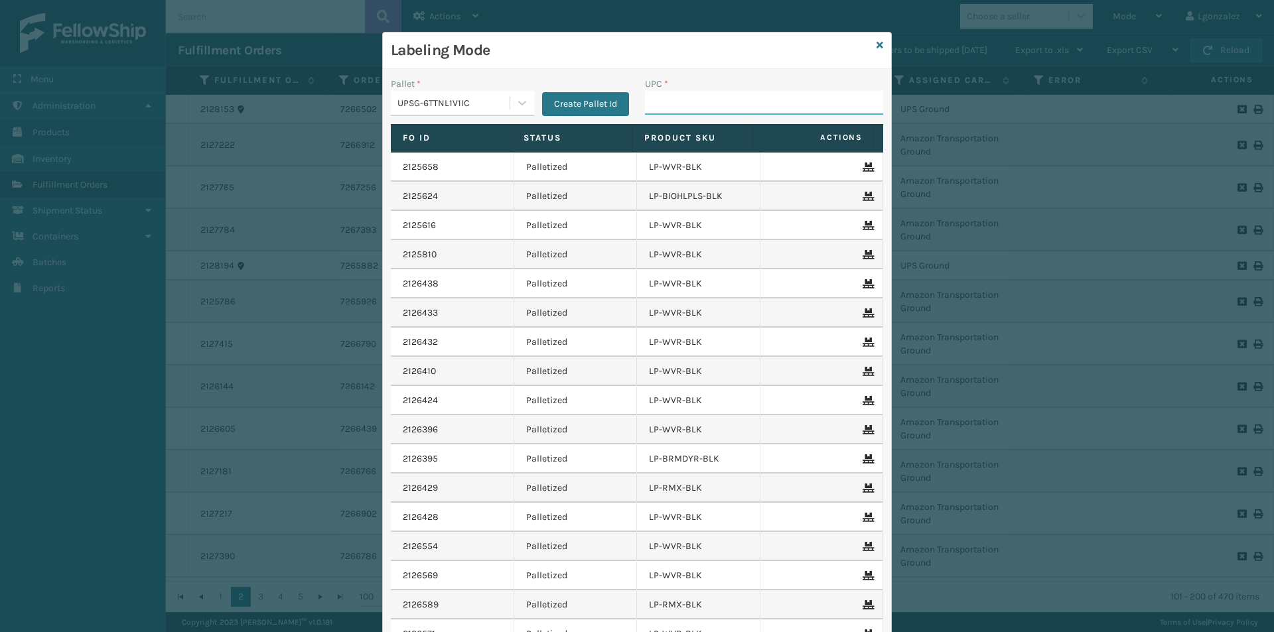
click at [650, 106] on input "UPC *" at bounding box center [764, 103] width 238 height 24
paste input "LP-INFZMAT-BLK"
type input "LP-INFZMAT-BLK"
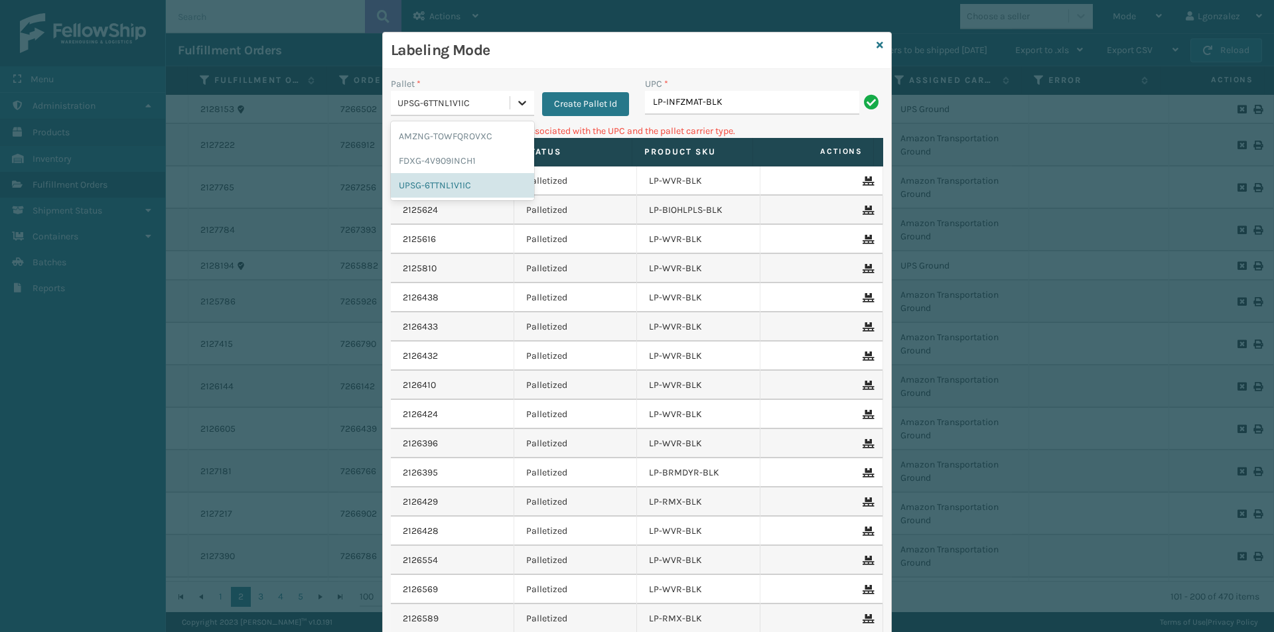
click at [516, 98] on icon at bounding box center [522, 102] width 13 height 13
click at [473, 131] on div "AMZNG-TOWFQROVXC" at bounding box center [462, 136] width 143 height 25
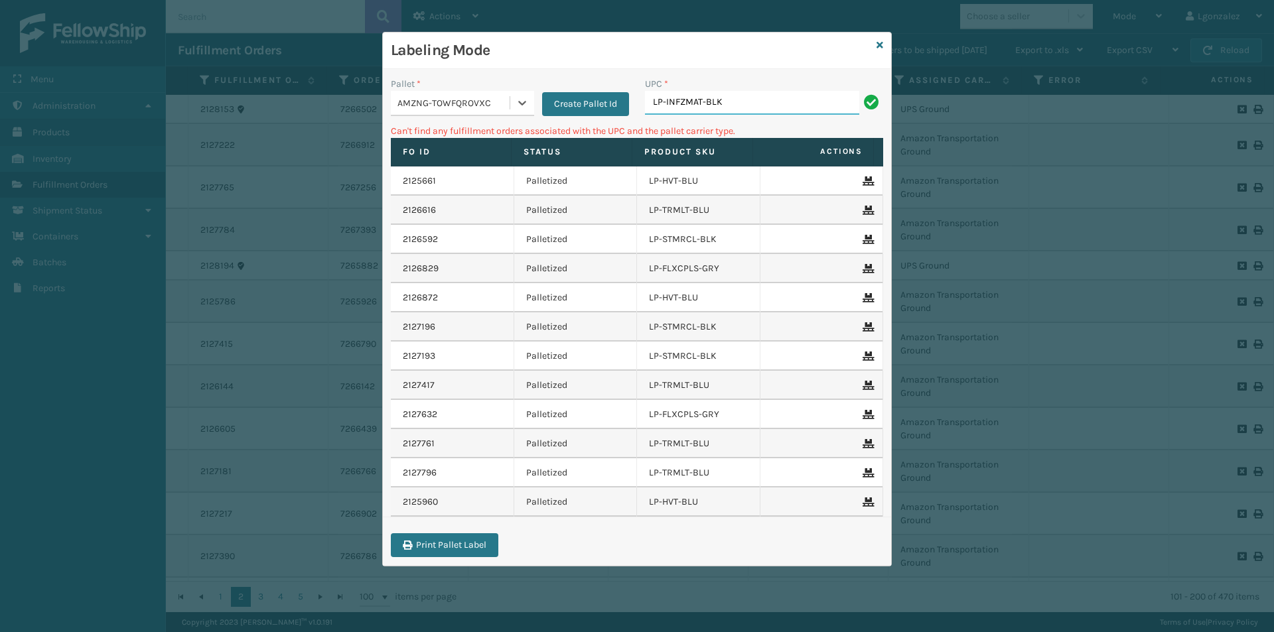
click at [764, 108] on input "LP-INFZMAT-BLK" at bounding box center [752, 103] width 214 height 24
click at [512, 103] on div at bounding box center [522, 103] width 24 height 24
click at [474, 154] on div "FDXG-4V909INCH1" at bounding box center [462, 161] width 143 height 25
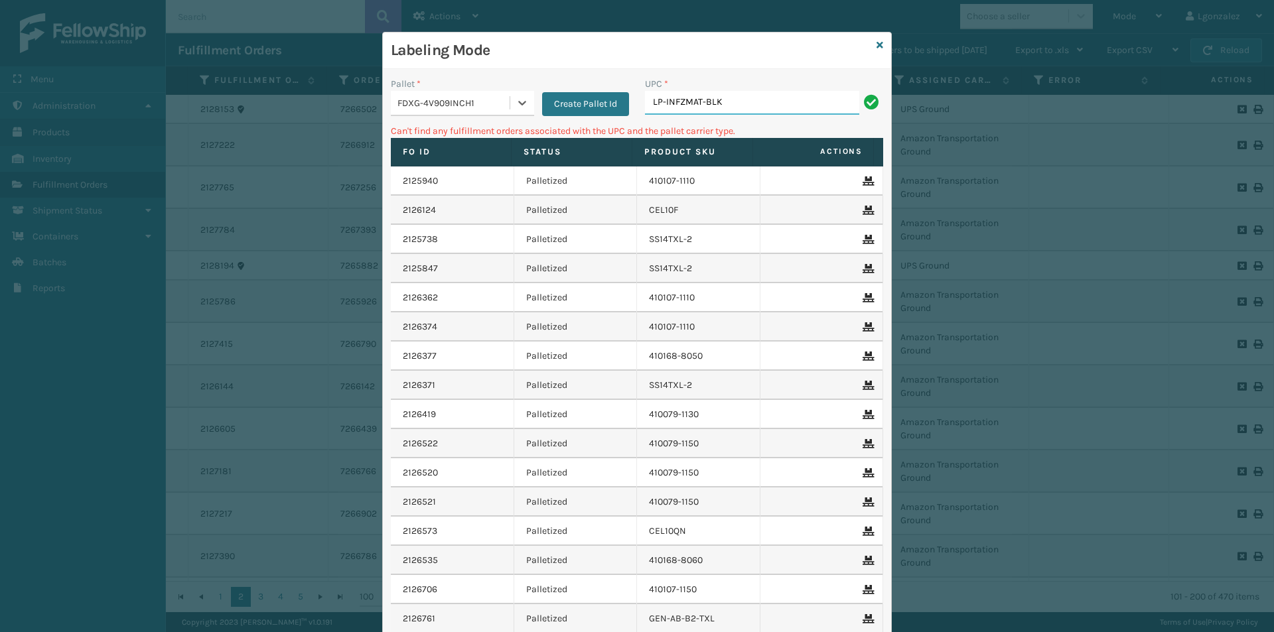
click at [729, 99] on input "LP-INFZMAT-BLK" at bounding box center [752, 103] width 214 height 24
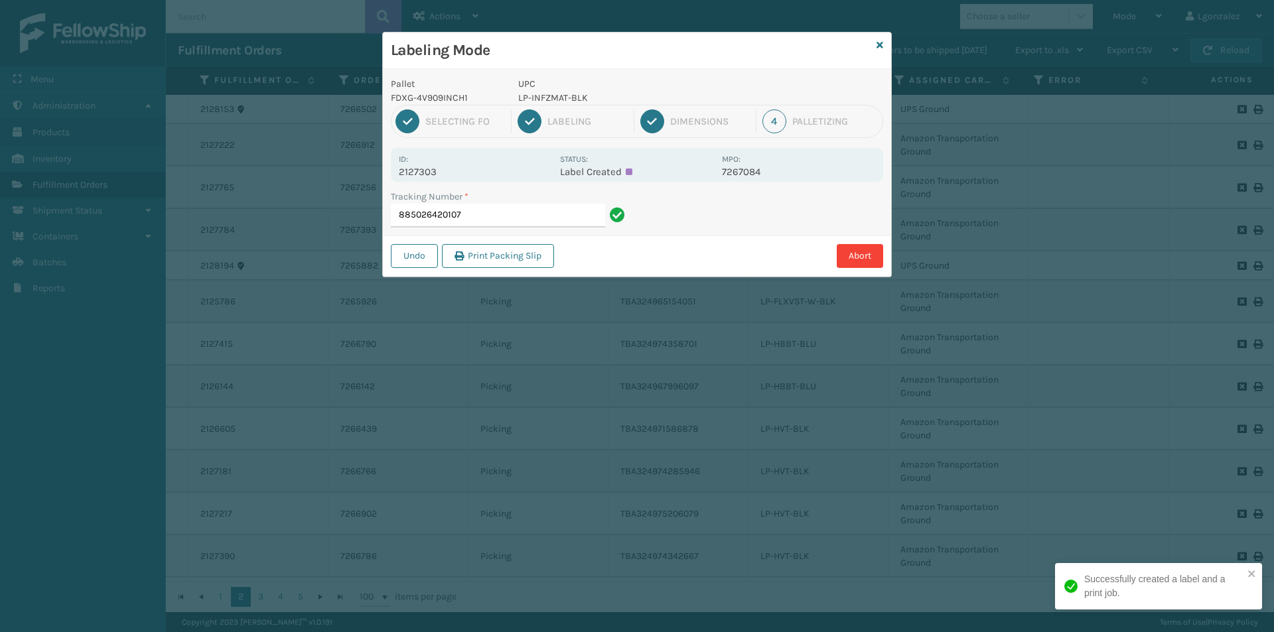
click at [541, 91] on p "LP-INFZMAT-BLK" at bounding box center [616, 98] width 196 height 14
click at [541, 94] on p "LP-INFZMAT-BLK" at bounding box center [616, 98] width 196 height 14
click at [525, 215] on input "885026420107" at bounding box center [498, 216] width 214 height 24
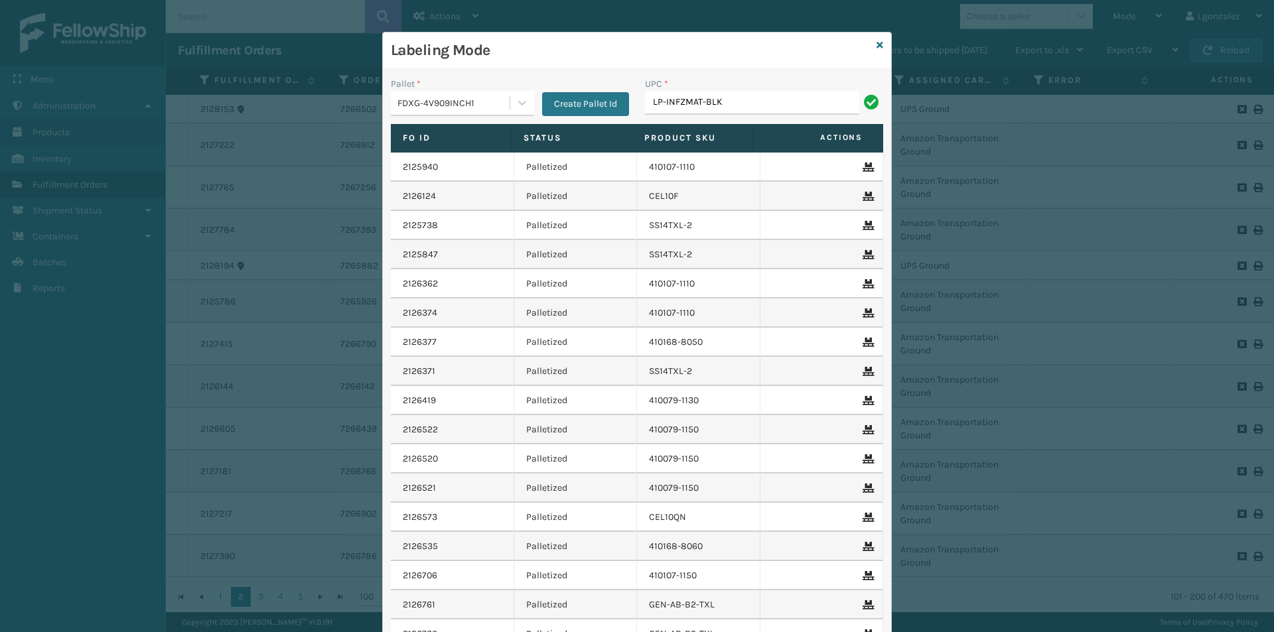
type input "LP-INFZMAT-BLK"
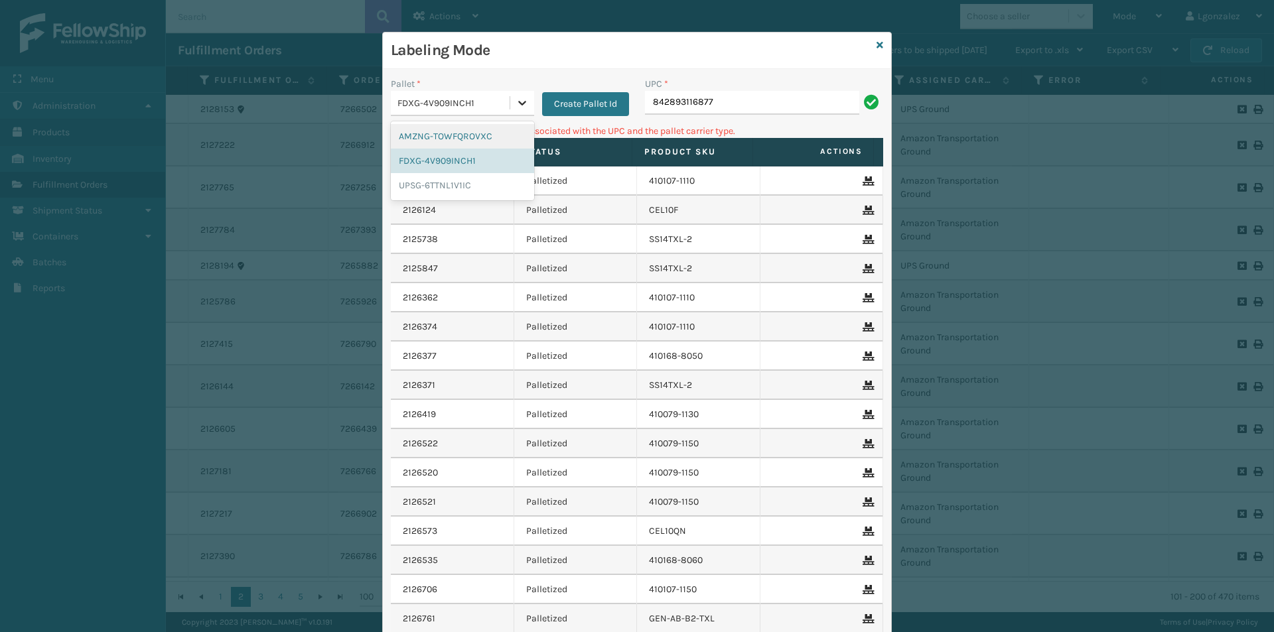
click at [516, 99] on icon at bounding box center [522, 102] width 13 height 13
click at [472, 182] on div "UPSG-6TTNL1V1IC" at bounding box center [462, 185] width 143 height 25
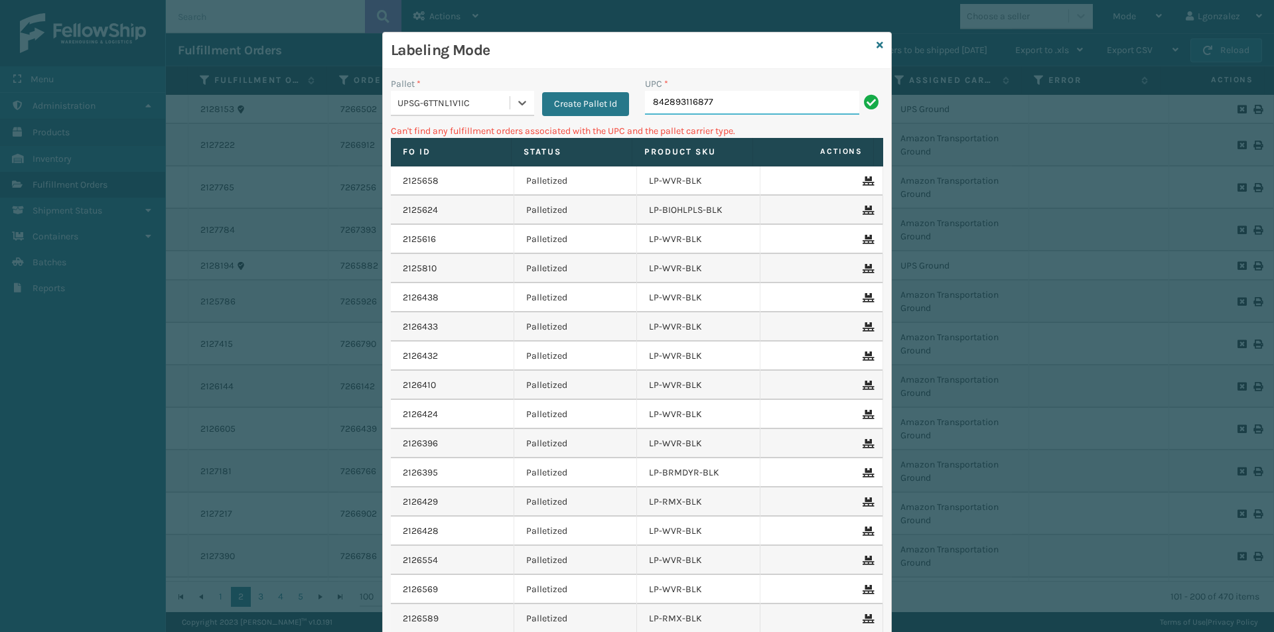
click at [713, 102] on input "842893116877" at bounding box center [752, 103] width 214 height 24
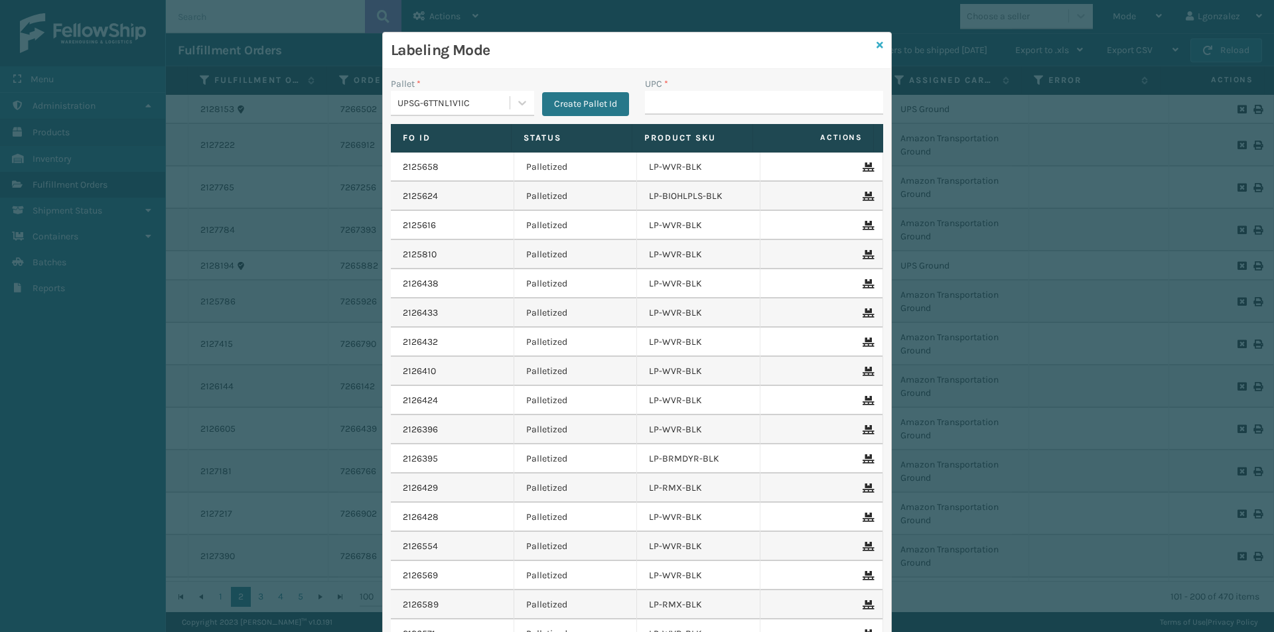
click at [877, 46] on icon at bounding box center [880, 44] width 7 height 9
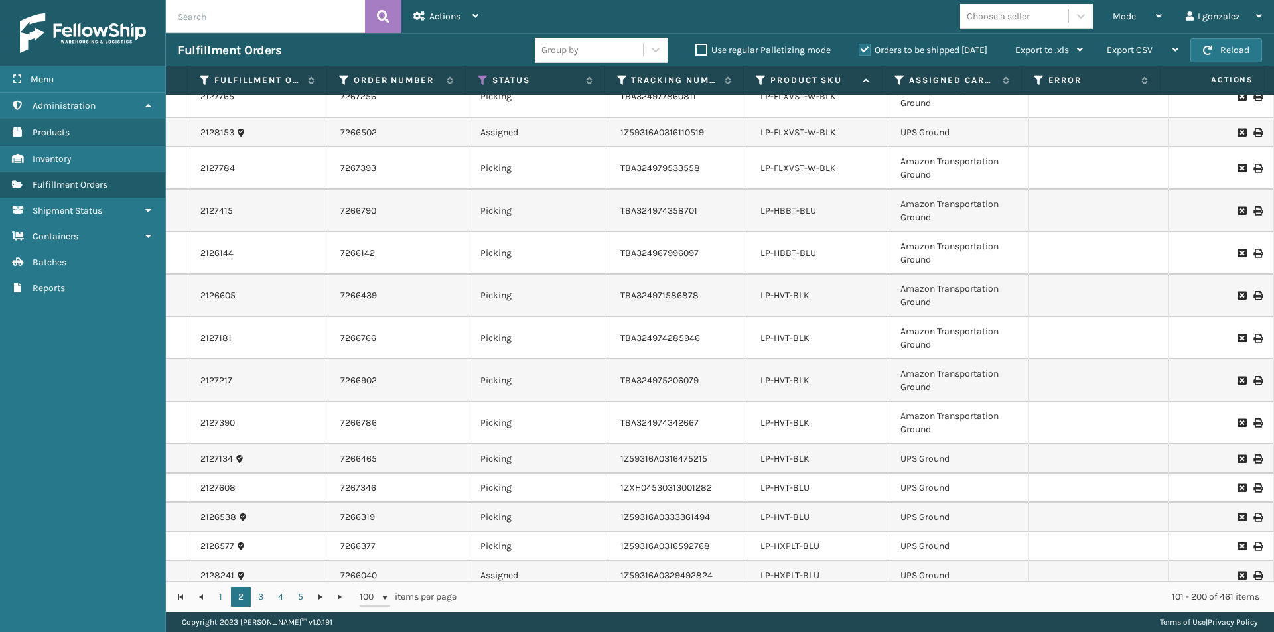
scroll to position [199, 0]
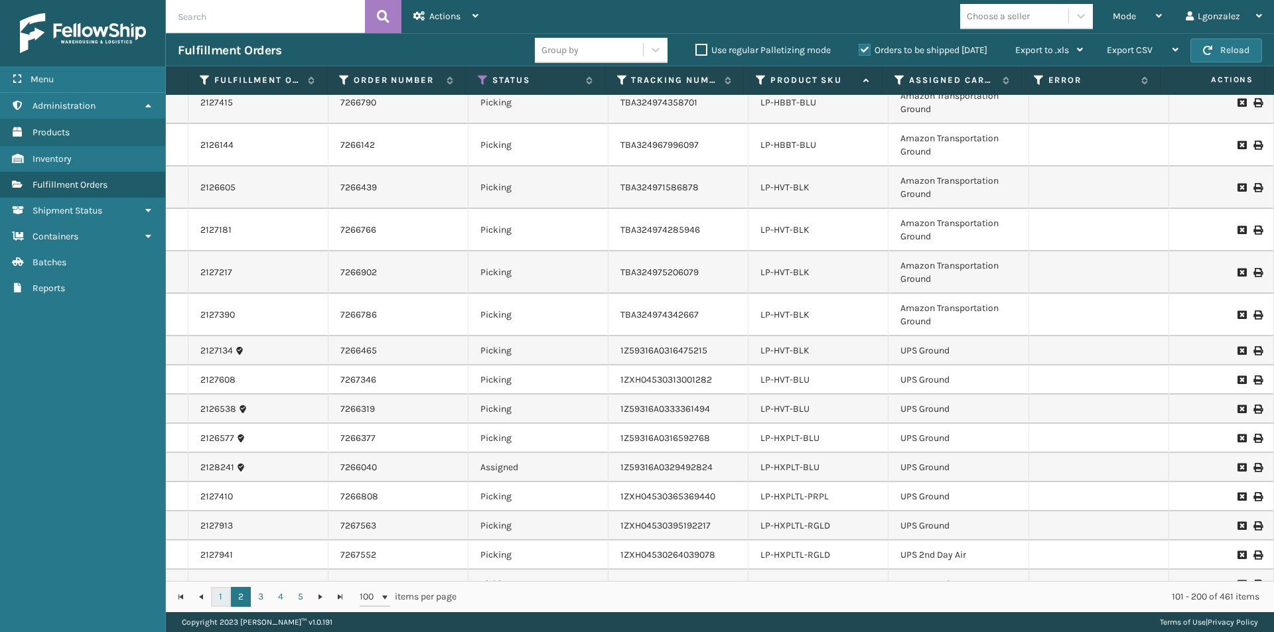
click at [226, 601] on link "1" at bounding box center [221, 597] width 20 height 20
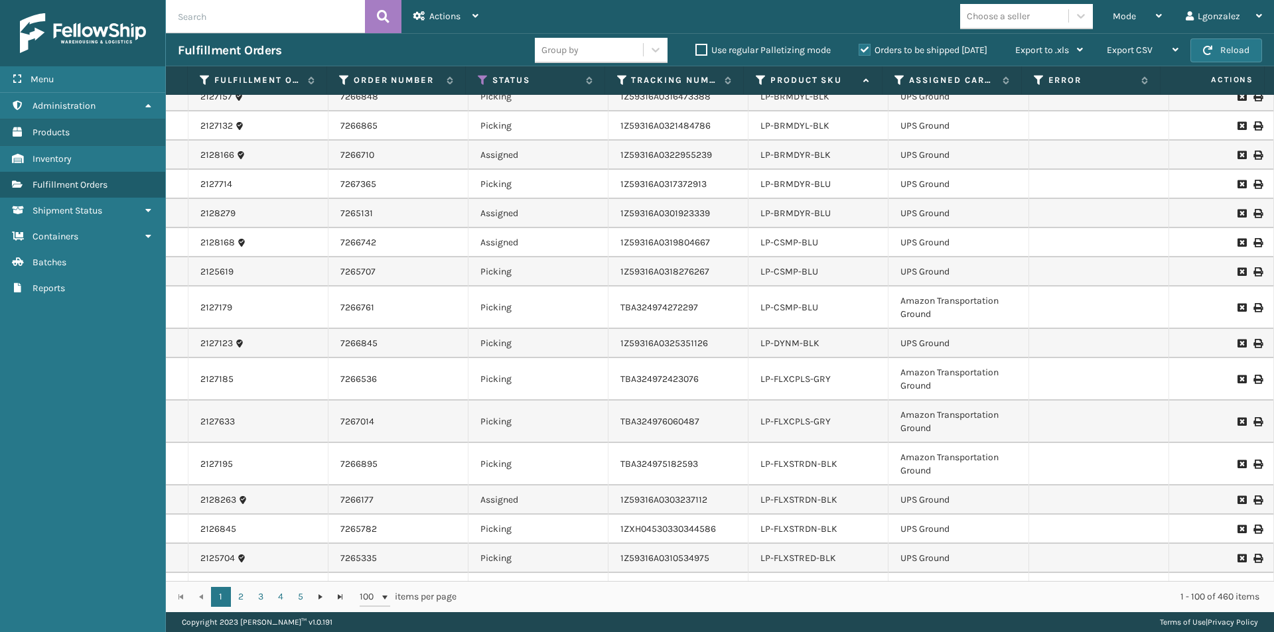
scroll to position [2455, 0]
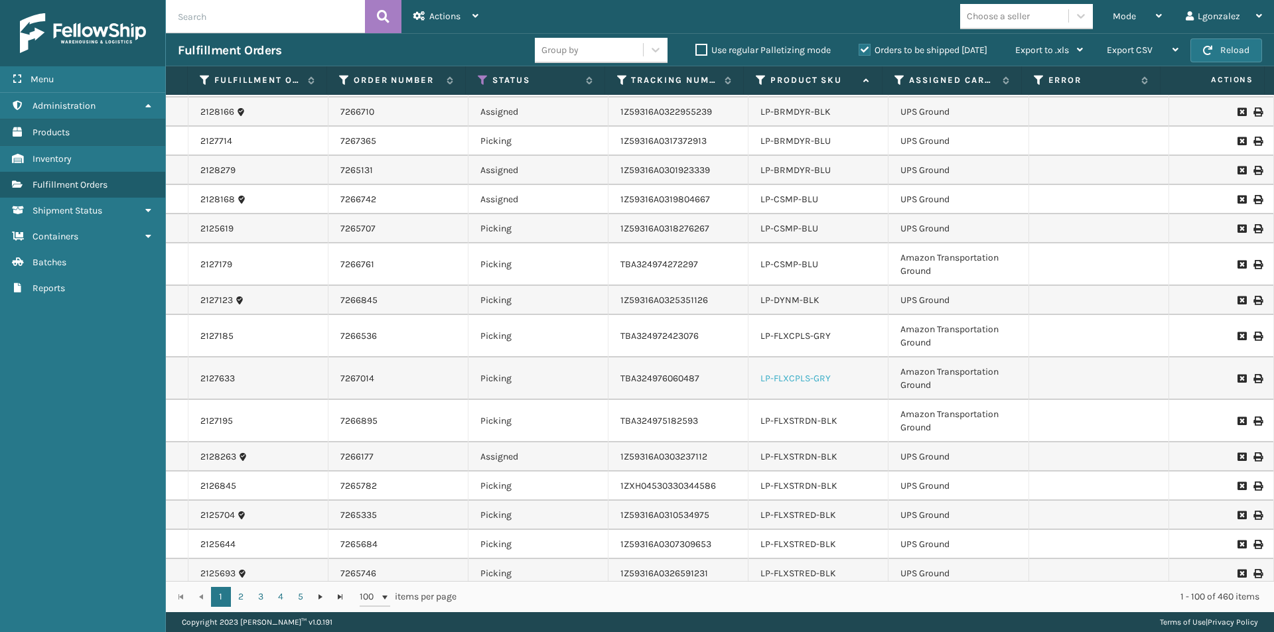
click at [813, 379] on link "LP-FLXCPLS-GRY" at bounding box center [795, 378] width 70 height 11
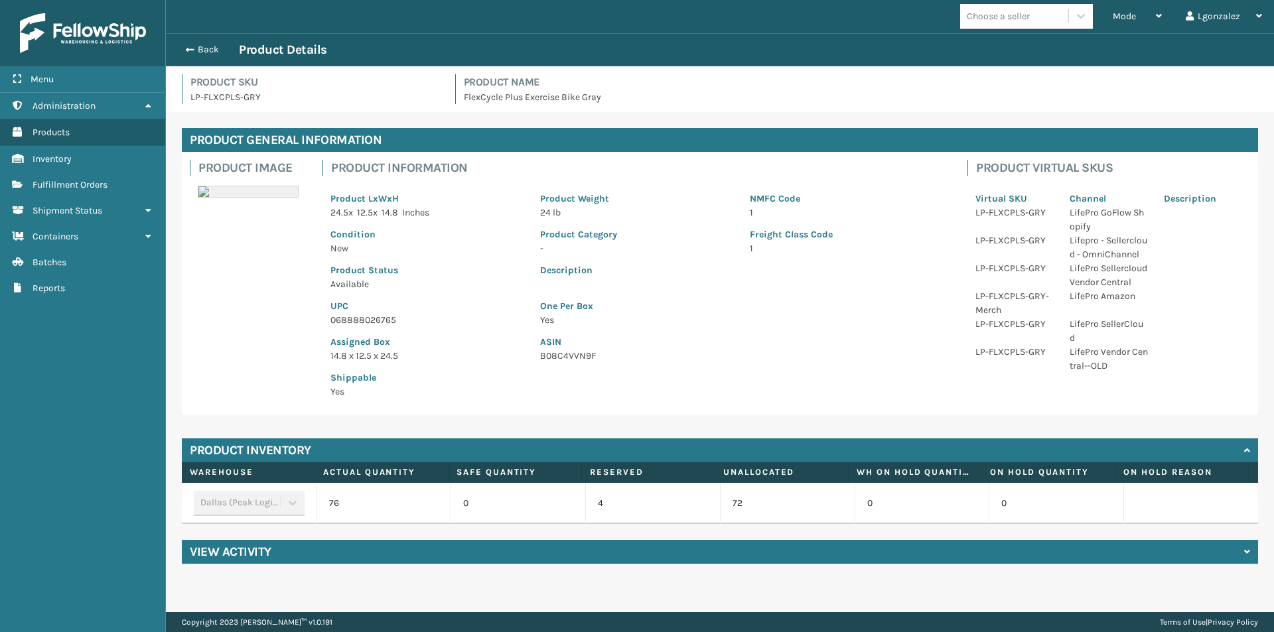
click at [384, 319] on p "068888026765" at bounding box center [427, 320] width 194 height 14
click at [383, 318] on p "068888026765" at bounding box center [427, 320] width 194 height 14
click at [203, 44] on button "Back" at bounding box center [208, 50] width 61 height 12
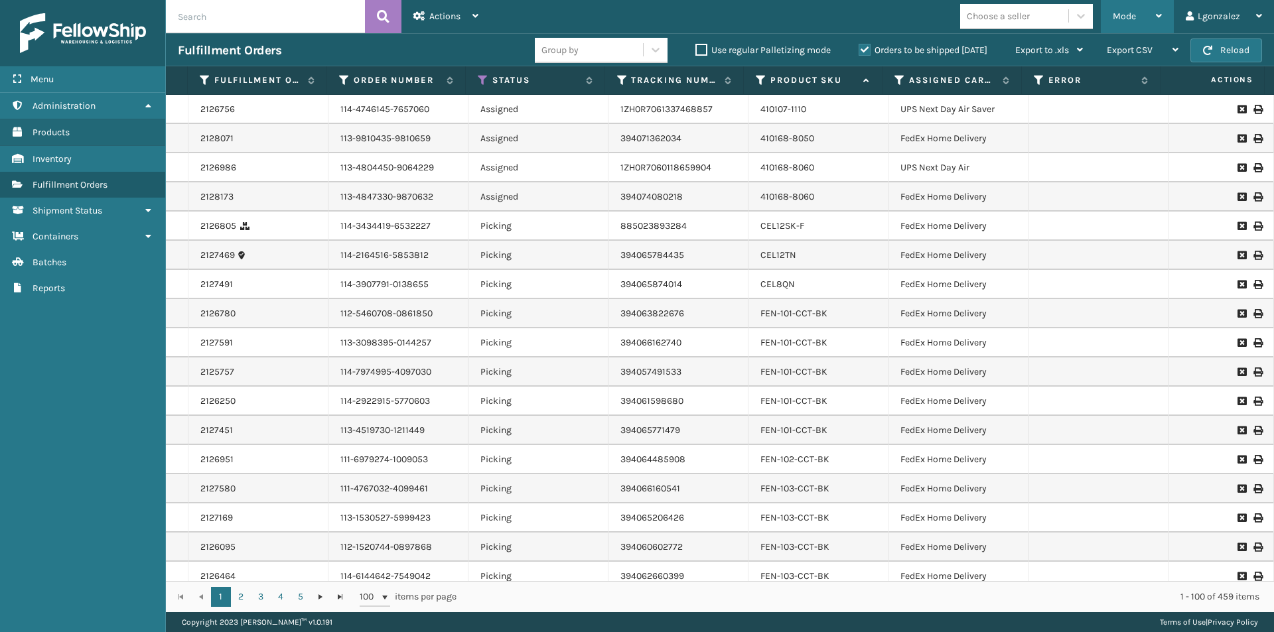
click at [1155, 15] on div "Mode" at bounding box center [1137, 16] width 49 height 33
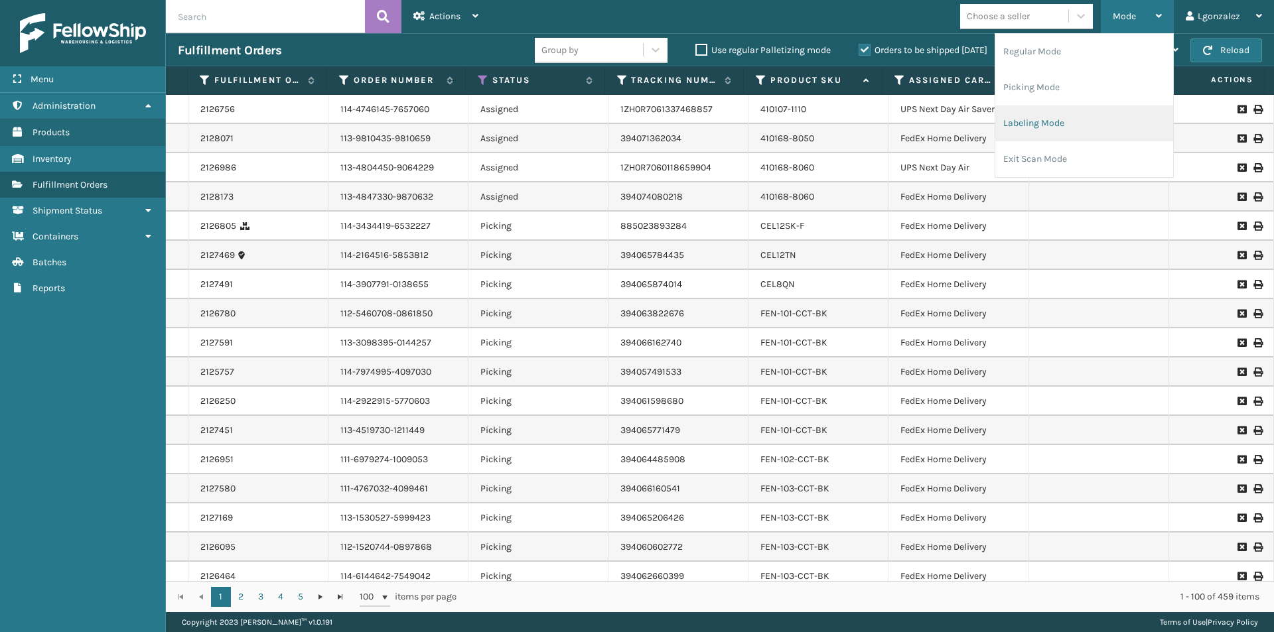
click at [1013, 113] on li "Labeling Mode" at bounding box center [1084, 124] width 178 height 36
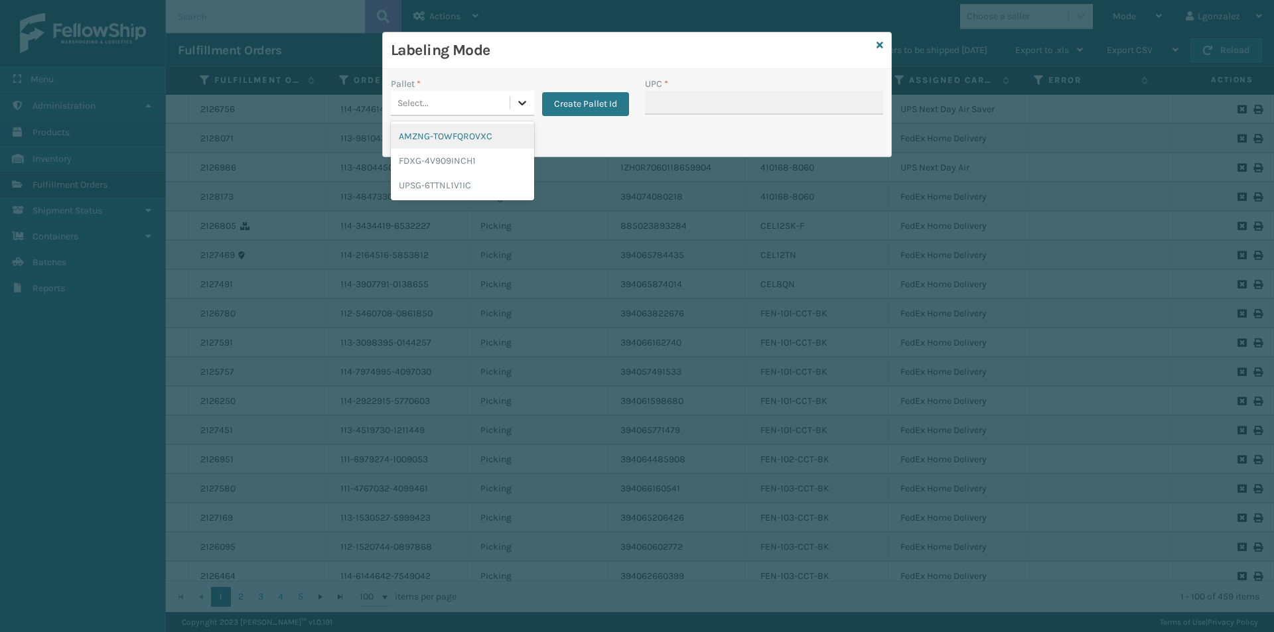
click at [521, 100] on icon at bounding box center [522, 102] width 13 height 13
click at [470, 139] on div "AMZNG-TOWFQROVXC" at bounding box center [462, 136] width 143 height 25
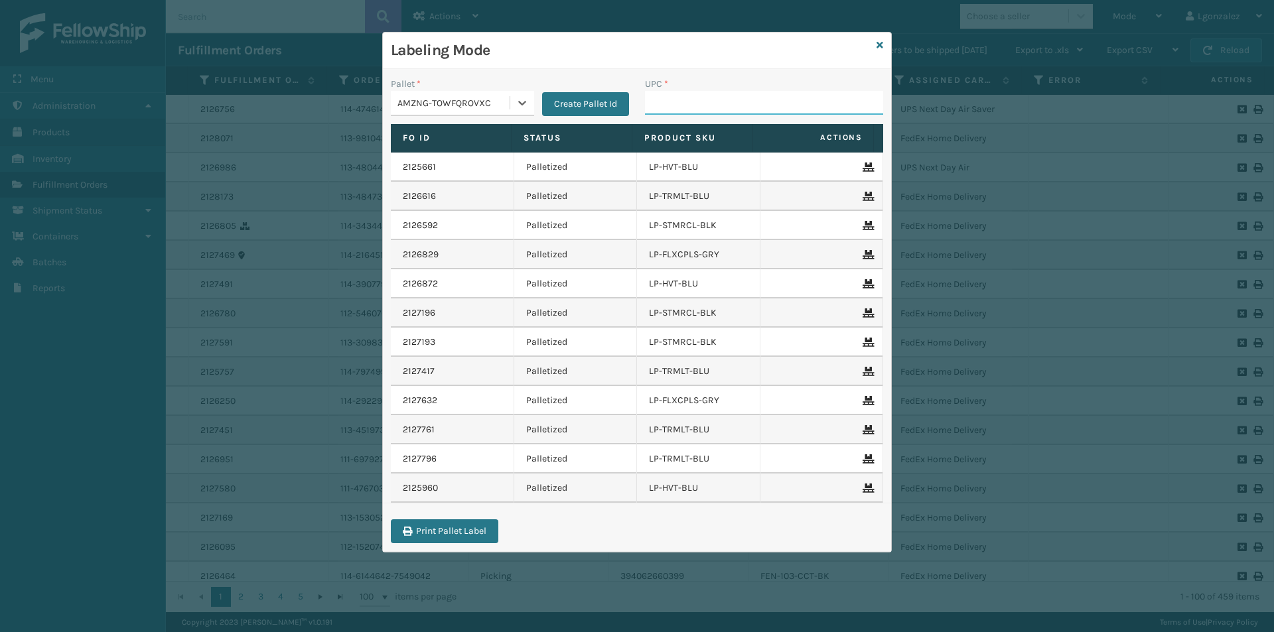
click at [674, 107] on input "UPC *" at bounding box center [764, 103] width 238 height 24
paste input "068888026765"
type input "068888026765"
type input "LP-RJVGLW-WHT"
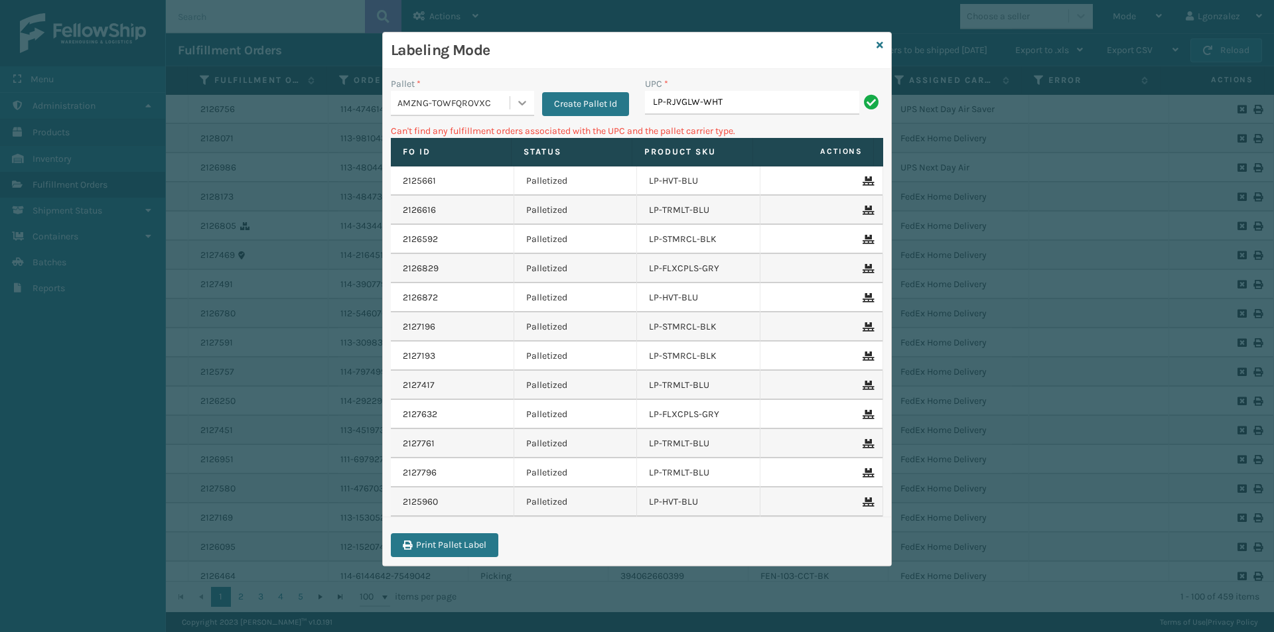
click at [524, 111] on div at bounding box center [522, 103] width 24 height 24
click at [471, 188] on div "UPSG-6TTNL1V1IC" at bounding box center [462, 185] width 143 height 25
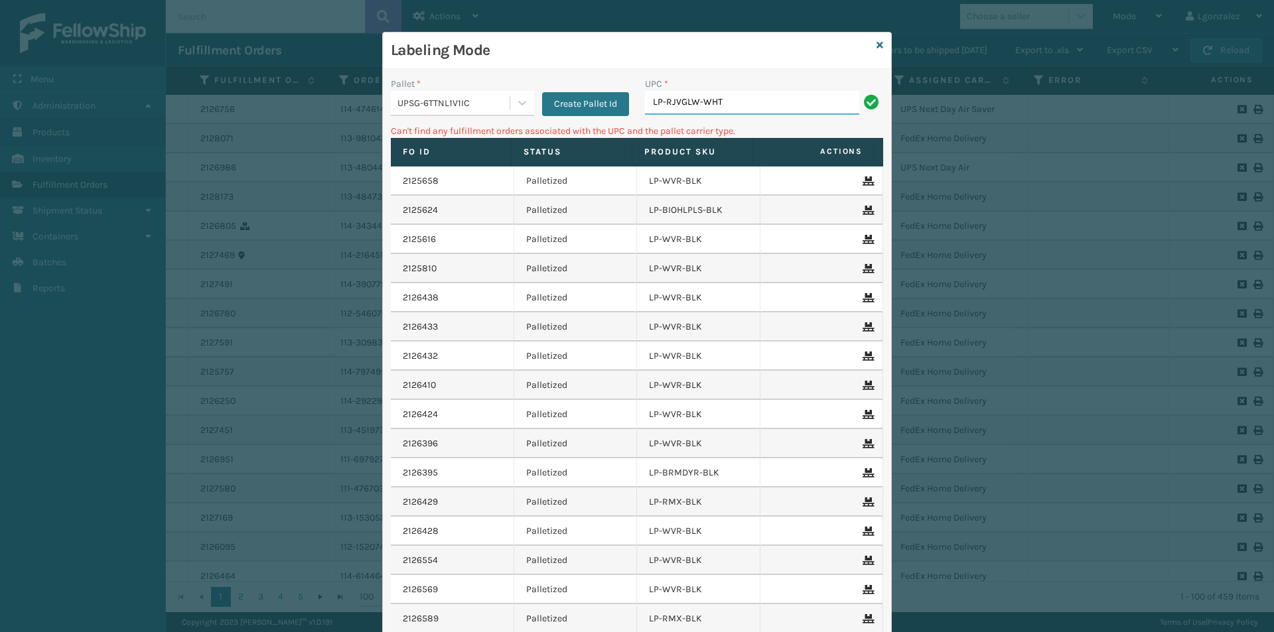
click at [769, 102] on input "LP-RJVGLW-WHT" at bounding box center [752, 103] width 214 height 24
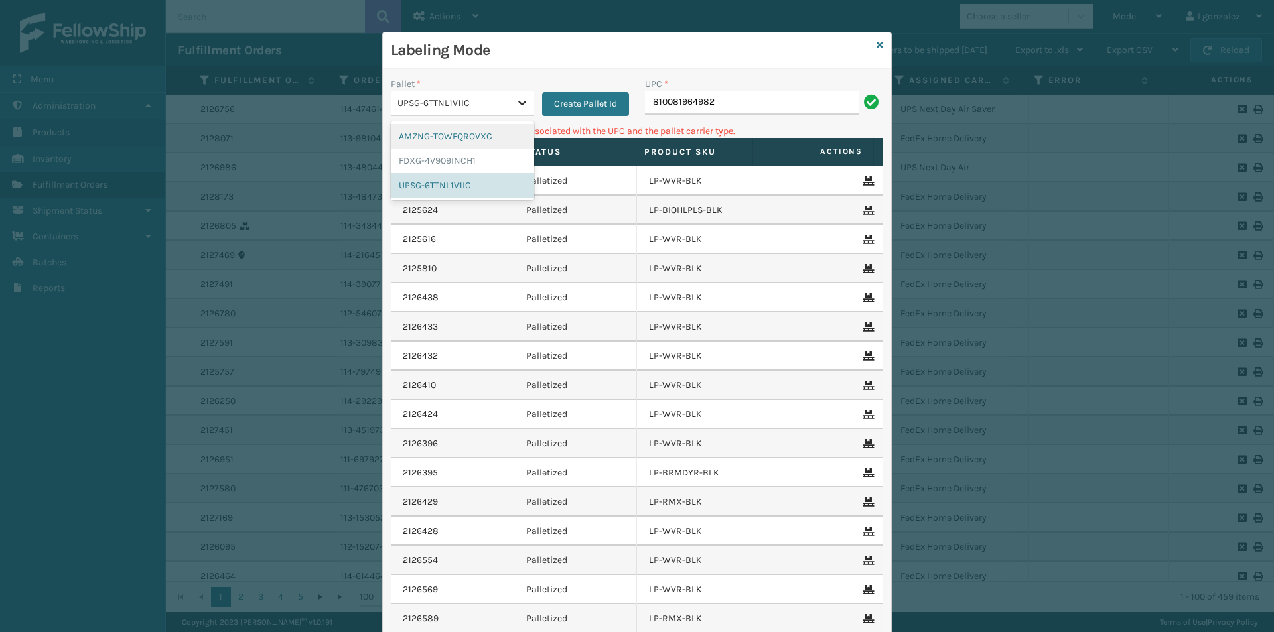
click at [510, 100] on div at bounding box center [522, 103] width 24 height 24
click at [455, 156] on div "FDXG-4V909INCH1" at bounding box center [462, 161] width 143 height 25
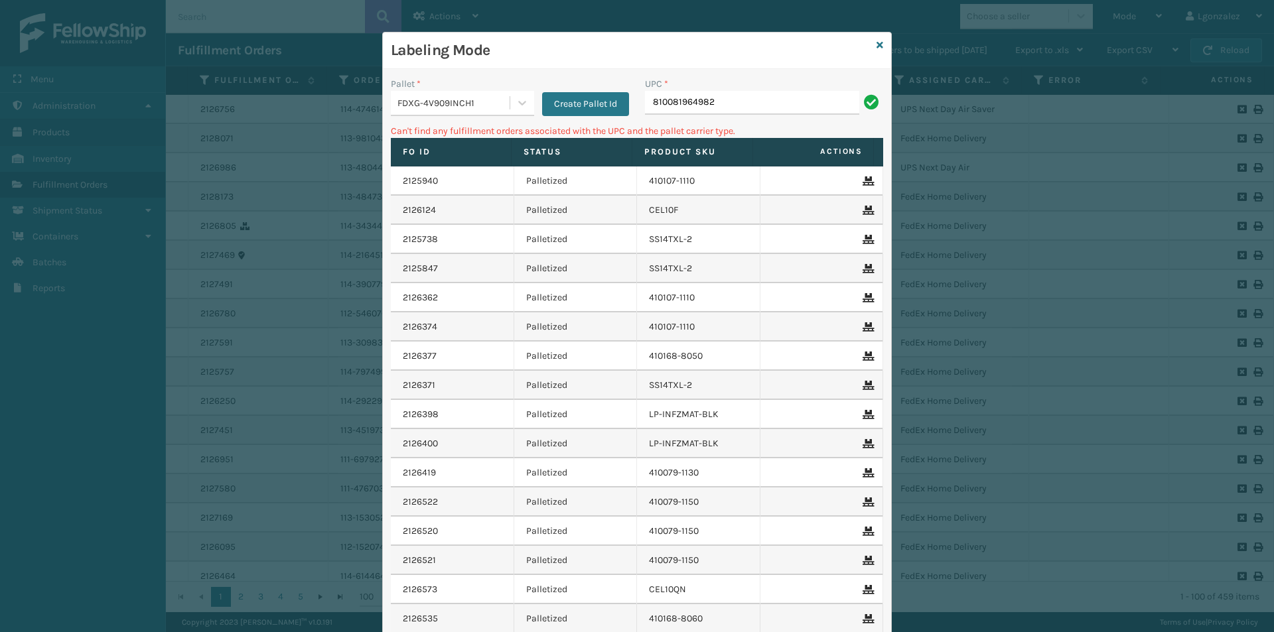
click at [740, 114] on div "UPC * 810081964982" at bounding box center [764, 100] width 254 height 47
click at [738, 109] on input "810081964982" at bounding box center [752, 103] width 214 height 24
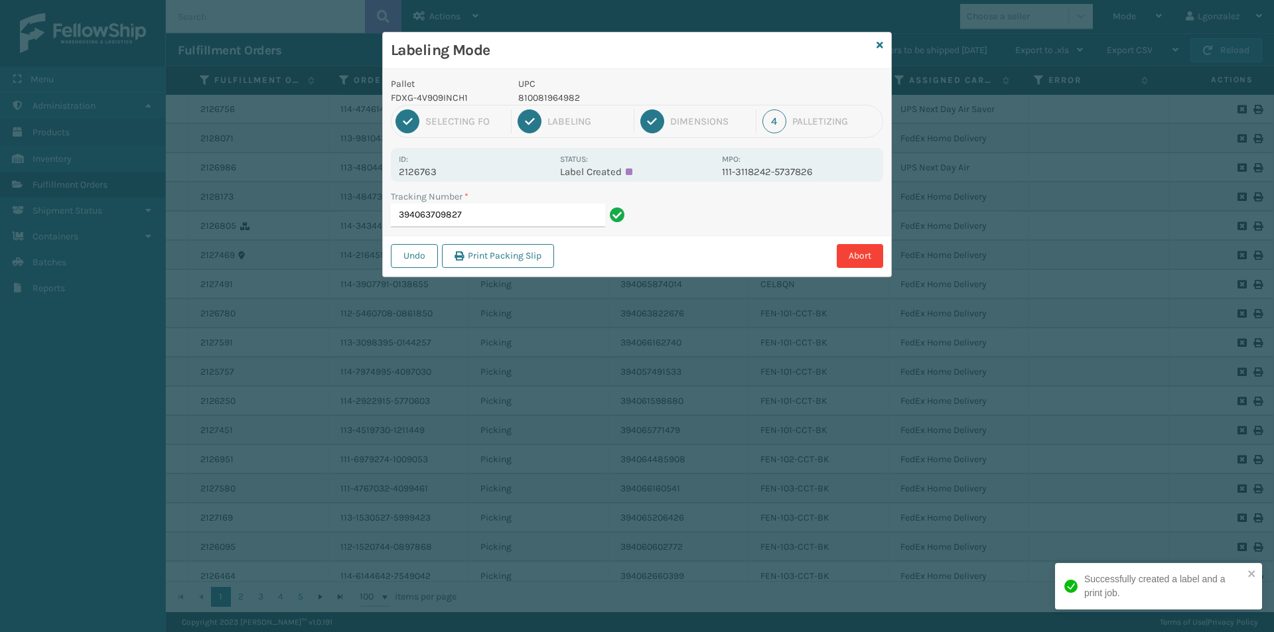
click at [572, 102] on p "810081964982" at bounding box center [616, 98] width 196 height 14
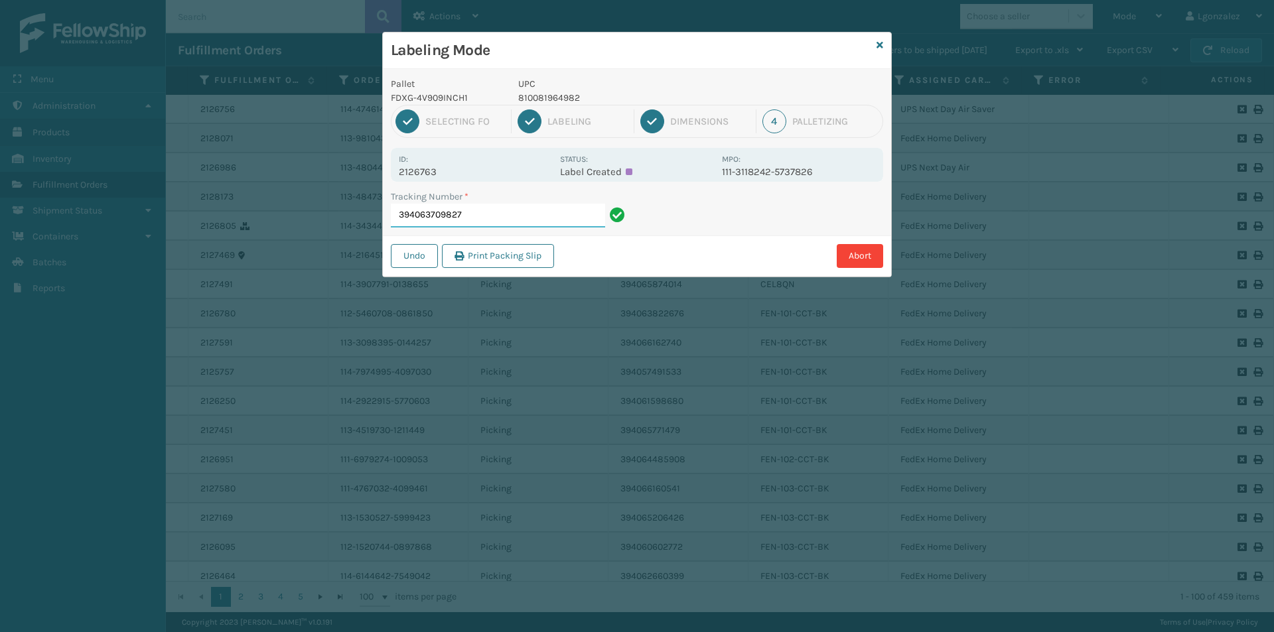
click at [587, 224] on input "394063709827" at bounding box center [498, 216] width 214 height 24
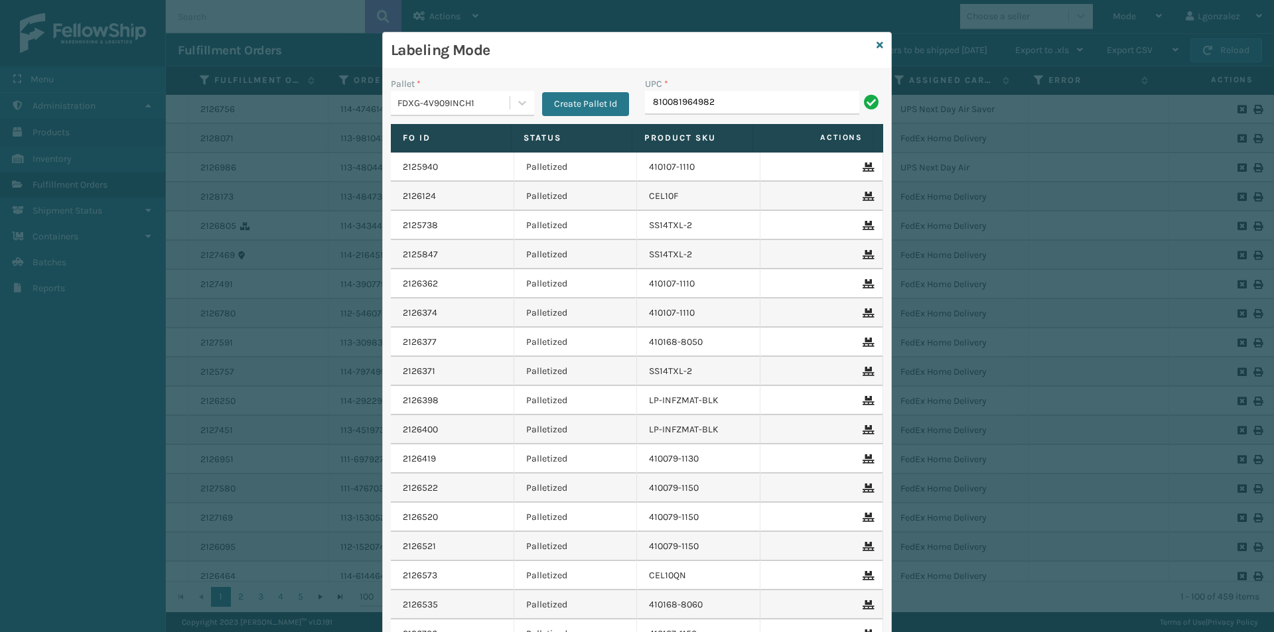
type input "810081964982"
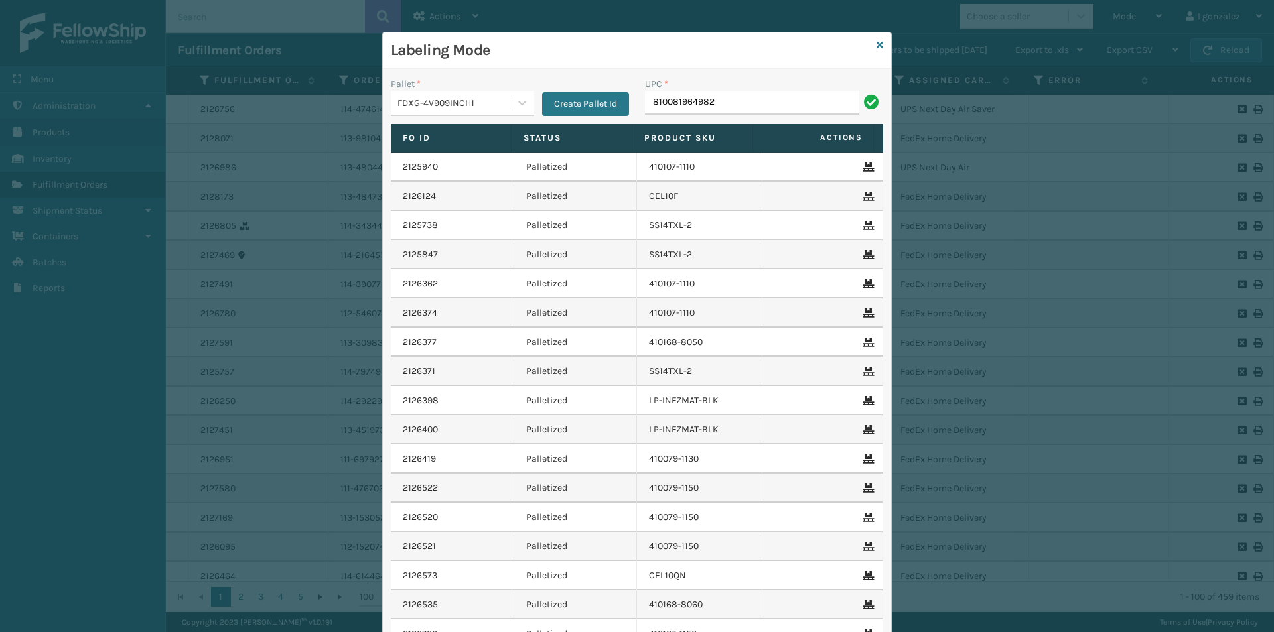
type input "810081964982"
type input "LP-VBRN-BLK"
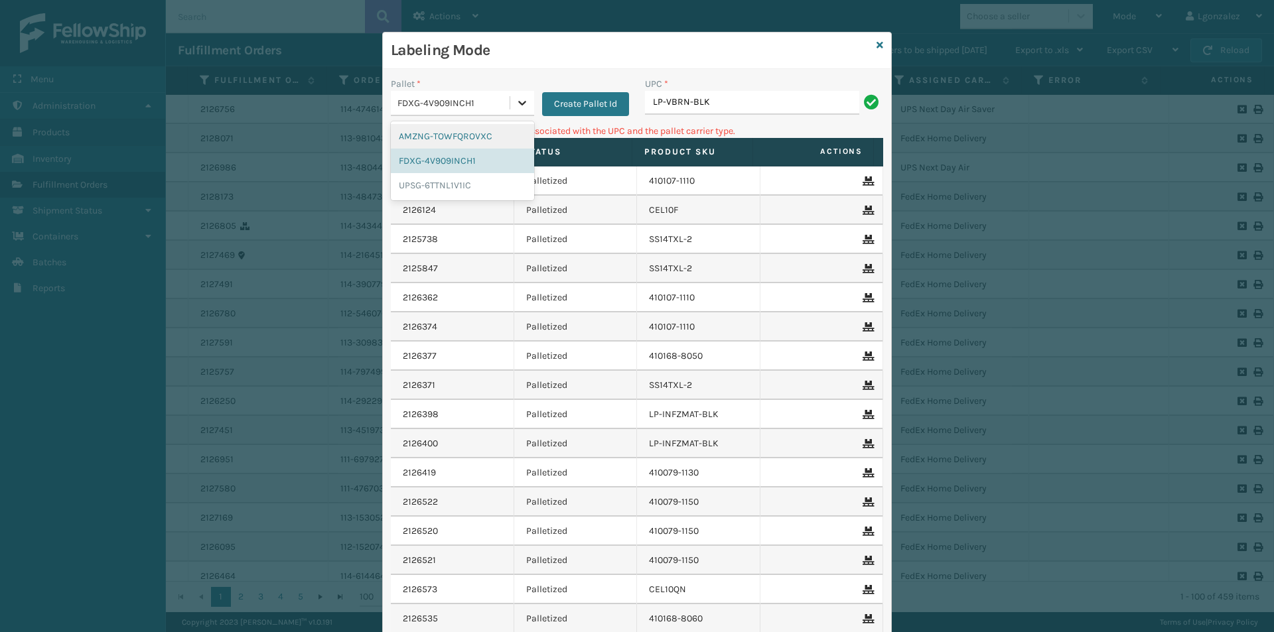
drag, startPoint x: 520, startPoint y: 94, endPoint x: 512, endPoint y: 102, distance: 11.7
click at [516, 95] on div at bounding box center [522, 103] width 24 height 24
click at [475, 180] on div "UPSG-6TTNL1V1IC" at bounding box center [462, 185] width 143 height 25
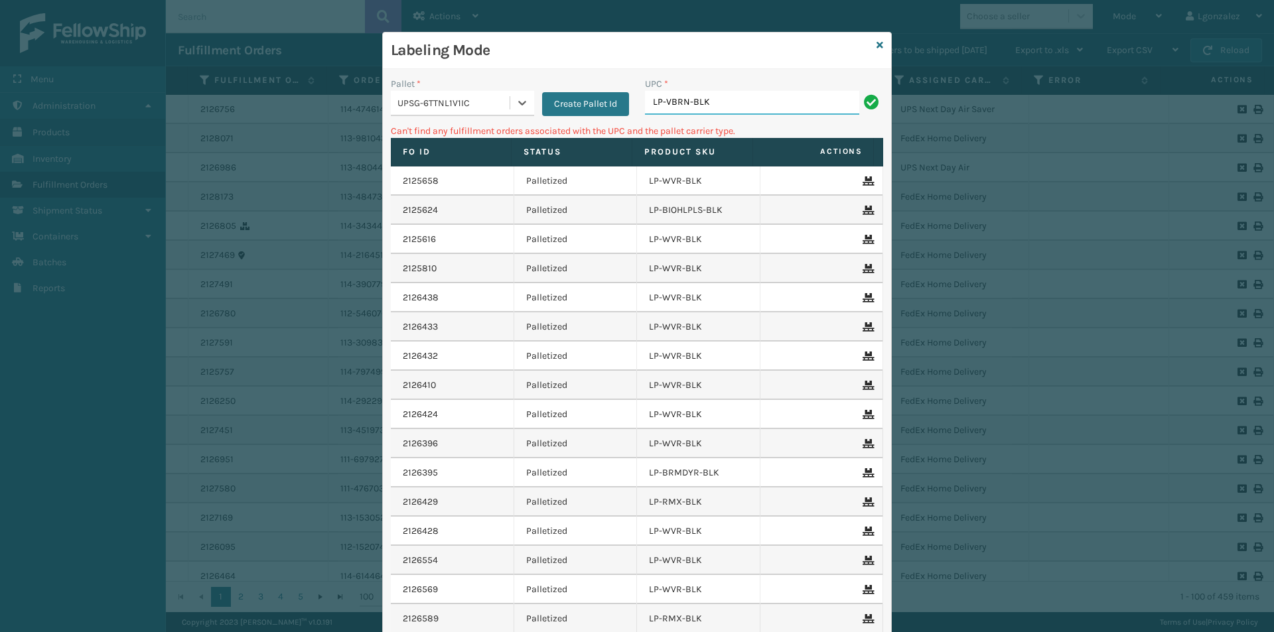
click at [709, 97] on input "LP-VBRN-BLK" at bounding box center [752, 103] width 214 height 24
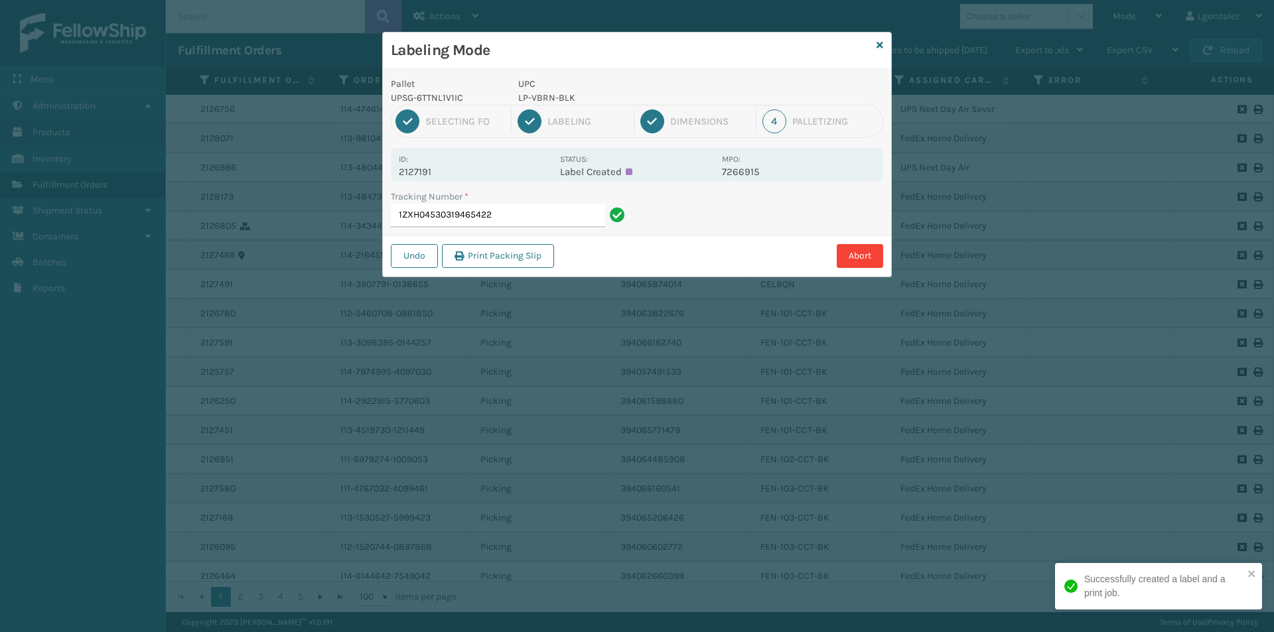
click at [559, 96] on p "LP-VBRN-BLK" at bounding box center [616, 98] width 196 height 14
click at [520, 224] on input "1ZXH04530319465422" at bounding box center [498, 216] width 214 height 24
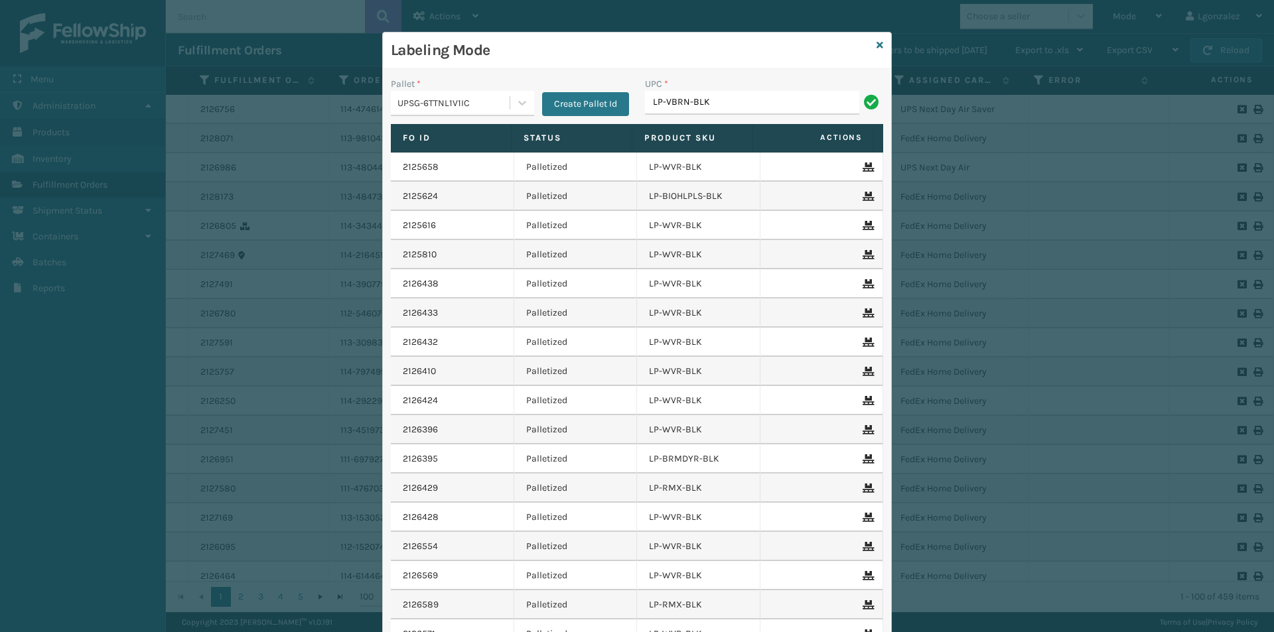
type input "LP-VBRN-BLK"
type input "V"
type input "LP-VBRN-BLK"
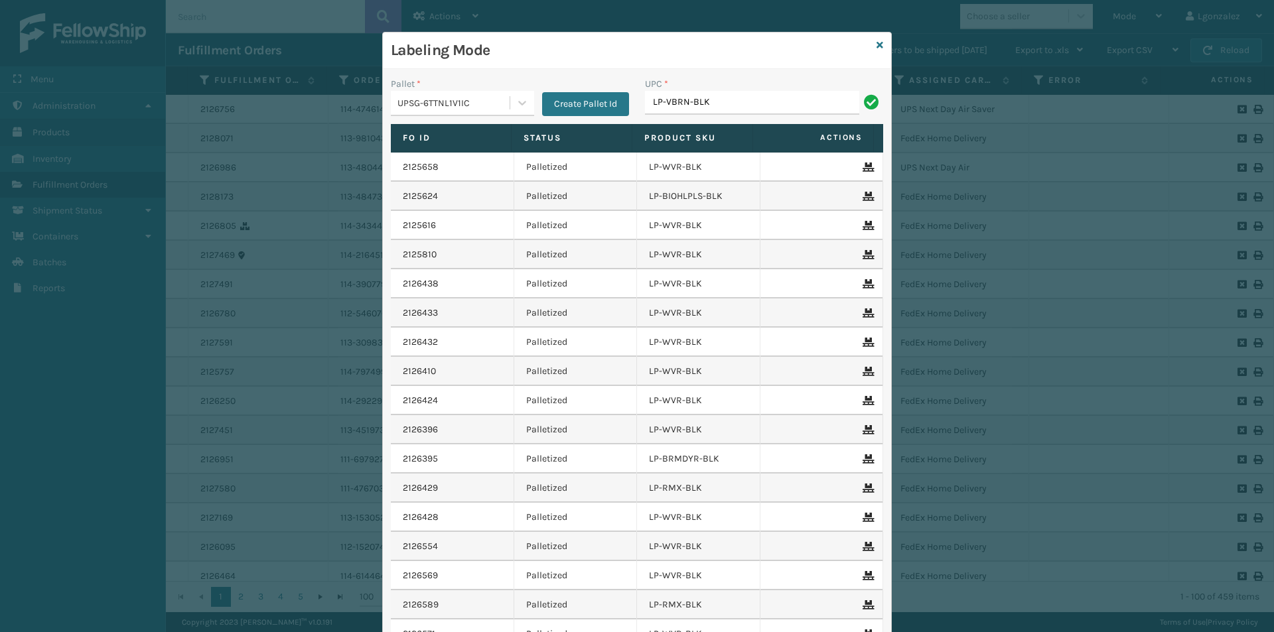
type input "LP-VBRN-BLK"
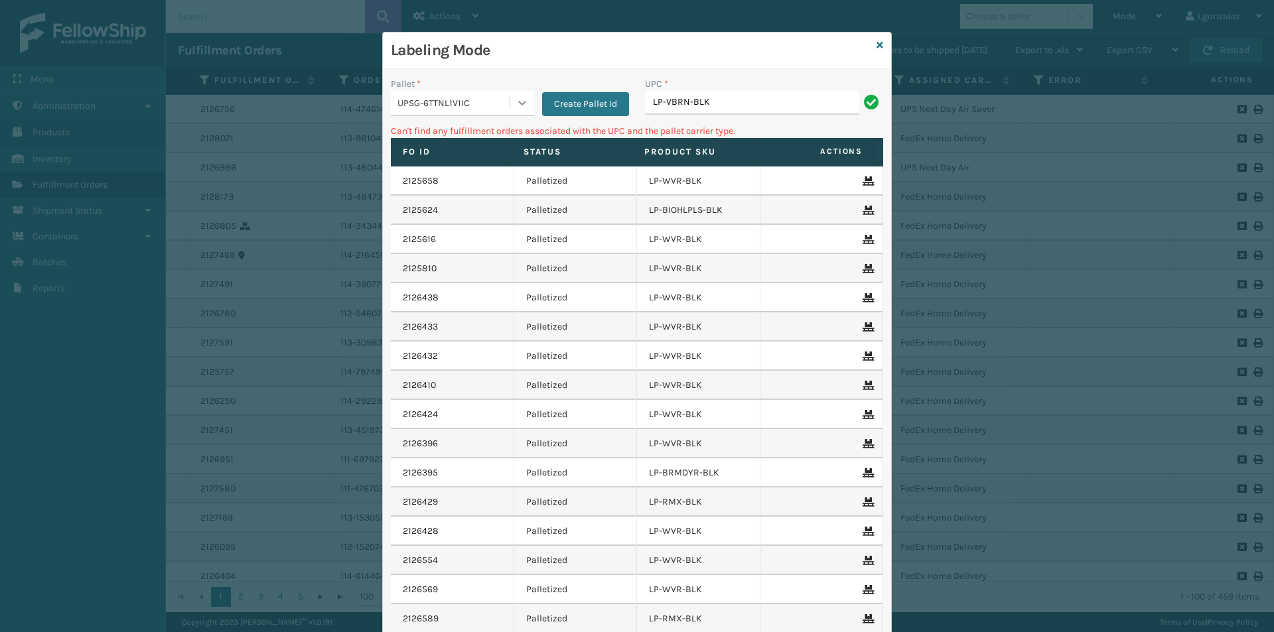
click at [518, 106] on icon at bounding box center [522, 102] width 13 height 13
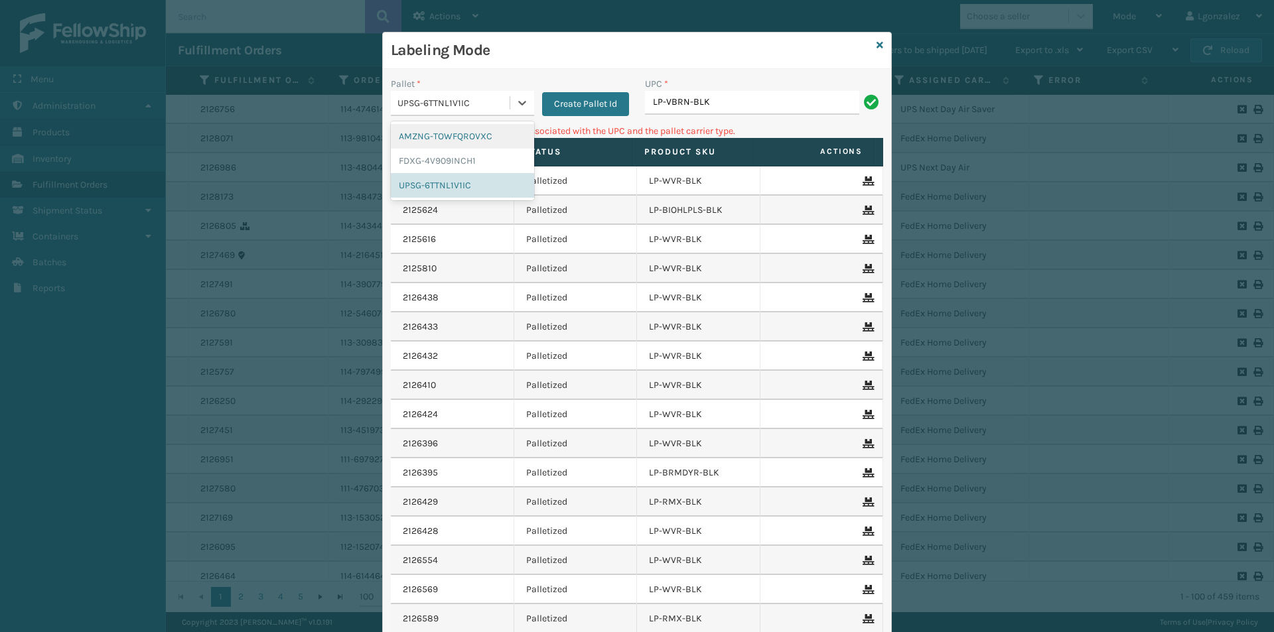
click at [486, 139] on div "AMZNG-TOWFQROVXC" at bounding box center [462, 136] width 143 height 25
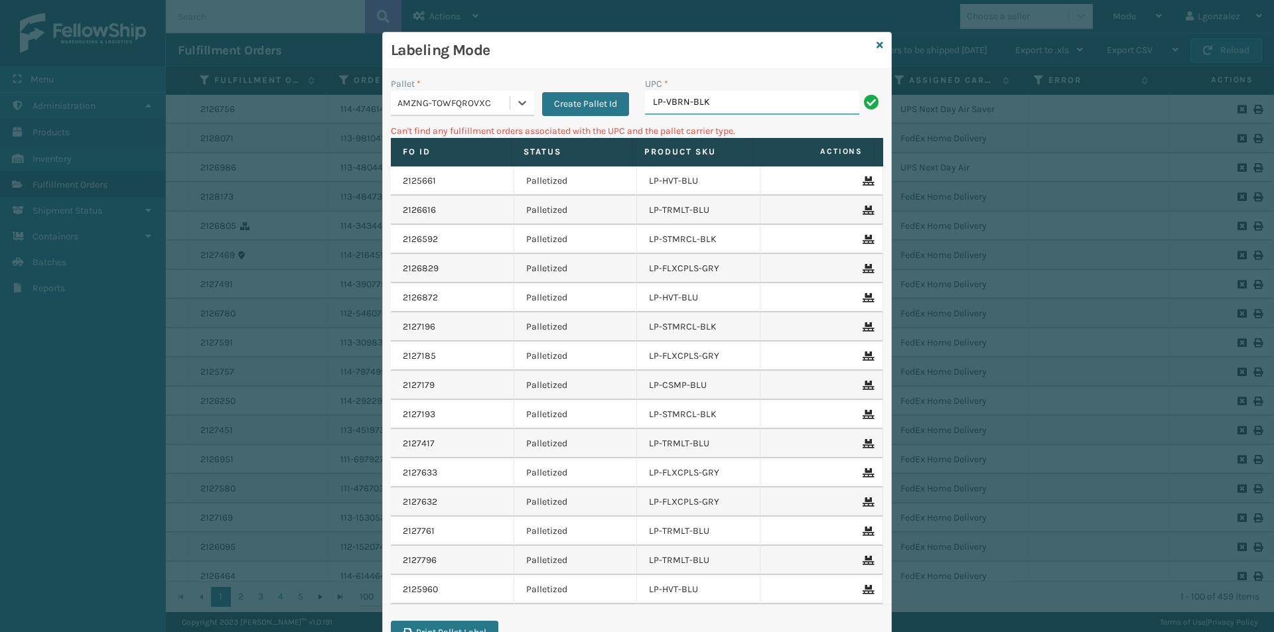
click at [731, 107] on input "LP-VBRN-BLK" at bounding box center [752, 103] width 214 height 24
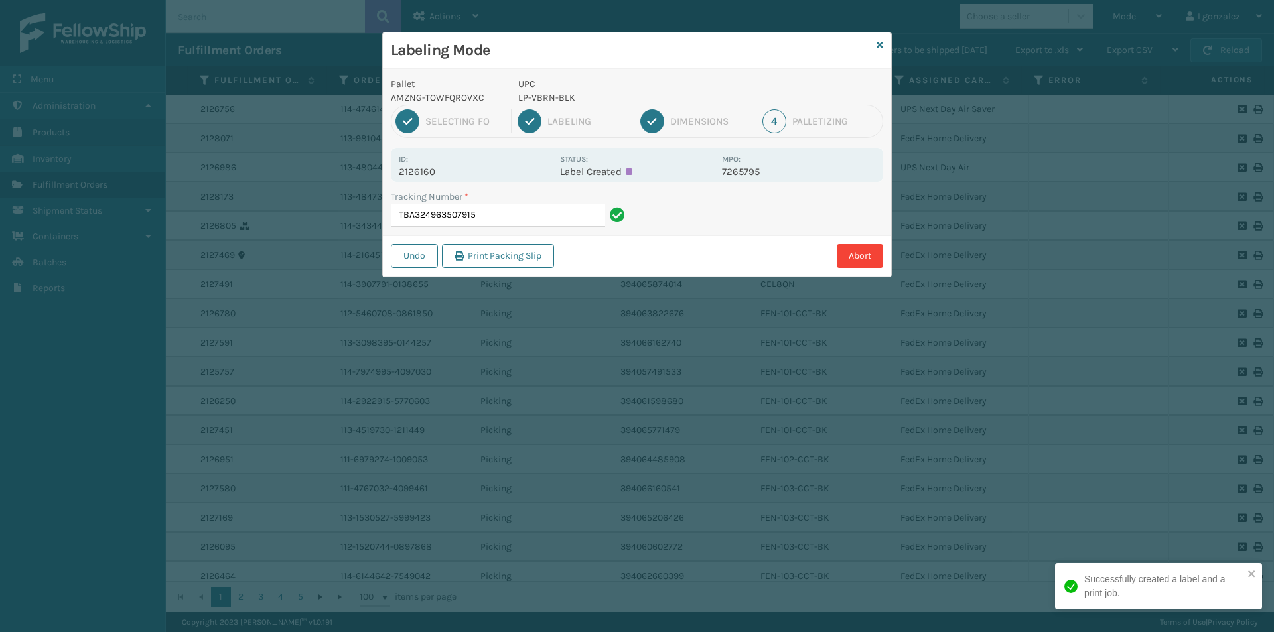
click at [555, 95] on p "LP-VBRN-BLK" at bounding box center [616, 98] width 196 height 14
click at [565, 213] on input "TBA324963507915" at bounding box center [498, 216] width 214 height 24
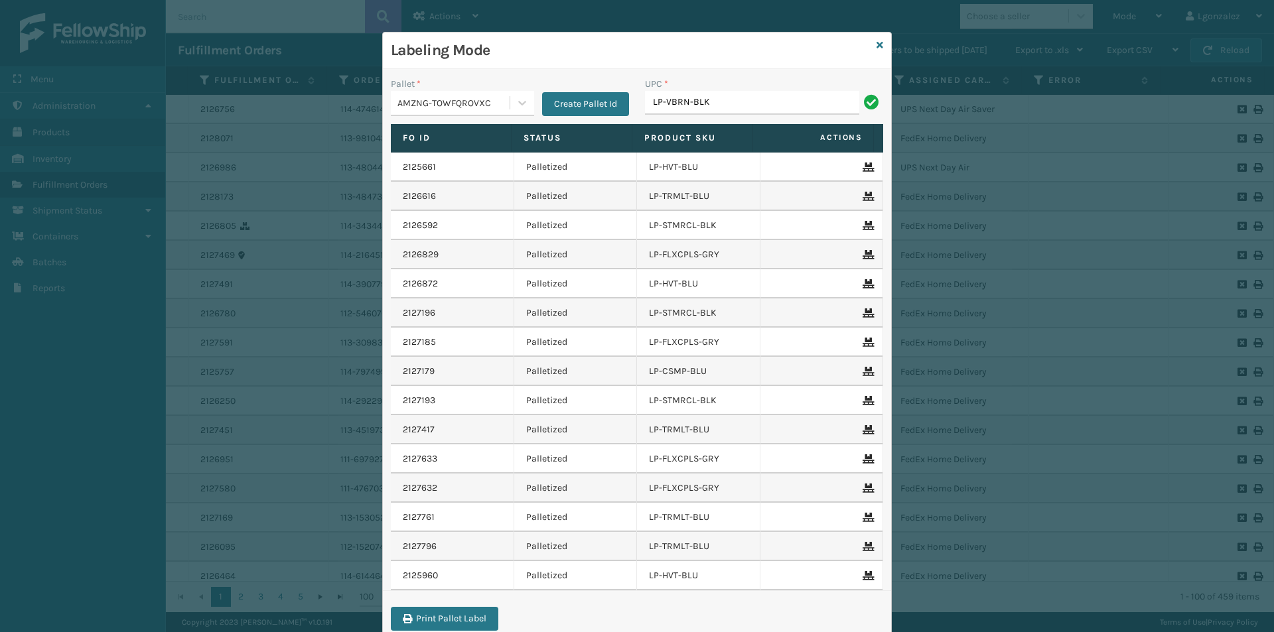
type input "LP-VBRN-BLK"
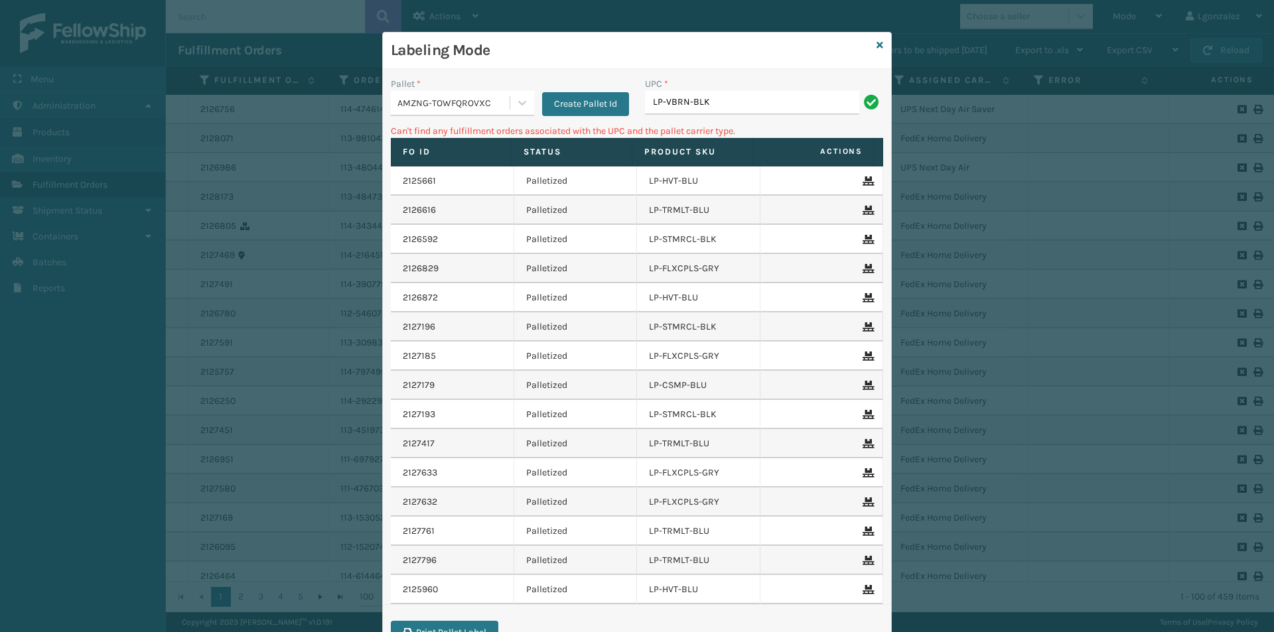
drag, startPoint x: 514, startPoint y: 102, endPoint x: 502, endPoint y: 110, distance: 13.8
click at [518, 102] on icon at bounding box center [522, 103] width 8 height 5
click at [462, 161] on div "FDXG-4V909INCH1" at bounding box center [462, 161] width 143 height 25
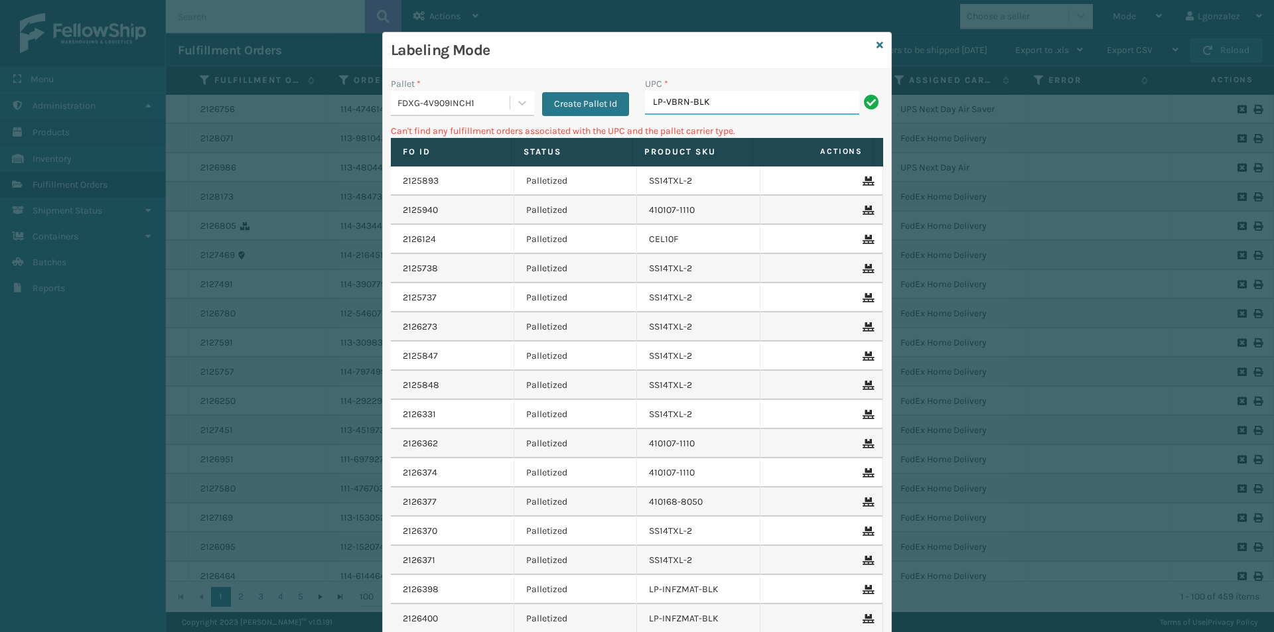
click at [739, 104] on input "LP-VBRN-BLK" at bounding box center [752, 103] width 214 height 24
click at [877, 46] on icon at bounding box center [880, 44] width 7 height 9
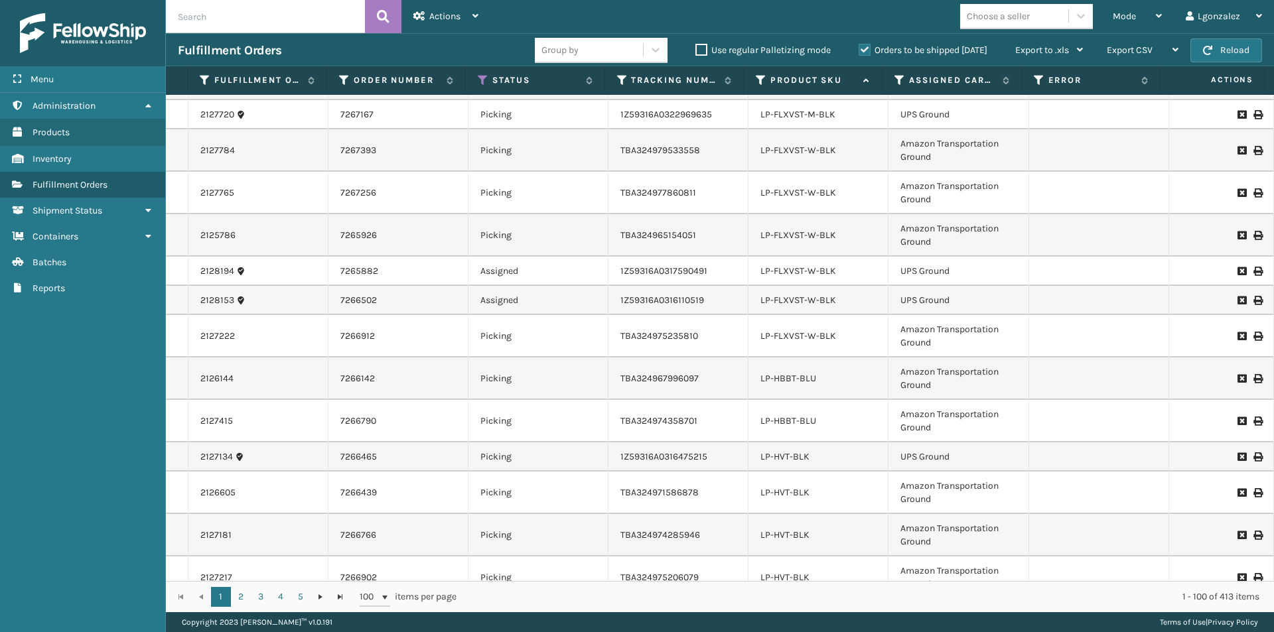
scroll to position [2685, 0]
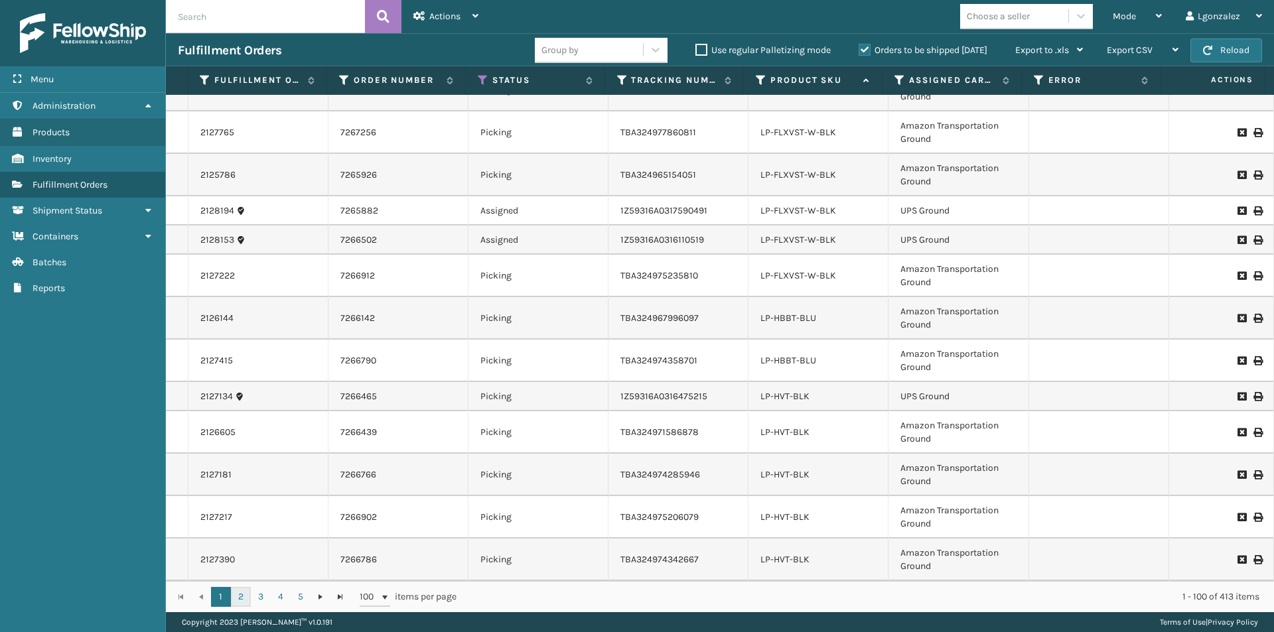
click at [246, 595] on link "2" at bounding box center [241, 597] width 20 height 20
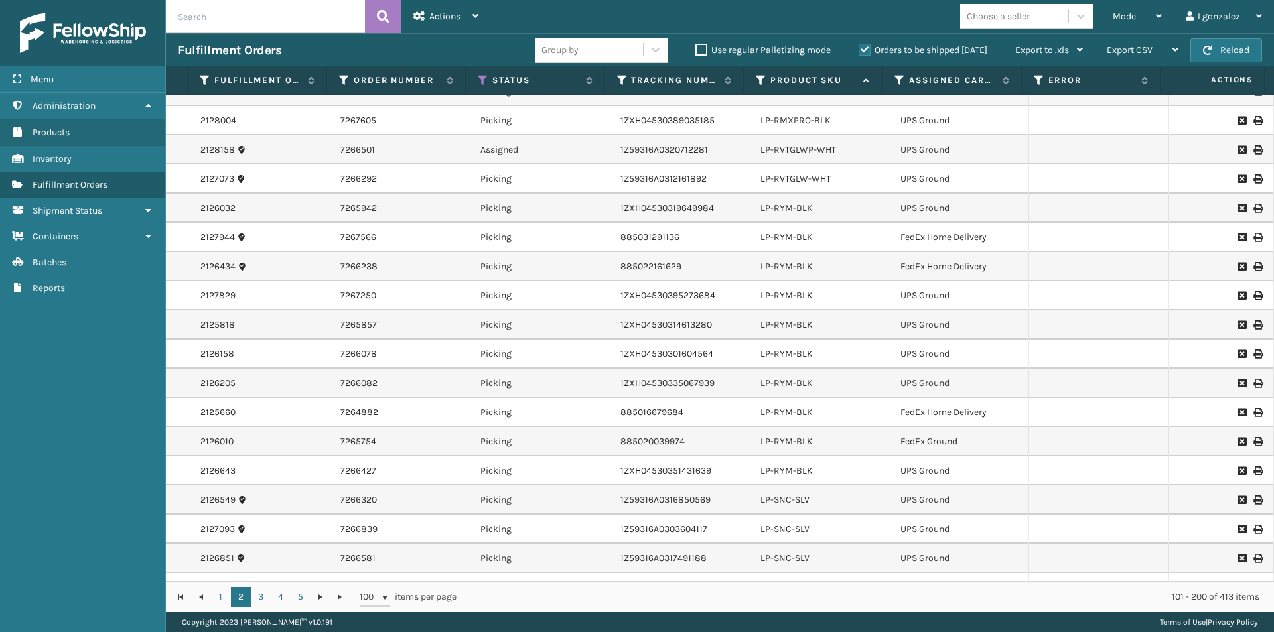
scroll to position [2433, 0]
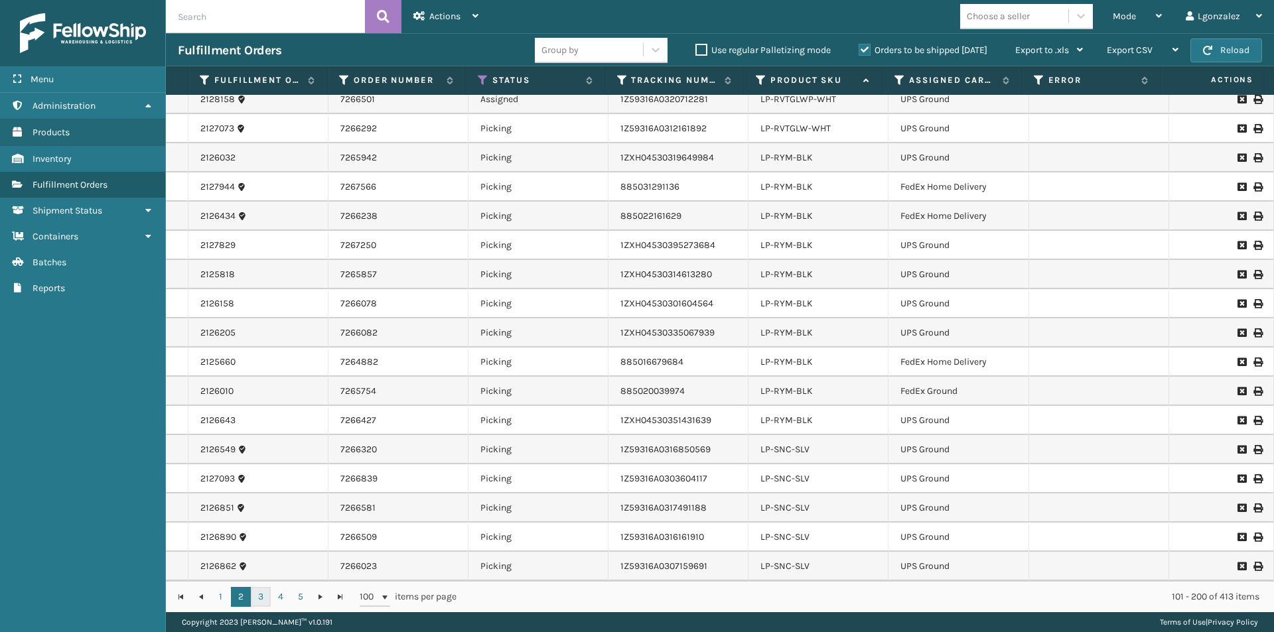
click at [265, 601] on link "3" at bounding box center [261, 597] width 20 height 20
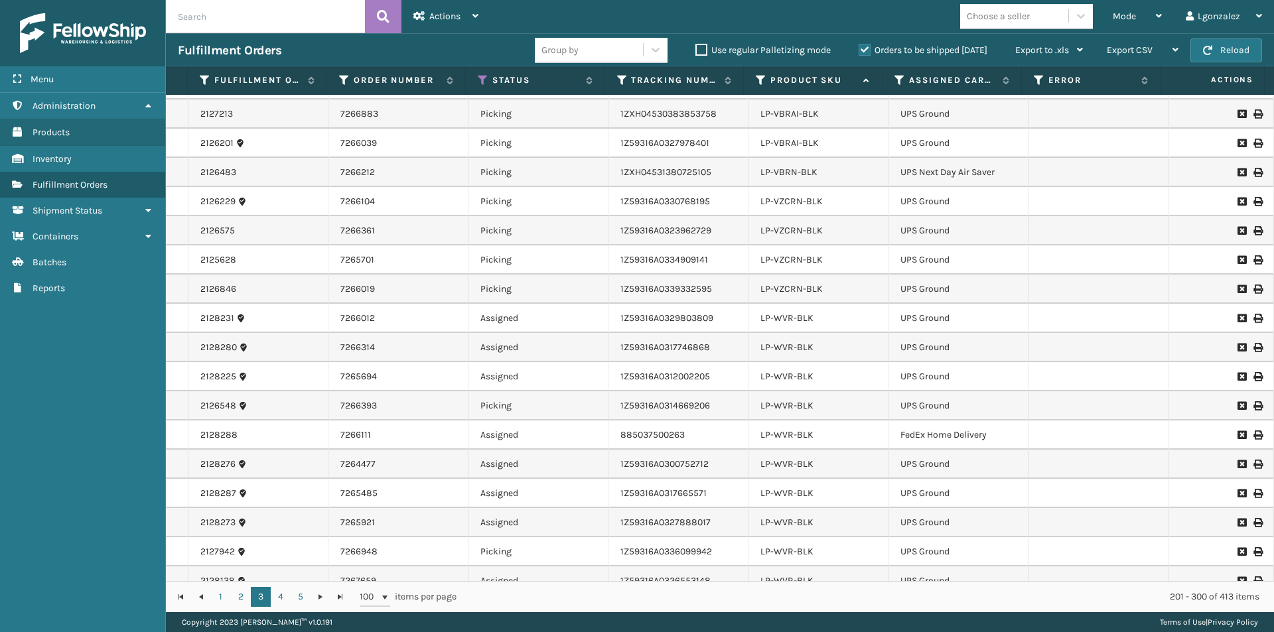
scroll to position [531, 0]
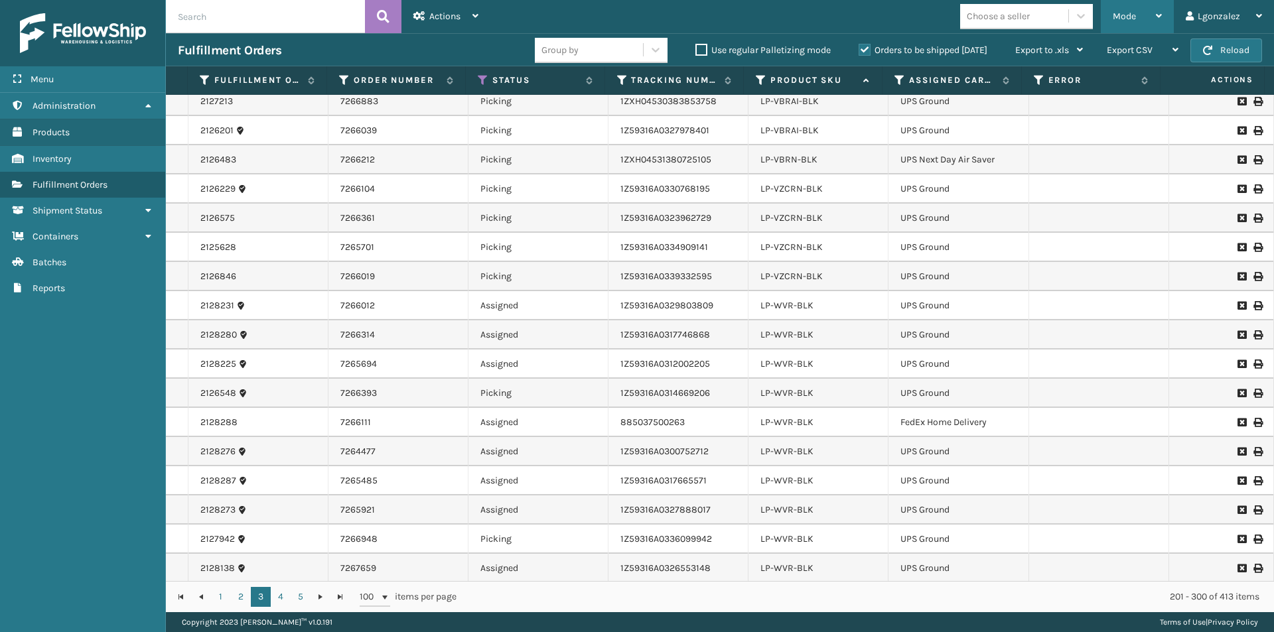
click at [1143, 13] on div "Mode" at bounding box center [1137, 16] width 49 height 33
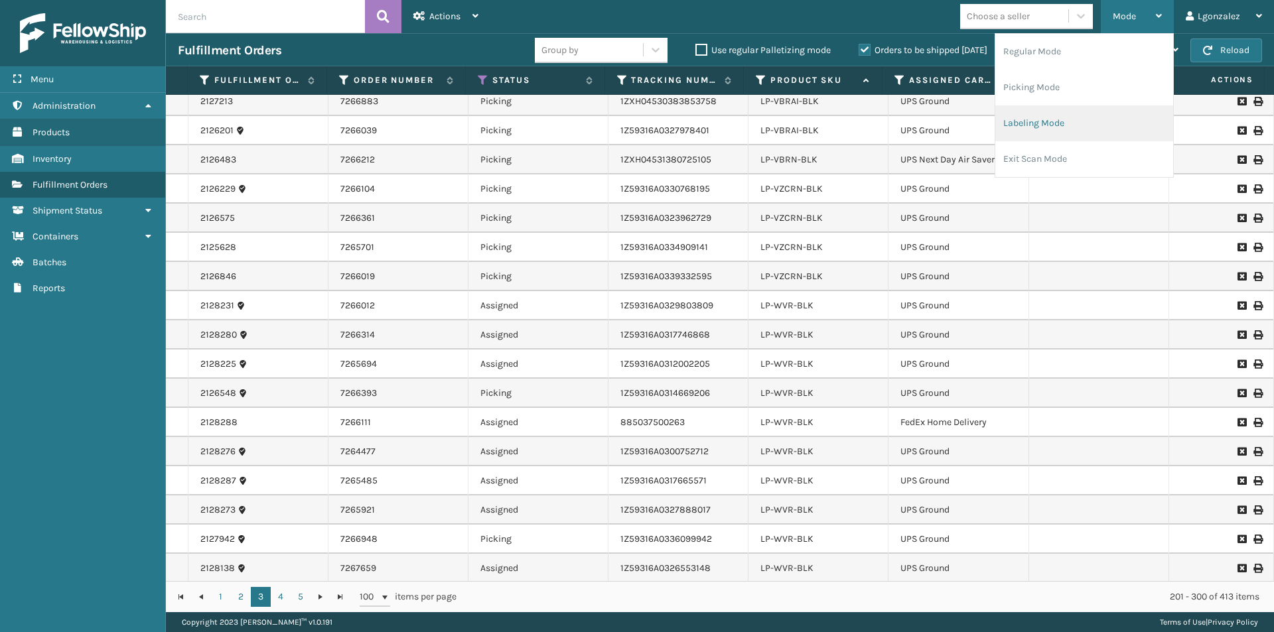
click at [1054, 125] on li "Labeling Mode" at bounding box center [1084, 124] width 178 height 36
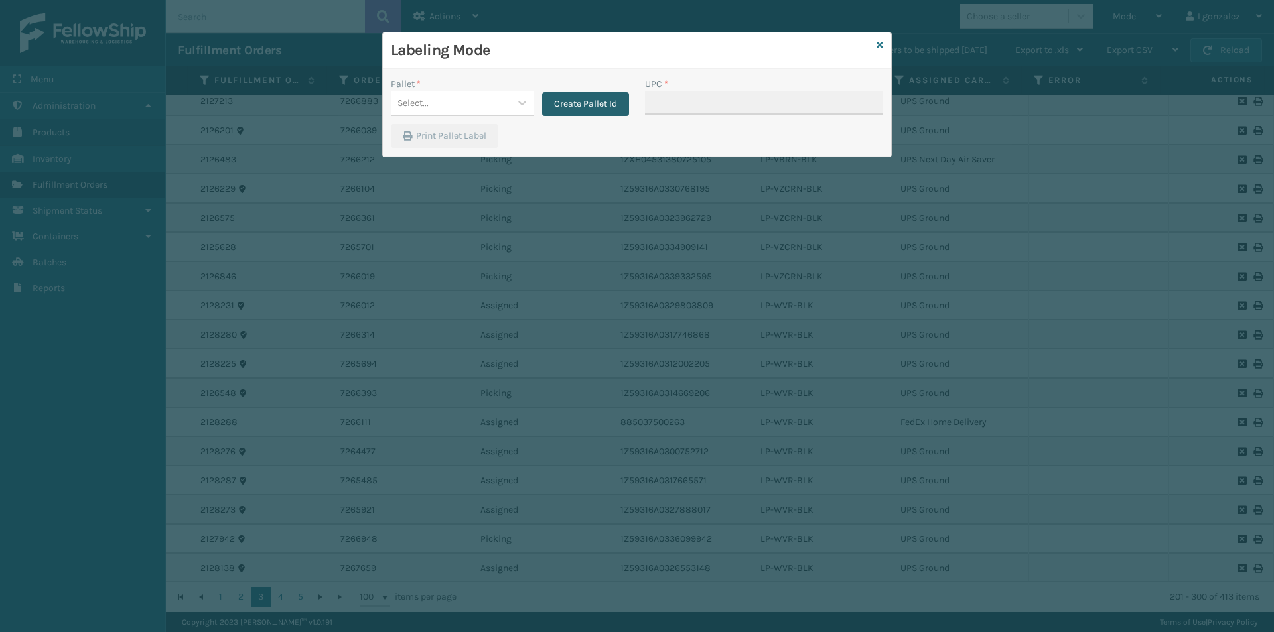
click at [583, 107] on button "Create Pallet Id" at bounding box center [585, 104] width 87 height 24
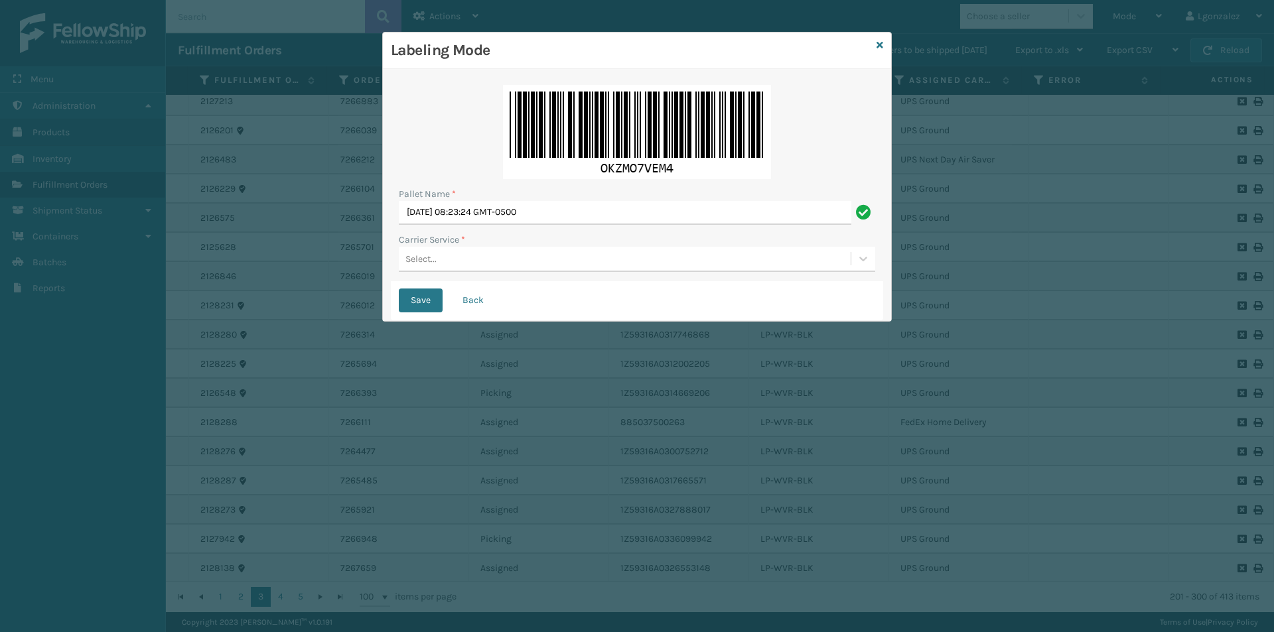
click at [514, 199] on div "Pallet Name *" at bounding box center [637, 194] width 476 height 14
click at [522, 212] on input "[DATE] 08:23:24 GMT-0500" at bounding box center [625, 213] width 453 height 24
click at [522, 213] on input "[DATE] 08:23:24 GMT-0500" at bounding box center [625, 213] width 453 height 24
click at [525, 214] on input "[DATE] 08:23:24 GMT-0500" at bounding box center [625, 213] width 453 height 24
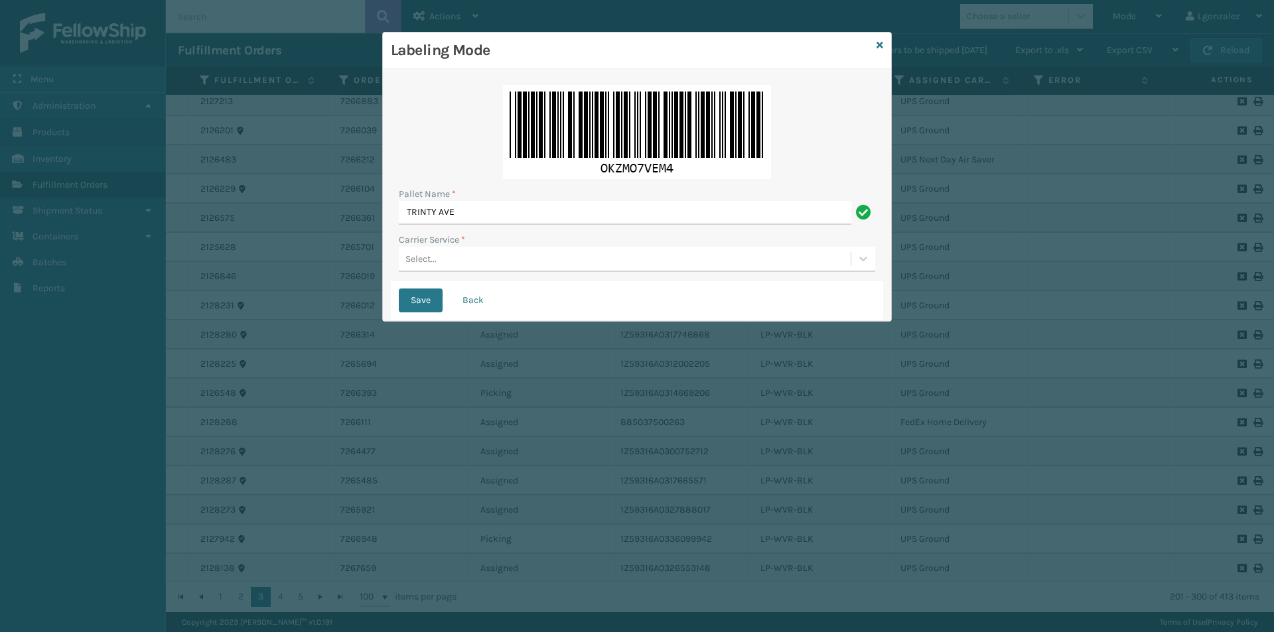
type input "TRINTY AVE"
click at [459, 261] on div "Select..." at bounding box center [625, 259] width 452 height 22
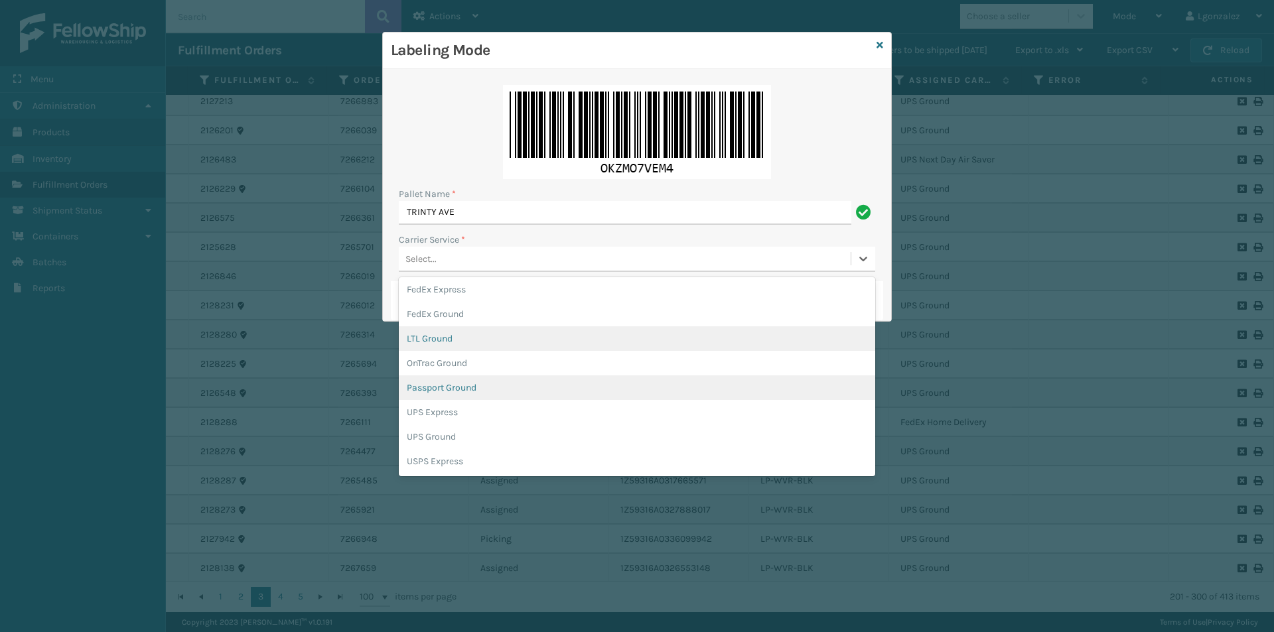
scroll to position [66, 0]
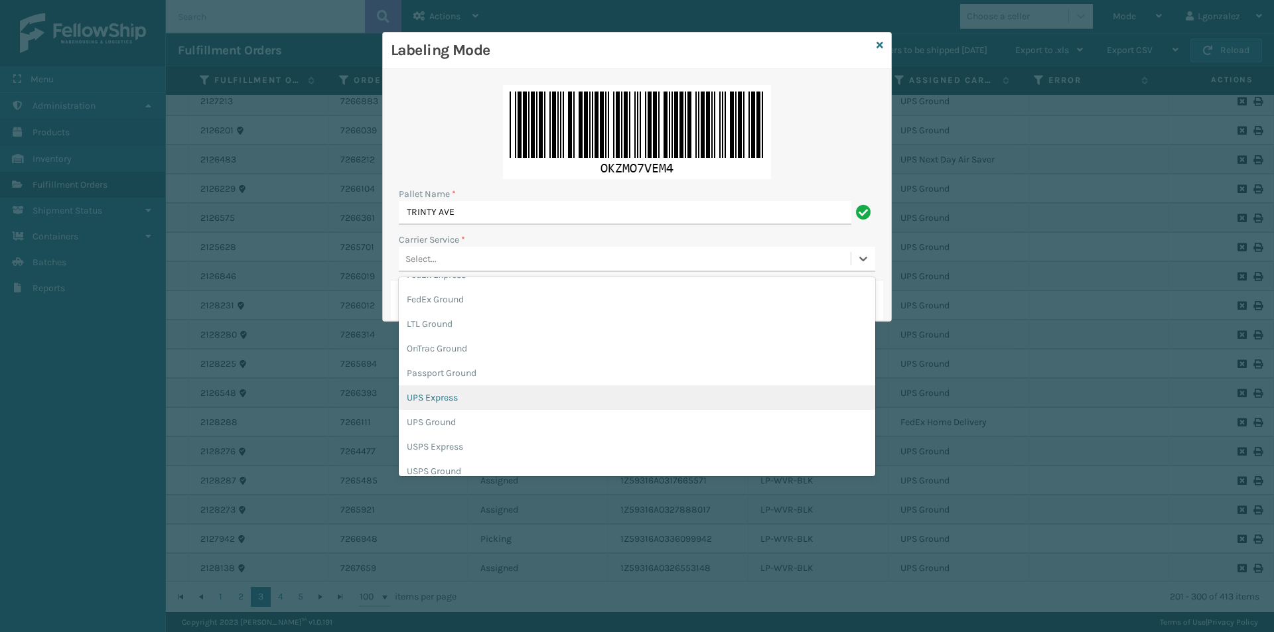
click at [439, 399] on div "UPS Express" at bounding box center [637, 398] width 476 height 25
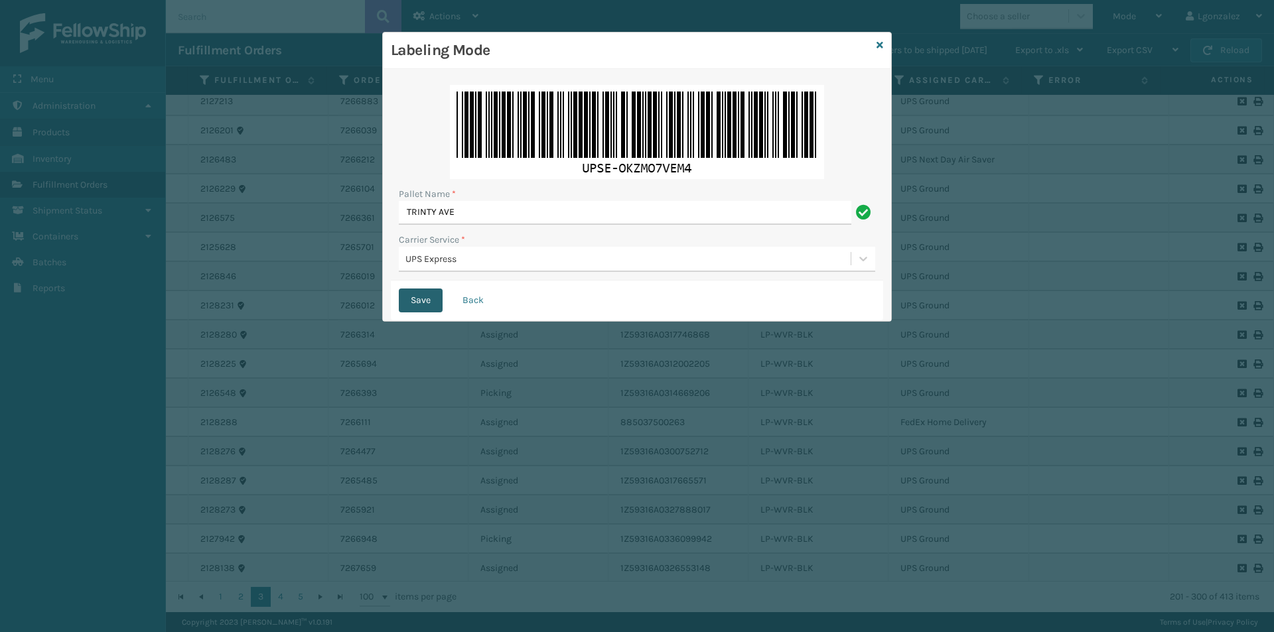
click at [427, 293] on button "Save" at bounding box center [421, 301] width 44 height 24
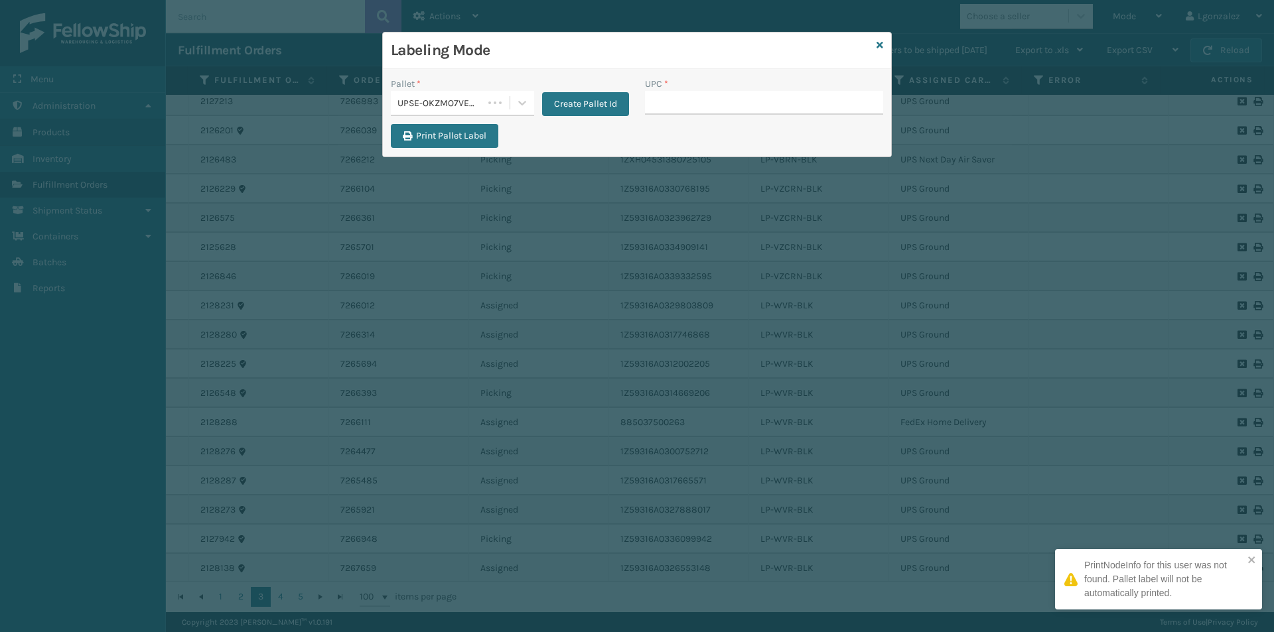
click at [427, 297] on div "Labeling Mode Pallet * UPSE-OKZMO7VEM4 Create Pallet Id UPC * Print Pallet Label" at bounding box center [637, 316] width 1274 height 632
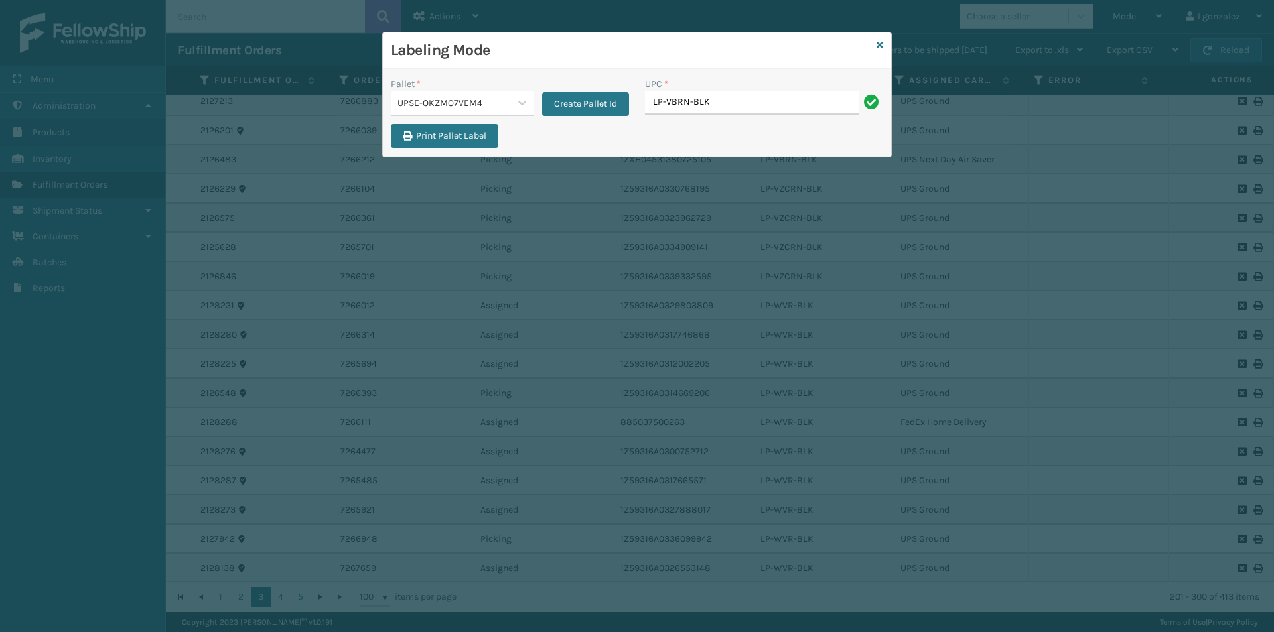
type input "LP-VBRN-BLK"
click at [514, 96] on div at bounding box center [522, 103] width 24 height 24
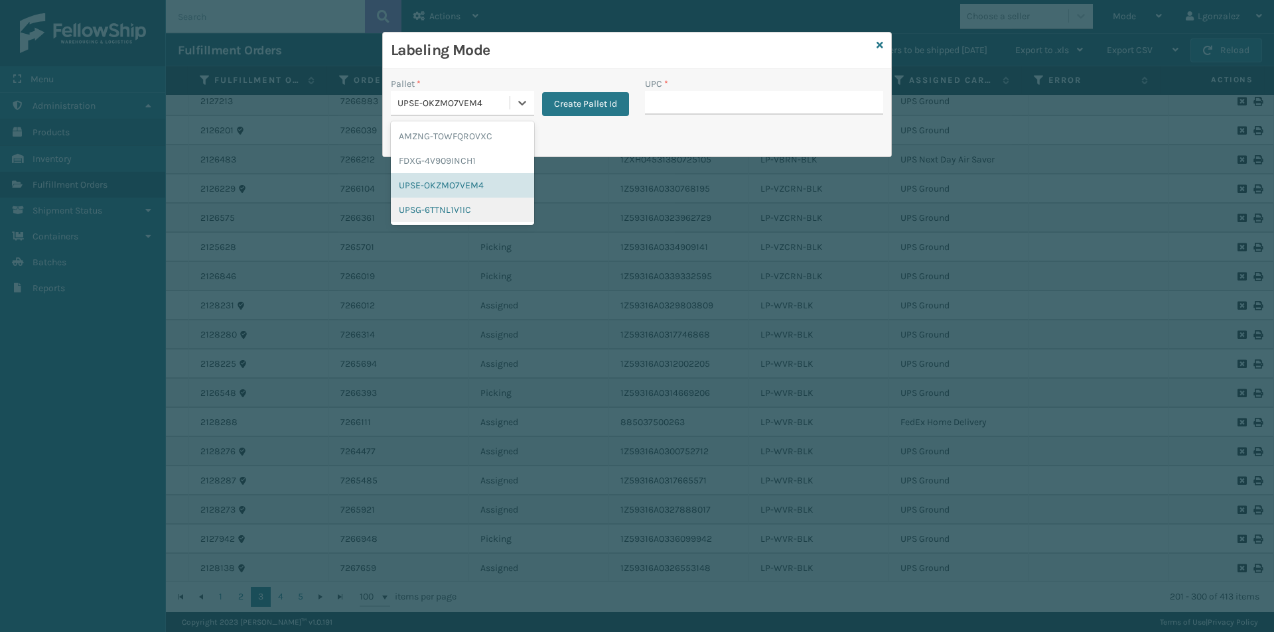
click at [477, 211] on div "UPSG-6TTNL1V1IC" at bounding box center [462, 210] width 143 height 25
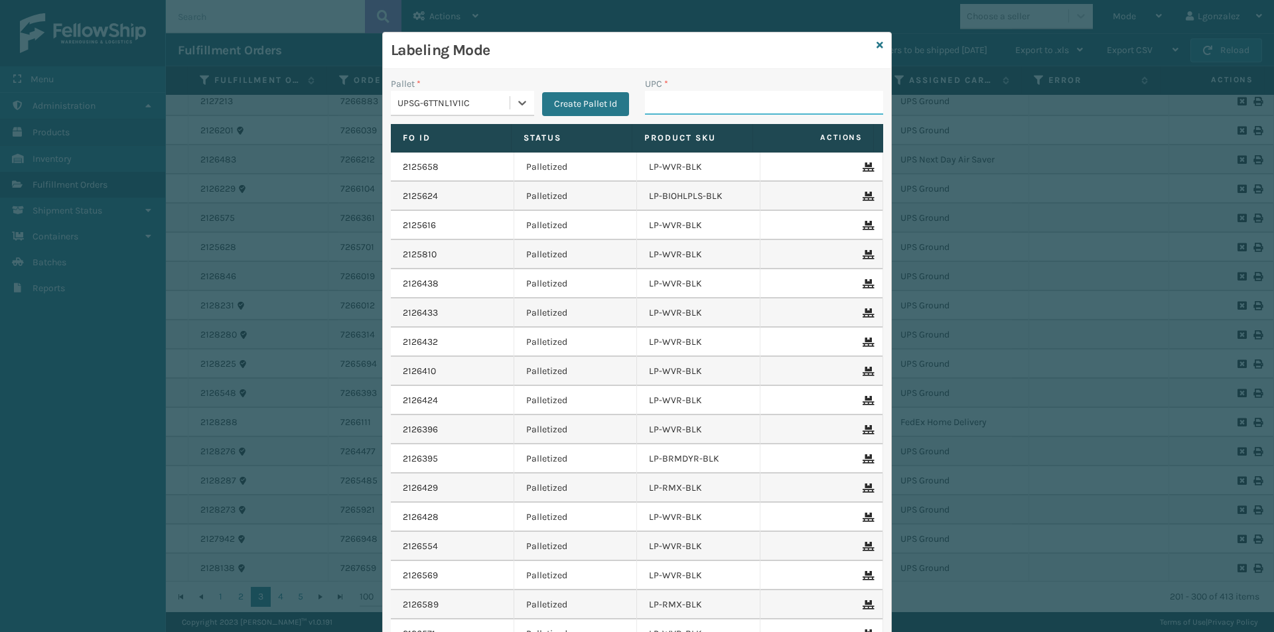
click at [656, 94] on input "UPC *" at bounding box center [764, 103] width 238 height 24
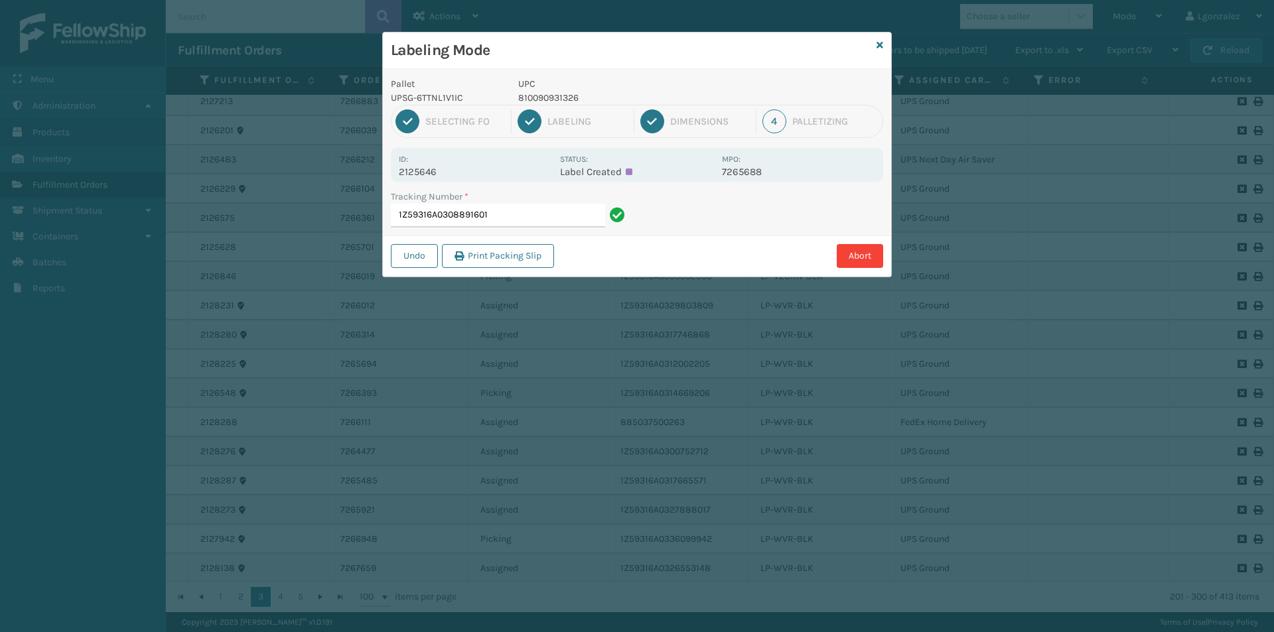
click at [561, 100] on p "810090931326" at bounding box center [616, 98] width 196 height 14
click at [530, 224] on input "1Z59316A0308891601" at bounding box center [498, 216] width 214 height 24
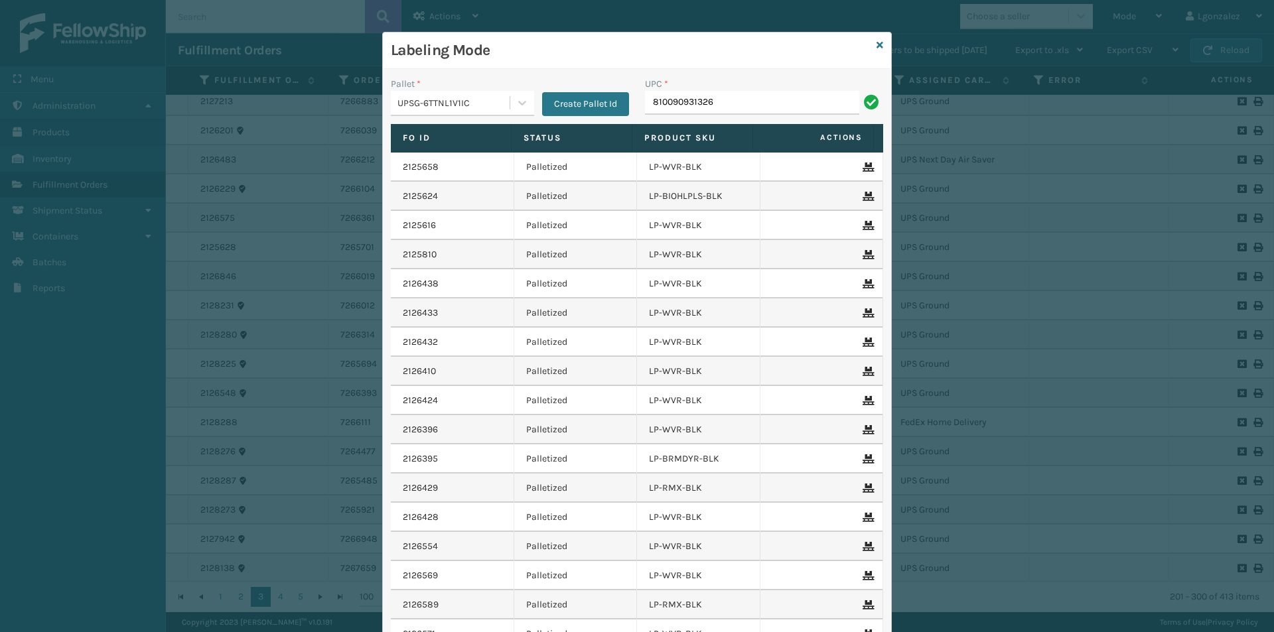
type input "810090931326"
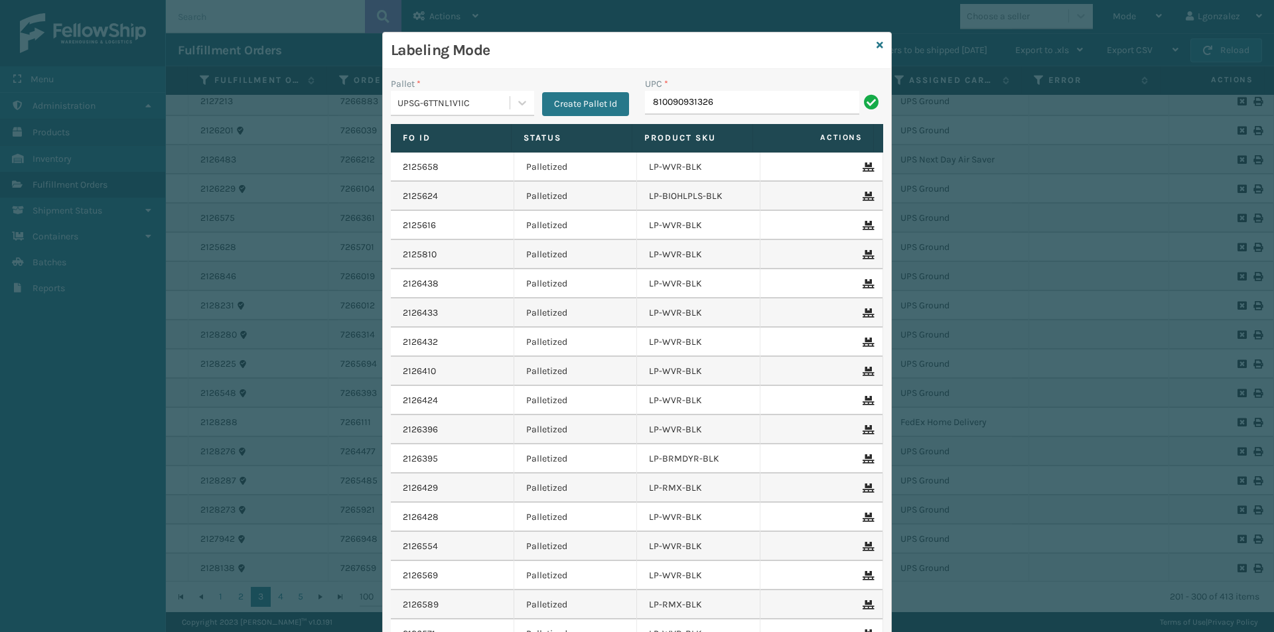
type input "810090931326"
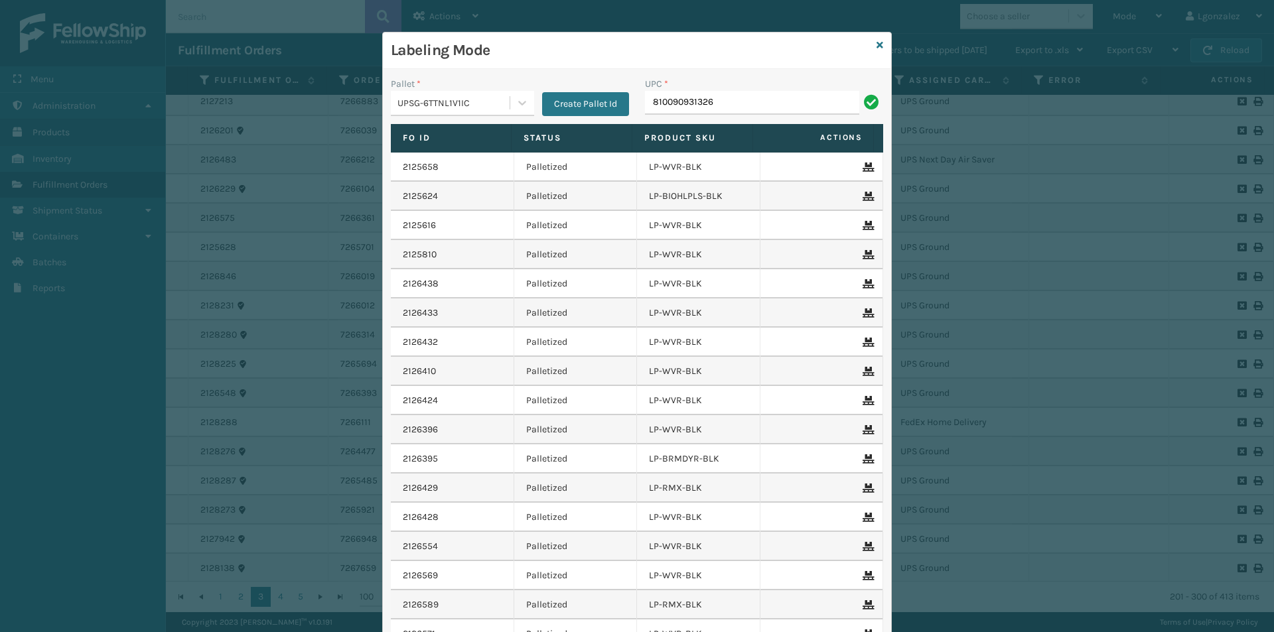
type input "810090931326"
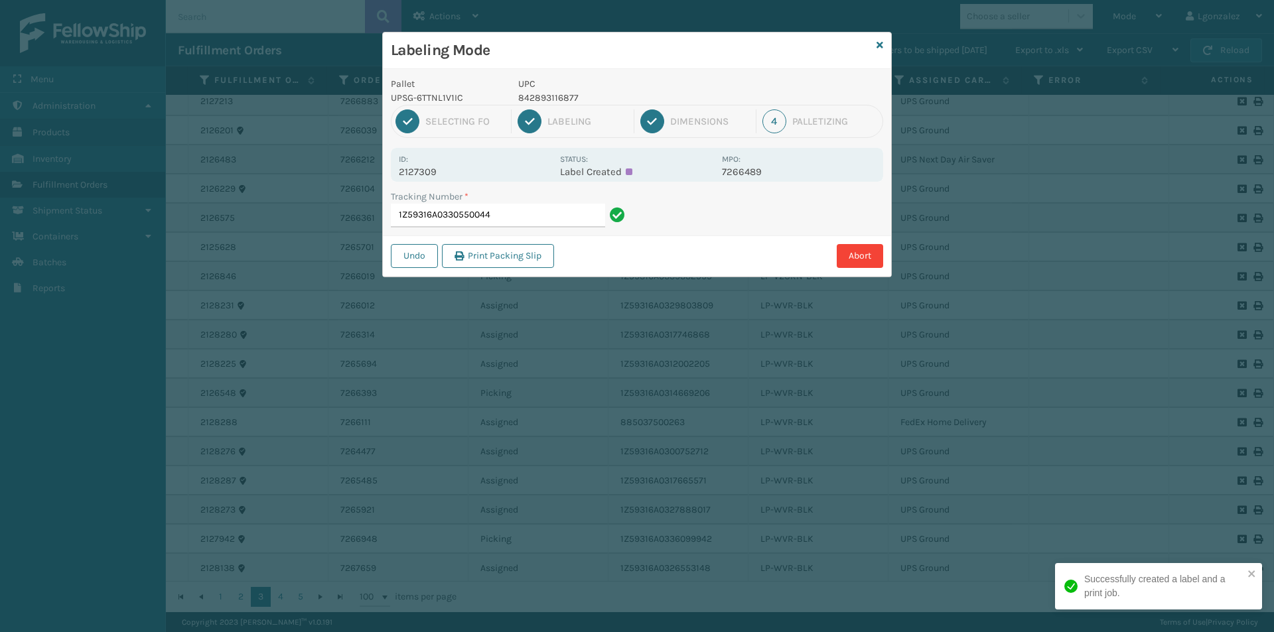
click at [545, 94] on p "842893116877" at bounding box center [616, 98] width 196 height 14
click at [546, 94] on p "842893116877" at bounding box center [616, 98] width 196 height 14
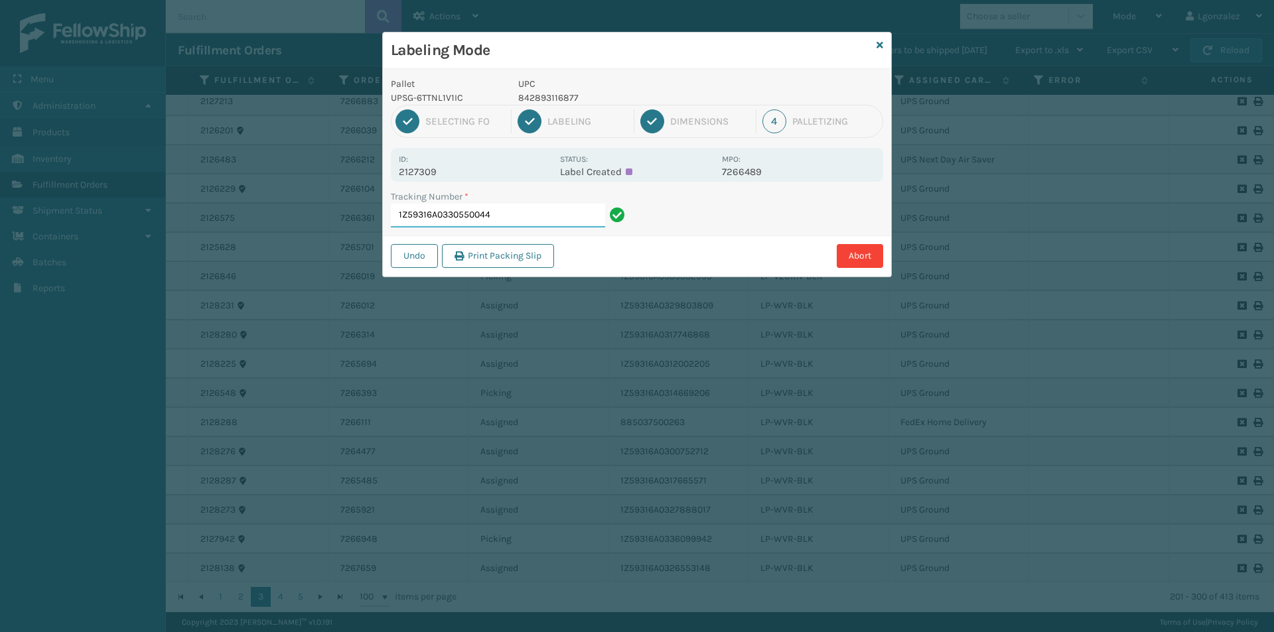
click at [544, 220] on input "1Z59316A0330550044" at bounding box center [498, 216] width 214 height 24
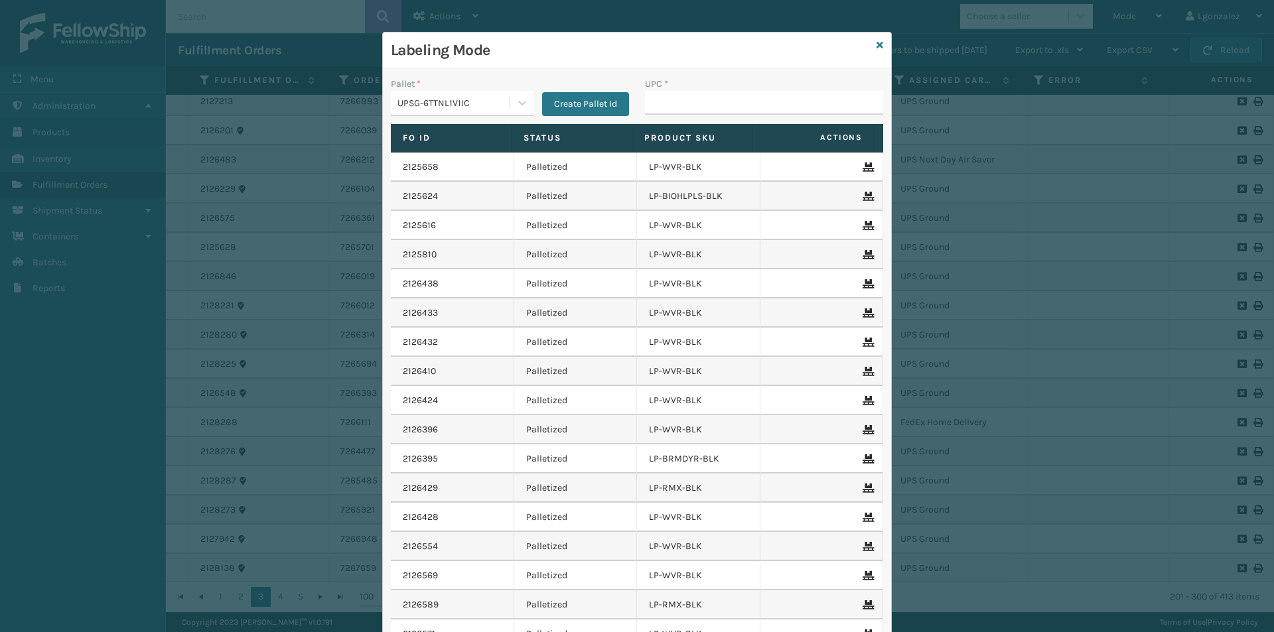
type input "842893116877"
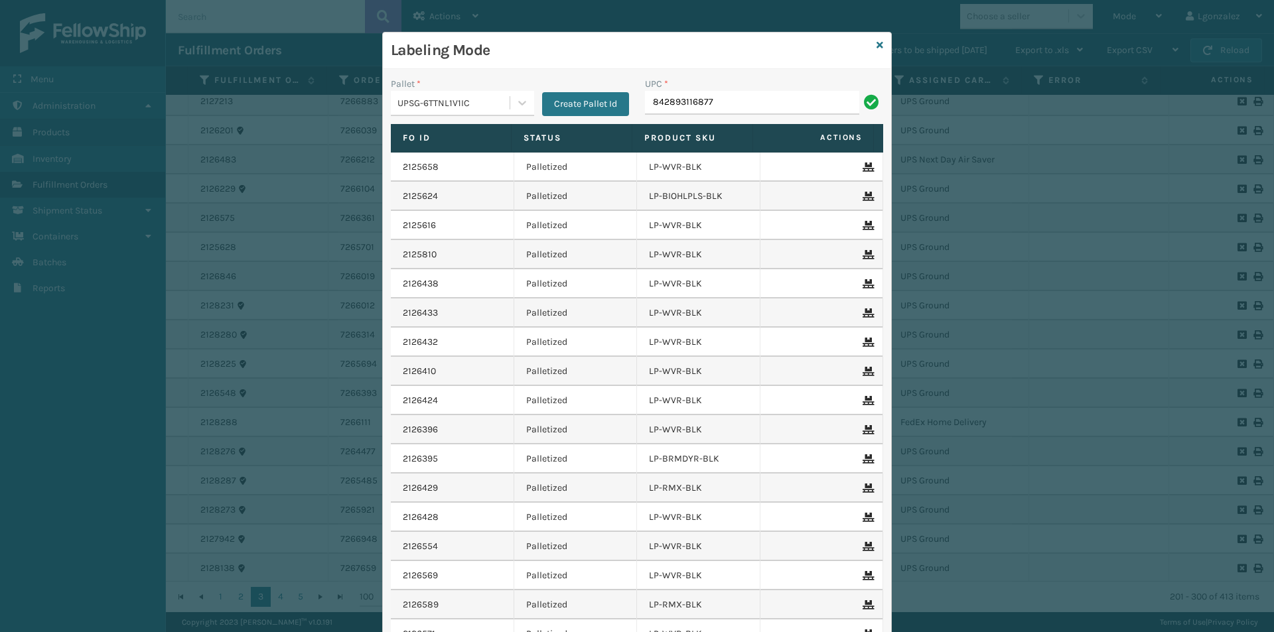
type input "842893116877"
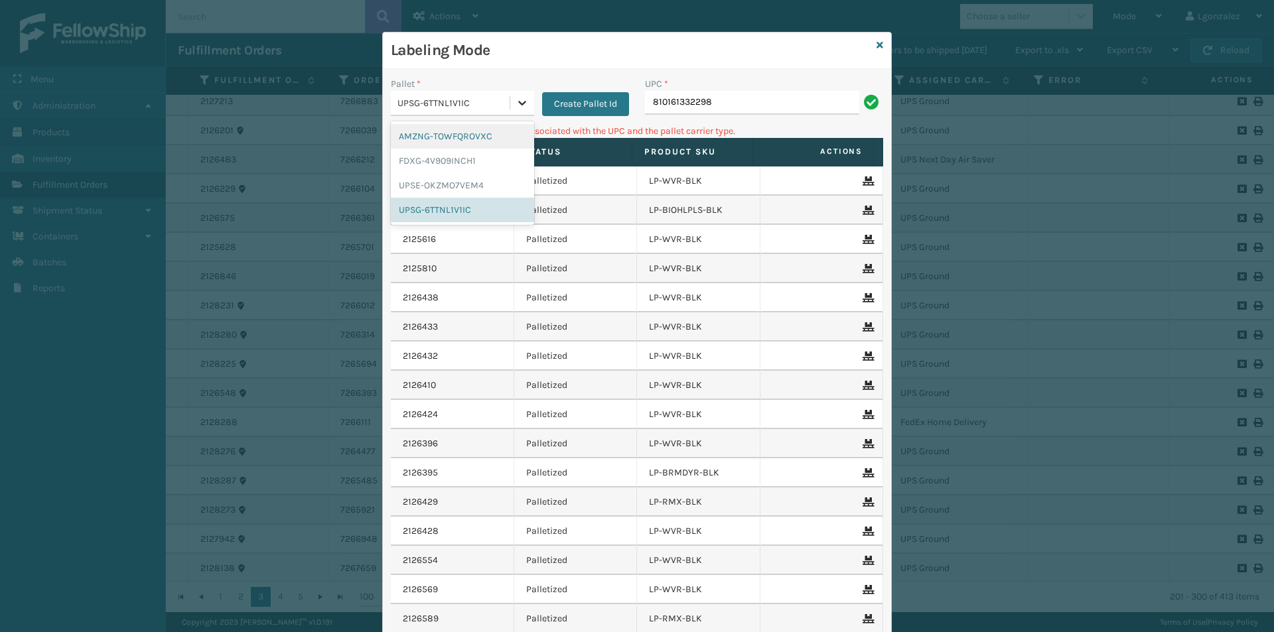
click at [516, 104] on icon at bounding box center [522, 102] width 13 height 13
click at [484, 133] on div "AMZNG-TOWFQROVXC" at bounding box center [462, 136] width 143 height 25
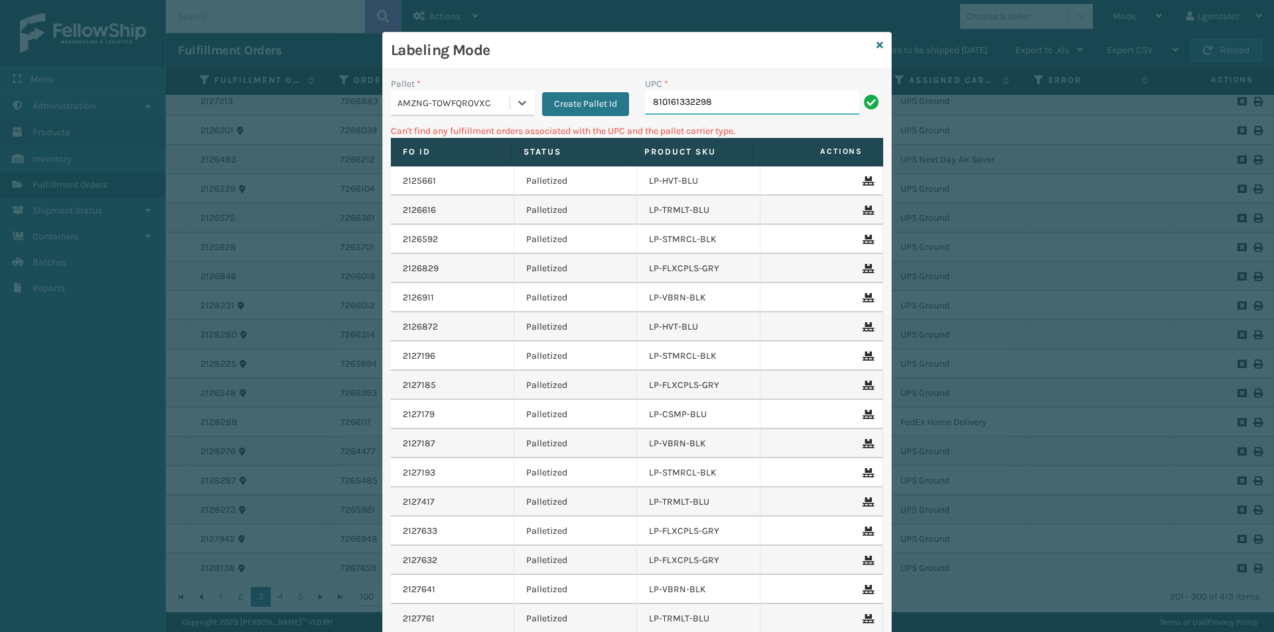
click at [750, 98] on input "810161332298" at bounding box center [752, 103] width 214 height 24
click at [877, 42] on icon at bounding box center [880, 44] width 7 height 9
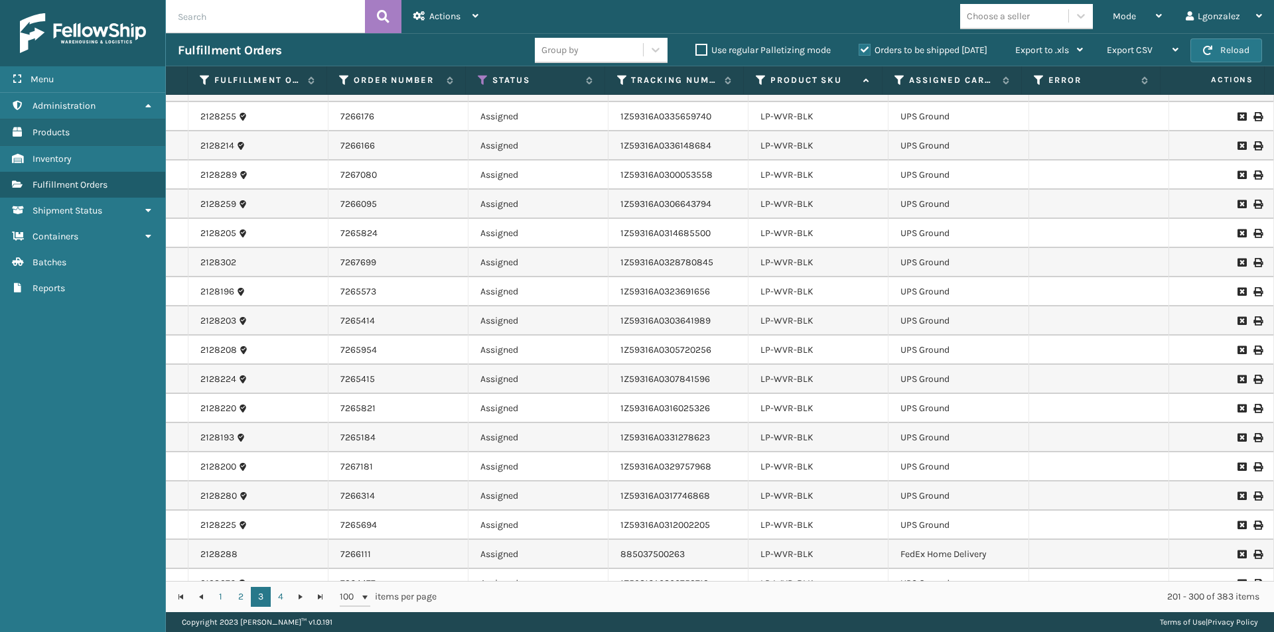
scroll to position [0, 0]
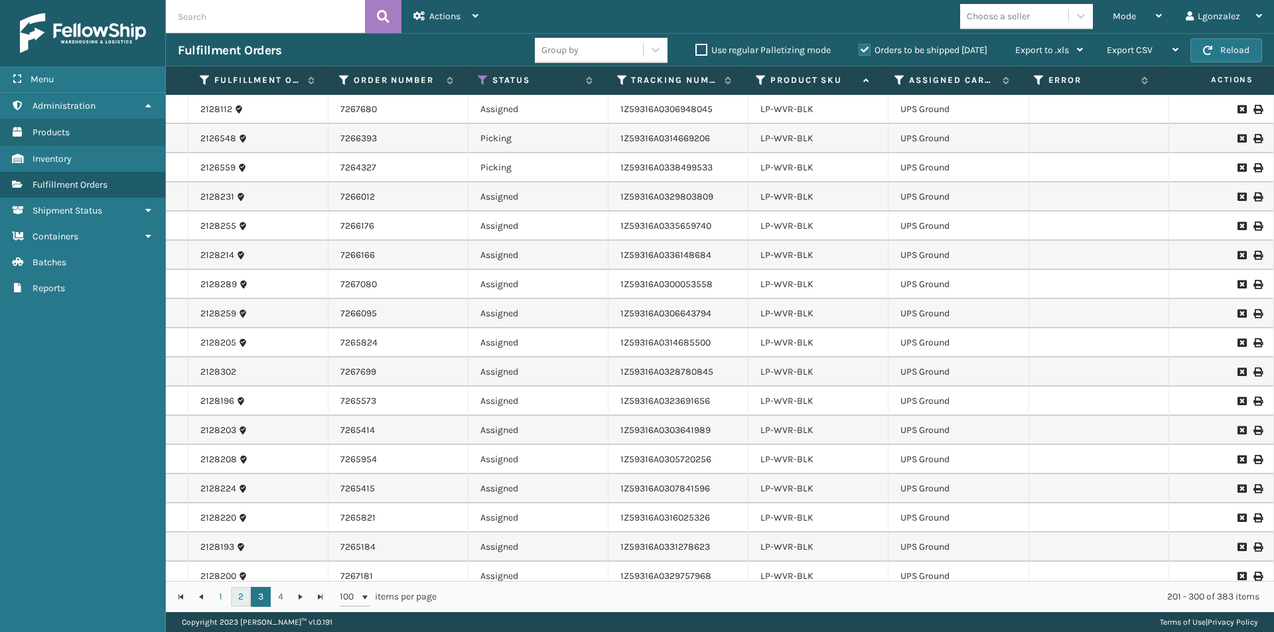
click at [236, 597] on link "2" at bounding box center [241, 597] width 20 height 20
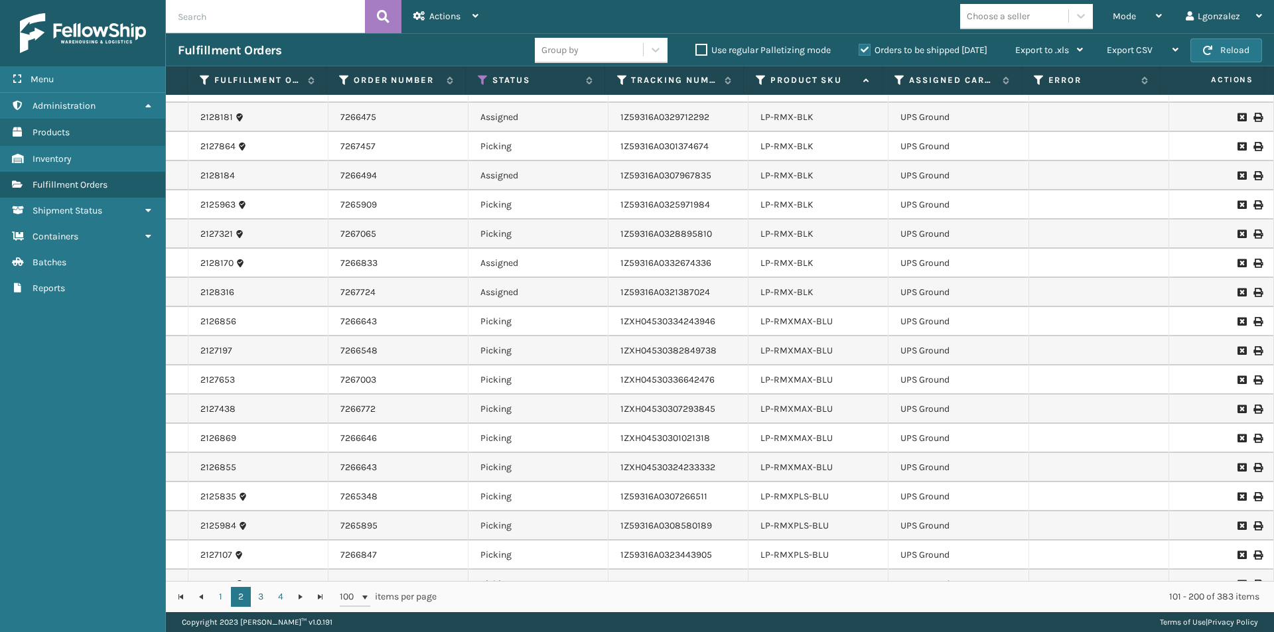
scroll to position [1062, 0]
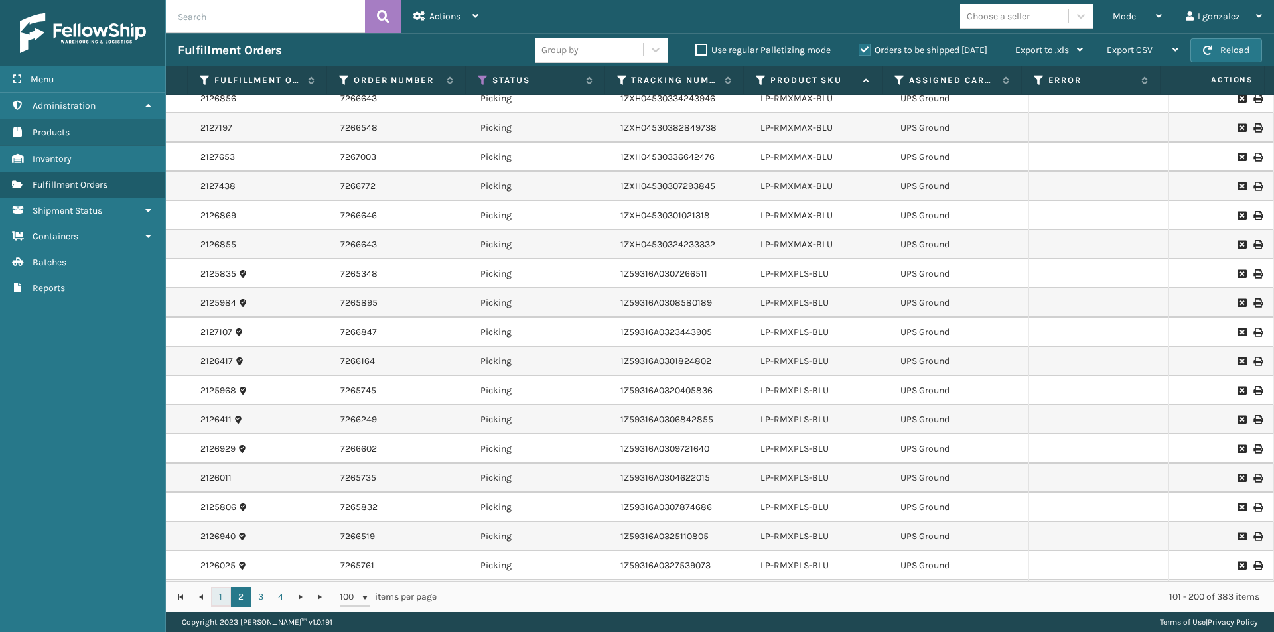
click at [222, 598] on link "1" at bounding box center [221, 597] width 20 height 20
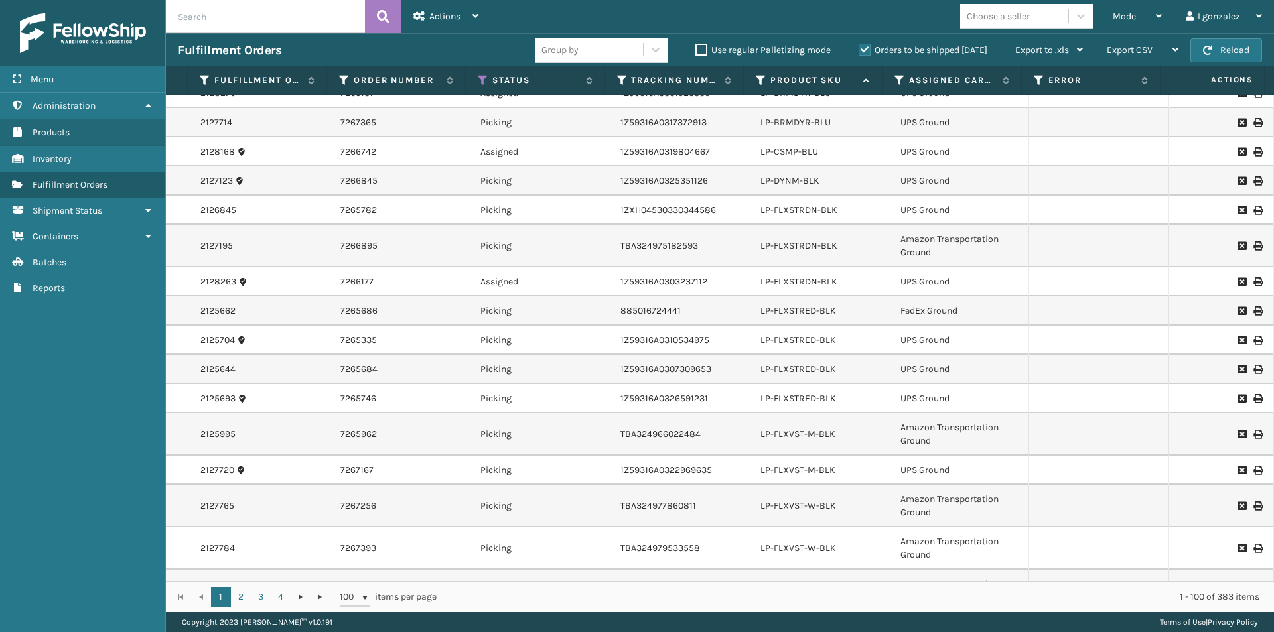
scroll to position [1924, 0]
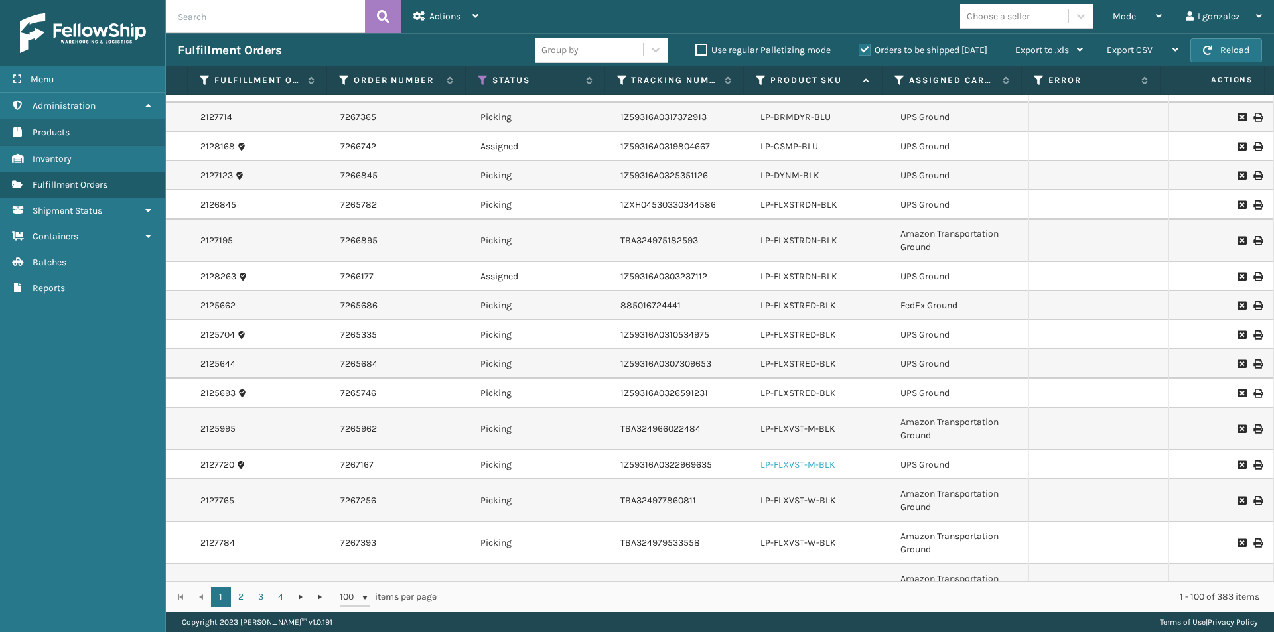
click at [794, 463] on link "LP-FLXVST-M-BLK" at bounding box center [797, 464] width 75 height 11
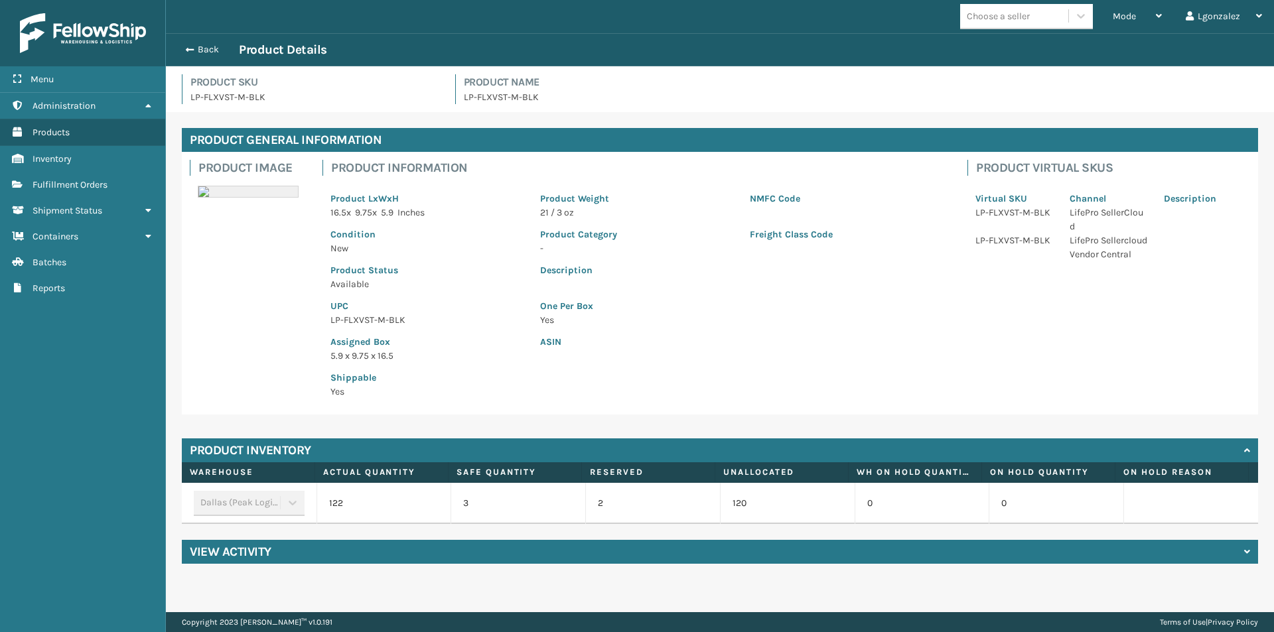
click at [378, 321] on p "LP-FLXVST-M-BLK" at bounding box center [427, 320] width 194 height 14
click at [198, 46] on button "Back" at bounding box center [208, 50] width 61 height 12
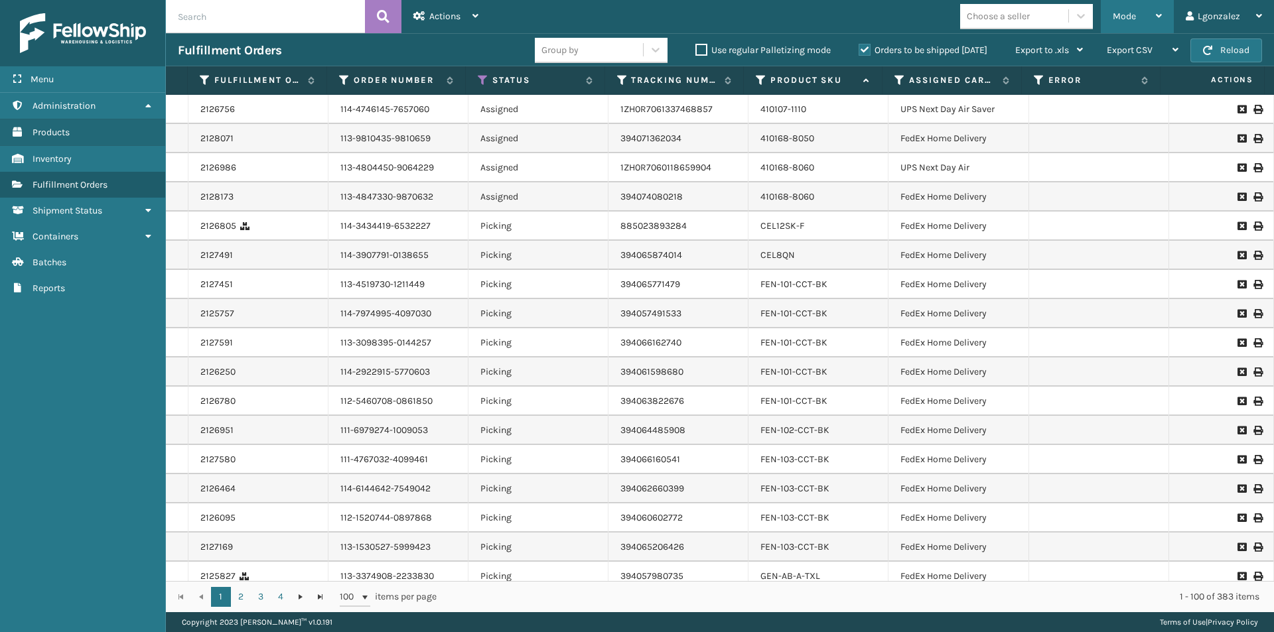
click at [1157, 11] on icon at bounding box center [1159, 15] width 6 height 9
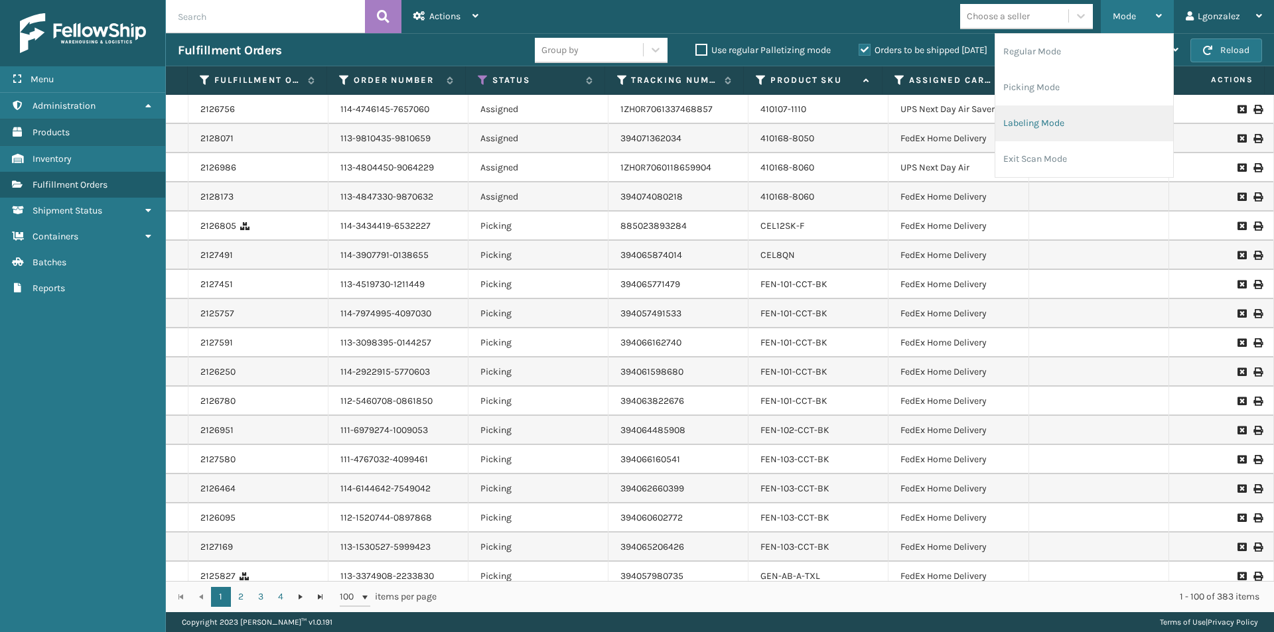
click at [1062, 113] on li "Labeling Mode" at bounding box center [1084, 124] width 178 height 36
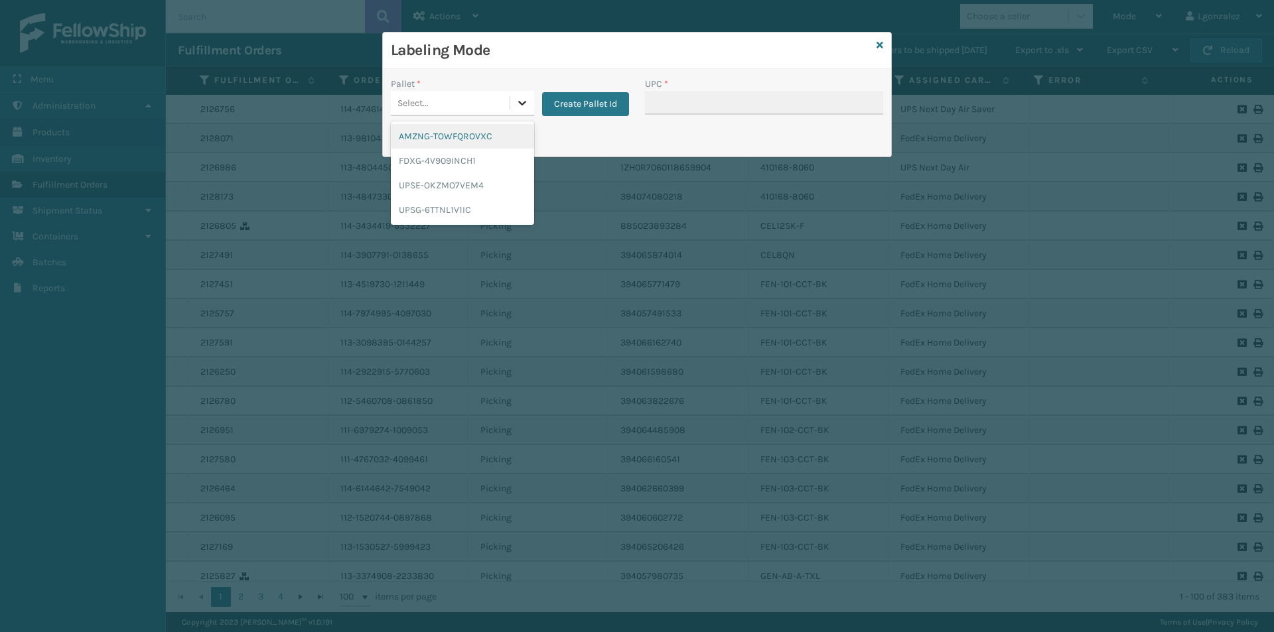
click at [522, 109] on icon at bounding box center [522, 102] width 13 height 13
click at [473, 131] on div "AMZNG-TOWFQROVXC" at bounding box center [462, 136] width 143 height 25
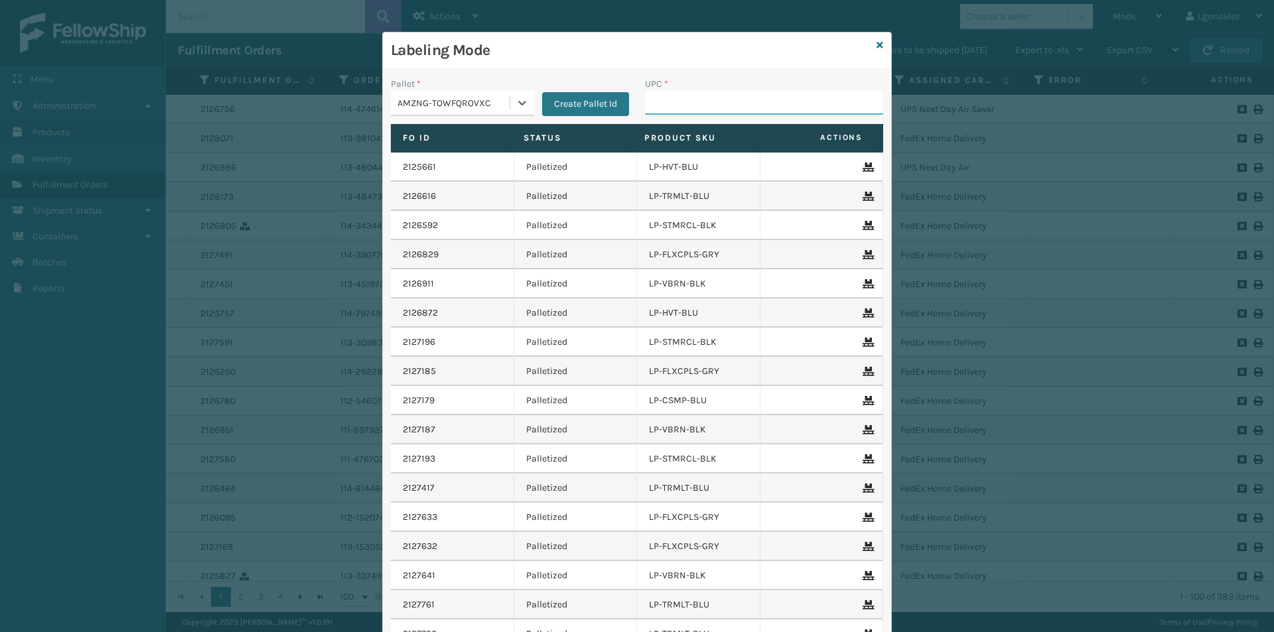
click at [660, 102] on input "UPC *" at bounding box center [764, 103] width 238 height 24
paste input "LP-FLXVST-M-BLK"
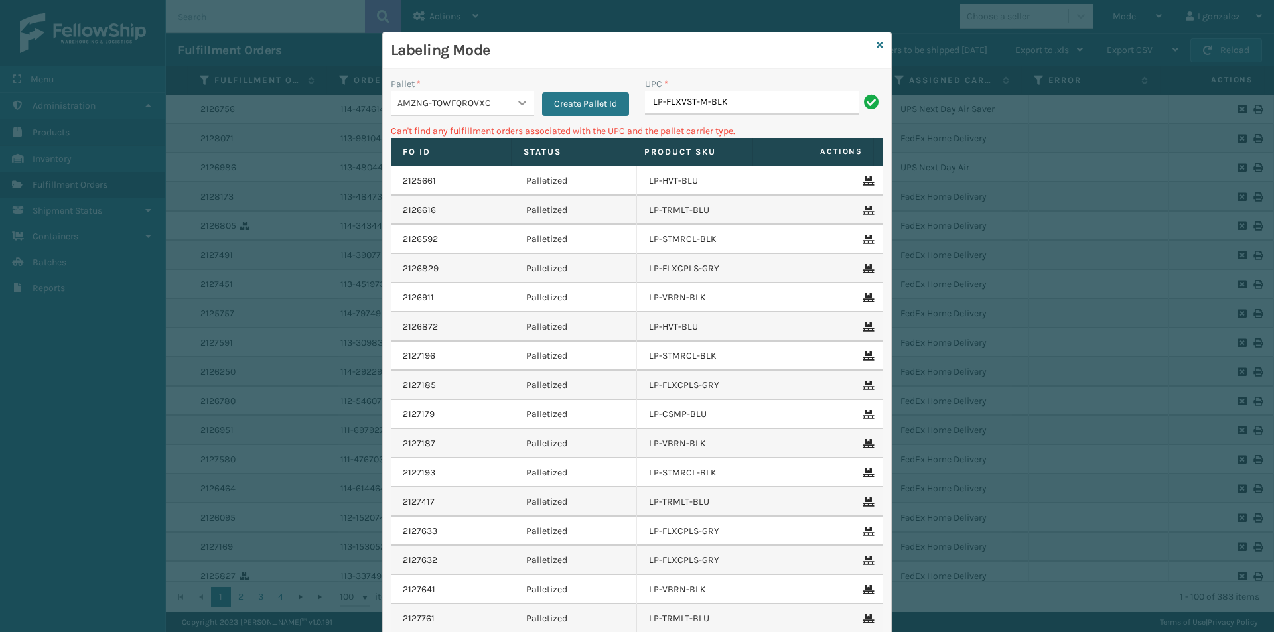
click at [526, 106] on div at bounding box center [522, 103] width 24 height 24
click at [480, 211] on div "UPSG-6TTNL1V1IC" at bounding box center [462, 210] width 143 height 25
click at [743, 100] on input "LP-FLXVST-M-BLK" at bounding box center [752, 103] width 214 height 24
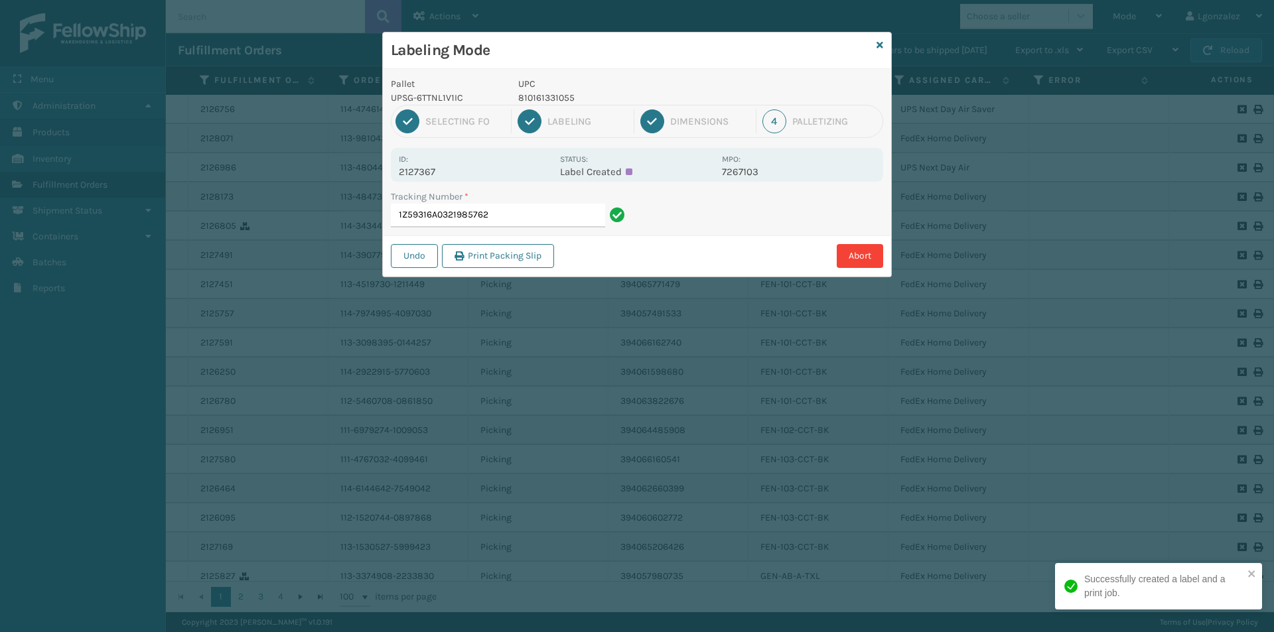
click at [546, 92] on p "810161331055" at bounding box center [616, 98] width 196 height 14
click at [547, 94] on p "810161331055" at bounding box center [616, 98] width 196 height 14
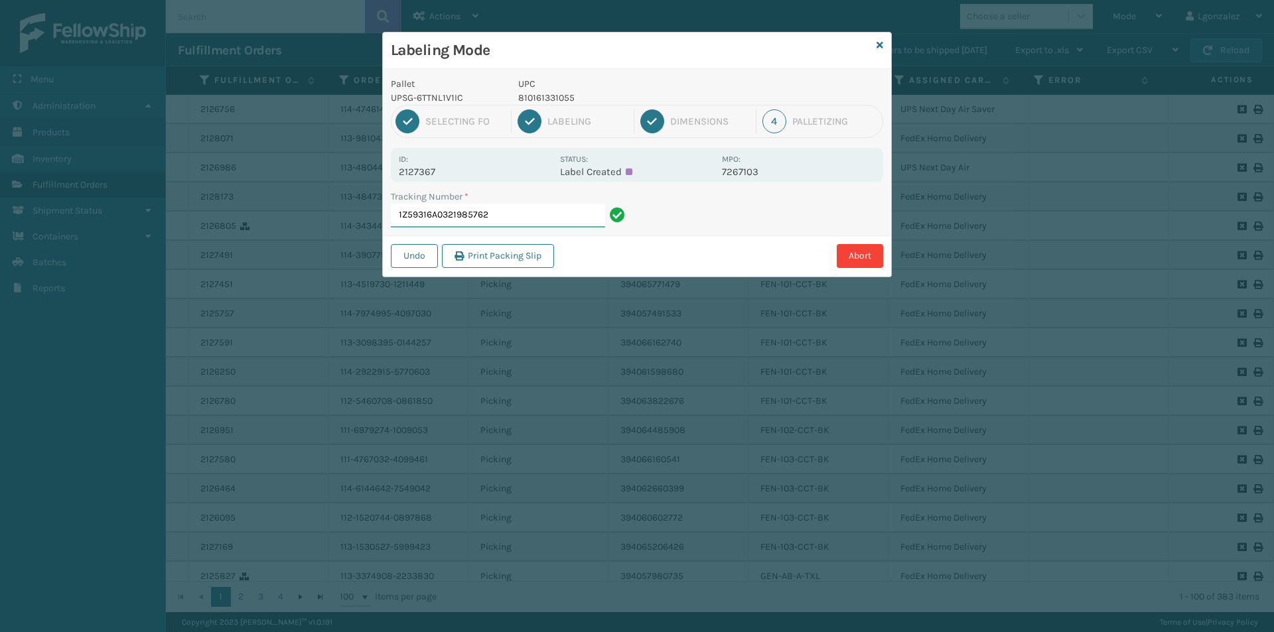
click at [527, 226] on input "1Z59316A0321985762" at bounding box center [498, 216] width 214 height 24
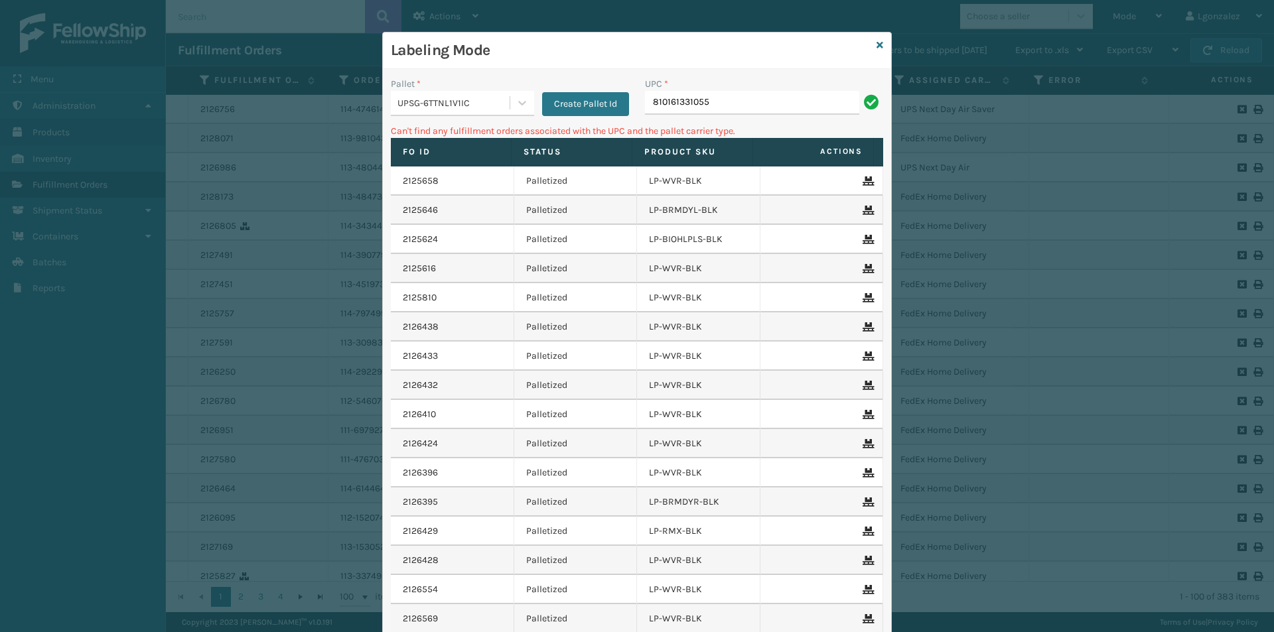
click at [718, 102] on input "810161331055" at bounding box center [752, 103] width 214 height 24
click at [645, 103] on input "068888027090" at bounding box center [752, 103] width 214 height 24
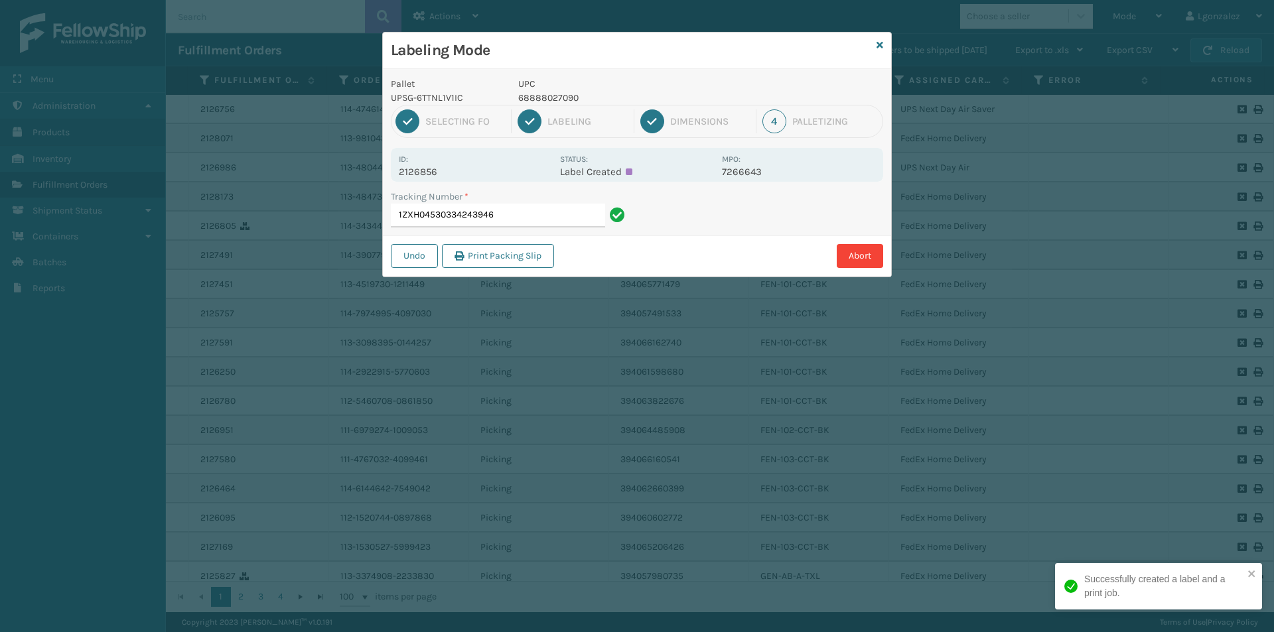
click at [528, 99] on p "68888027090" at bounding box center [616, 98] width 196 height 14
click at [539, 216] on input "1ZXH04530334243946" at bounding box center [498, 216] width 214 height 24
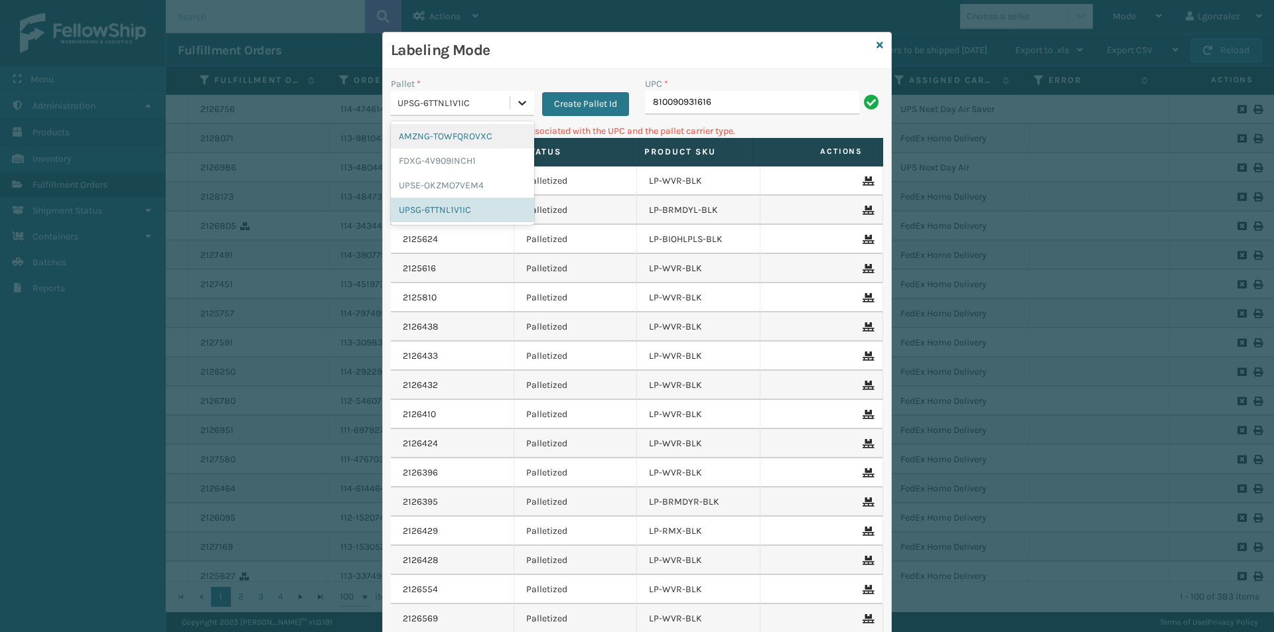
click at [520, 107] on icon at bounding box center [522, 102] width 13 height 13
click at [477, 143] on div "AMZNG-TOWFQROVXC" at bounding box center [462, 136] width 143 height 25
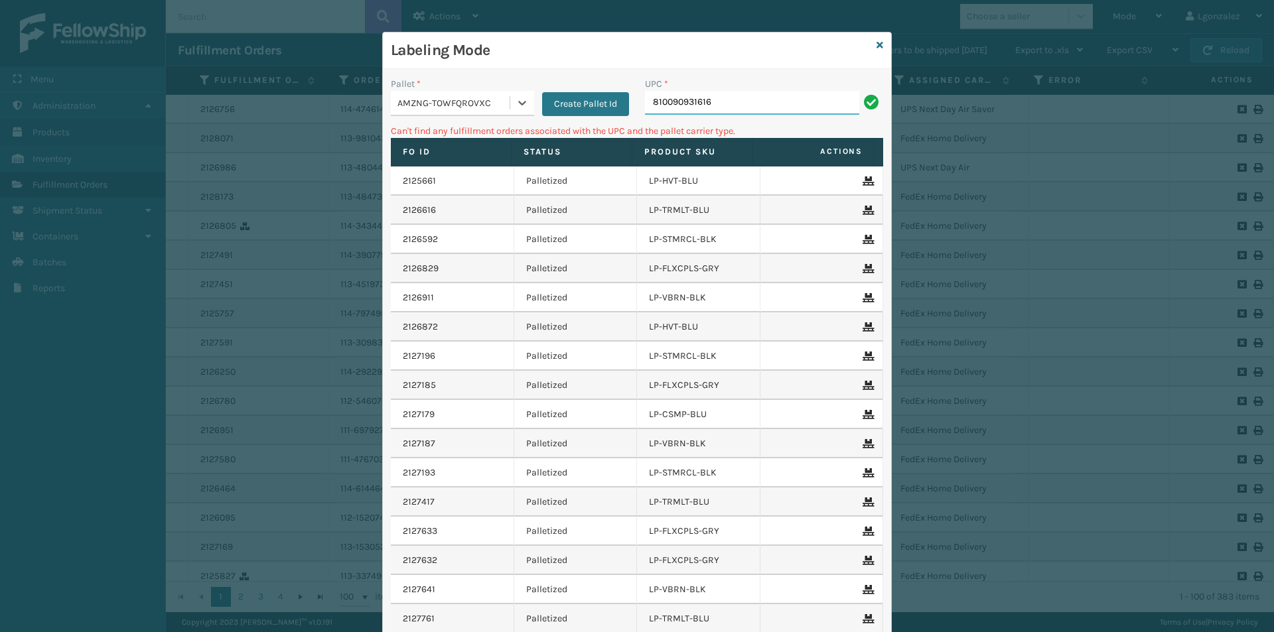
click at [740, 97] on input "810090931616" at bounding box center [752, 103] width 214 height 24
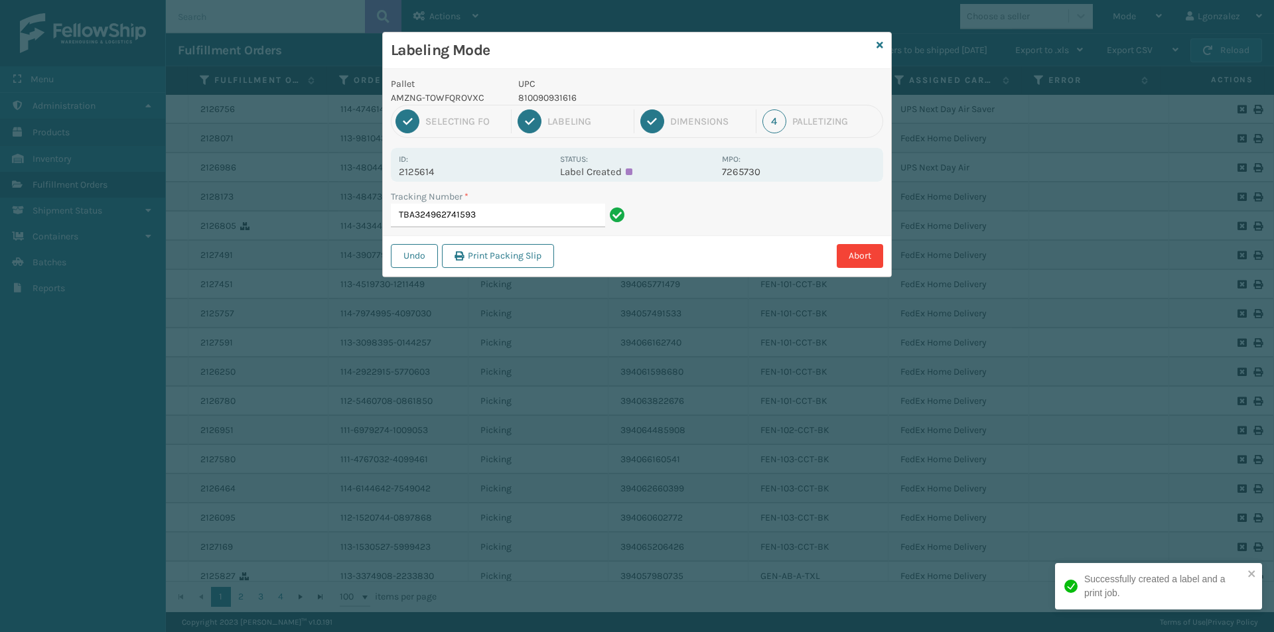
click at [557, 93] on p "810090931616" at bounding box center [616, 98] width 196 height 14
click at [556, 96] on p "810090931616" at bounding box center [616, 98] width 196 height 14
click at [554, 95] on p "810090931616" at bounding box center [616, 98] width 196 height 14
click at [554, 96] on p "810090931616" at bounding box center [616, 98] width 196 height 14
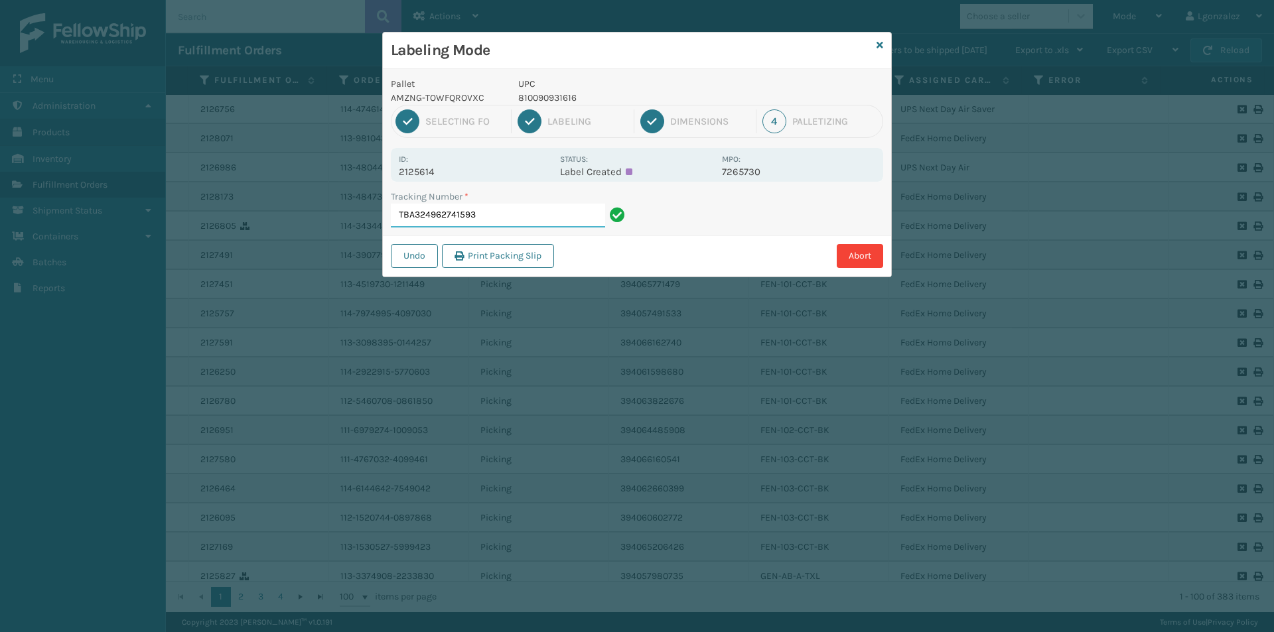
click at [547, 219] on input "TBA324962741593" at bounding box center [498, 216] width 214 height 24
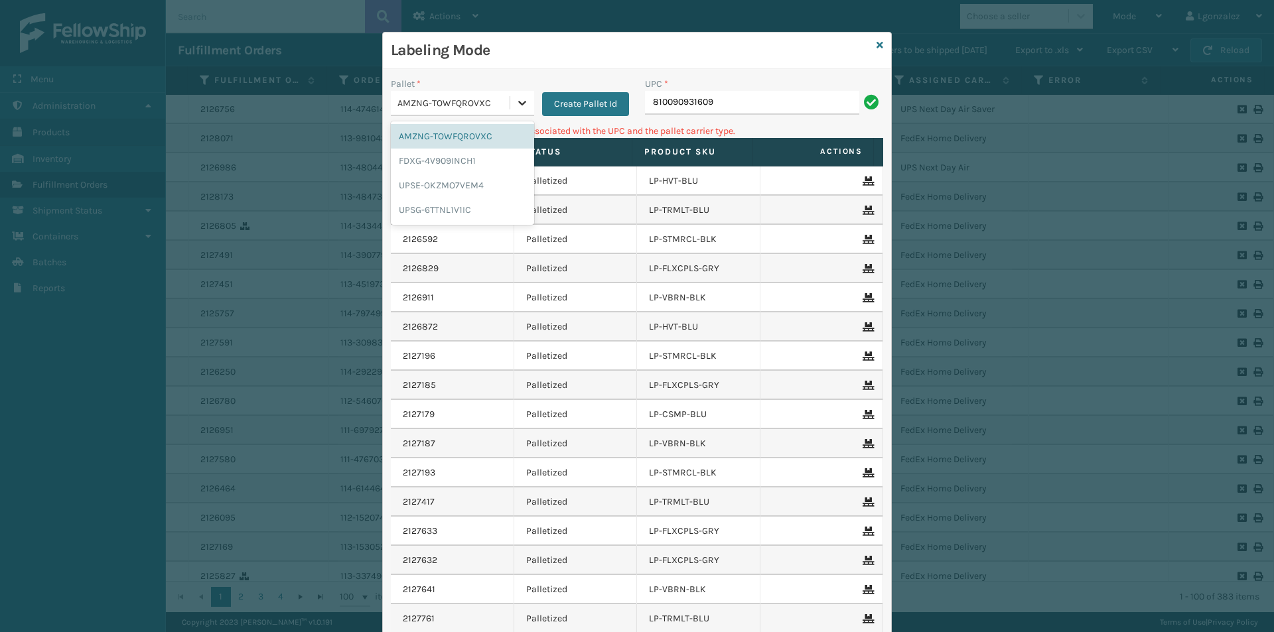
click at [512, 94] on div at bounding box center [522, 103] width 24 height 24
click at [466, 212] on div "UPSG-6TTNL1V1IC" at bounding box center [462, 210] width 143 height 25
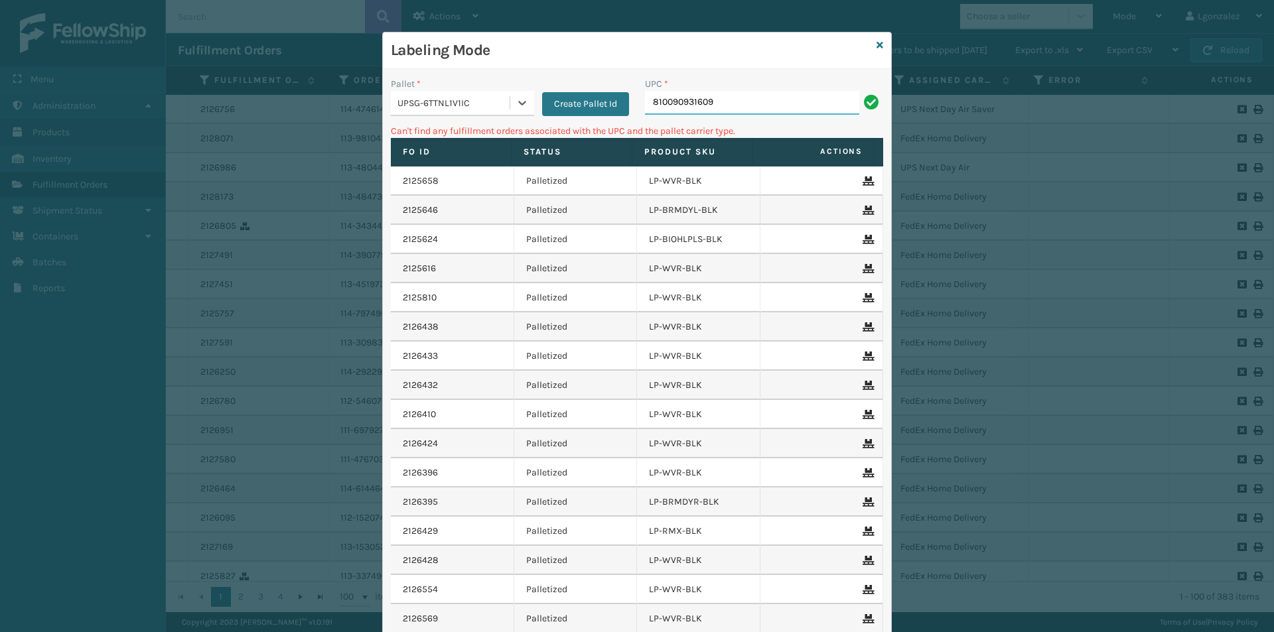
click at [734, 103] on input "810090931609" at bounding box center [752, 103] width 214 height 24
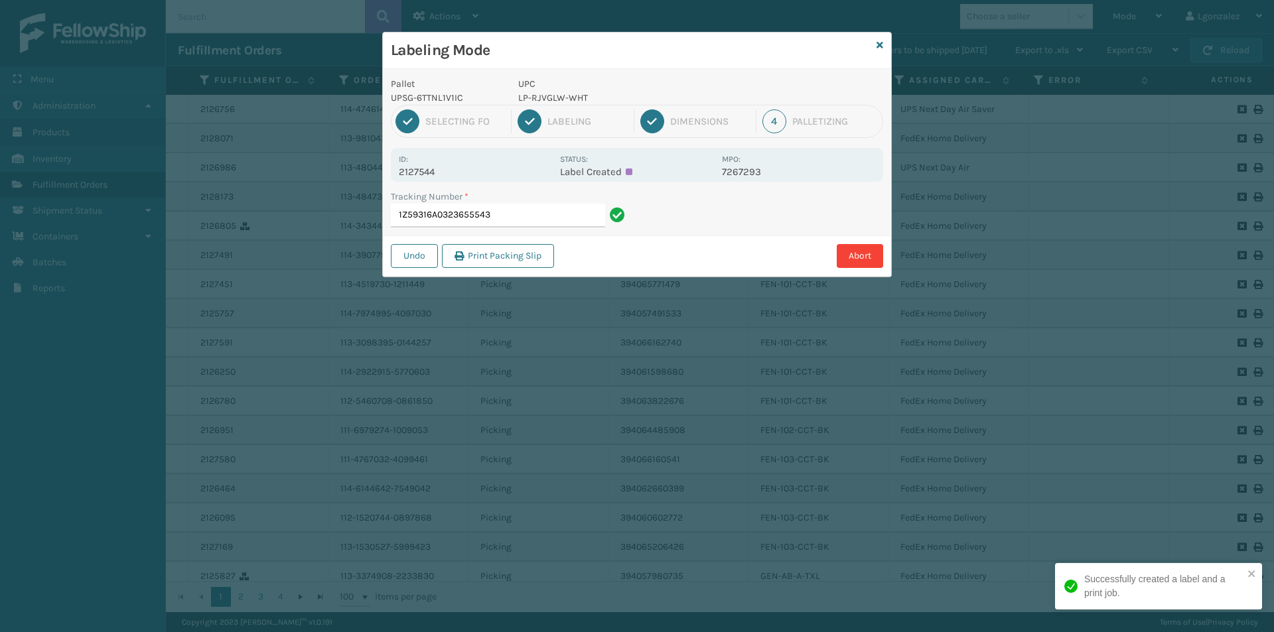
click at [579, 100] on p "LP-RJVGLW-WHT" at bounding box center [616, 98] width 196 height 14
click at [579, 101] on p "LP-RJVGLW-WHT" at bounding box center [616, 98] width 196 height 14
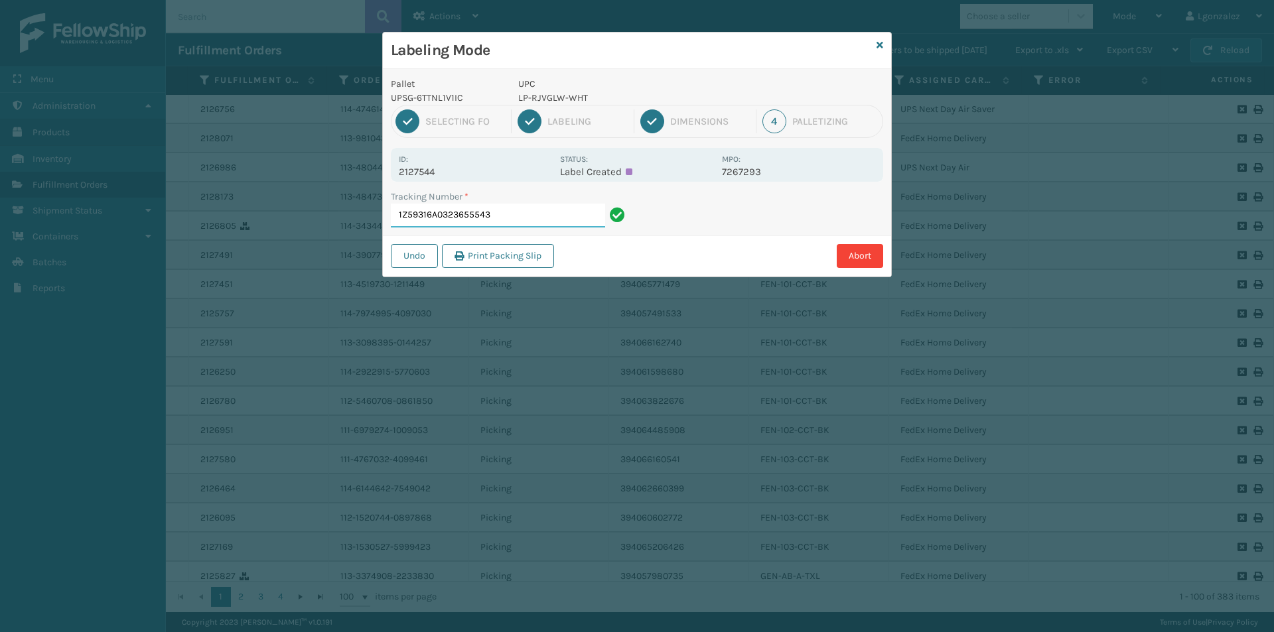
click at [524, 217] on input "1Z59316A0323655543" at bounding box center [498, 216] width 214 height 24
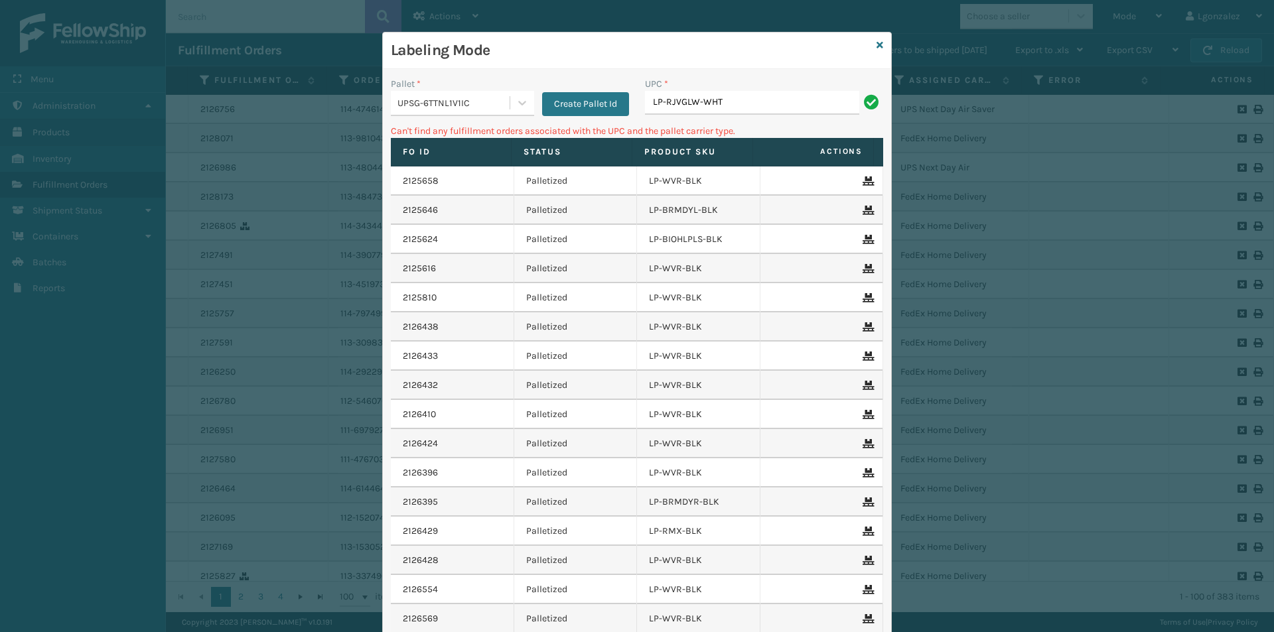
drag, startPoint x: 516, startPoint y: 102, endPoint x: 502, endPoint y: 113, distance: 18.9
click at [516, 101] on icon at bounding box center [522, 102] width 13 height 13
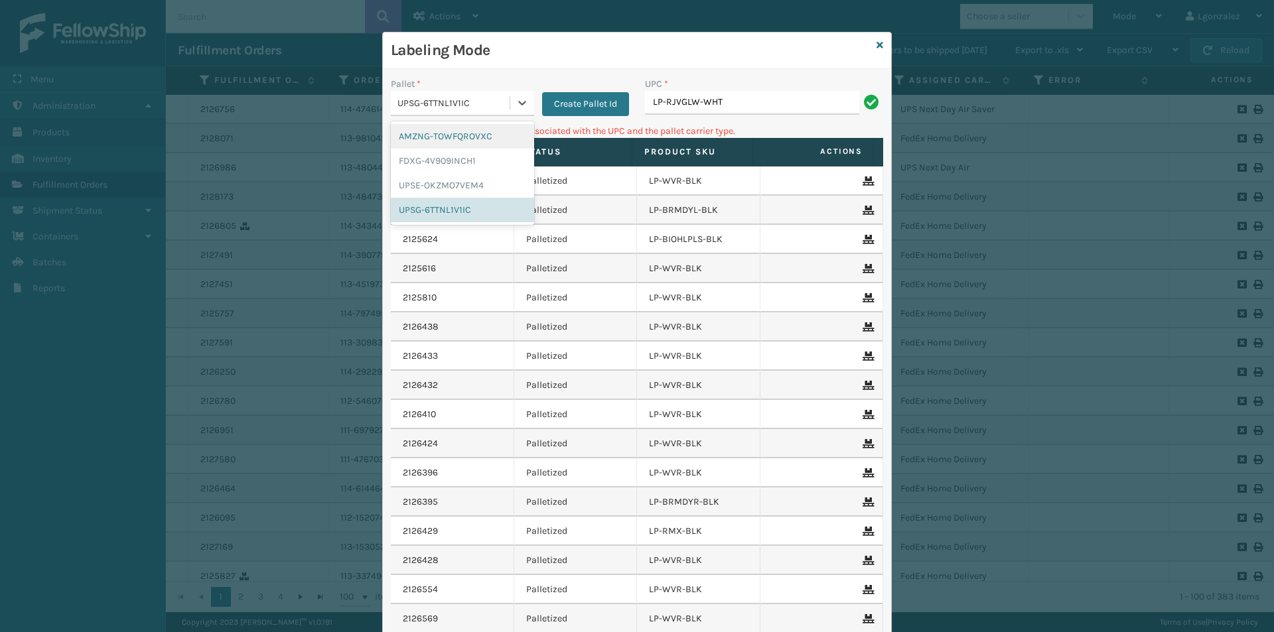
click at [474, 141] on div "AMZNG-TOWFQROVXC" at bounding box center [462, 136] width 143 height 25
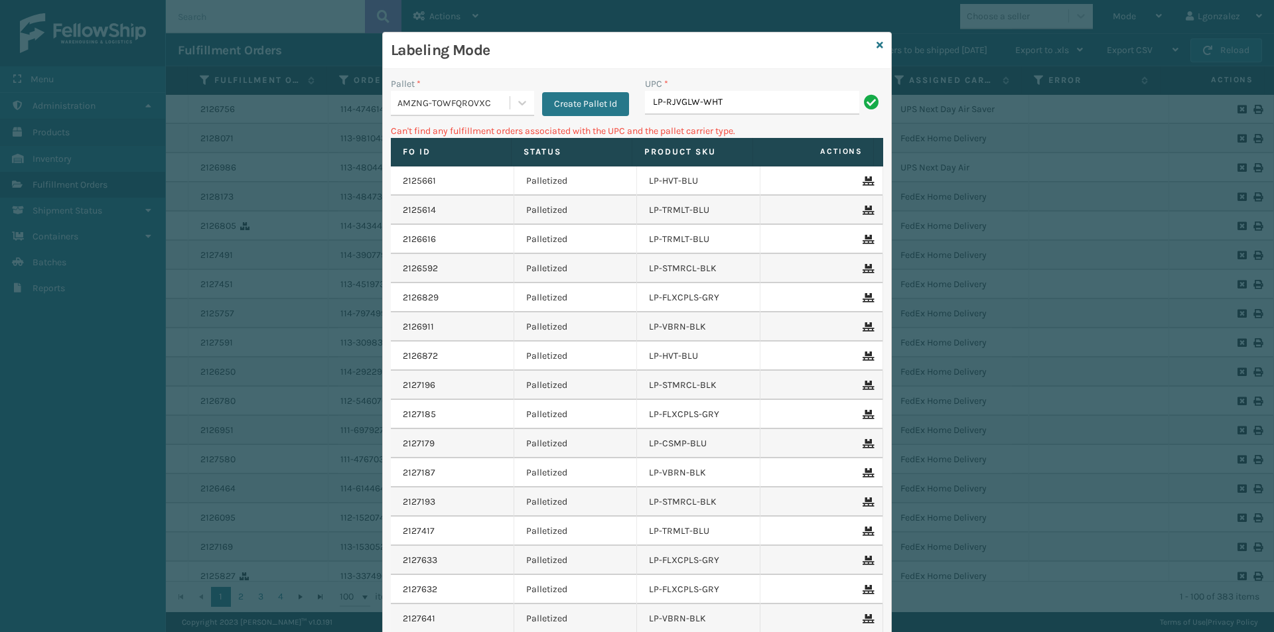
click at [737, 84] on div "UPC *" at bounding box center [764, 84] width 238 height 14
click at [736, 105] on input "LP-RJVGLW-WHT" at bounding box center [752, 103] width 214 height 24
drag, startPoint x: 508, startPoint y: 94, endPoint x: 499, endPoint y: 114, distance: 22.0
click at [510, 96] on div at bounding box center [522, 103] width 24 height 24
click at [455, 164] on div "FDXG-4V909INCH1" at bounding box center [462, 161] width 143 height 25
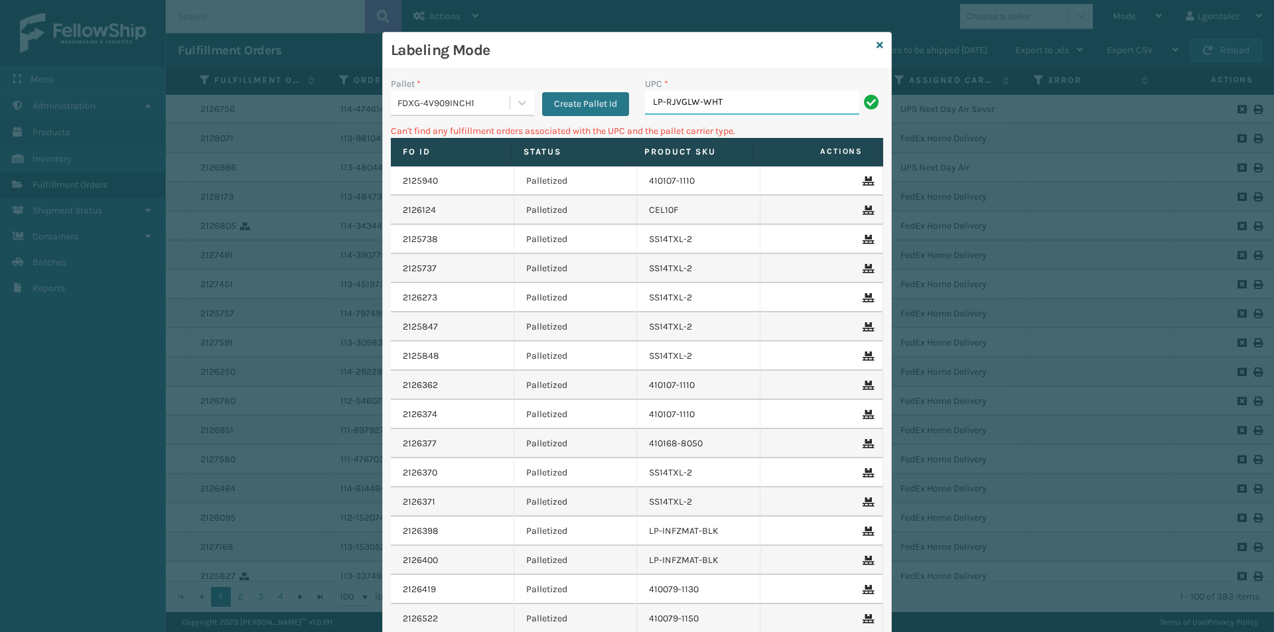
click at [791, 99] on input "LP-RJVGLW-WHT" at bounding box center [752, 103] width 214 height 24
click at [517, 104] on icon at bounding box center [522, 102] width 13 height 13
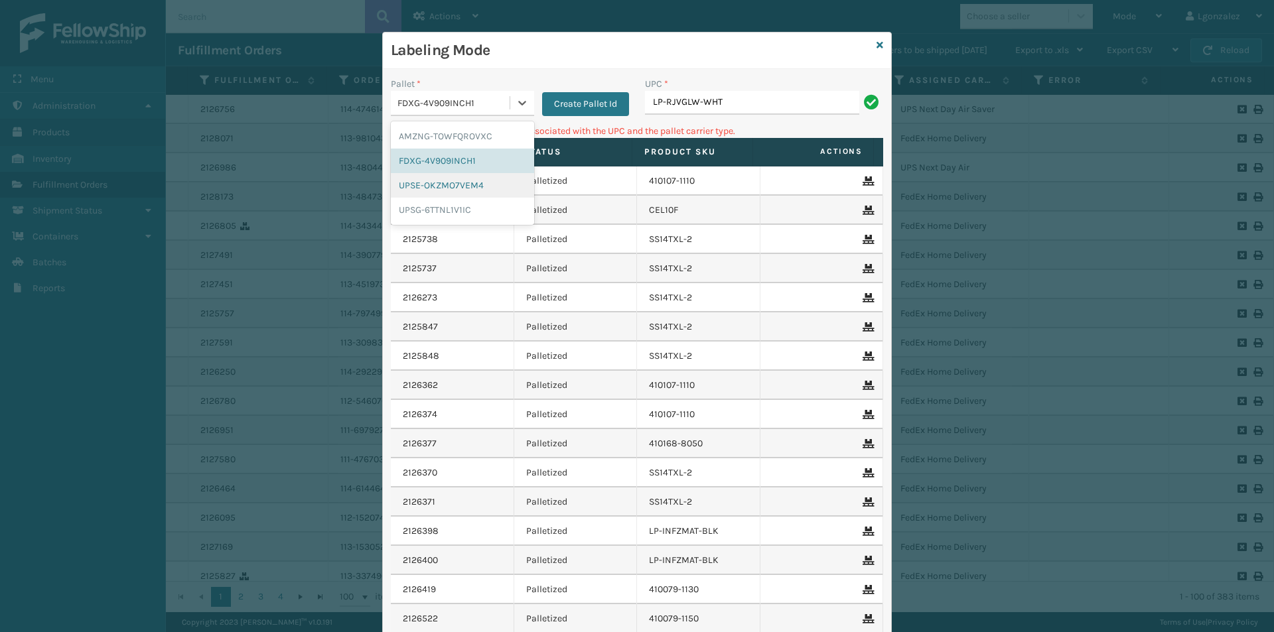
click at [474, 186] on div "UPSE-OKZMO7VEM4" at bounding box center [462, 185] width 143 height 25
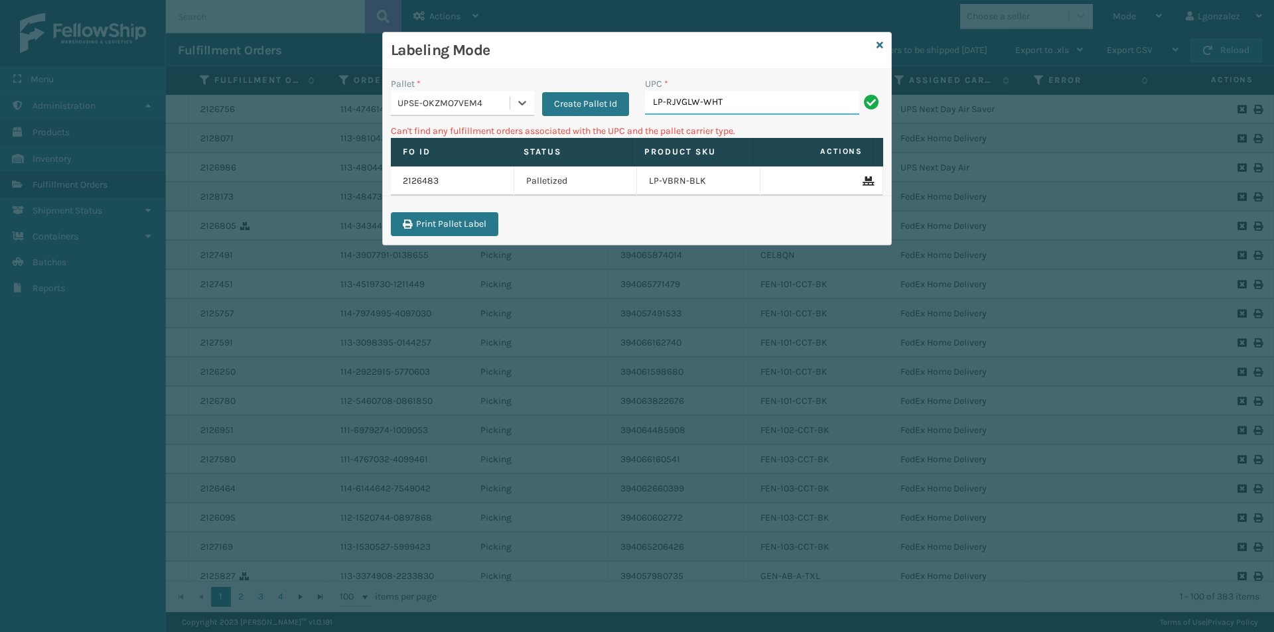
click at [750, 94] on input "LP-RJVGLW-WHT" at bounding box center [752, 103] width 214 height 24
click at [876, 41] on div "Labeling Mode" at bounding box center [637, 51] width 508 height 36
click at [882, 46] on icon at bounding box center [880, 44] width 7 height 9
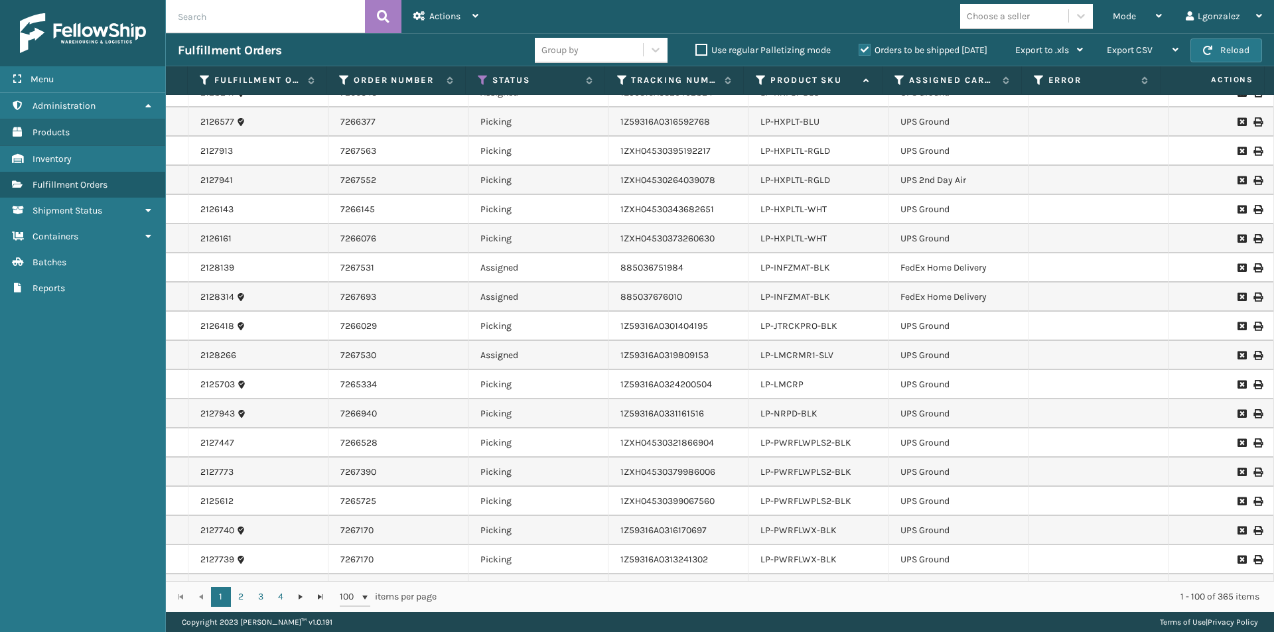
scroll to position [2672, 0]
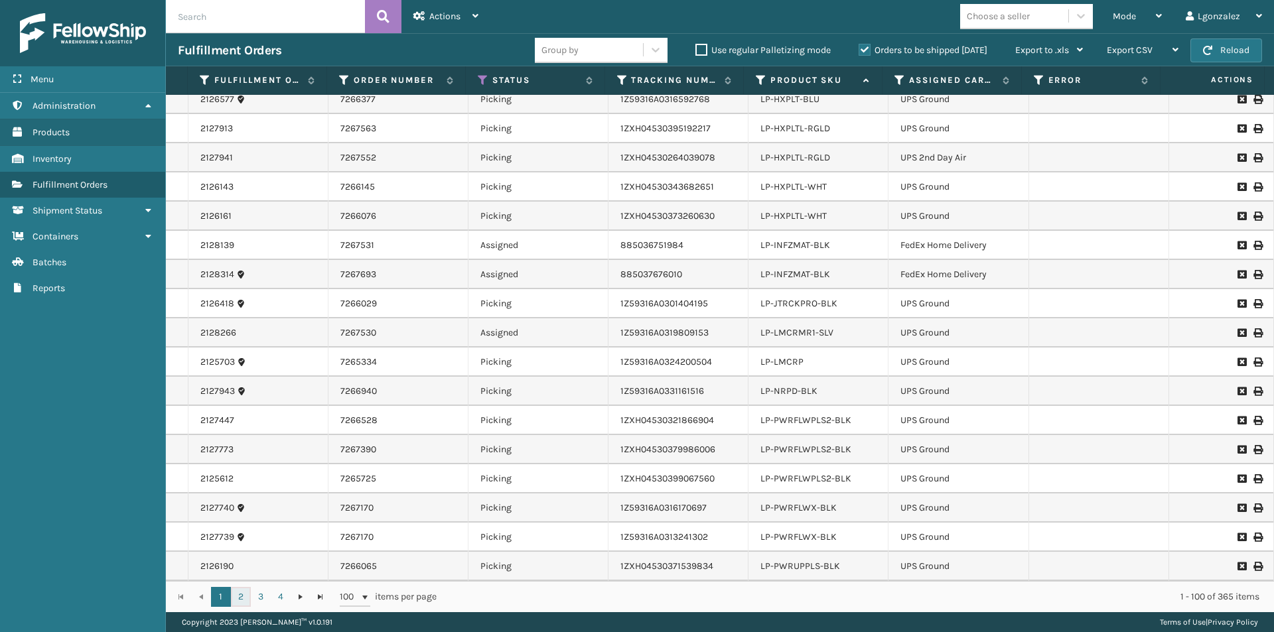
click at [238, 596] on link "2" at bounding box center [241, 597] width 20 height 20
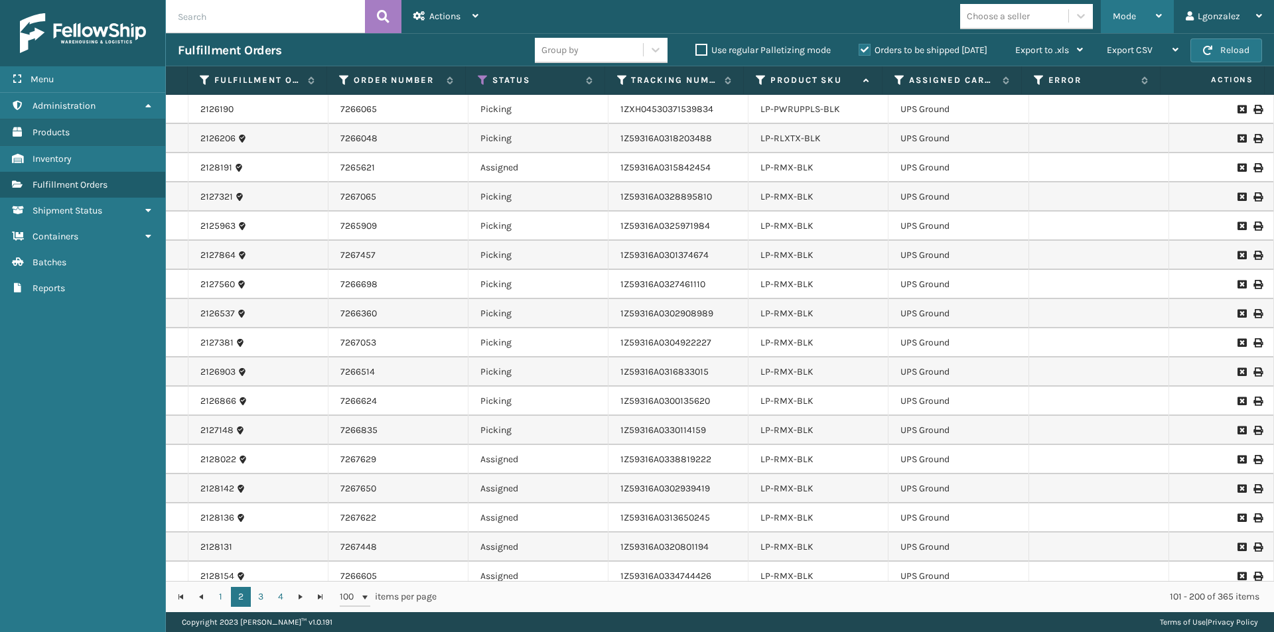
click at [1171, 17] on div "Mode Regular Mode Picking Mode Labeling Mode Exit Scan Mode" at bounding box center [1137, 16] width 73 height 33
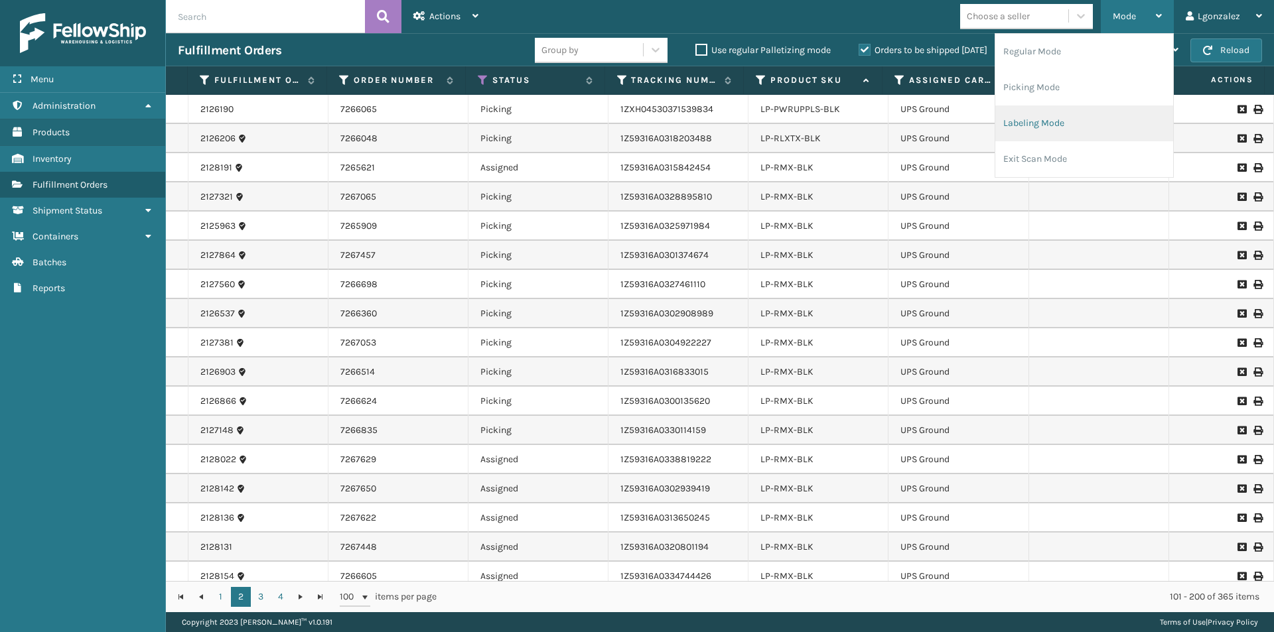
click at [1036, 124] on li "Labeling Mode" at bounding box center [1084, 124] width 178 height 36
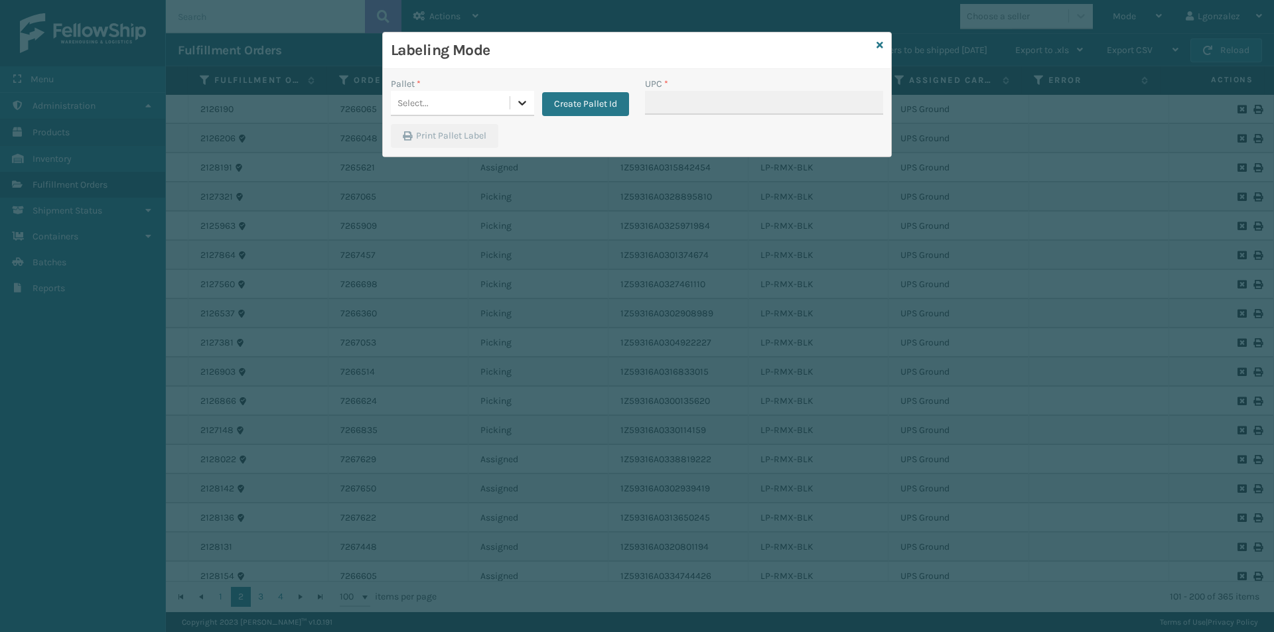
click at [529, 107] on div at bounding box center [522, 103] width 24 height 24
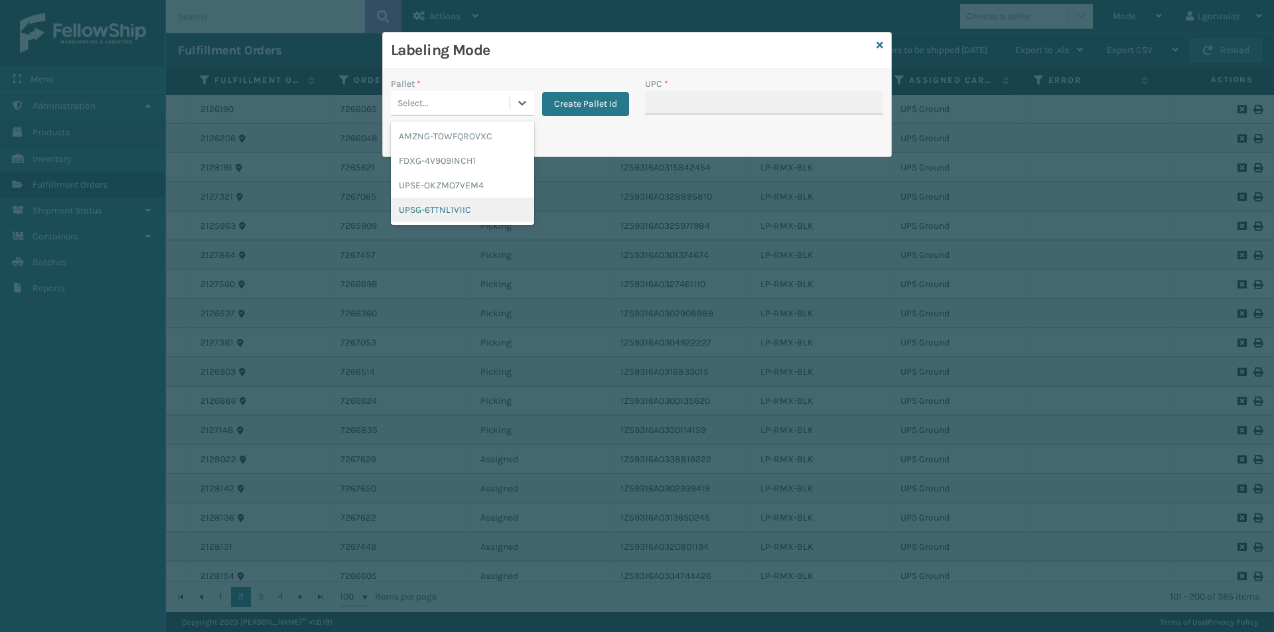
click at [481, 206] on div "UPSG-6TTNL1V1IC" at bounding box center [462, 210] width 143 height 25
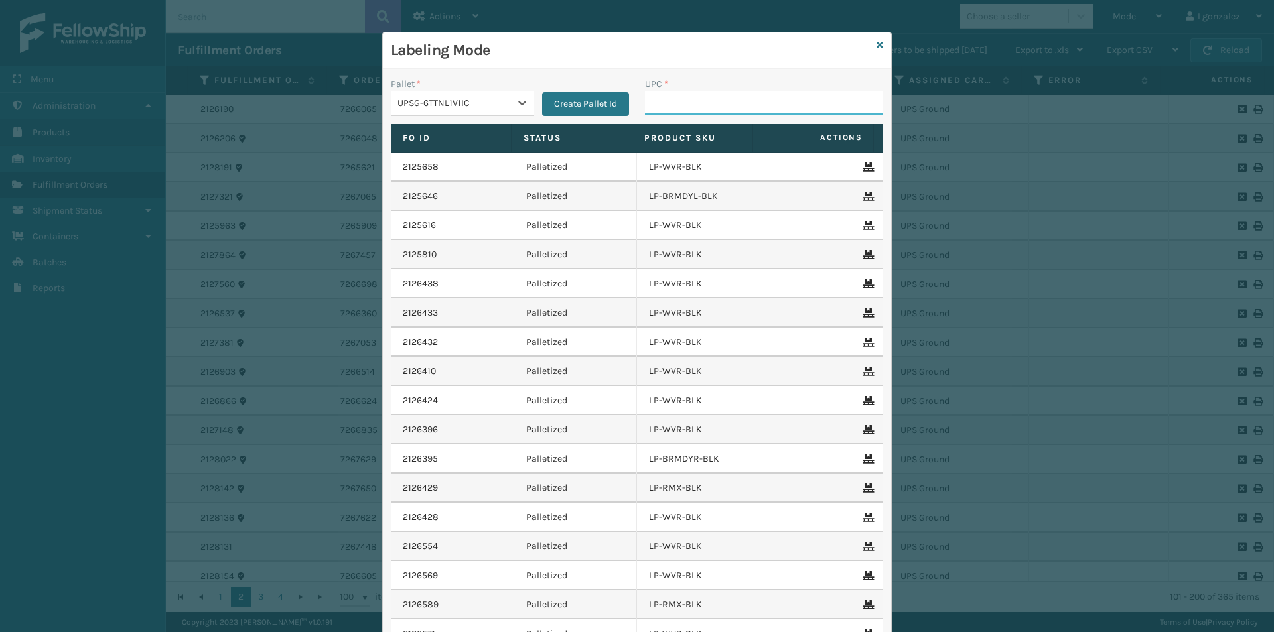
click at [650, 103] on input "UPC *" at bounding box center [764, 103] width 238 height 24
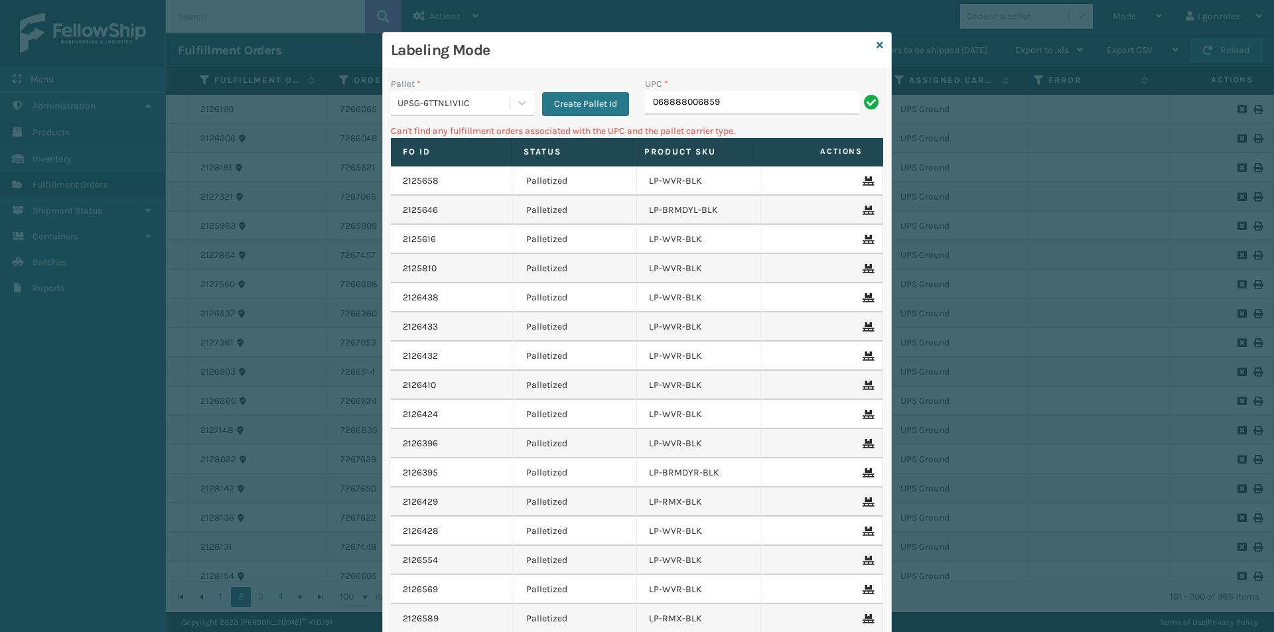
click at [646, 102] on input "068888006859" at bounding box center [752, 103] width 214 height 24
click at [645, 103] on input "68888006859" at bounding box center [752, 103] width 214 height 24
click at [877, 46] on icon at bounding box center [880, 44] width 7 height 9
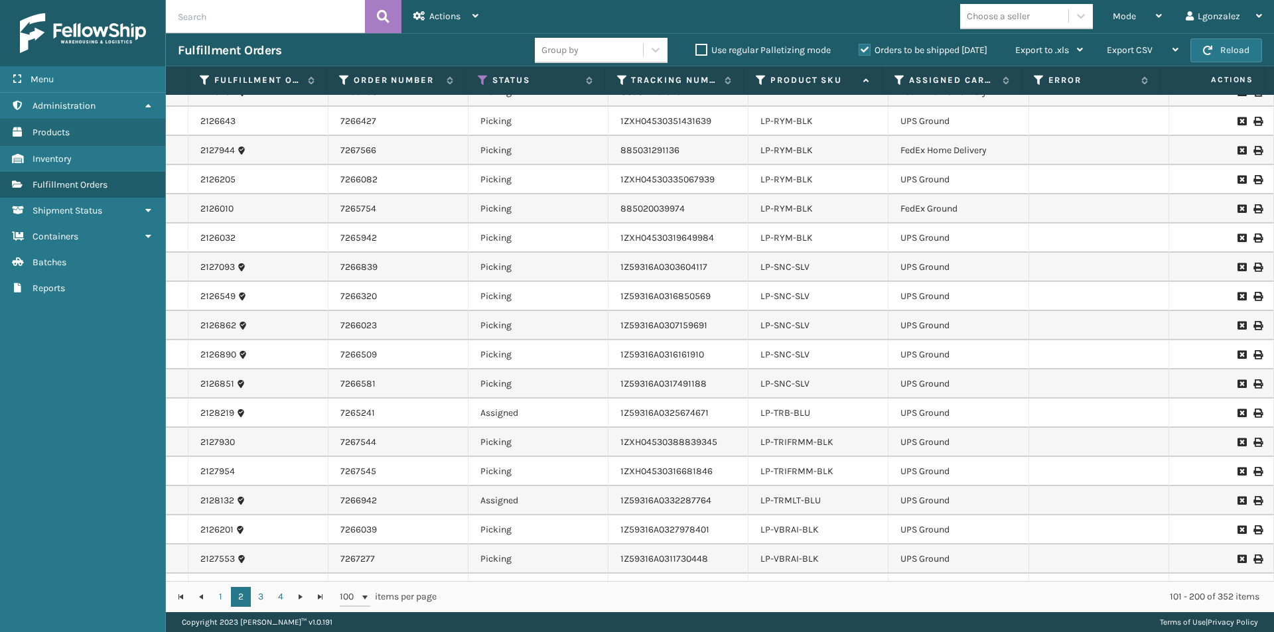
scroll to position [1504, 0]
click at [787, 354] on link "LP-SNC-SLV" at bounding box center [784, 356] width 49 height 11
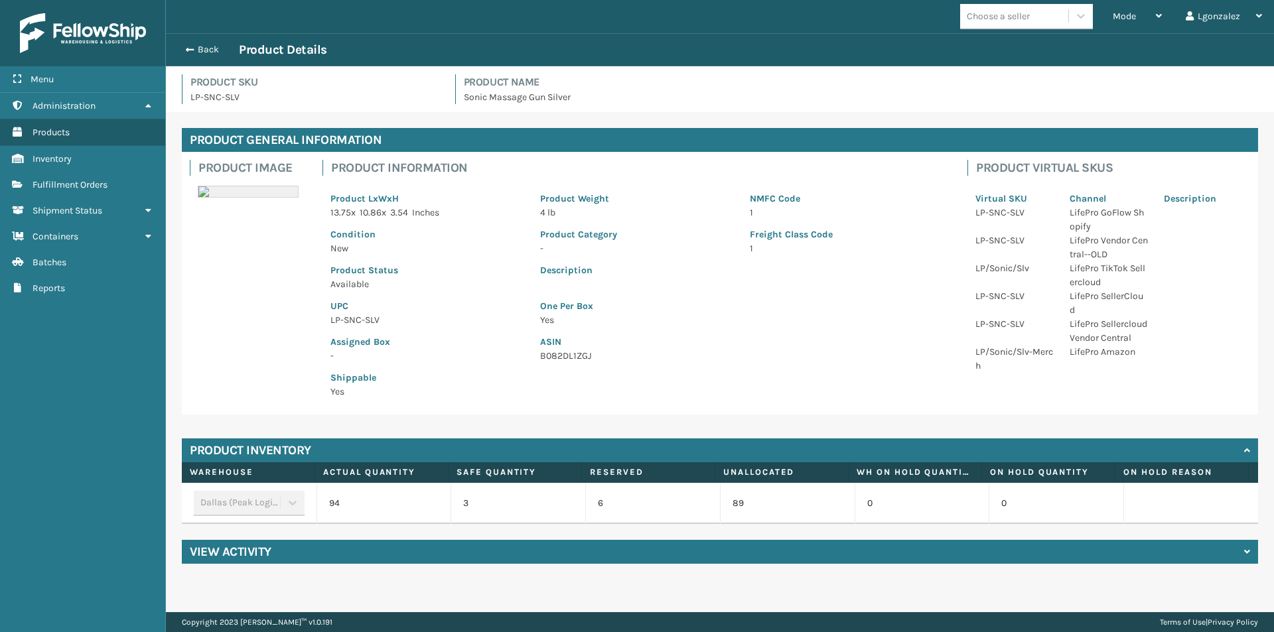
click at [351, 318] on p "LP-SNC-SLV" at bounding box center [427, 320] width 194 height 14
click at [197, 49] on button "Back" at bounding box center [208, 50] width 61 height 12
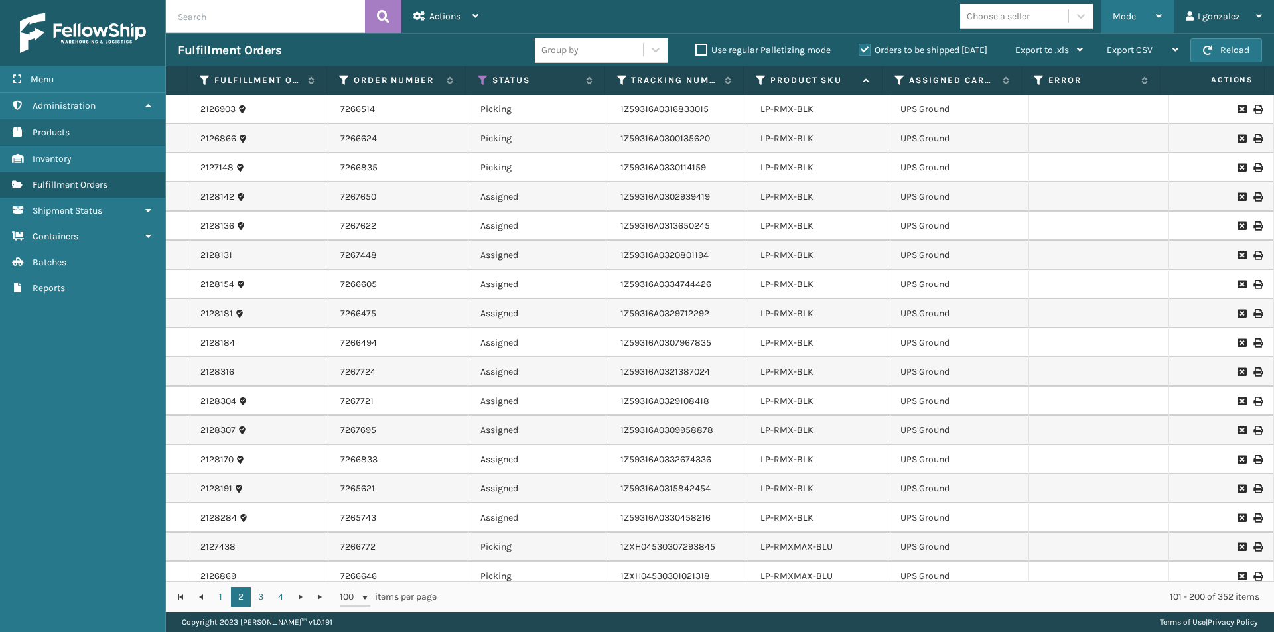
click at [1157, 17] on icon at bounding box center [1159, 15] width 6 height 9
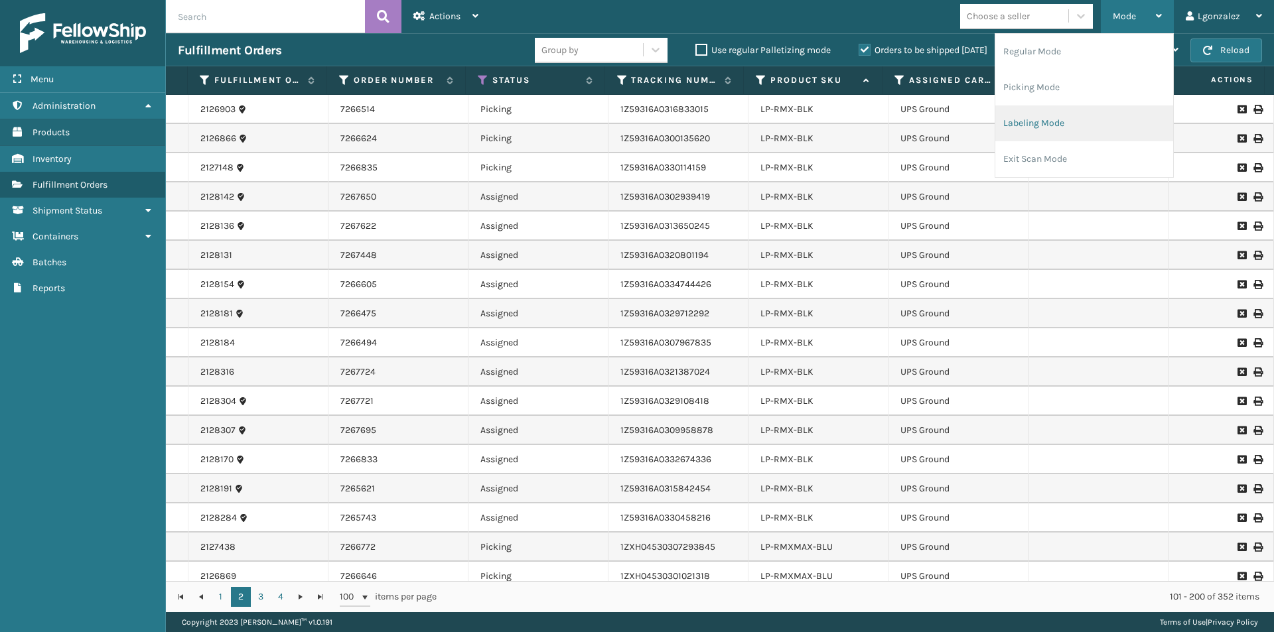
click at [1045, 125] on li "Labeling Mode" at bounding box center [1084, 124] width 178 height 36
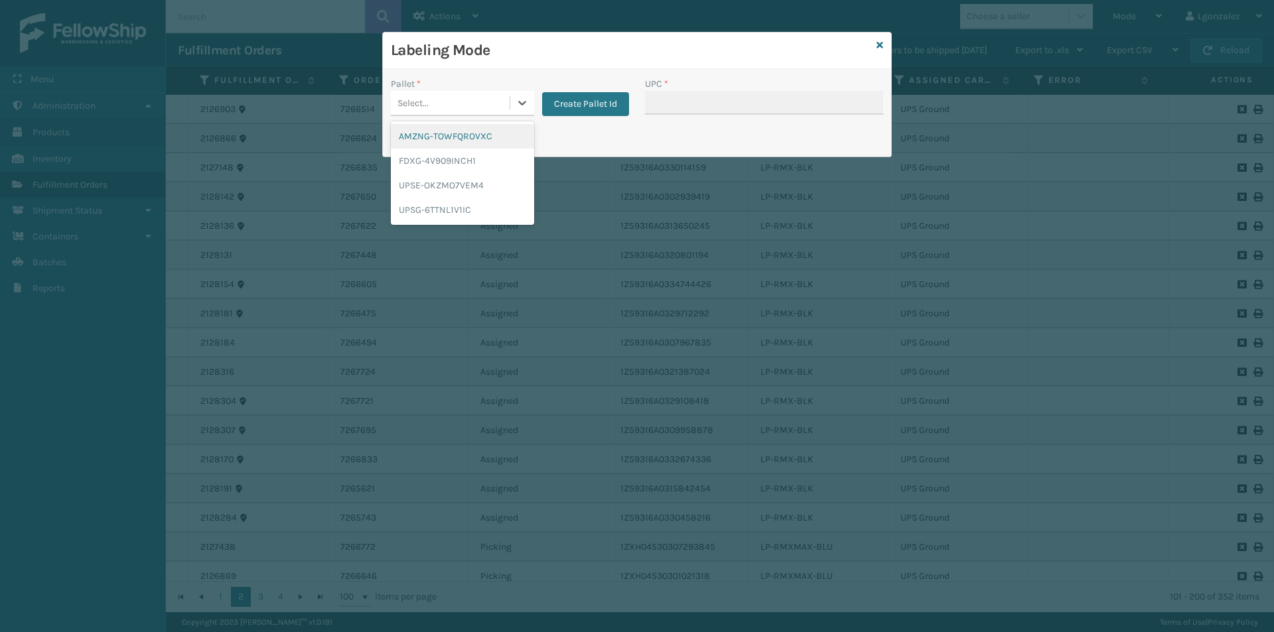
click at [488, 103] on div "Select..." at bounding box center [450, 103] width 119 height 22
click at [448, 205] on div "UPSG-6TTNL1V1IC" at bounding box center [462, 210] width 143 height 25
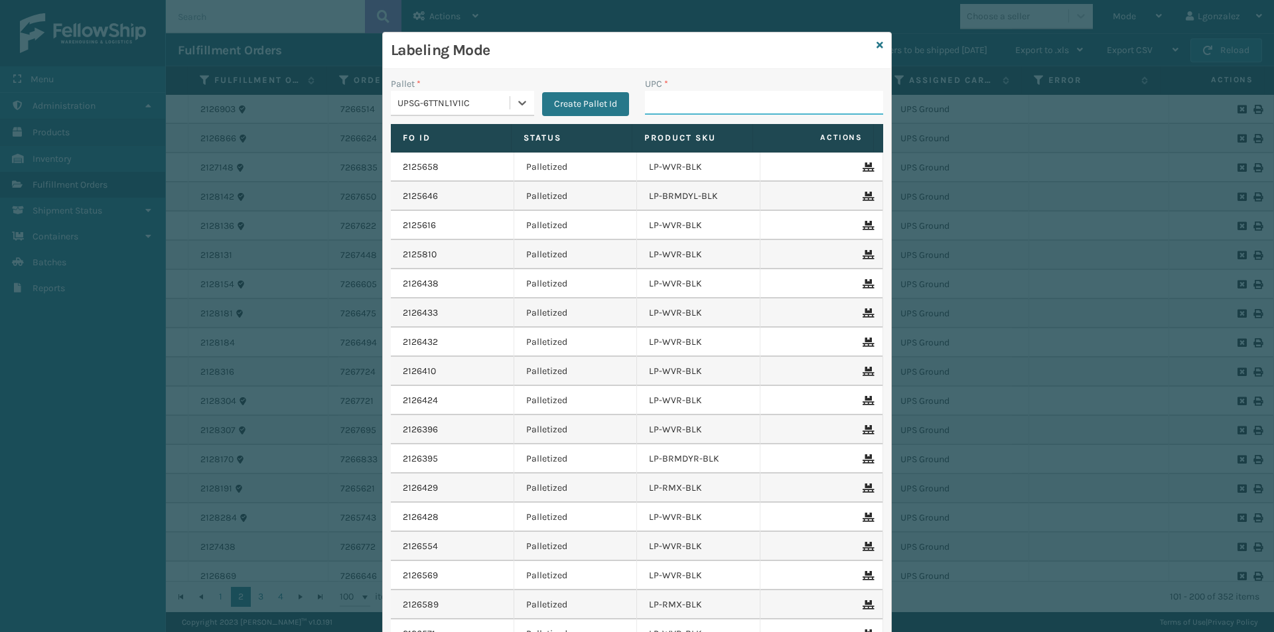
click at [676, 102] on input "UPC *" at bounding box center [764, 103] width 238 height 24
paste input "LP-SNC-SLV"
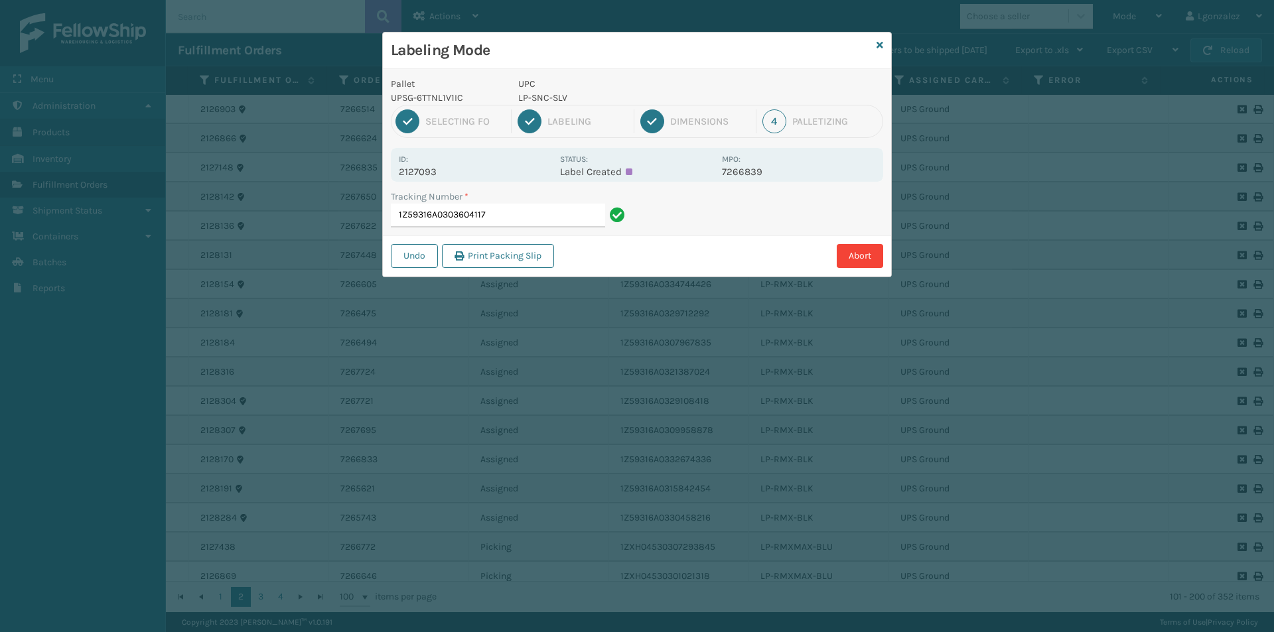
click at [547, 94] on p "LP-SNC-SLV" at bounding box center [616, 98] width 196 height 14
click at [548, 92] on p "LP-SNC-SLV" at bounding box center [616, 98] width 196 height 14
click at [548, 93] on p "LP-SNC-SLV" at bounding box center [616, 98] width 196 height 14
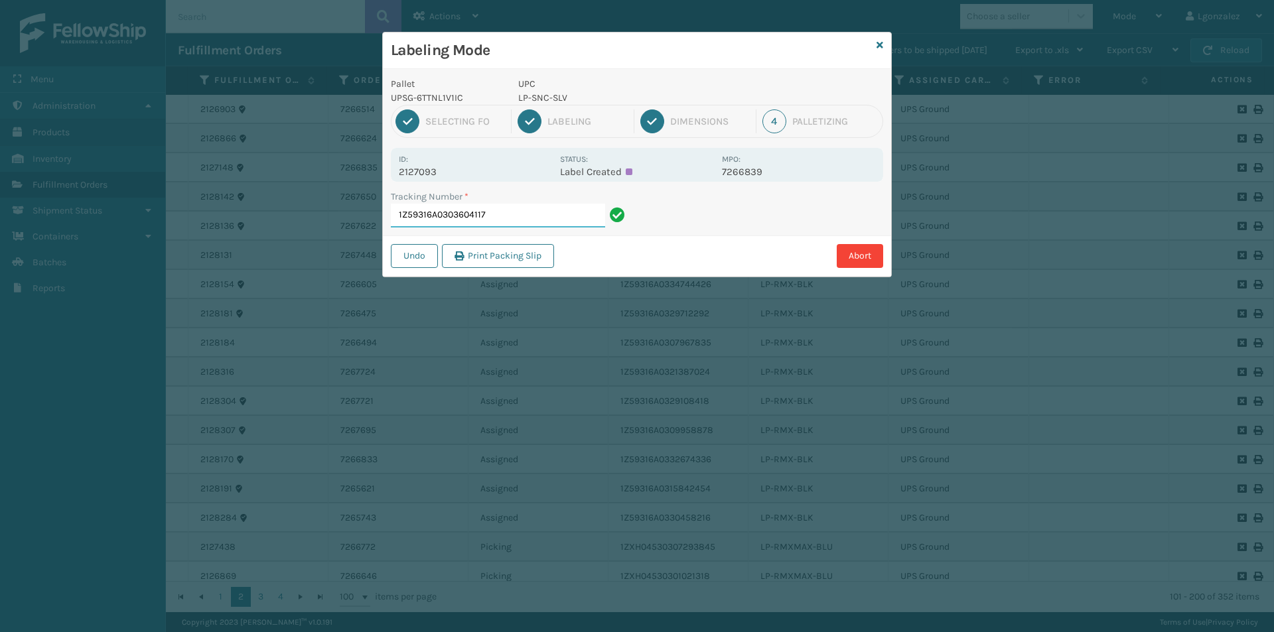
click at [585, 220] on input "1Z59316A0303604117" at bounding box center [498, 216] width 214 height 24
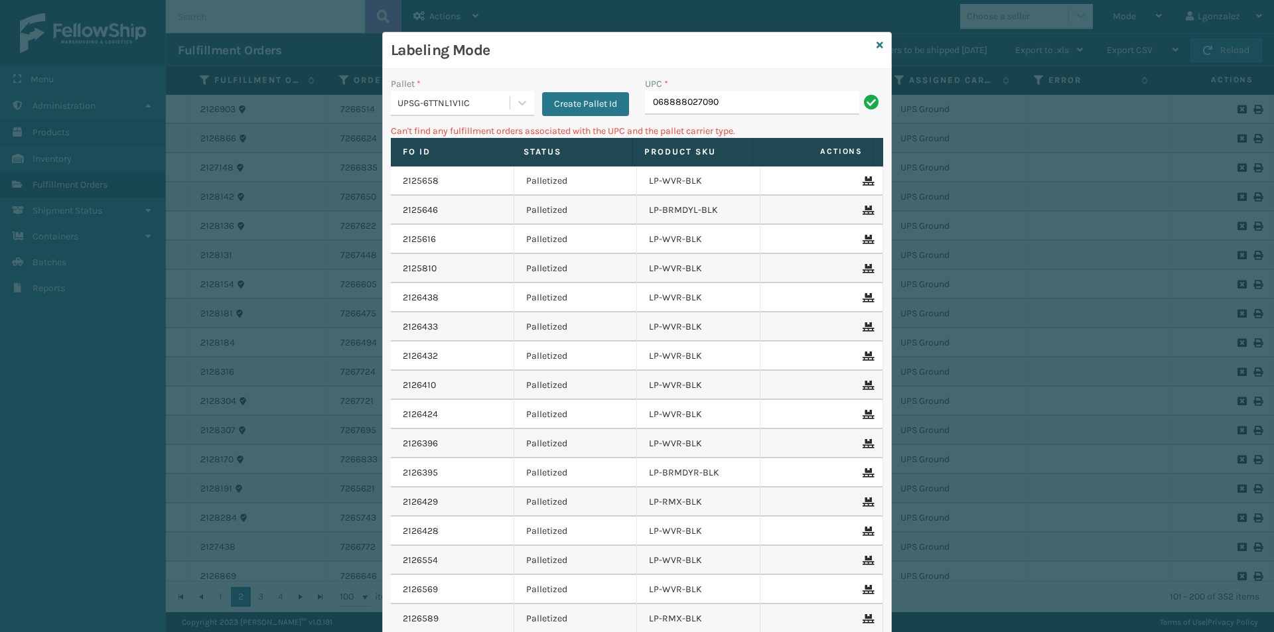
click at [648, 103] on input "068888027090" at bounding box center [752, 103] width 214 height 24
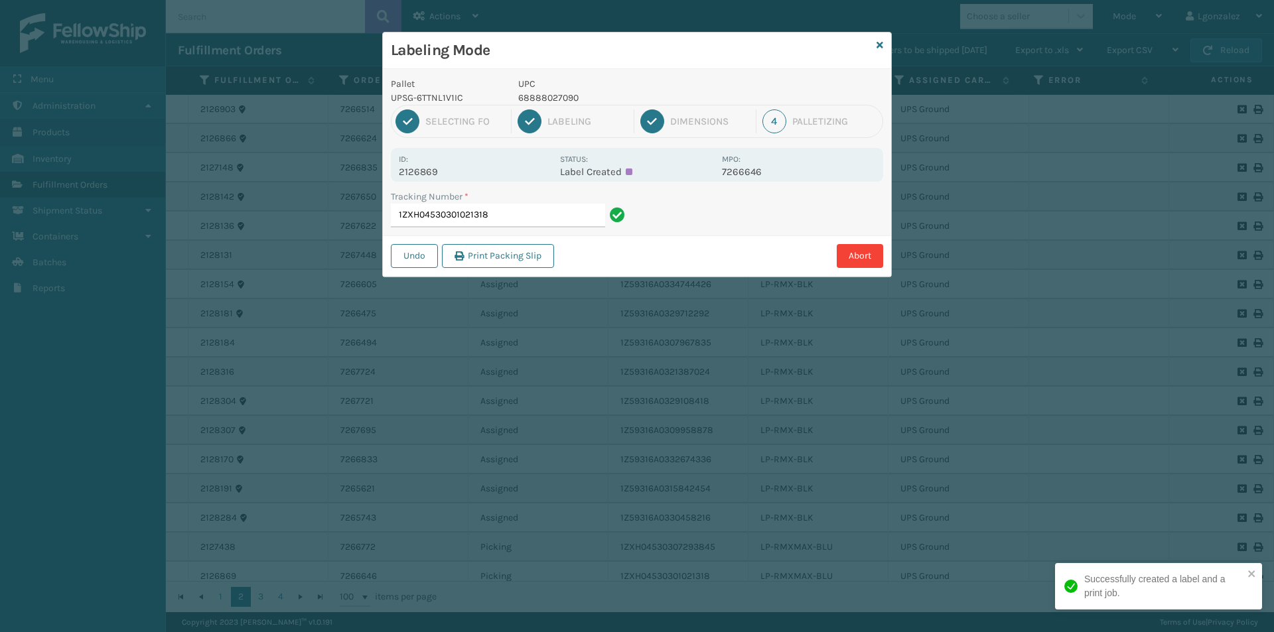
click at [541, 92] on p "68888027090" at bounding box center [616, 98] width 196 height 14
click at [541, 95] on p "68888027090" at bounding box center [616, 98] width 196 height 14
click at [541, 96] on p "68888027090" at bounding box center [616, 98] width 196 height 14
click at [539, 223] on input "1ZXH04530301021318" at bounding box center [498, 216] width 214 height 24
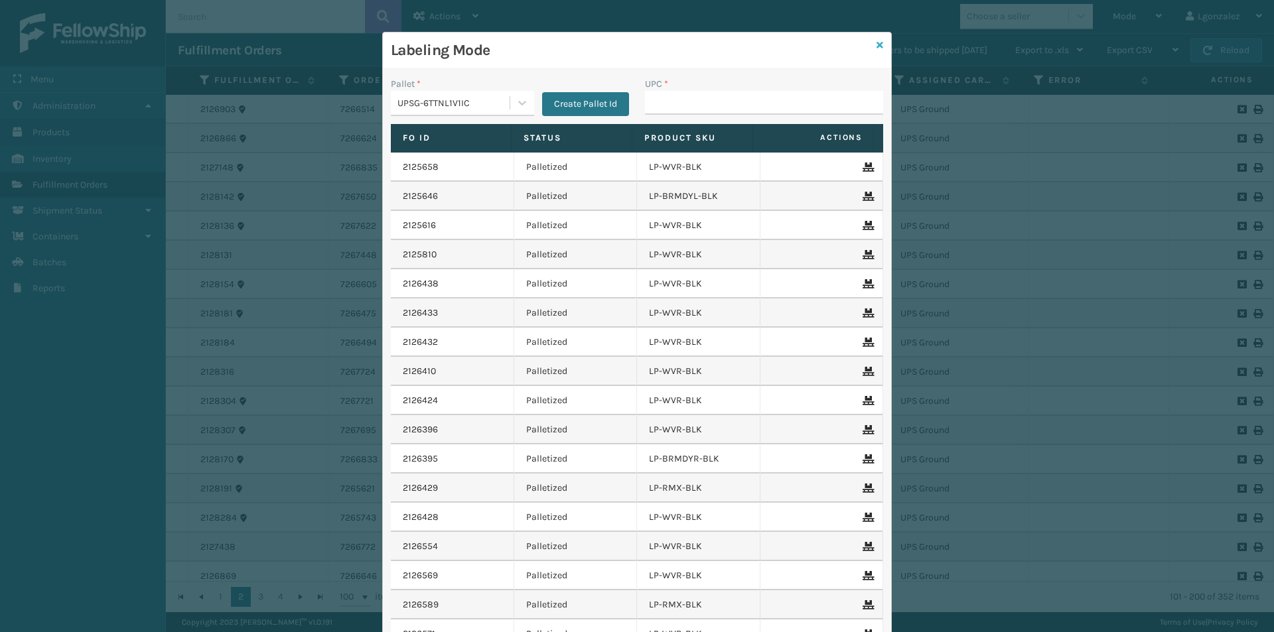
click at [877, 48] on icon at bounding box center [880, 44] width 7 height 9
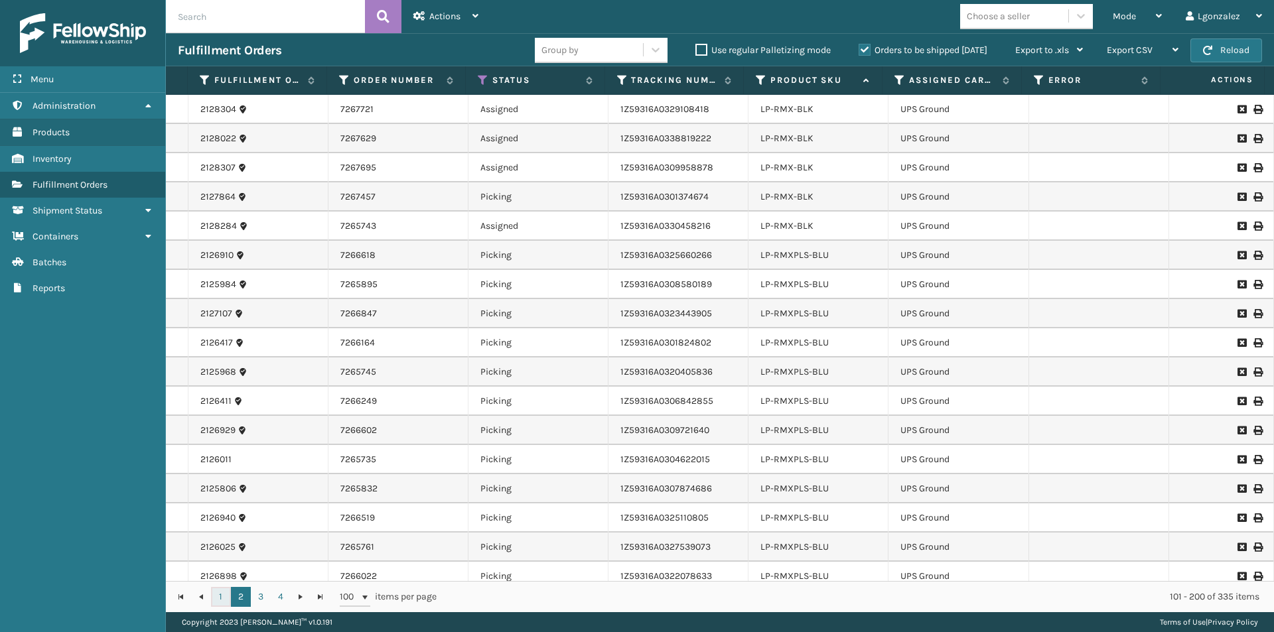
click at [217, 599] on link "1" at bounding box center [221, 597] width 20 height 20
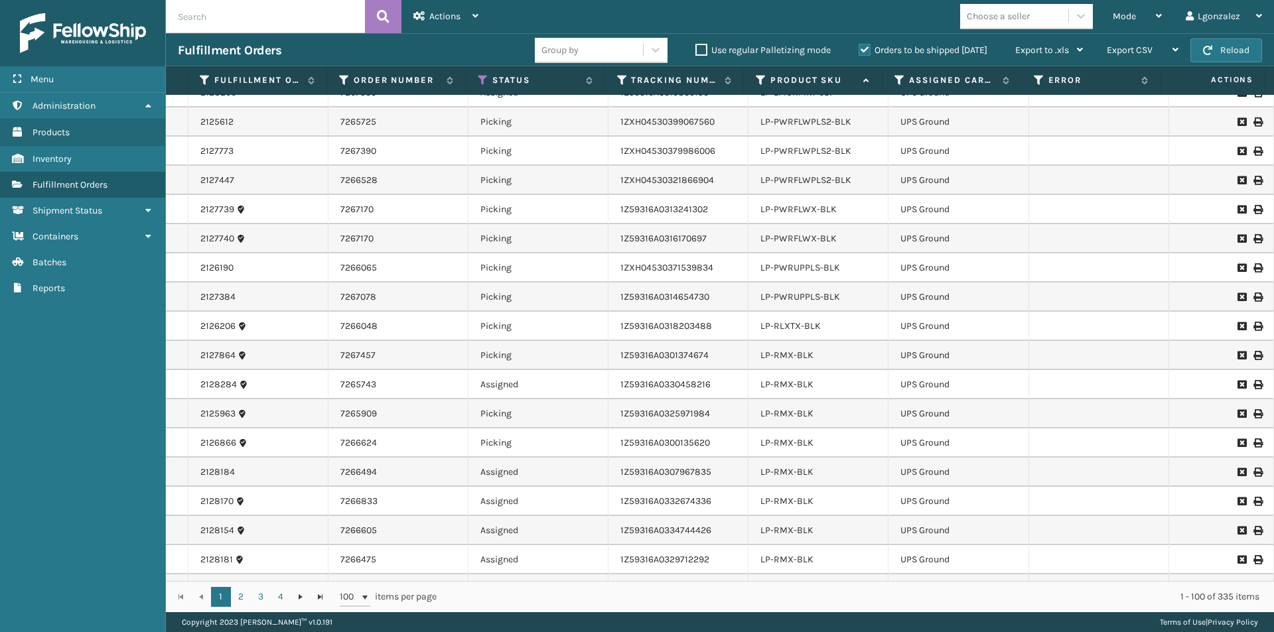
scroll to position [2407, 0]
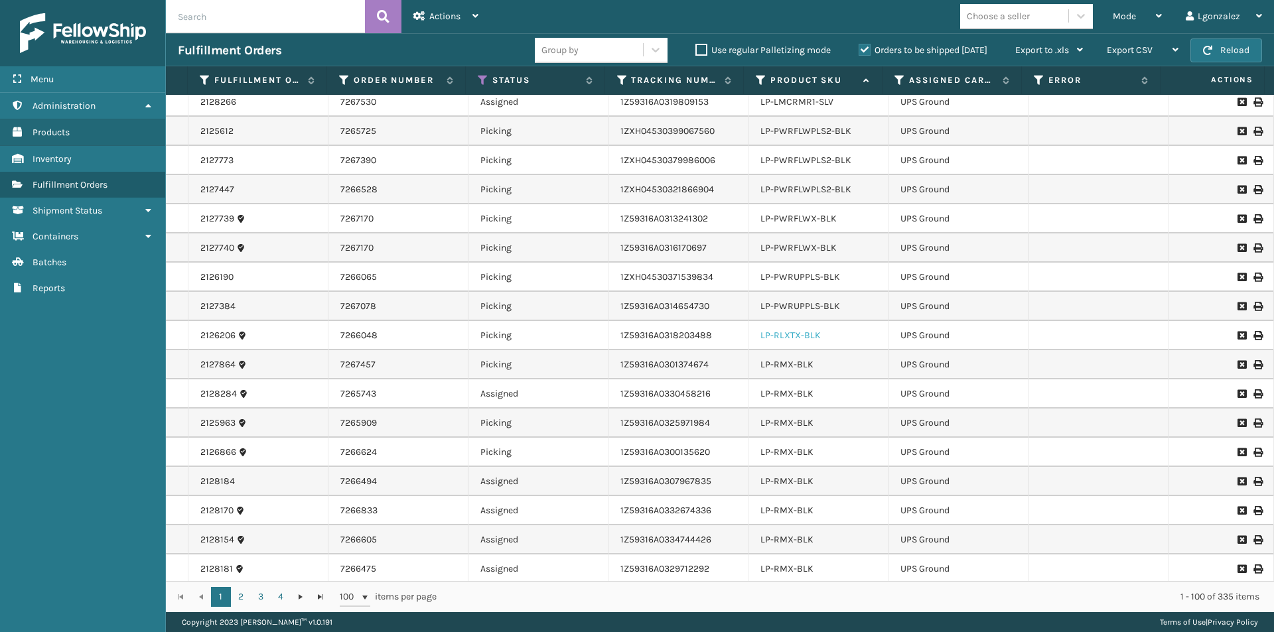
click at [794, 338] on link "LP-RLXTX-BLK" at bounding box center [790, 335] width 60 height 11
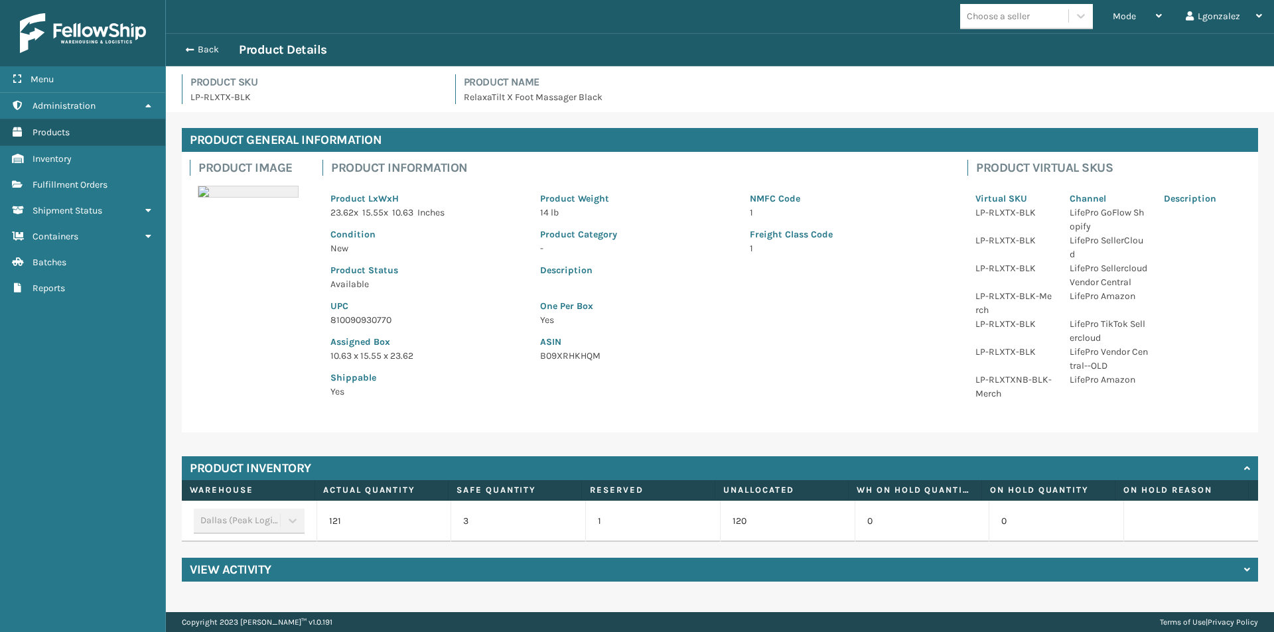
click at [360, 317] on p "810090930770" at bounding box center [427, 320] width 194 height 14
click at [360, 318] on p "810090930770" at bounding box center [427, 320] width 194 height 14
click at [360, 319] on p "810090930770" at bounding box center [427, 320] width 194 height 14
click at [359, 322] on p "810090930770" at bounding box center [427, 320] width 194 height 14
click at [356, 317] on p "810090930770" at bounding box center [427, 320] width 194 height 14
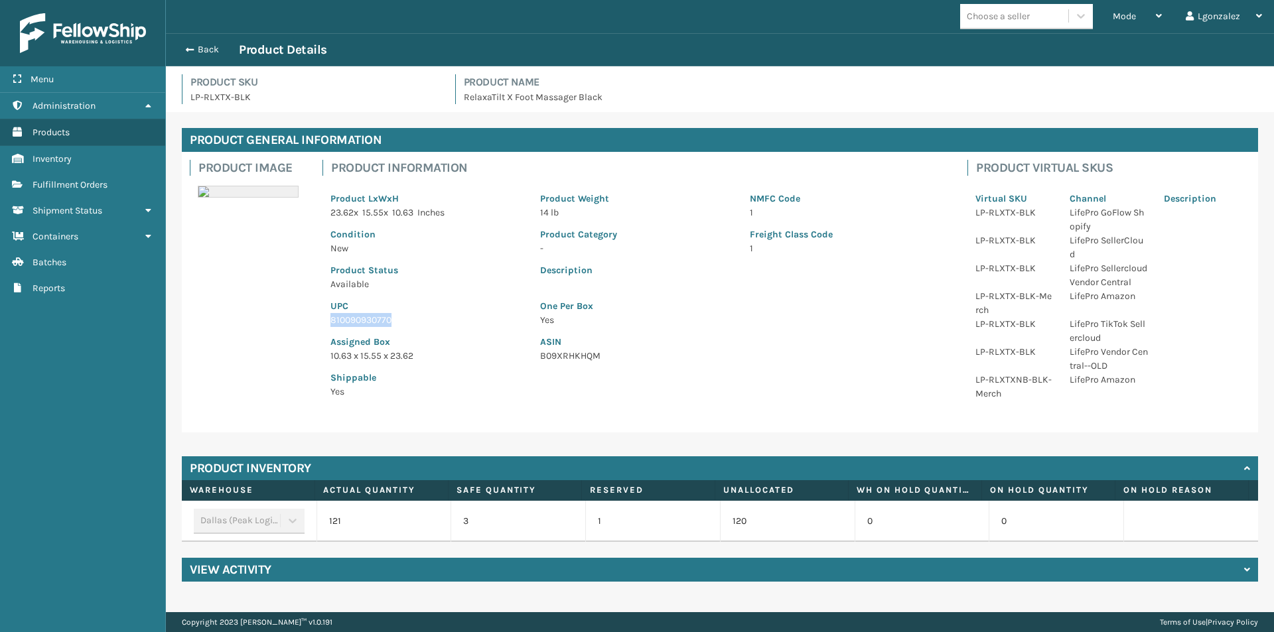
click at [356, 317] on p "810090930770" at bounding box center [427, 320] width 194 height 14
click at [195, 46] on button "Back" at bounding box center [208, 50] width 61 height 12
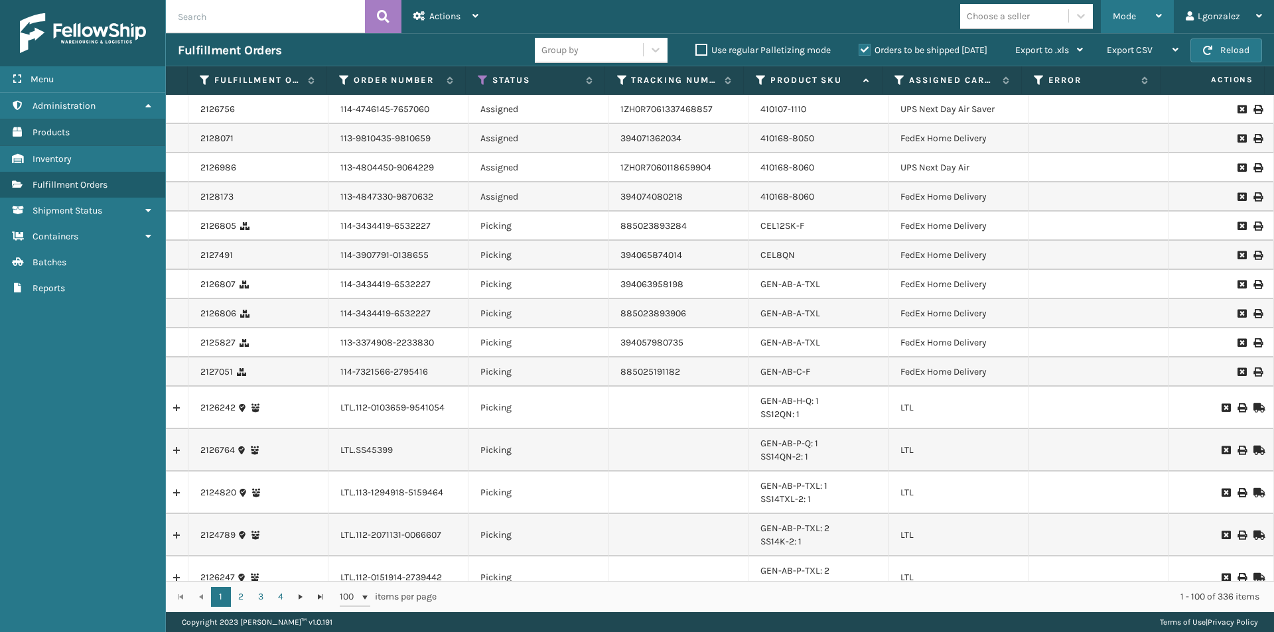
click at [1166, 18] on div "Mode Regular Mode Picking Mode Labeling Mode Exit Scan Mode" at bounding box center [1137, 16] width 73 height 33
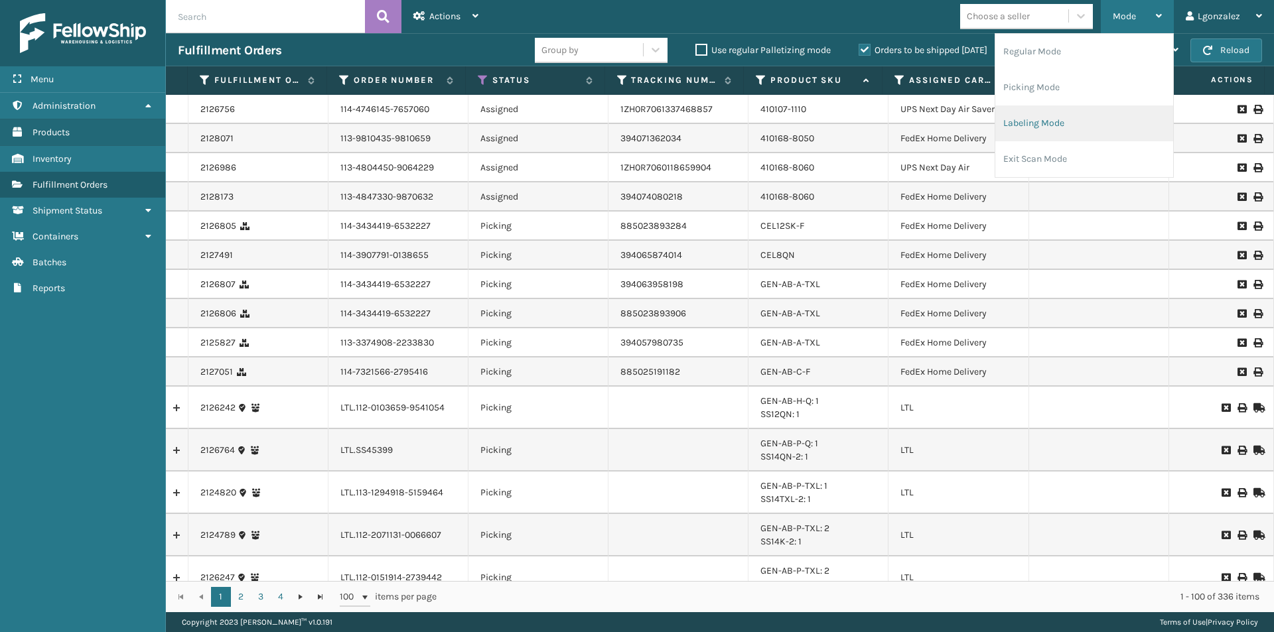
click at [1063, 123] on li "Labeling Mode" at bounding box center [1084, 124] width 178 height 36
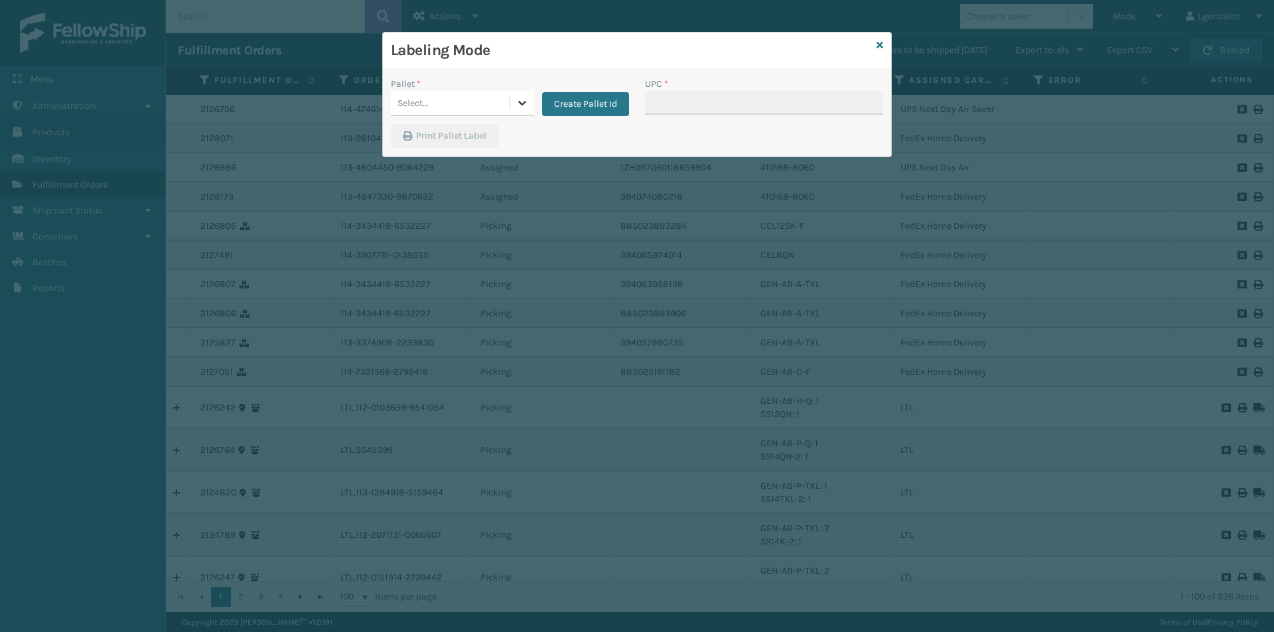
click at [514, 98] on div at bounding box center [522, 103] width 24 height 24
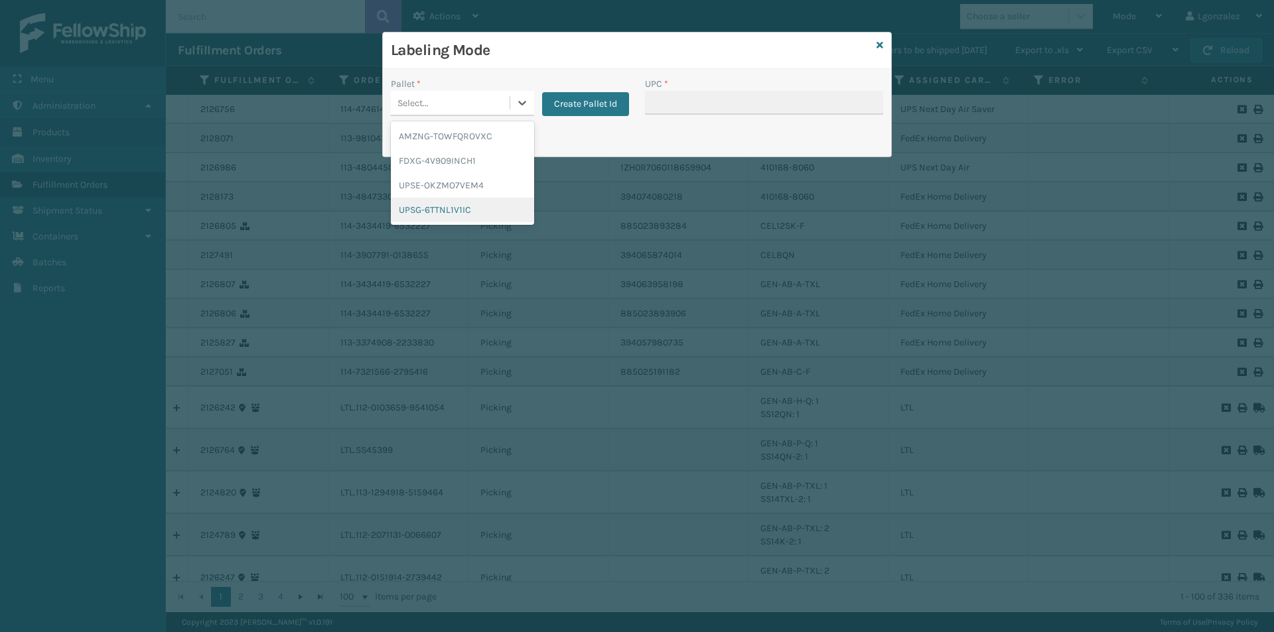
click at [449, 204] on div "UPSG-6TTNL1V1IC" at bounding box center [462, 210] width 143 height 25
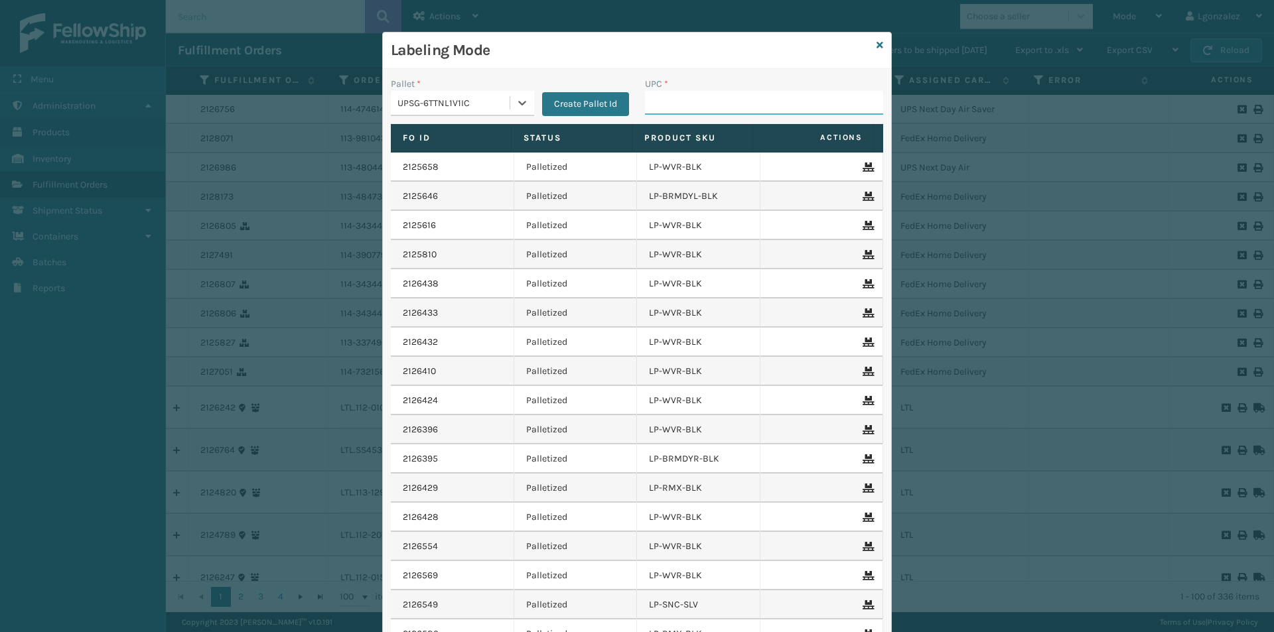
click at [648, 107] on input "UPC *" at bounding box center [764, 103] width 238 height 24
paste input "810090930770"
click at [675, 105] on input "UPC *" at bounding box center [764, 103] width 238 height 24
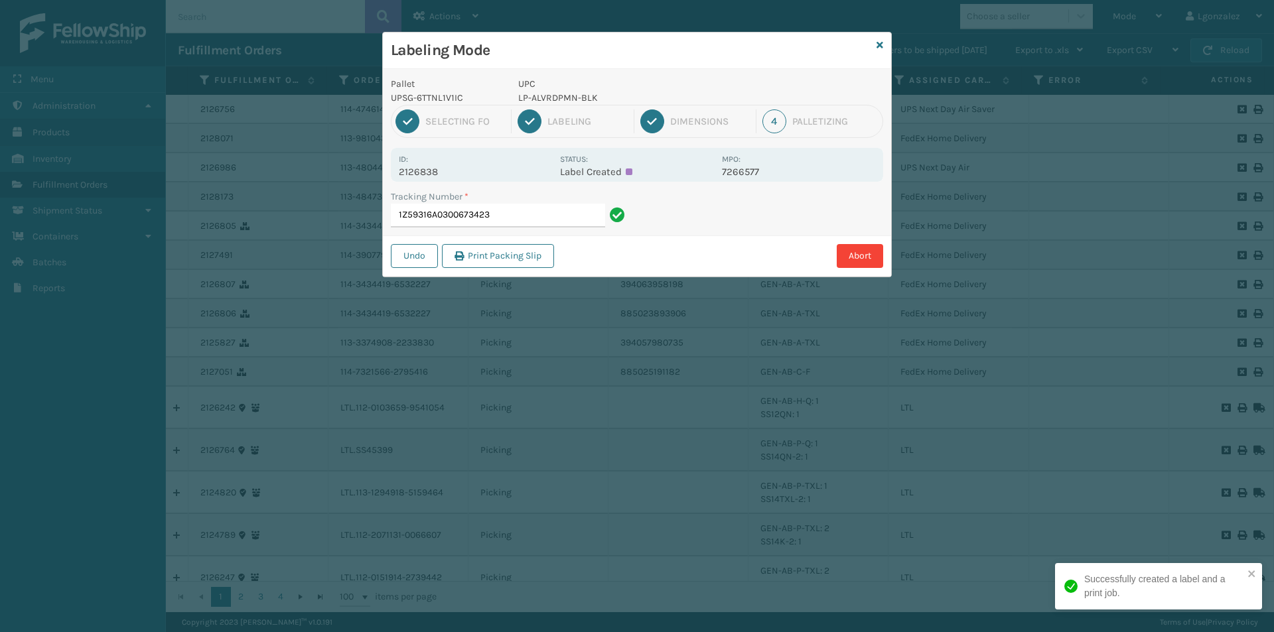
click at [572, 95] on p "LP-ALVRDPMN-BLK" at bounding box center [616, 98] width 196 height 14
click at [573, 96] on p "LP-ALVRDPMN-BLK" at bounding box center [616, 98] width 196 height 14
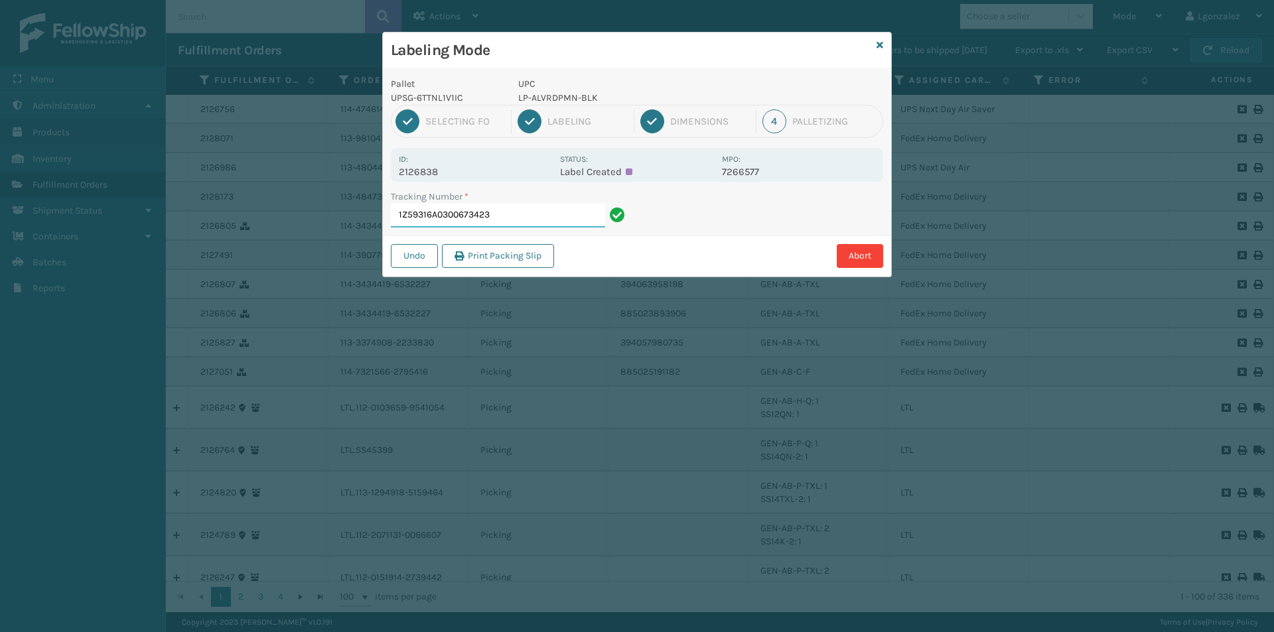
click at [579, 217] on input "1Z59316A0300673423" at bounding box center [498, 216] width 214 height 24
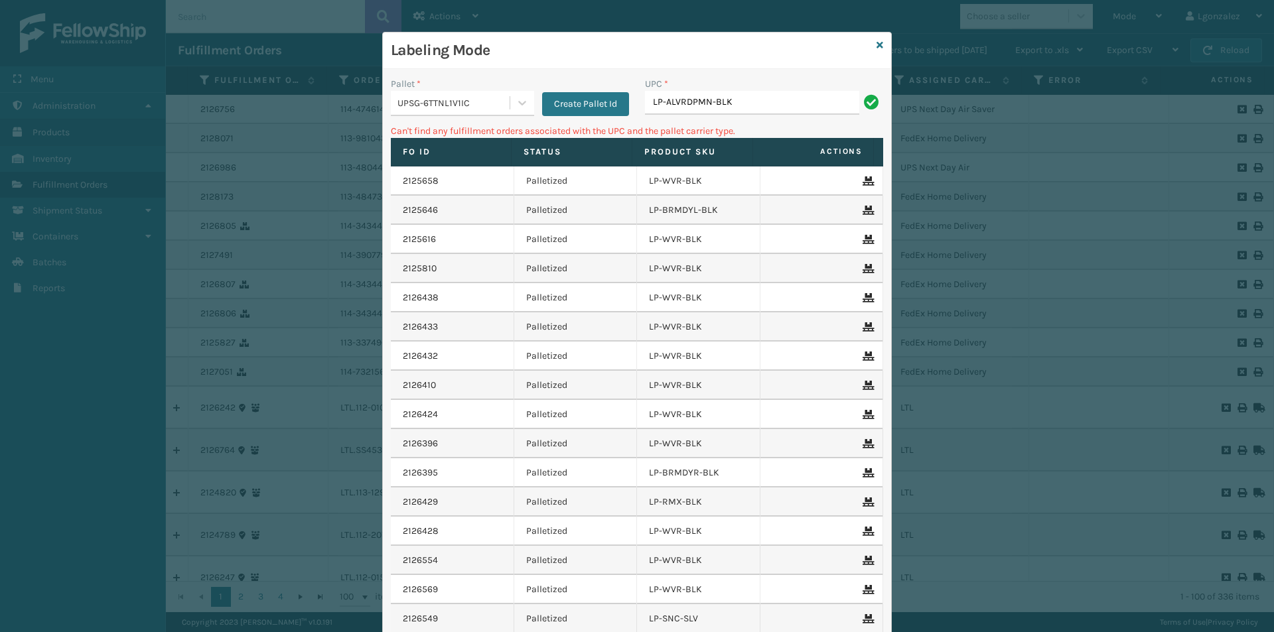
click at [689, 102] on input "LP-ALVRDPMN-BLK" at bounding box center [752, 103] width 214 height 24
click at [689, 101] on input "LP-ALVRDPMN-BLK" at bounding box center [752, 103] width 214 height 24
click at [510, 98] on div at bounding box center [522, 103] width 24 height 24
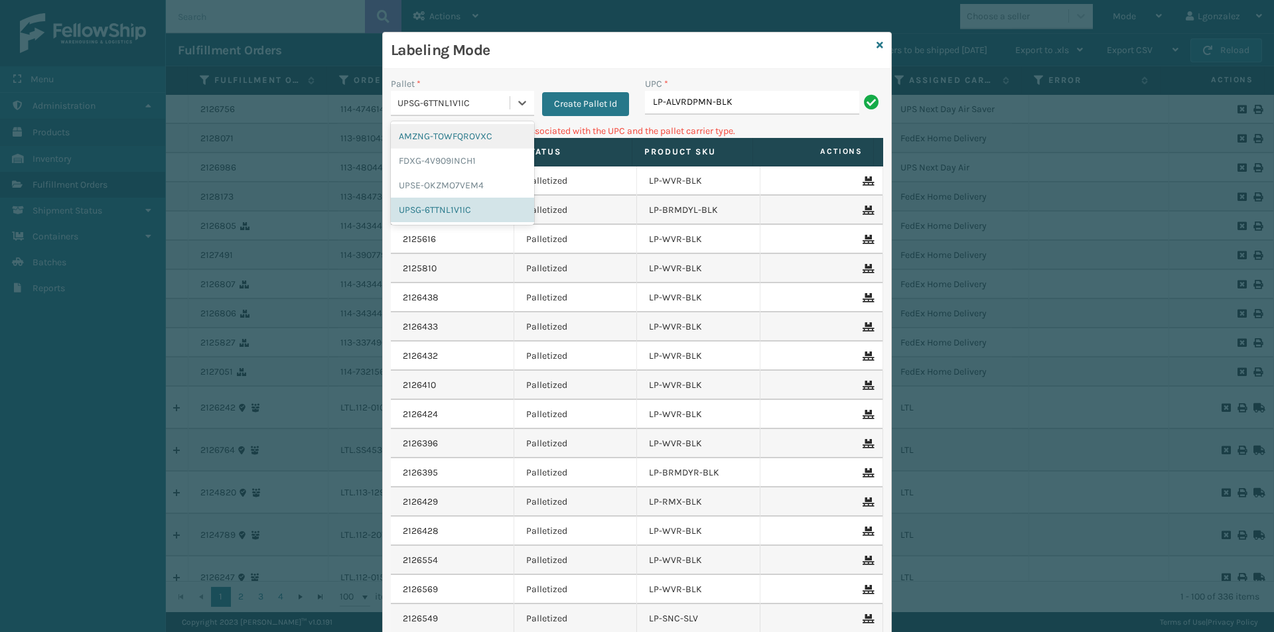
click at [435, 141] on div "AMZNG-TOWFQROVXC" at bounding box center [462, 136] width 143 height 25
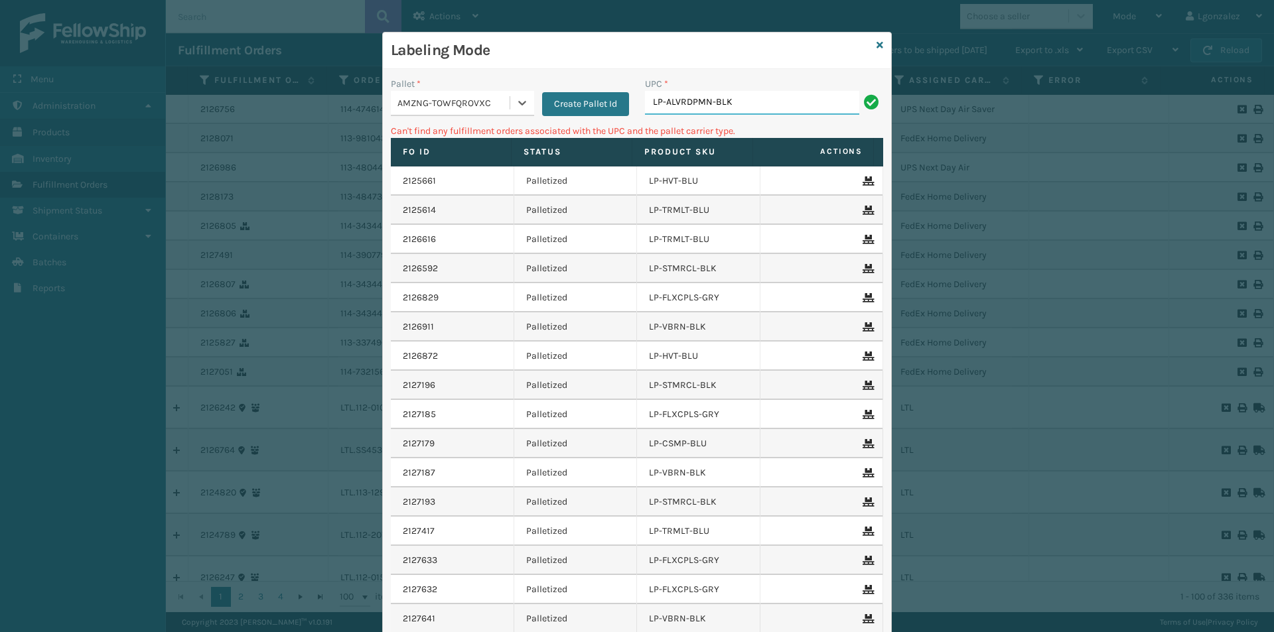
click at [737, 96] on input "LP-ALVRDPMN-BLK" at bounding box center [752, 103] width 214 height 24
click at [736, 95] on input "LP-ALVRDPMN-BLK" at bounding box center [752, 103] width 214 height 24
click at [736, 94] on input "LP-ALVRDPMN-BLK" at bounding box center [752, 103] width 214 height 24
click at [739, 90] on div "UPC *" at bounding box center [764, 84] width 238 height 14
click at [740, 90] on div "UPC *" at bounding box center [764, 84] width 238 height 14
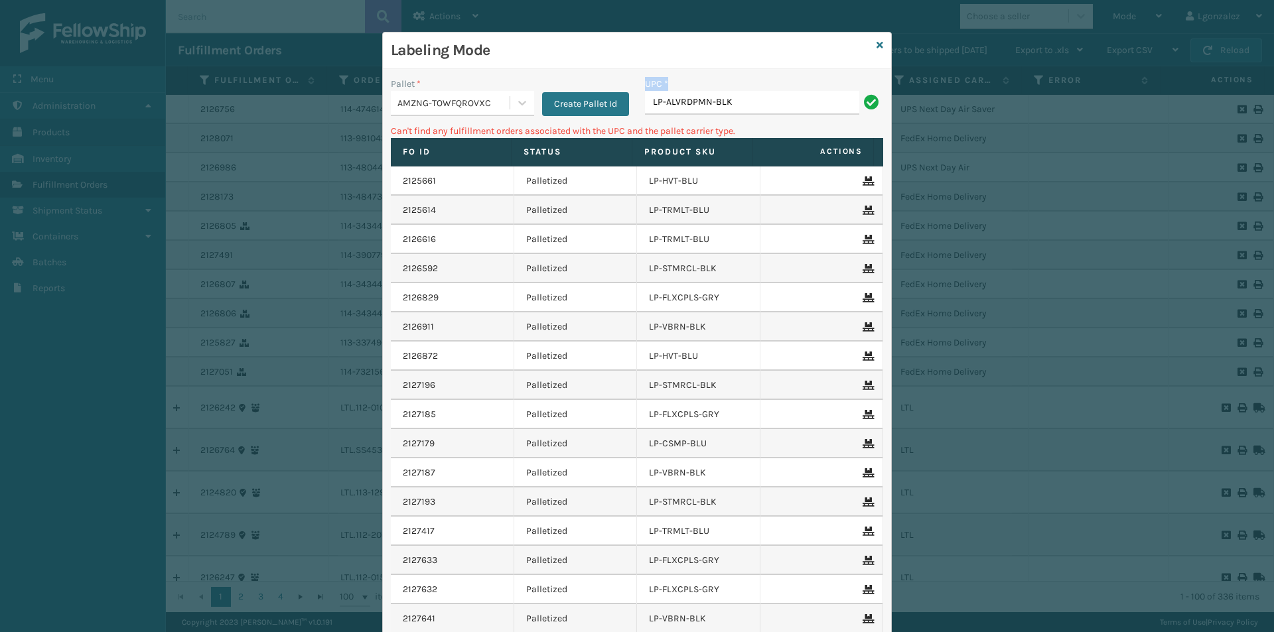
click at [740, 90] on div "UPC *" at bounding box center [764, 84] width 238 height 14
click at [727, 99] on input "LP-ALVRDPMN-BLK" at bounding box center [752, 103] width 214 height 24
click at [727, 100] on input "LP-ALVRDPMN-BLK" at bounding box center [752, 103] width 214 height 24
click at [510, 106] on div at bounding box center [522, 103] width 24 height 24
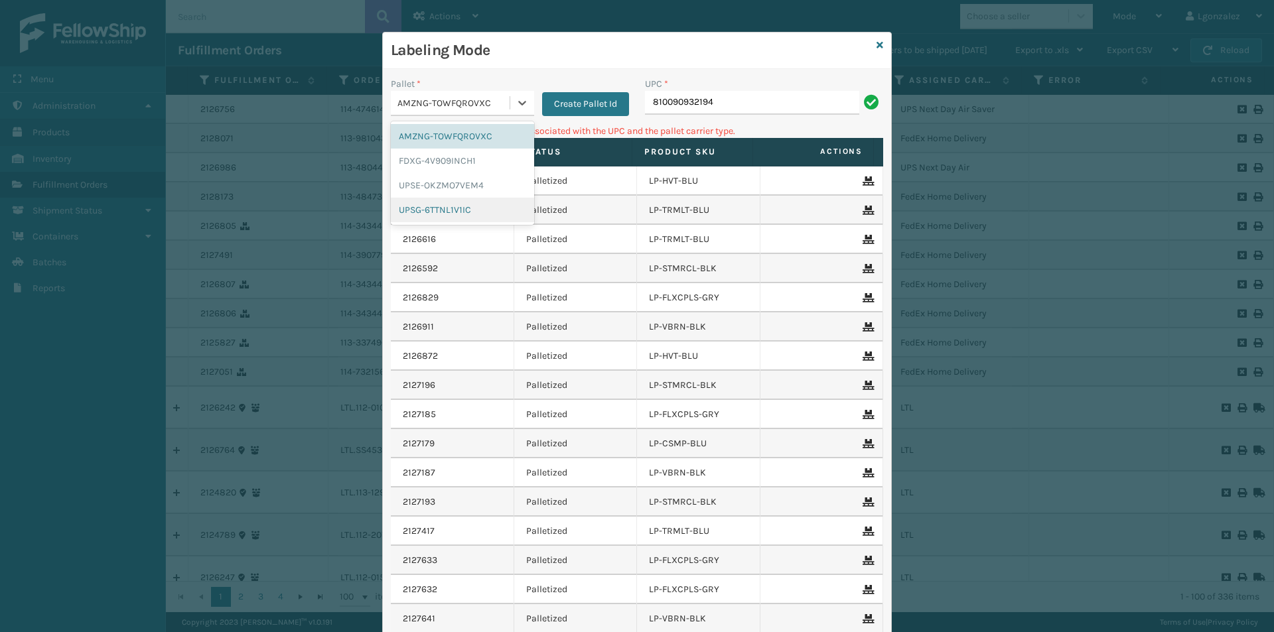
click at [472, 213] on div "UPSG-6TTNL1V1IC" at bounding box center [462, 210] width 143 height 25
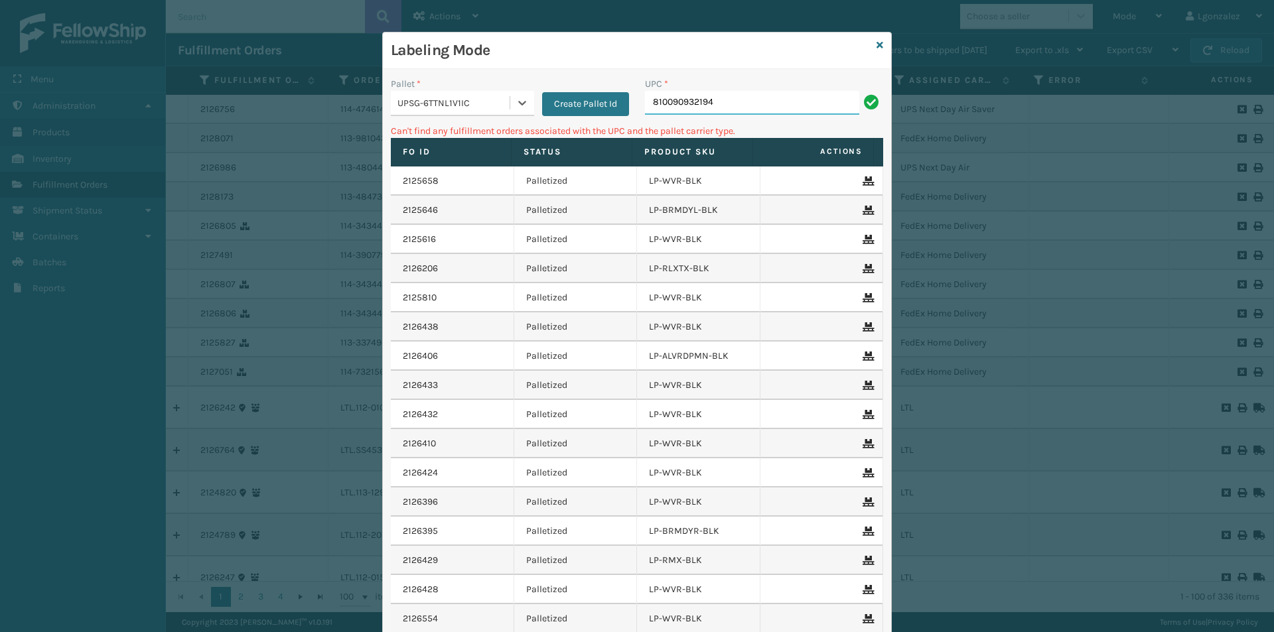
click at [730, 100] on input "810090932194" at bounding box center [752, 103] width 214 height 24
click at [877, 47] on icon at bounding box center [880, 44] width 7 height 9
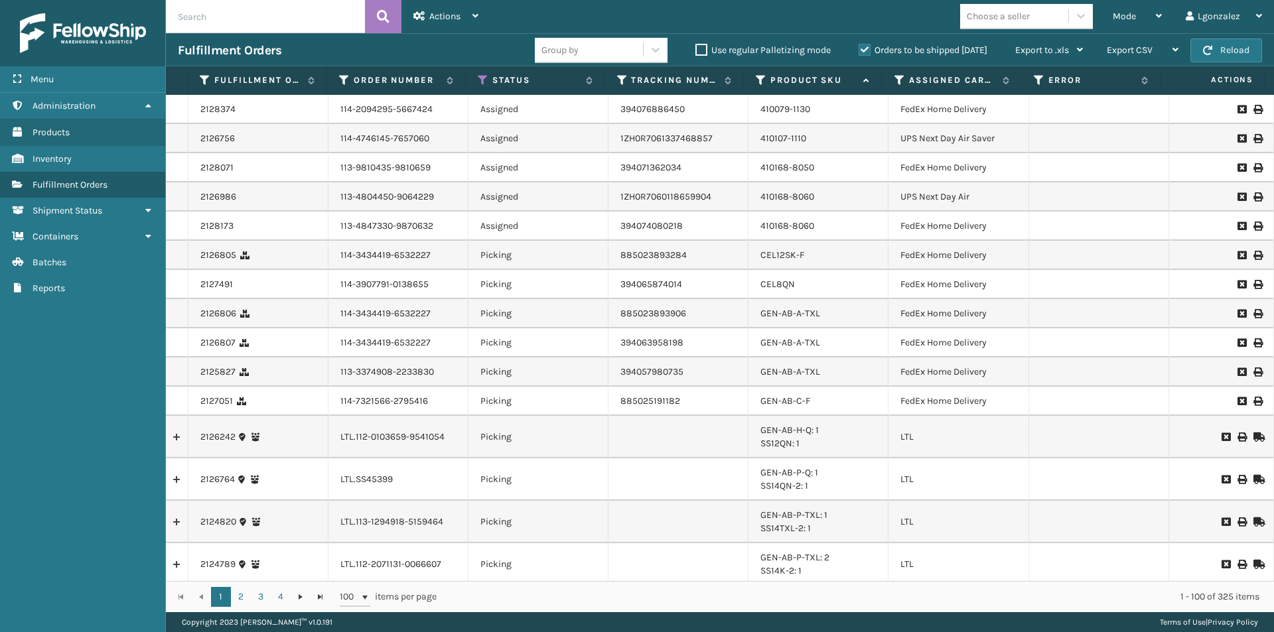
click at [326, 13] on input "text" at bounding box center [265, 16] width 199 height 33
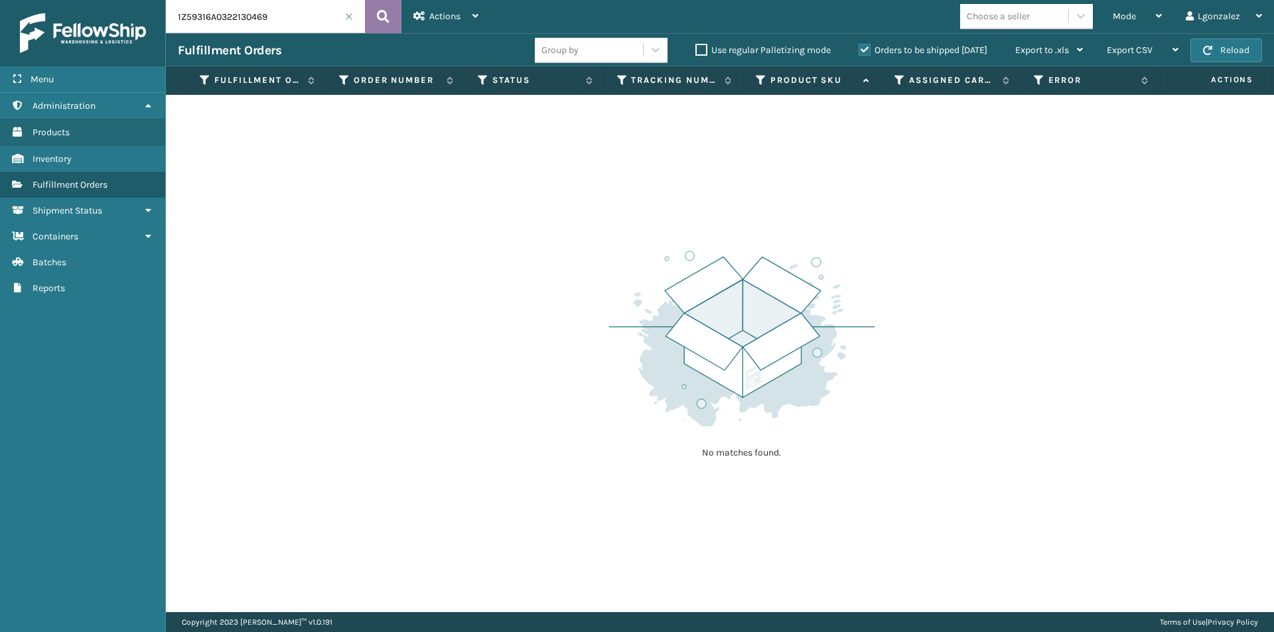
click at [382, 11] on icon at bounding box center [383, 17] width 13 height 20
click at [864, 52] on label "Orders to be shipped [DATE]" at bounding box center [923, 49] width 129 height 11
click at [859, 51] on input "Orders to be shipped [DATE]" at bounding box center [859, 46] width 1 height 9
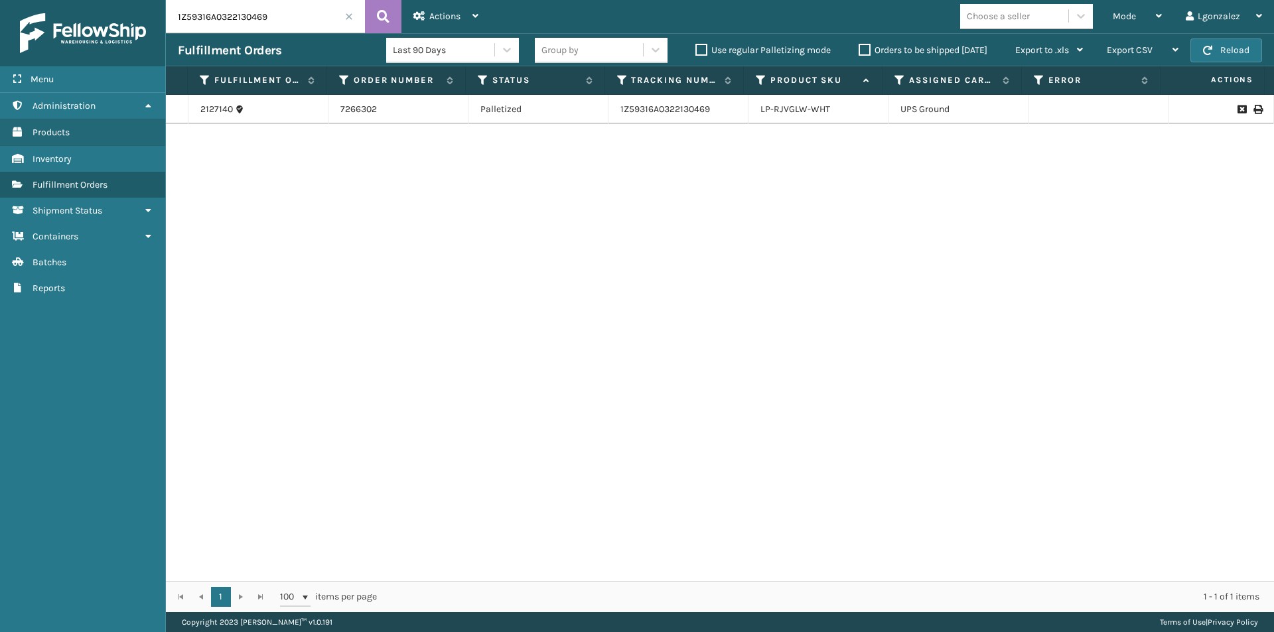
click at [1253, 111] on icon at bounding box center [1257, 109] width 8 height 9
click at [349, 19] on span at bounding box center [349, 17] width 8 height 8
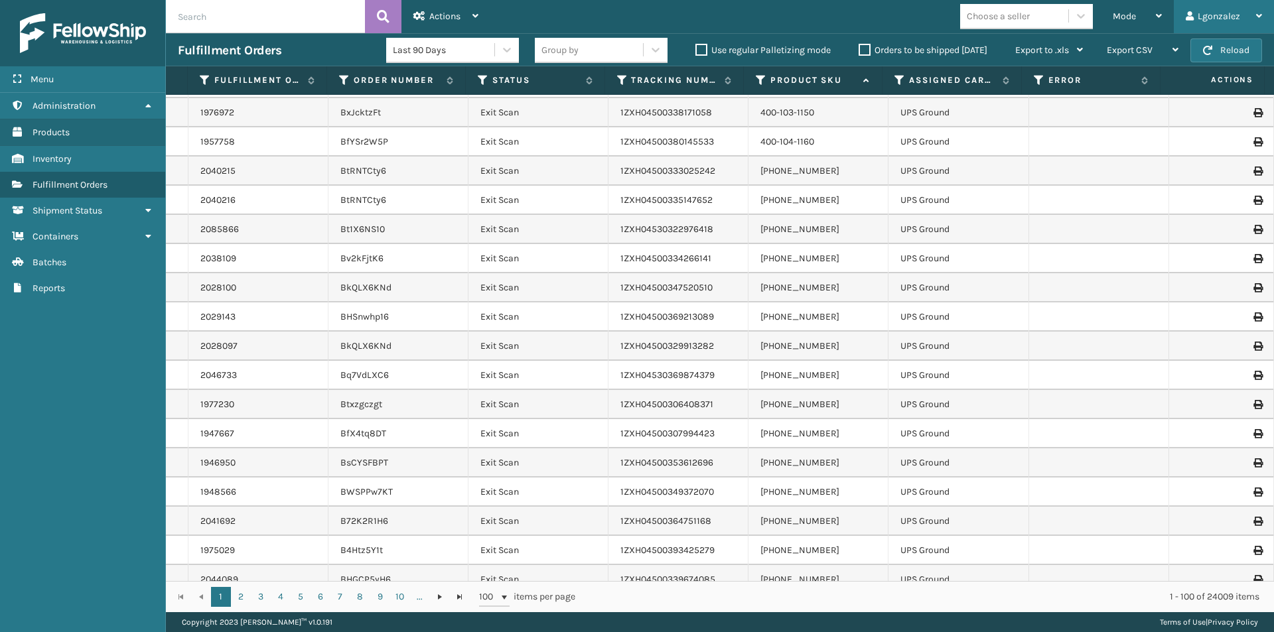
scroll to position [133, 0]
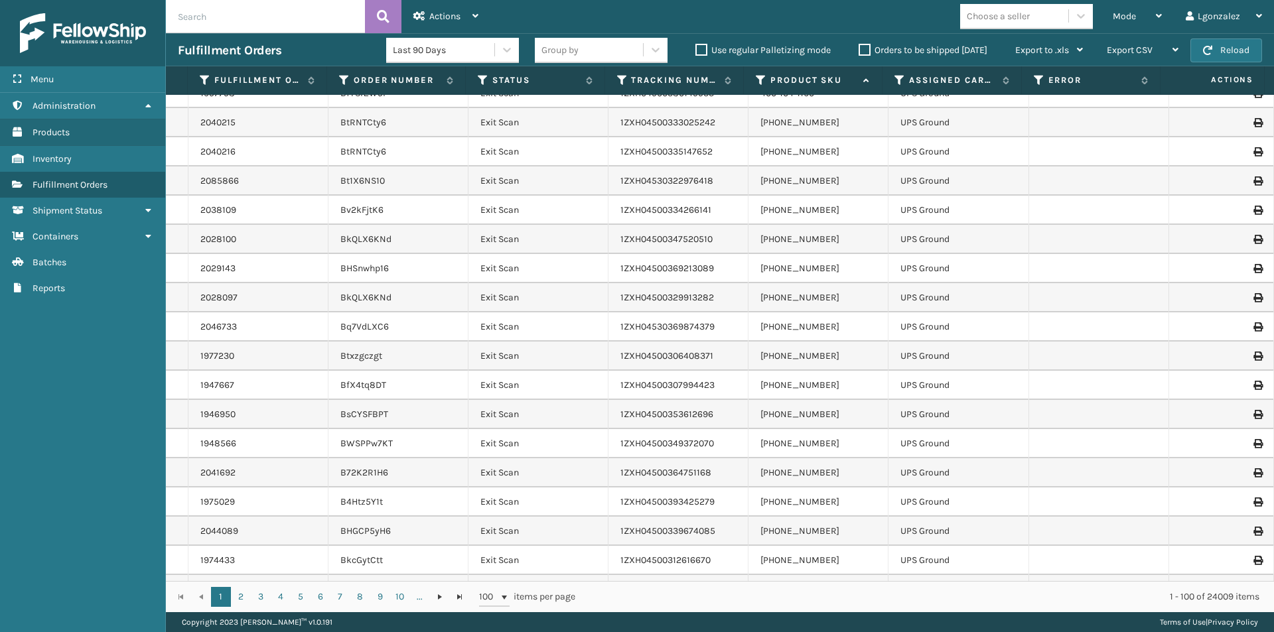
click at [859, 52] on label "Orders to be shipped [DATE]" at bounding box center [923, 49] width 129 height 11
click at [859, 51] on input "Orders to be shipped [DATE]" at bounding box center [859, 46] width 1 height 9
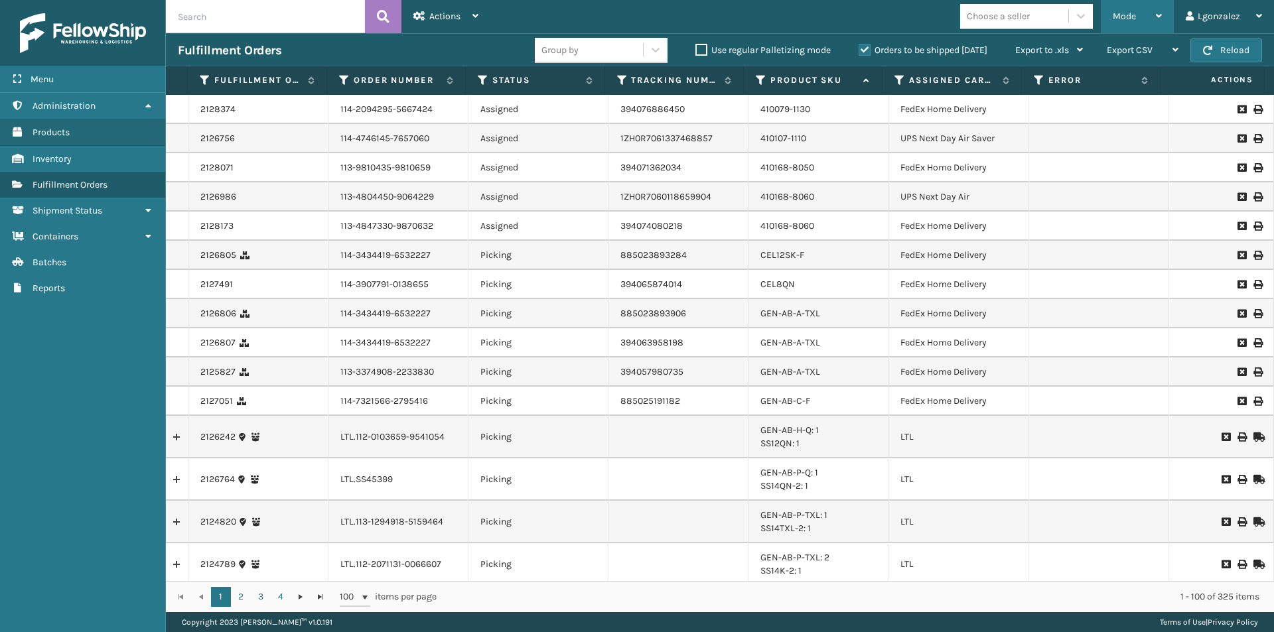
click at [1164, 16] on div "Mode Regular Mode Picking Mode Labeling Mode Exit Scan Mode" at bounding box center [1137, 16] width 73 height 33
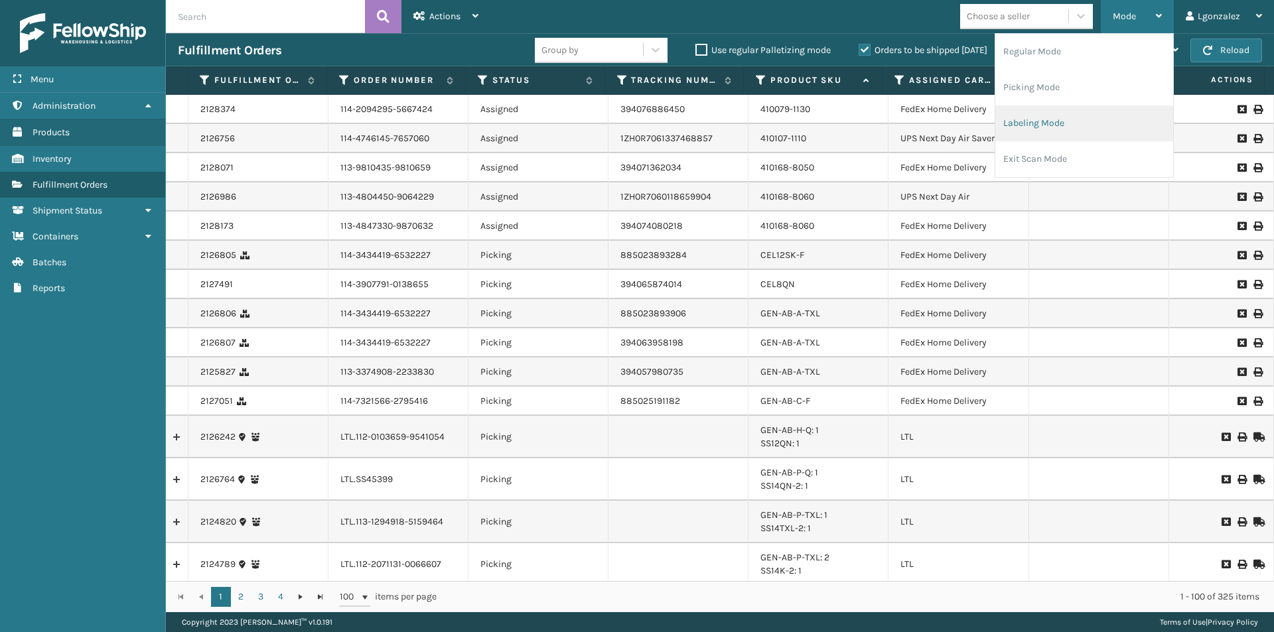
click at [1030, 119] on li "Labeling Mode" at bounding box center [1084, 124] width 178 height 36
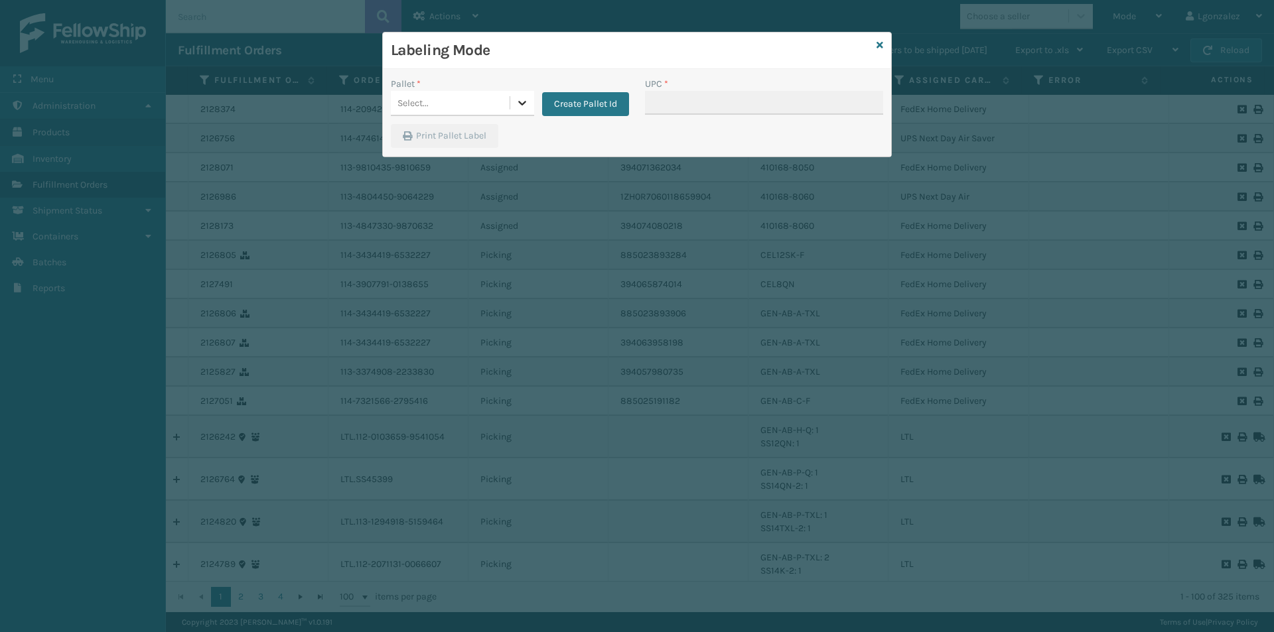
click at [530, 102] on div at bounding box center [522, 103] width 24 height 24
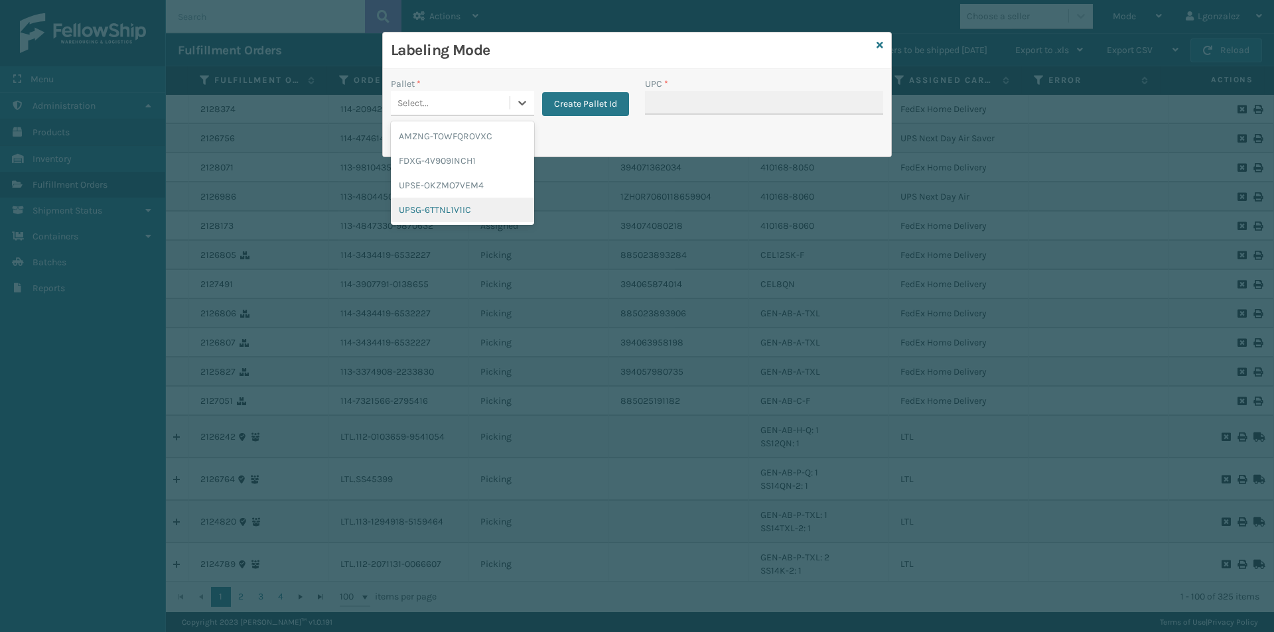
click at [462, 206] on div "UPSG-6TTNL1V1IC" at bounding box center [462, 210] width 143 height 25
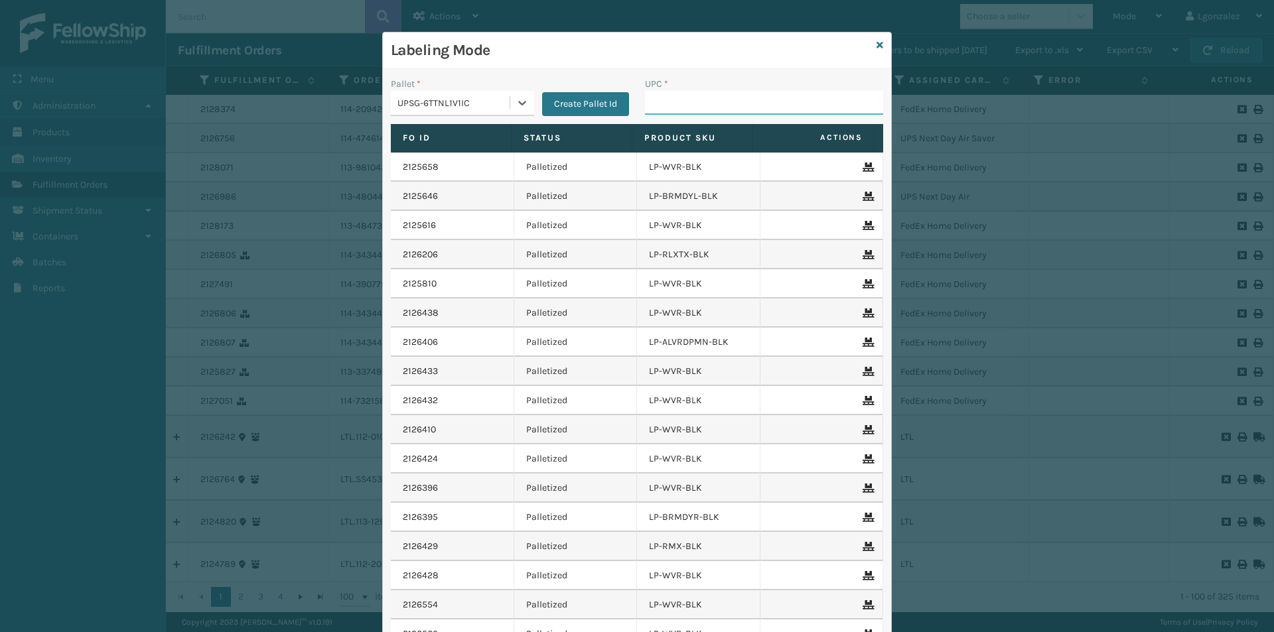
click at [648, 106] on input "UPC *" at bounding box center [764, 103] width 238 height 24
click at [417, 192] on link "2125646" at bounding box center [420, 196] width 35 height 13
